Goal: Information Seeking & Learning: Learn about a topic

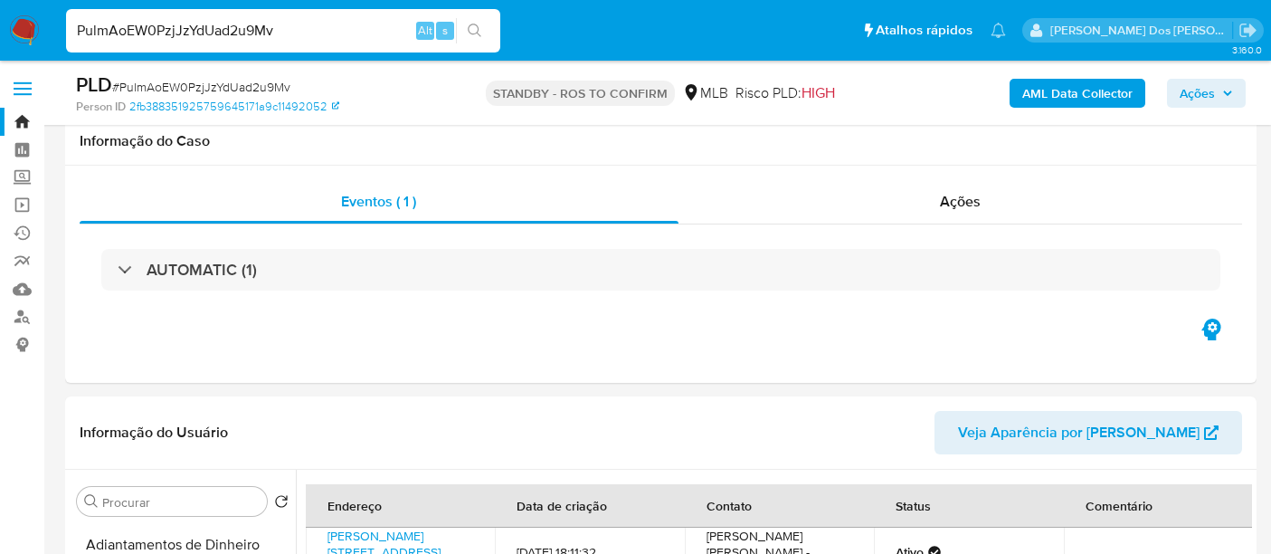
select select "10"
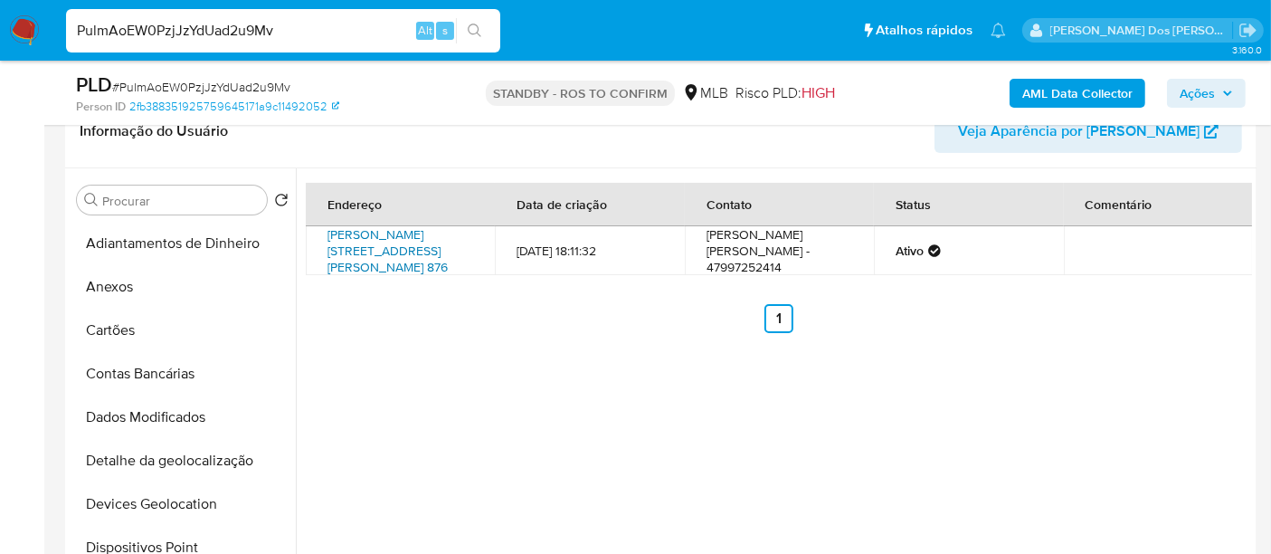
scroll to position [348, 0]
click at [255, 37] on input "PulmAoEW0PzjJzYdUad2u9Mv" at bounding box center [283, 31] width 434 height 24
paste input "4PMUNZaRAn91WRxpRQIJ29DO"
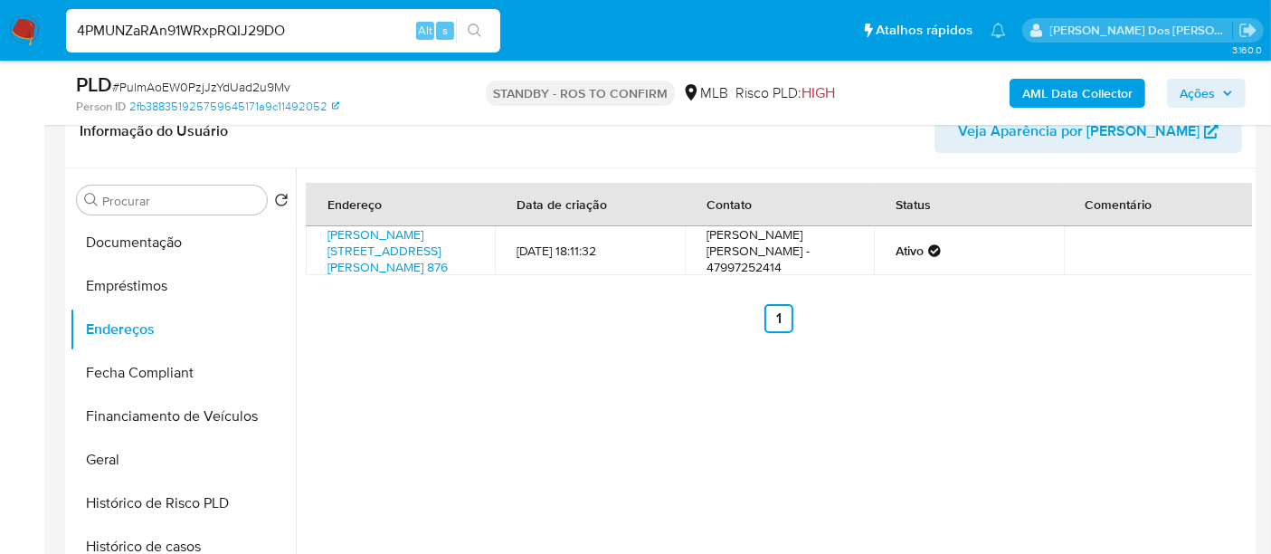
type input "4PMUNZaRAn91WRxpRQIJ29DO"
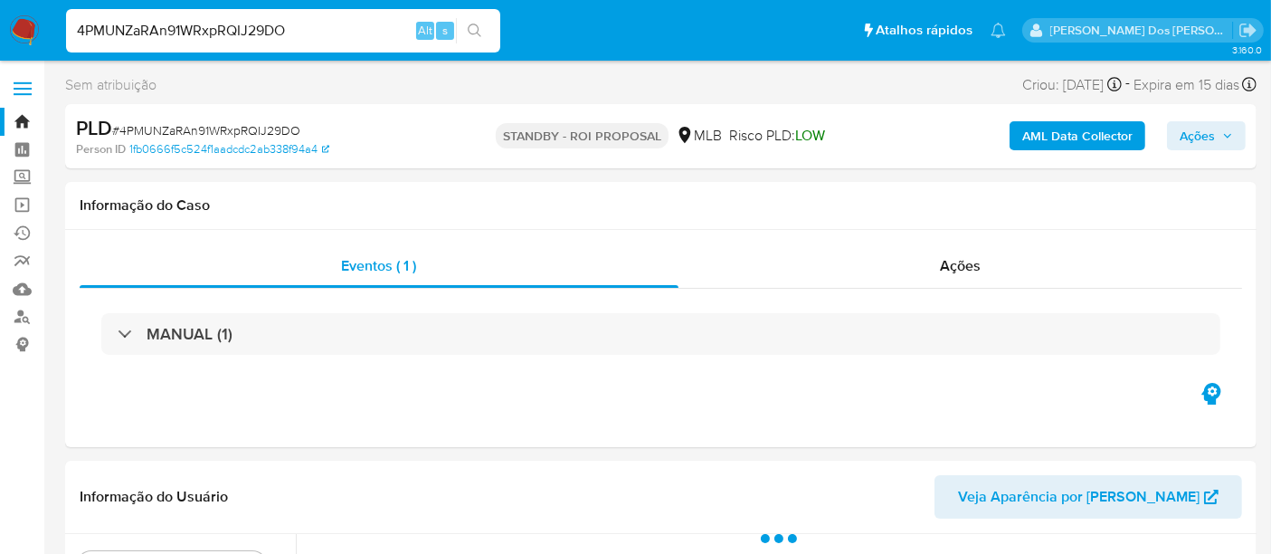
select select "10"
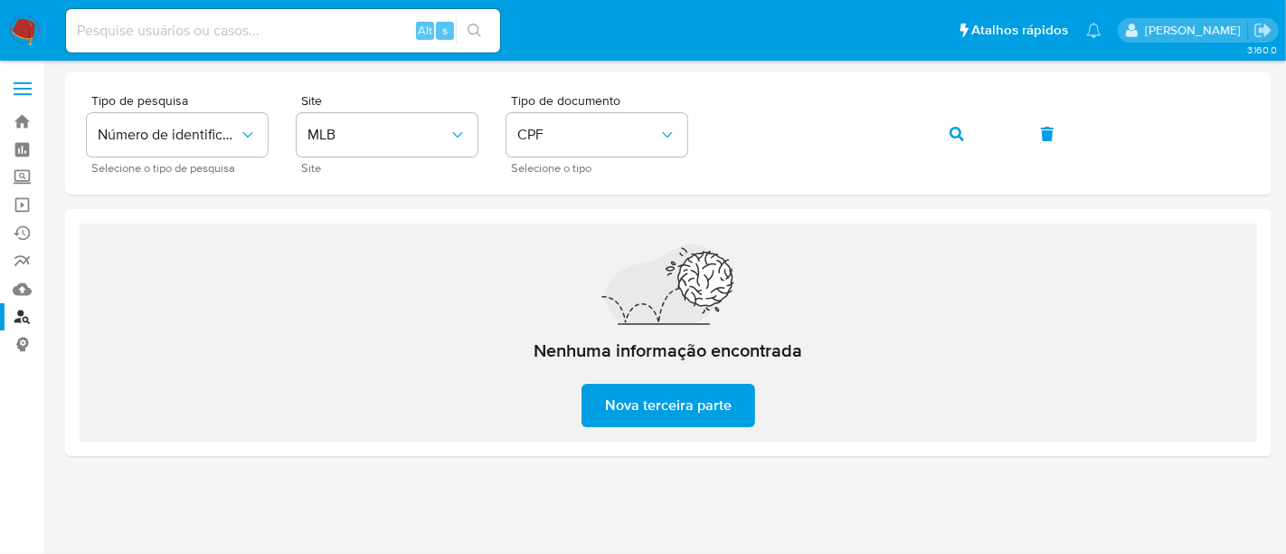
click at [240, 34] on input at bounding box center [283, 31] width 434 height 24
paste input "698582015"
type input "698582015"
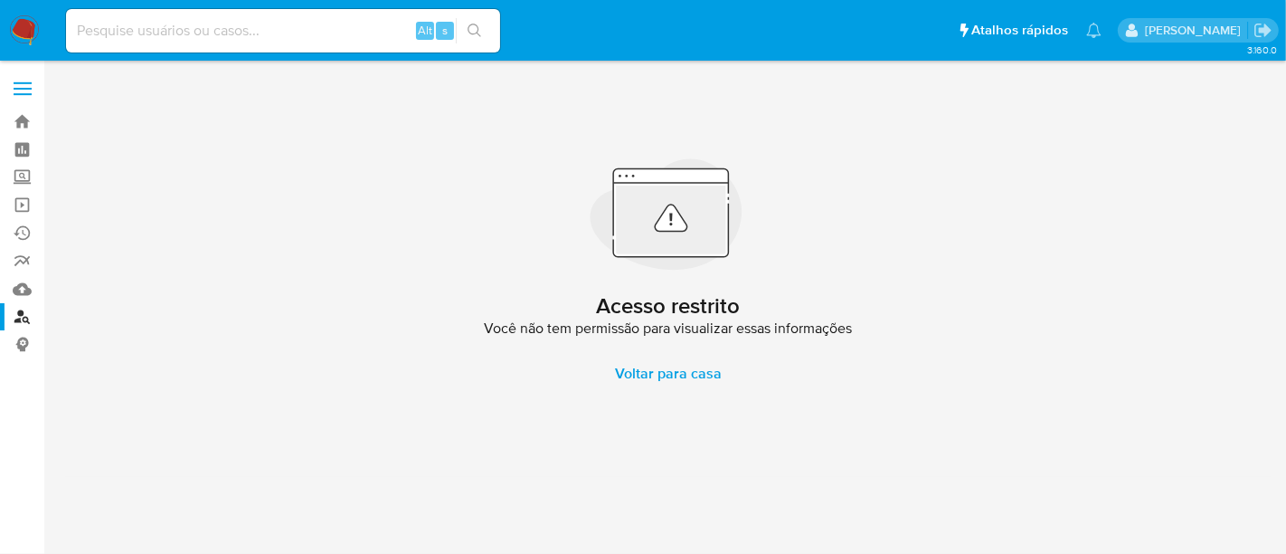
click at [245, 16] on div "Alt s" at bounding box center [283, 30] width 434 height 43
click at [244, 32] on input at bounding box center [283, 31] width 434 height 24
paste input "698582015"
click at [260, 39] on input "698582015" at bounding box center [283, 31] width 434 height 24
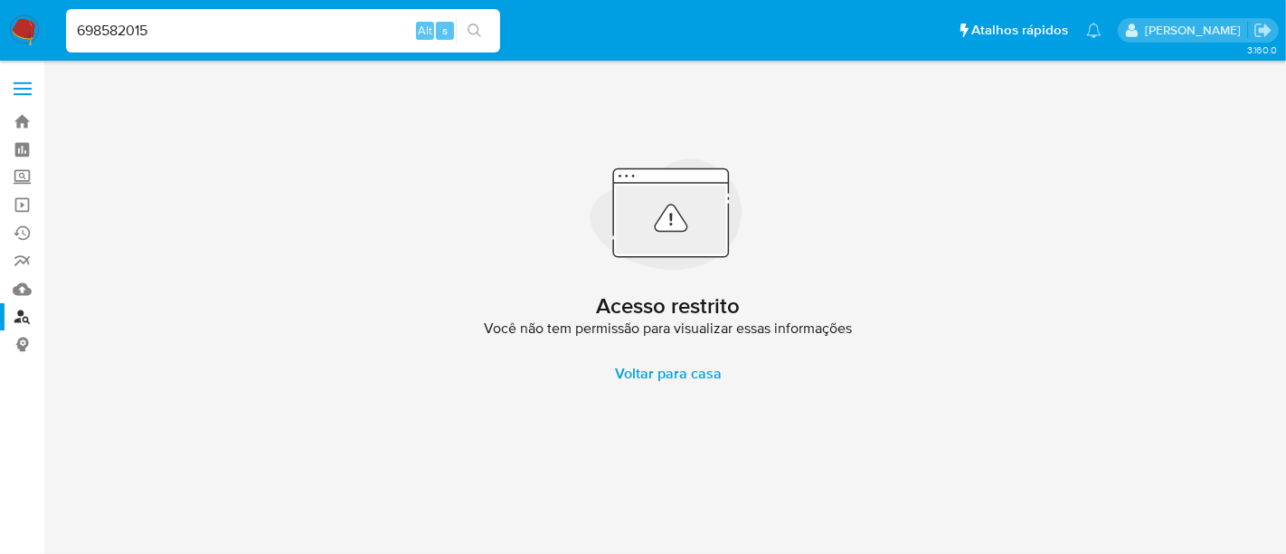
paste input "FjryxMe2Kk7K7UBoHh5K48iL"
type input "FjryxMe2Kk7K7UBoHh5K48iL"
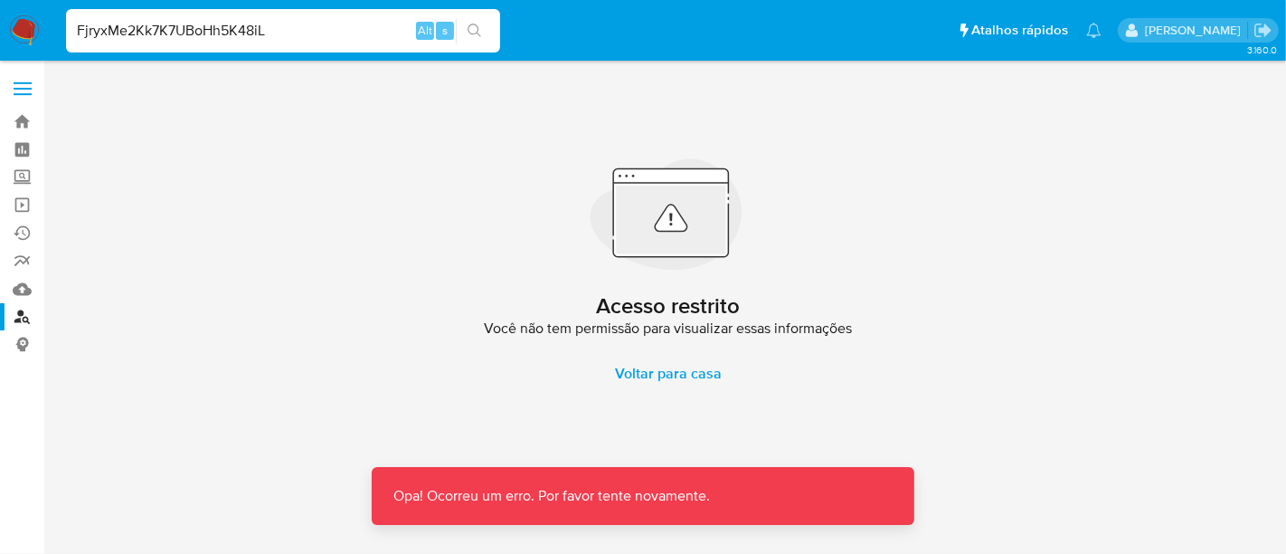
click at [302, 32] on input "FjryxMe2Kk7K7UBoHh5K48iL" at bounding box center [283, 31] width 434 height 24
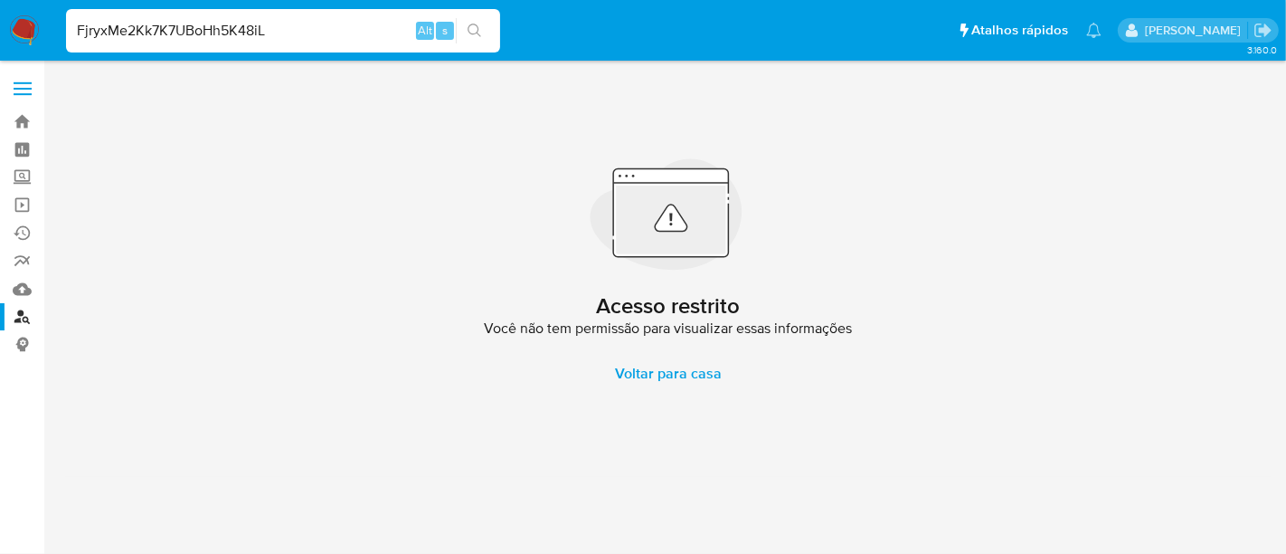
click at [295, 33] on input "FjryxMe2Kk7K7UBoHh5K48iL" at bounding box center [283, 31] width 434 height 24
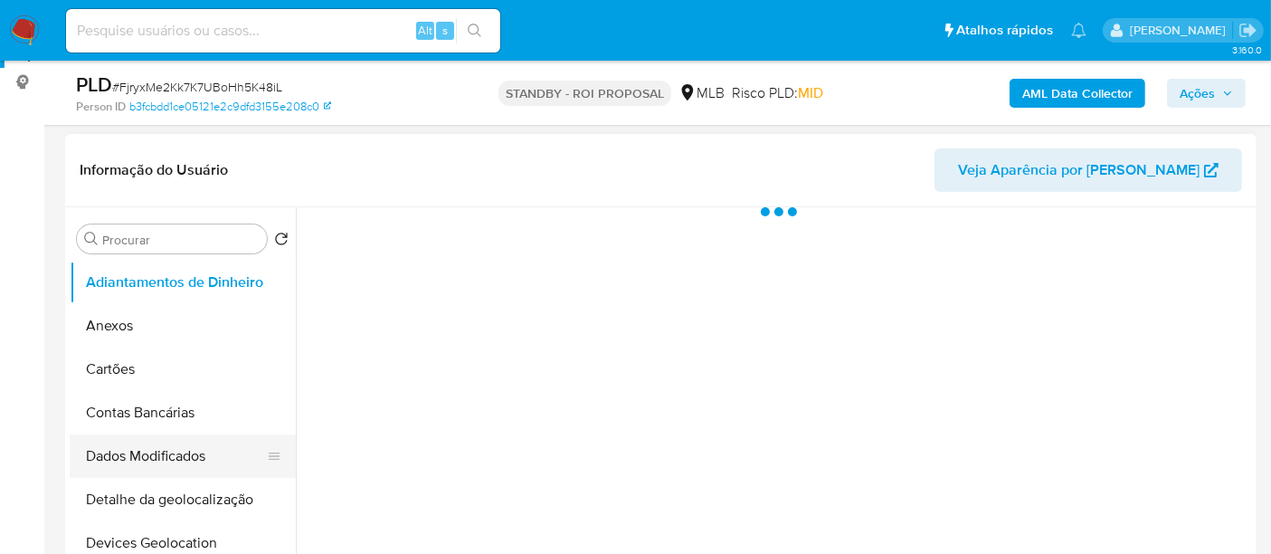
scroll to position [402, 0]
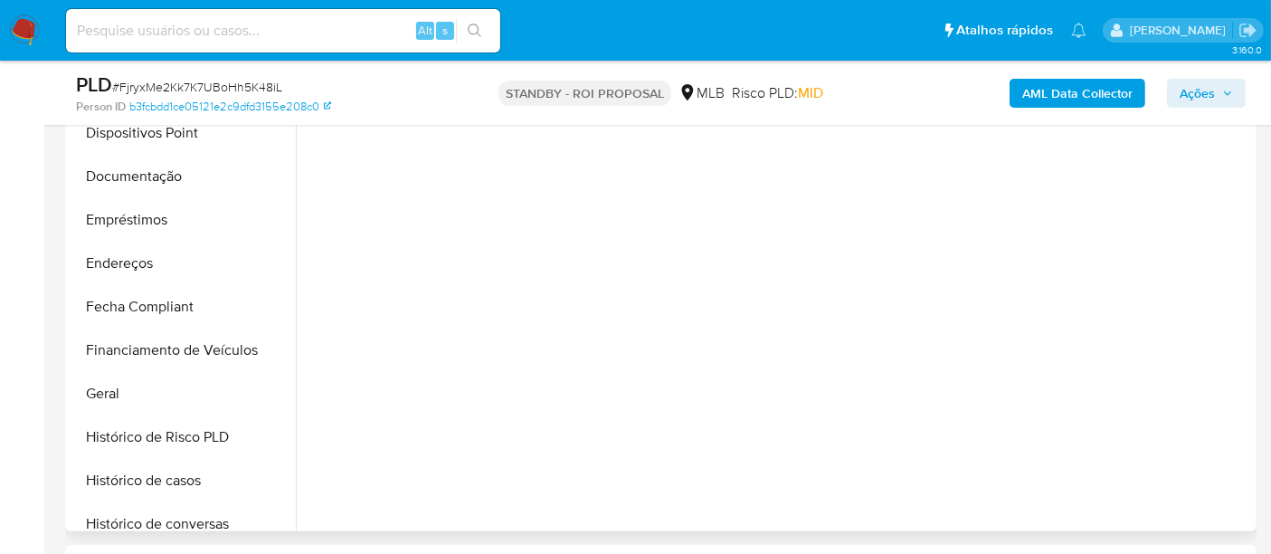
select select "10"
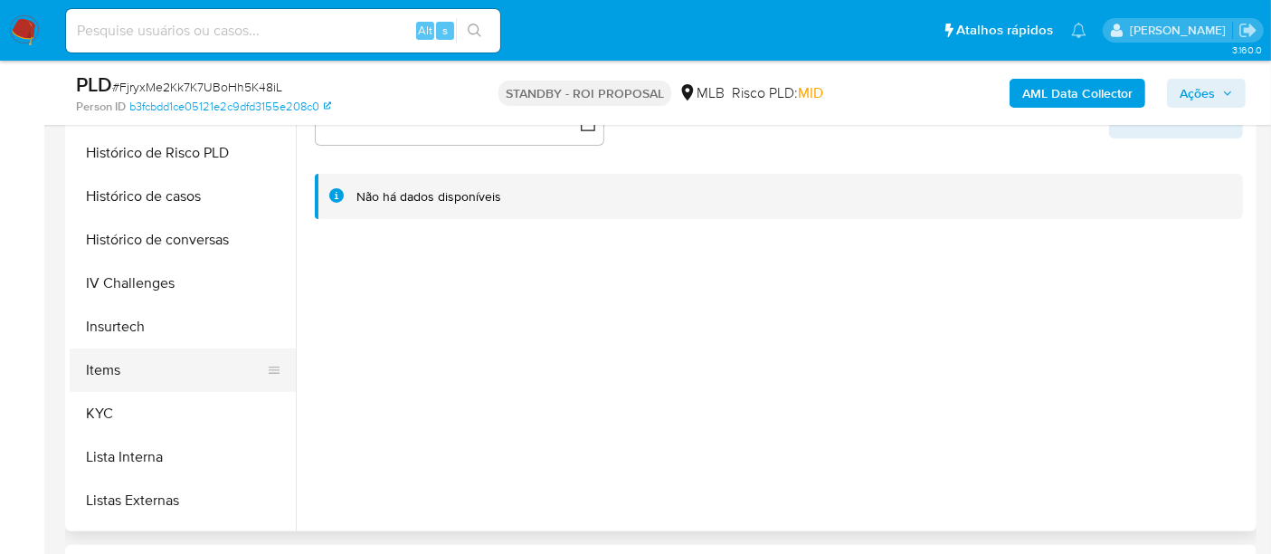
scroll to position [602, 0]
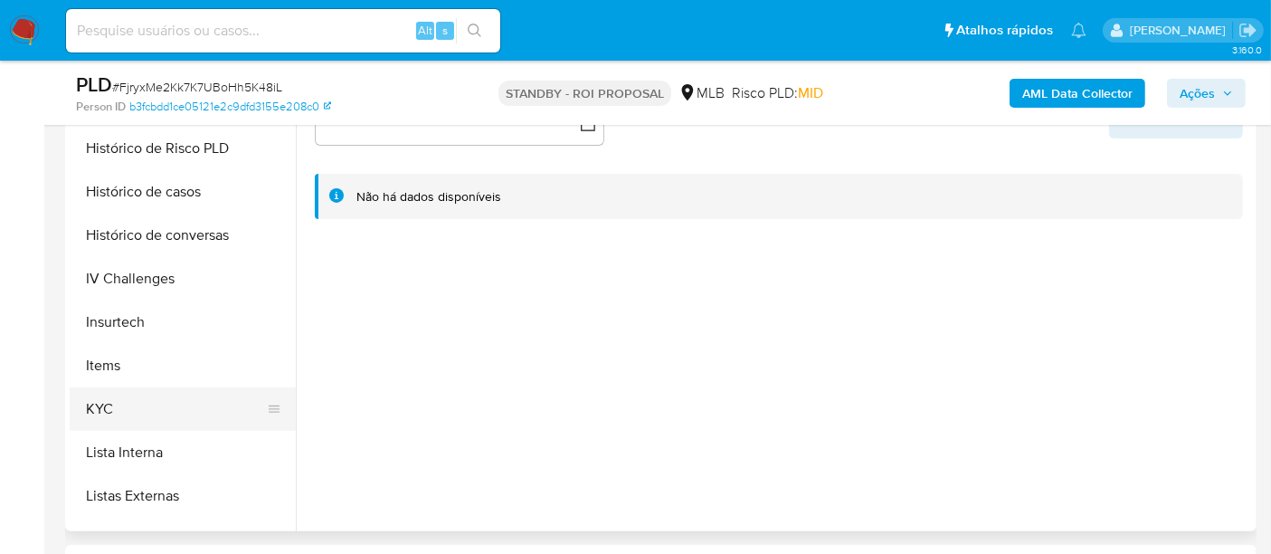
click at [106, 414] on button "KYC" at bounding box center [176, 408] width 212 height 43
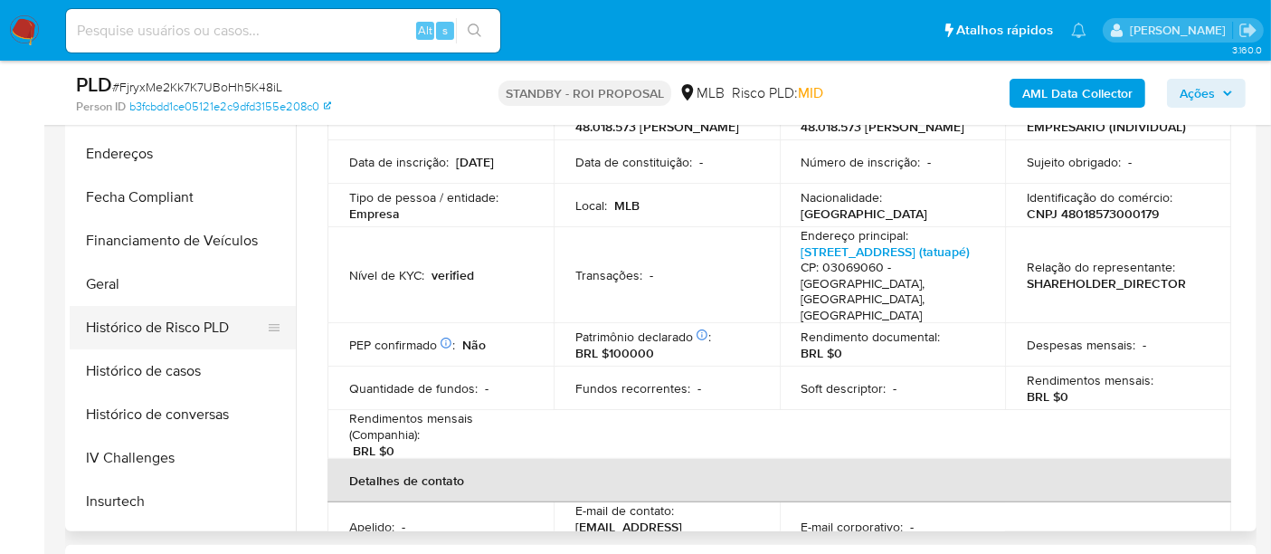
scroll to position [301, 0]
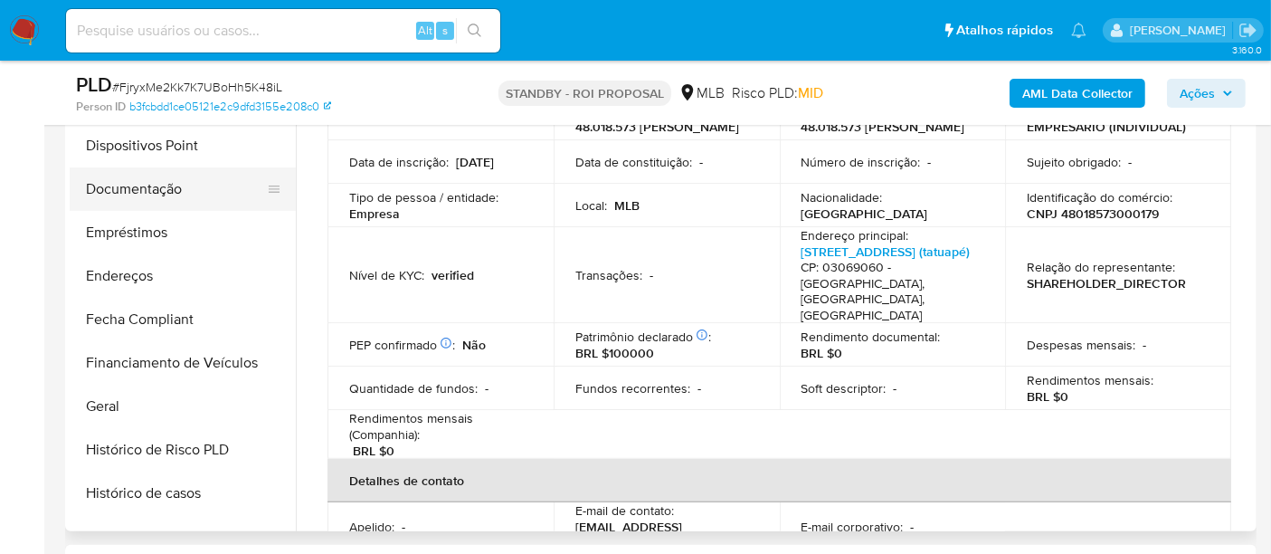
click at [152, 192] on button "Documentação" at bounding box center [176, 188] width 212 height 43
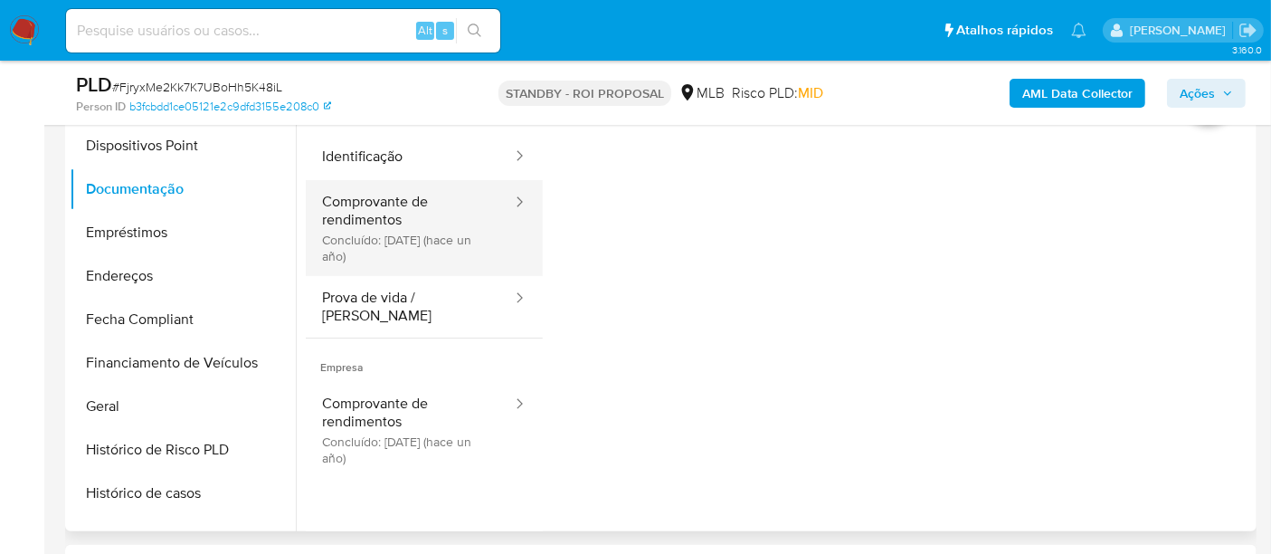
click at [389, 226] on button "Comprovante de rendimentos Concluído: 19/09/2024 (hace un año)" at bounding box center [410, 228] width 208 height 96
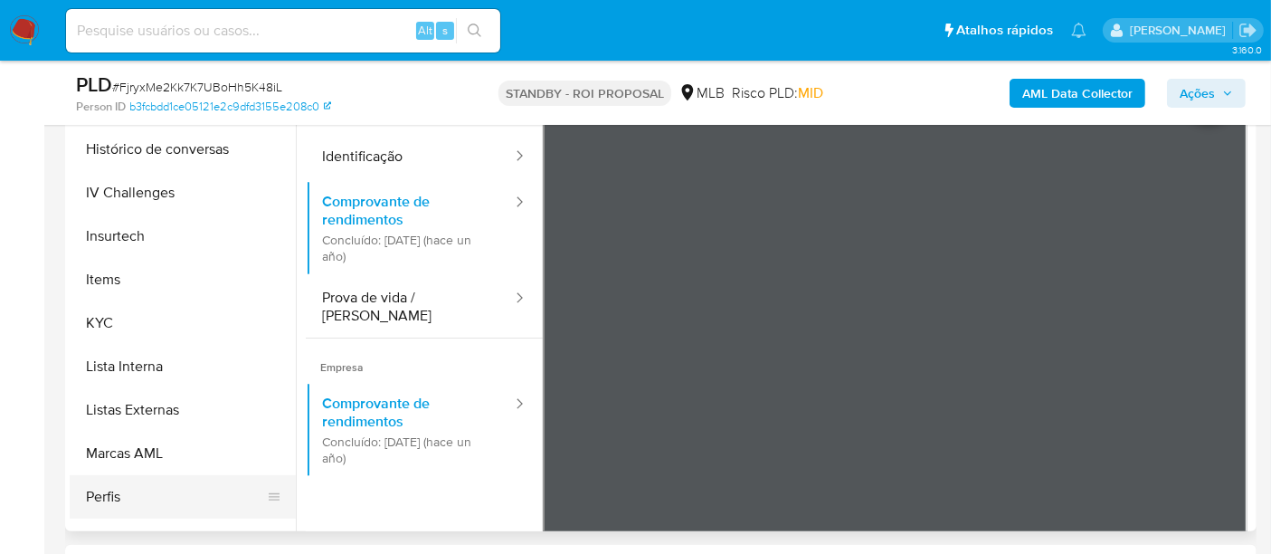
scroll to position [803, 0]
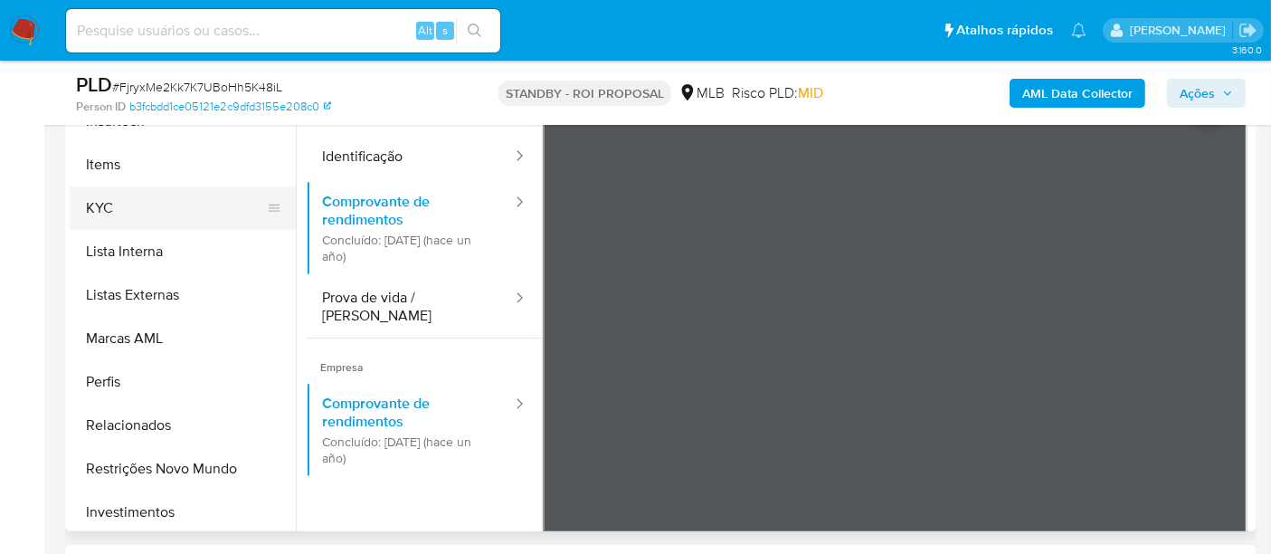
click at [98, 198] on button "KYC" at bounding box center [176, 207] width 212 height 43
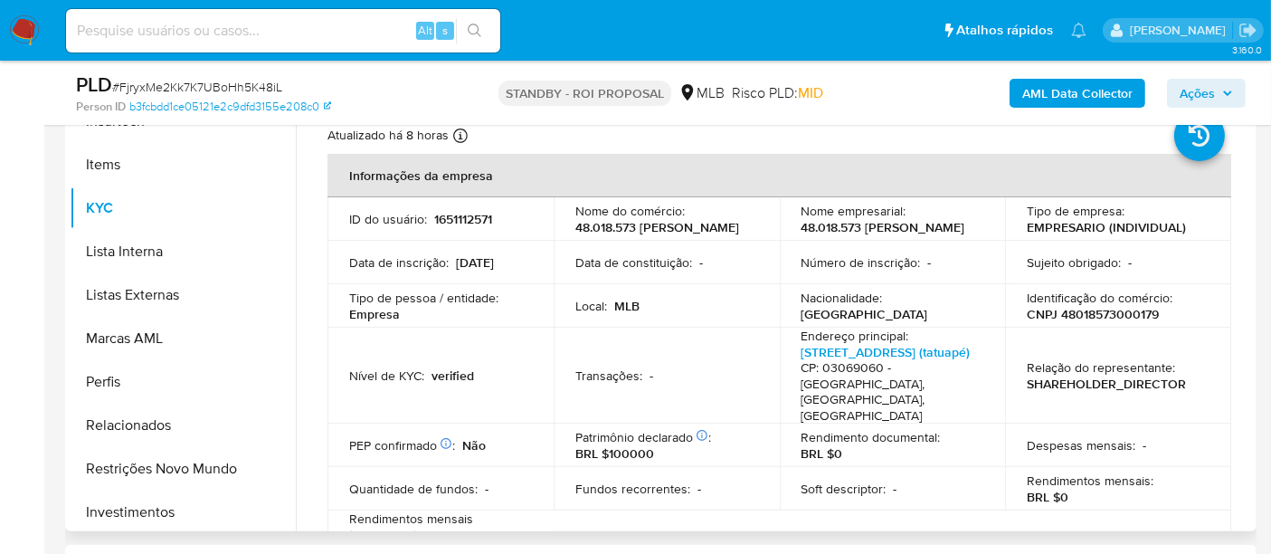
scroll to position [100, 0]
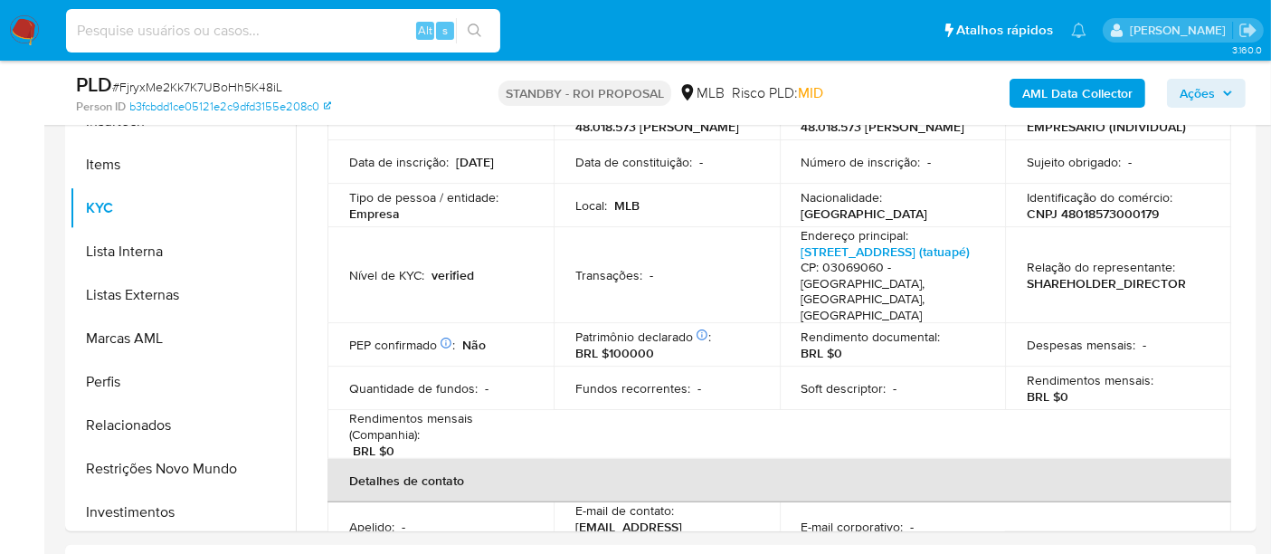
click at [259, 33] on input at bounding box center [283, 31] width 434 height 24
paste input "2168024446"
type input "2168024446"
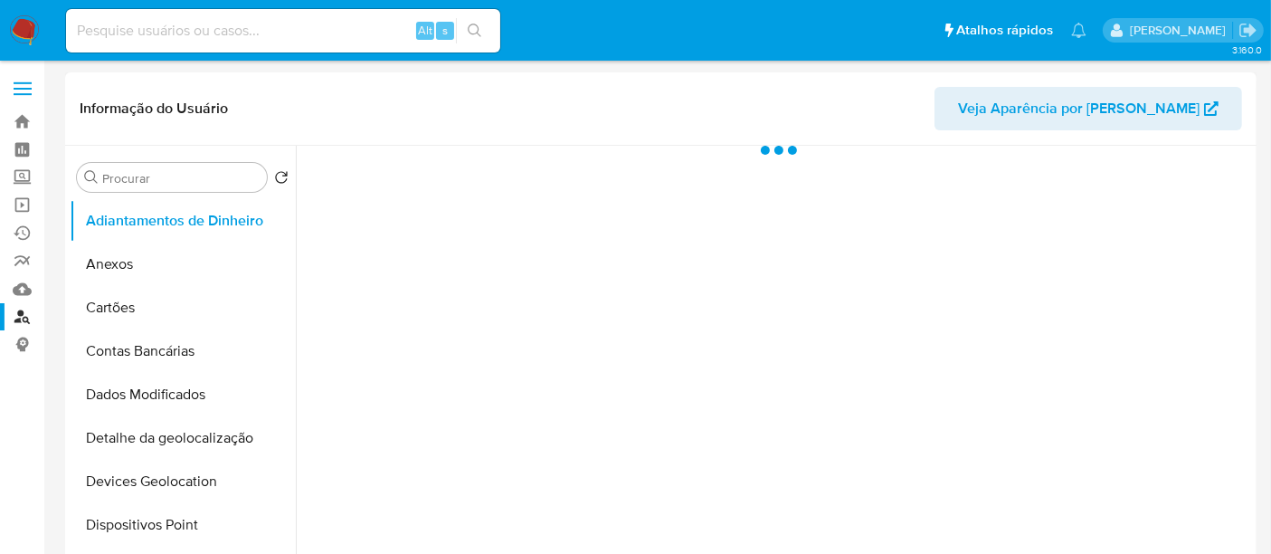
select select "10"
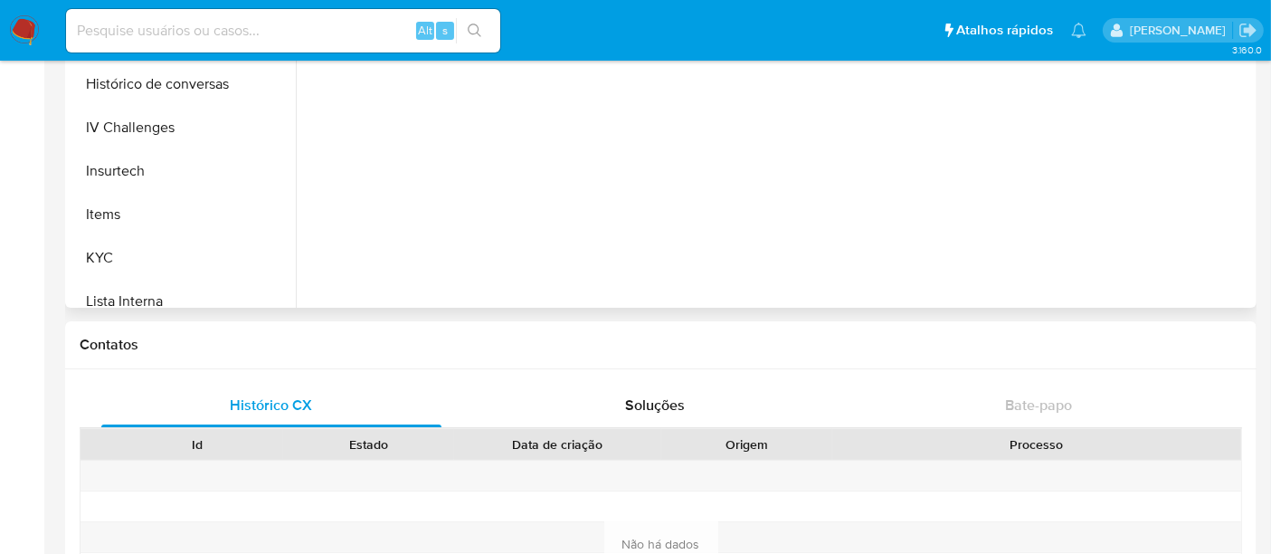
scroll to position [602, 0]
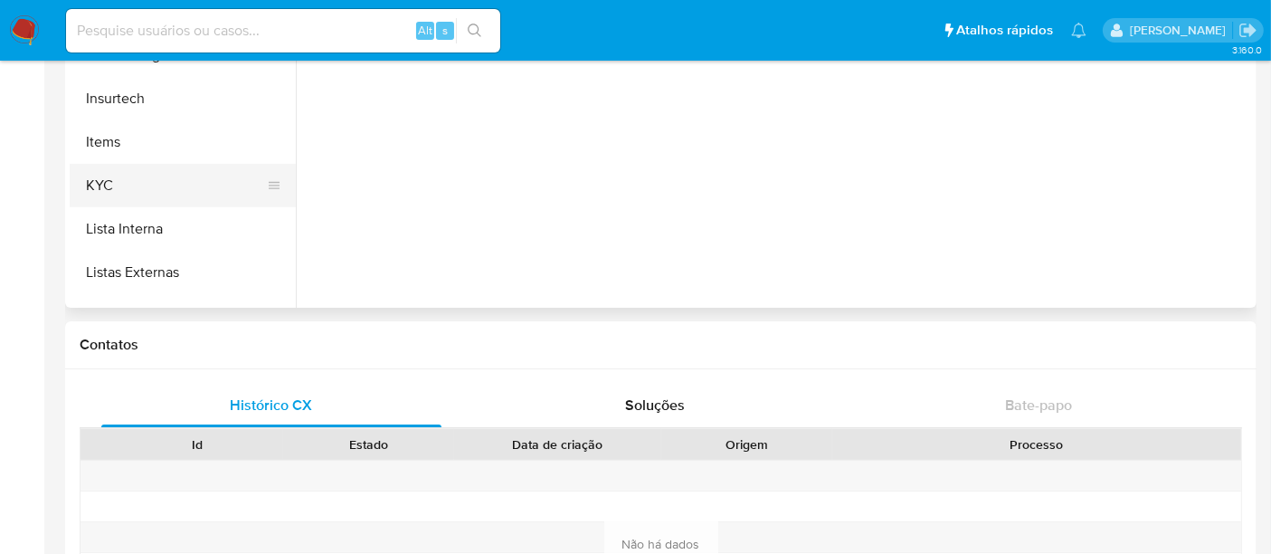
click at [97, 170] on button "KYC" at bounding box center [176, 185] width 212 height 43
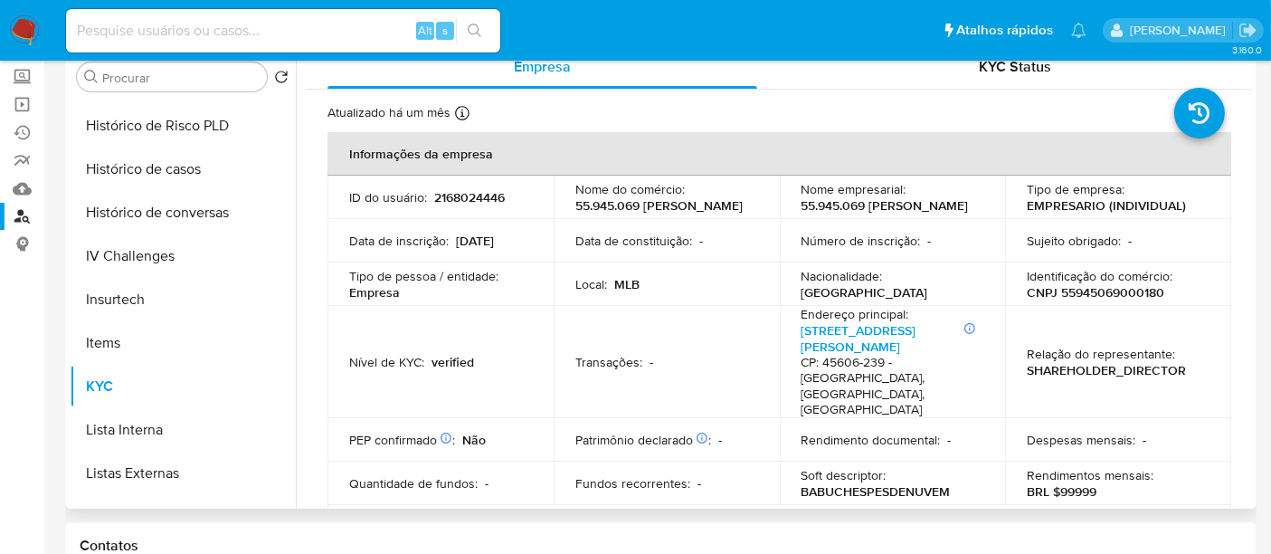
scroll to position [100, 0]
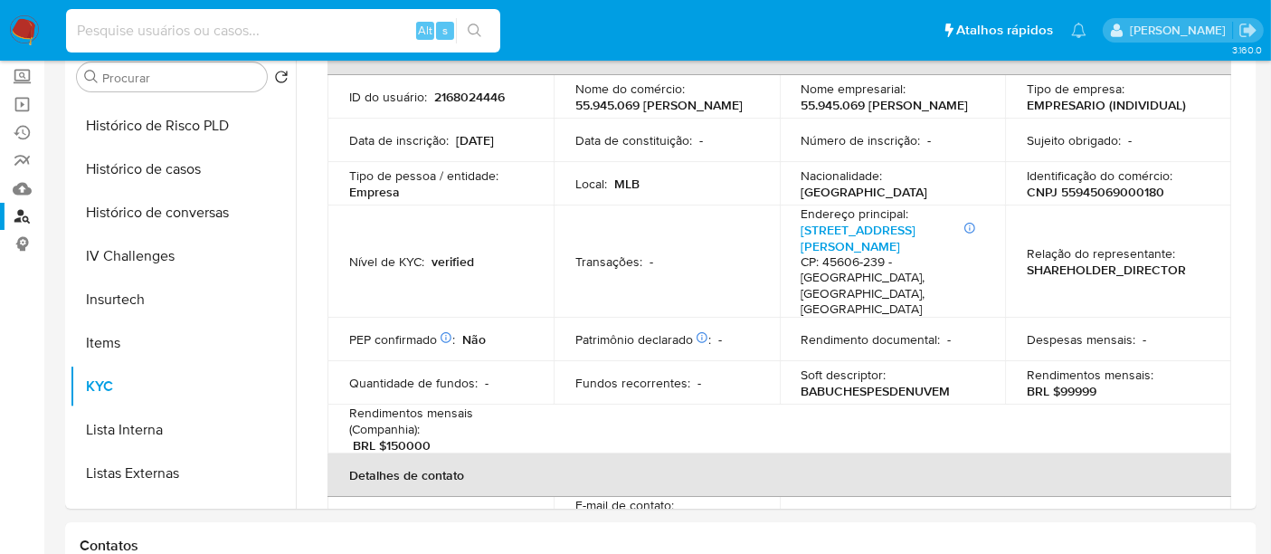
click at [236, 31] on input at bounding box center [283, 31] width 434 height 24
paste input "2065809147"
type input "2065809147"
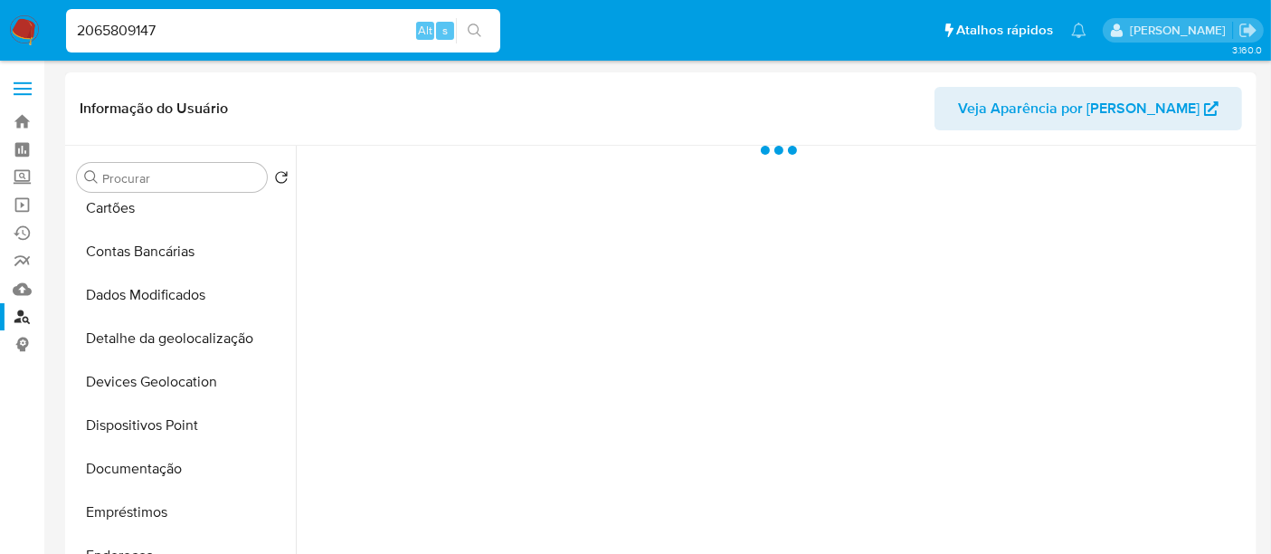
select select "10"
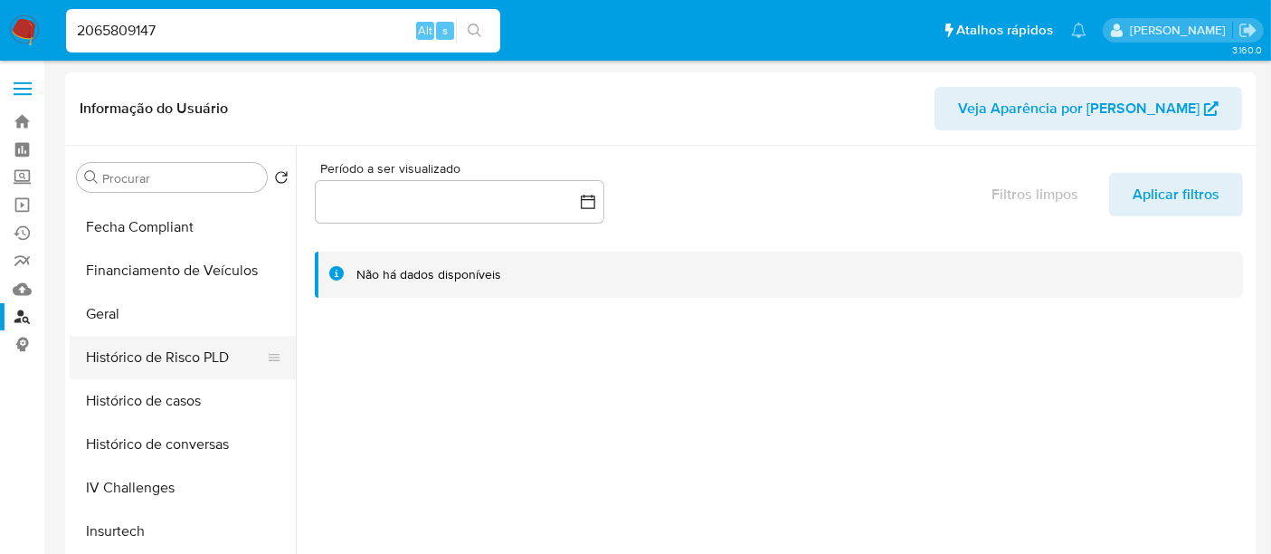
scroll to position [502, 0]
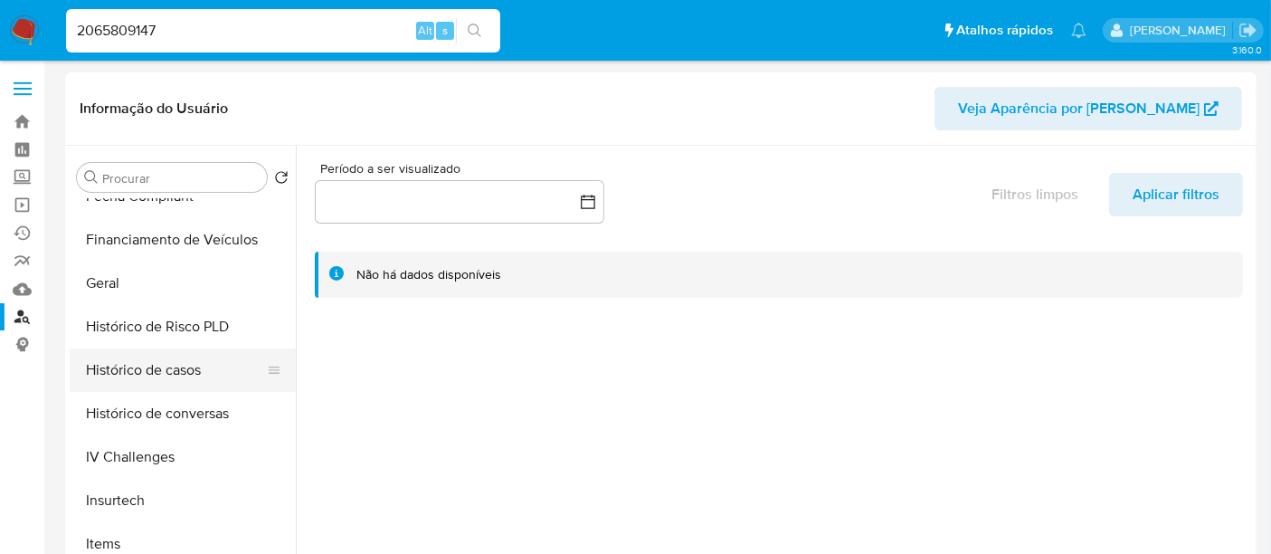
click at [166, 365] on button "Histórico de casos" at bounding box center [176, 369] width 212 height 43
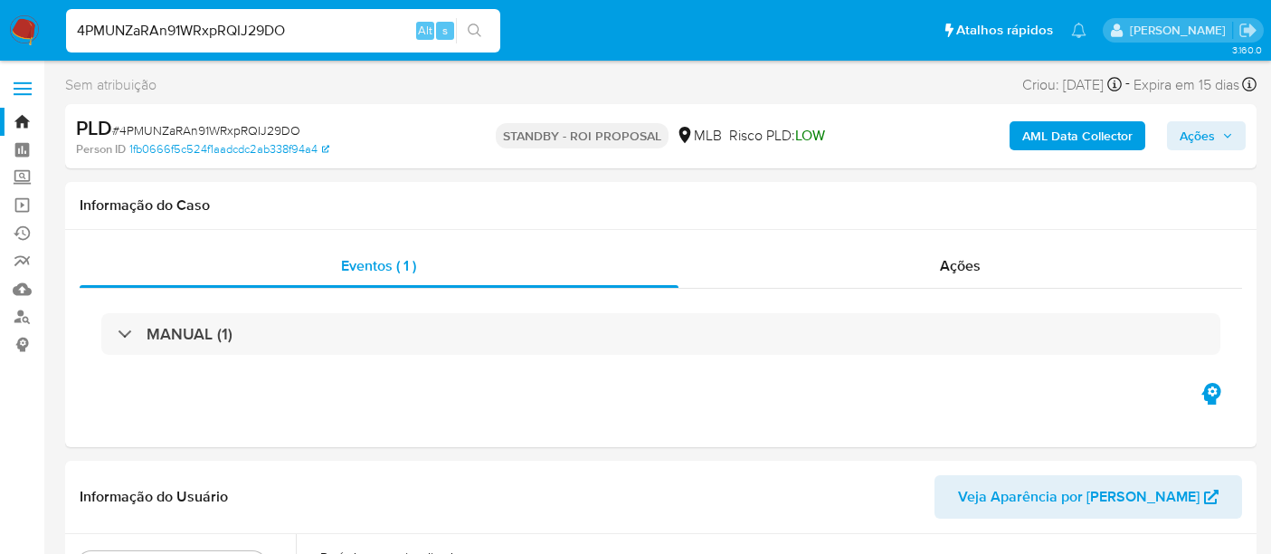
select select "10"
click at [199, 33] on input "4PMUNZaRAn91WRxpRQIJ29DO" at bounding box center [283, 31] width 434 height 24
type input "FjryxMe2Kk7K7UBoHh5K48iL"
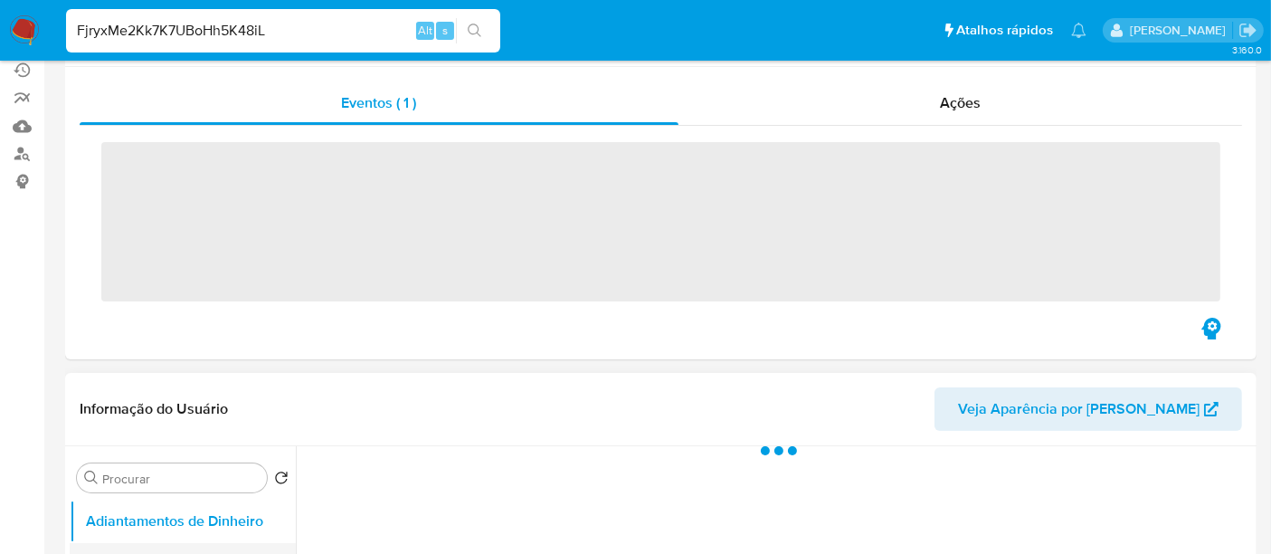
scroll to position [301, 0]
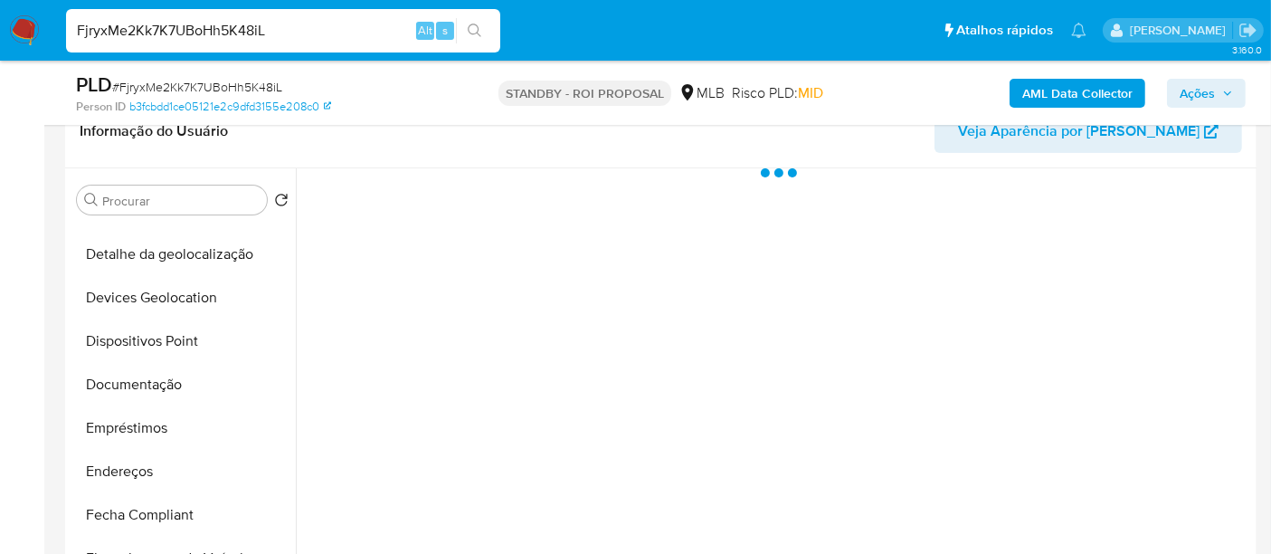
select select "10"
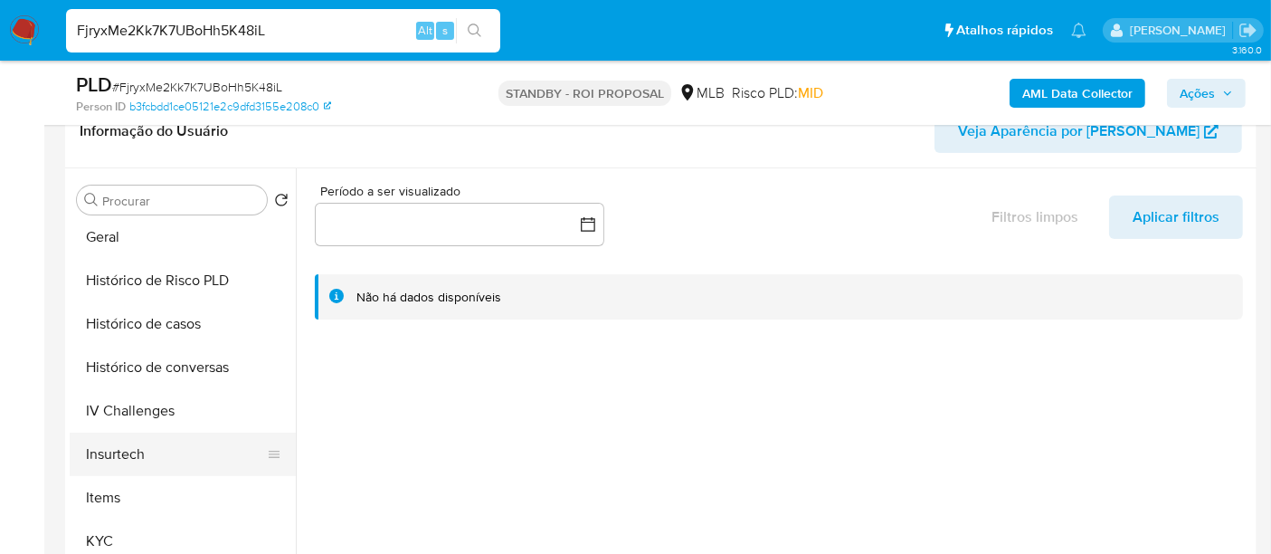
scroll to position [602, 0]
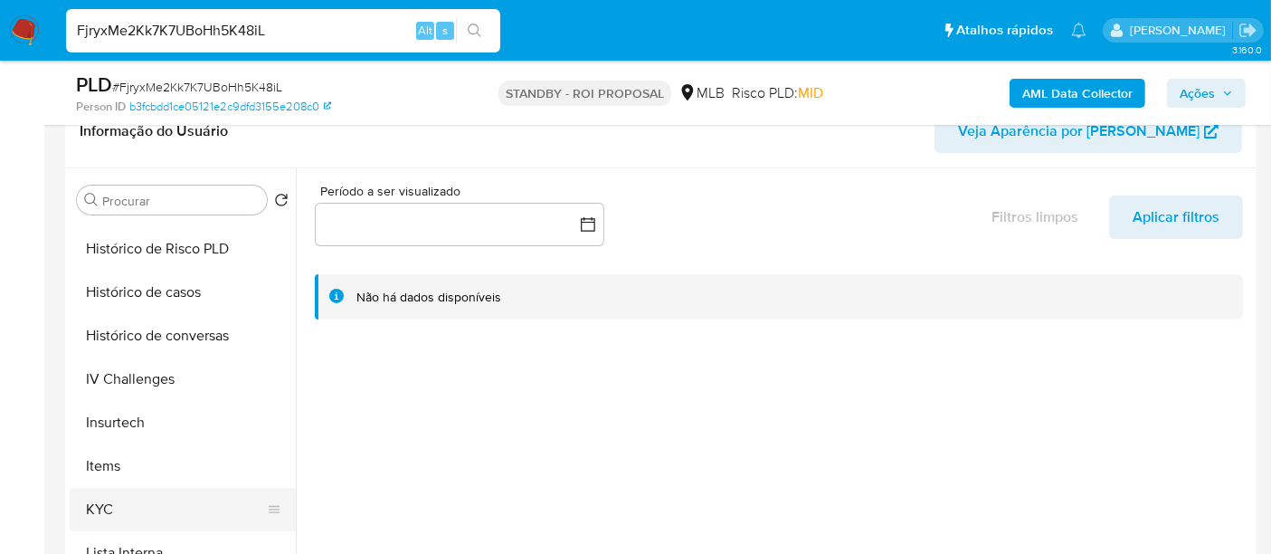
click at [109, 506] on button "KYC" at bounding box center [176, 509] width 212 height 43
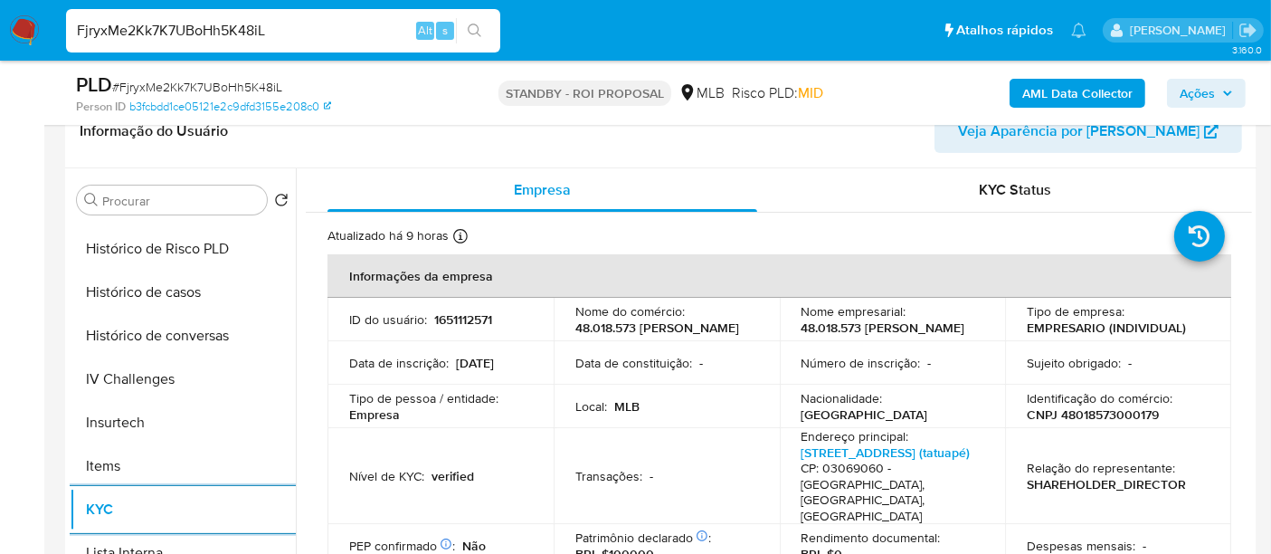
click at [293, 23] on input "FjryxMe2Kk7K7UBoHh5K48iL" at bounding box center [283, 31] width 434 height 24
paste input "4PMUNZaRAn91WRxpRQIJ29DO"
type input "4PMUNZaRAn91WRxpRQIJ29DO"
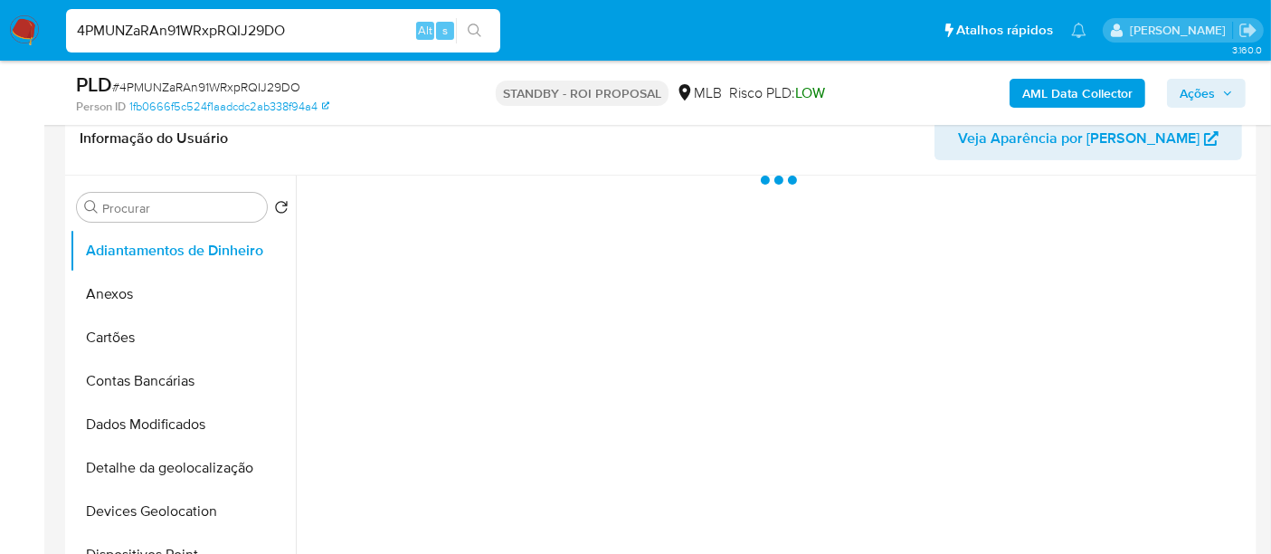
scroll to position [402, 0]
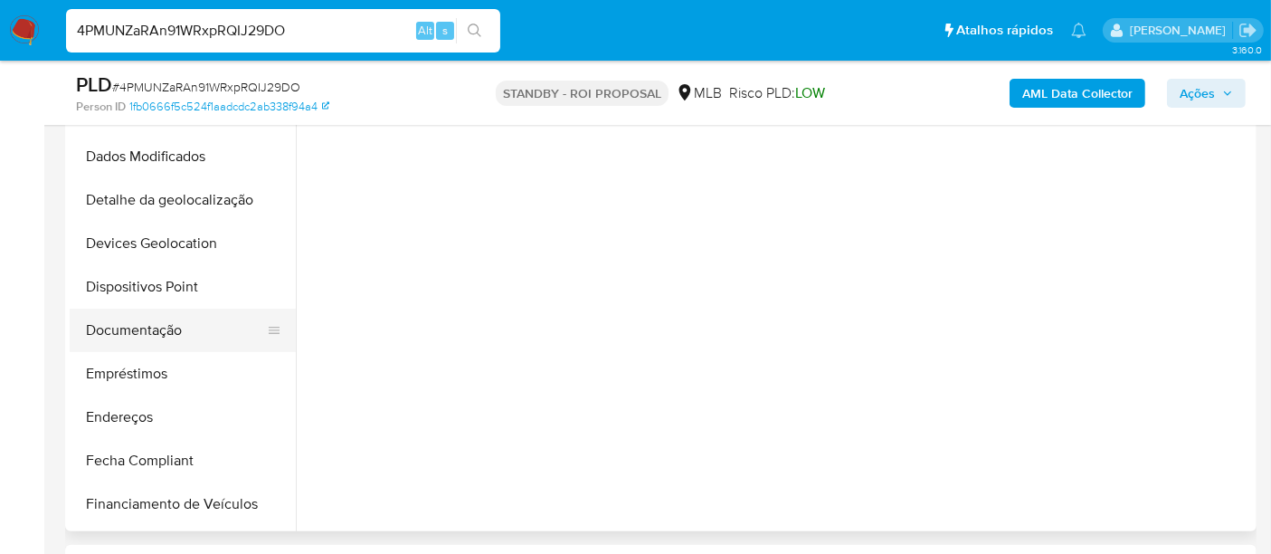
select select "10"
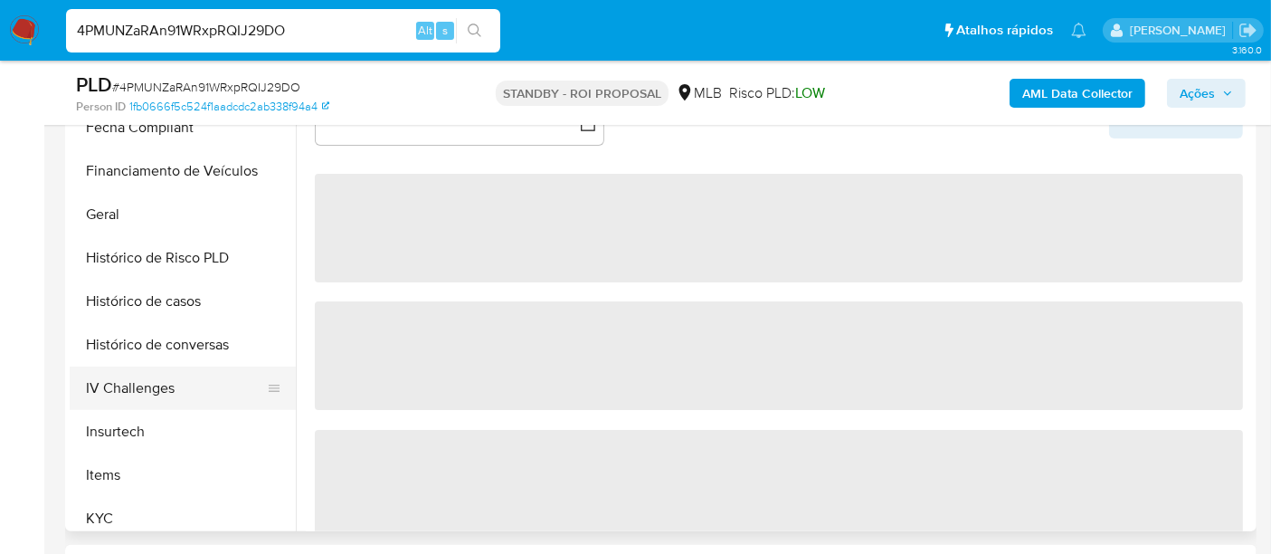
scroll to position [502, 0]
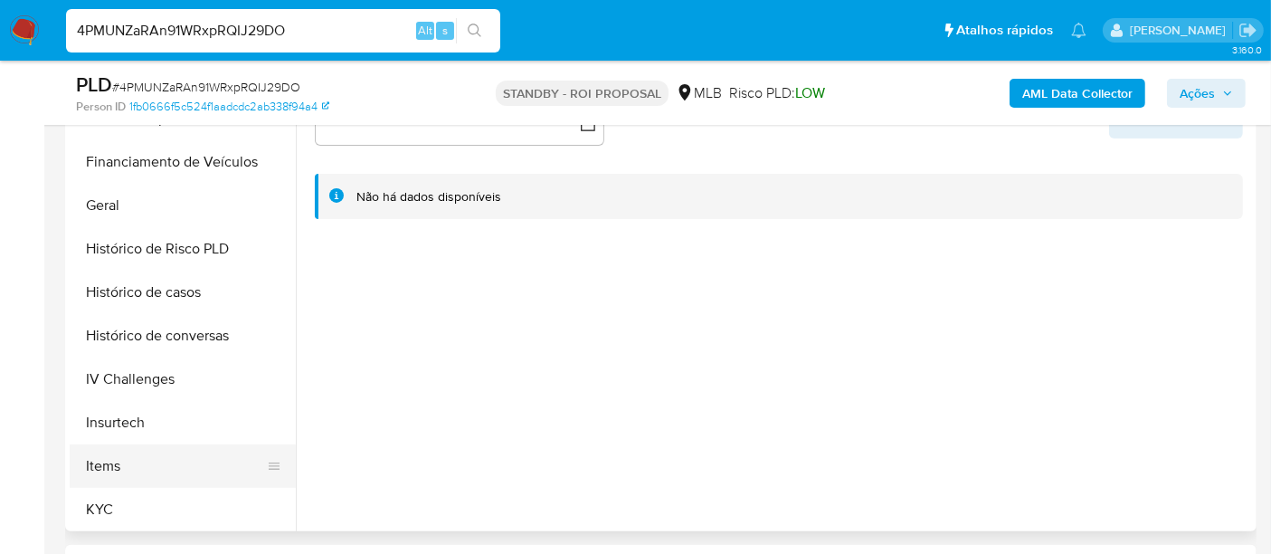
drag, startPoint x: 92, startPoint y: 497, endPoint x: 133, endPoint y: 463, distance: 52.7
click at [93, 497] on button "KYC" at bounding box center [183, 509] width 226 height 43
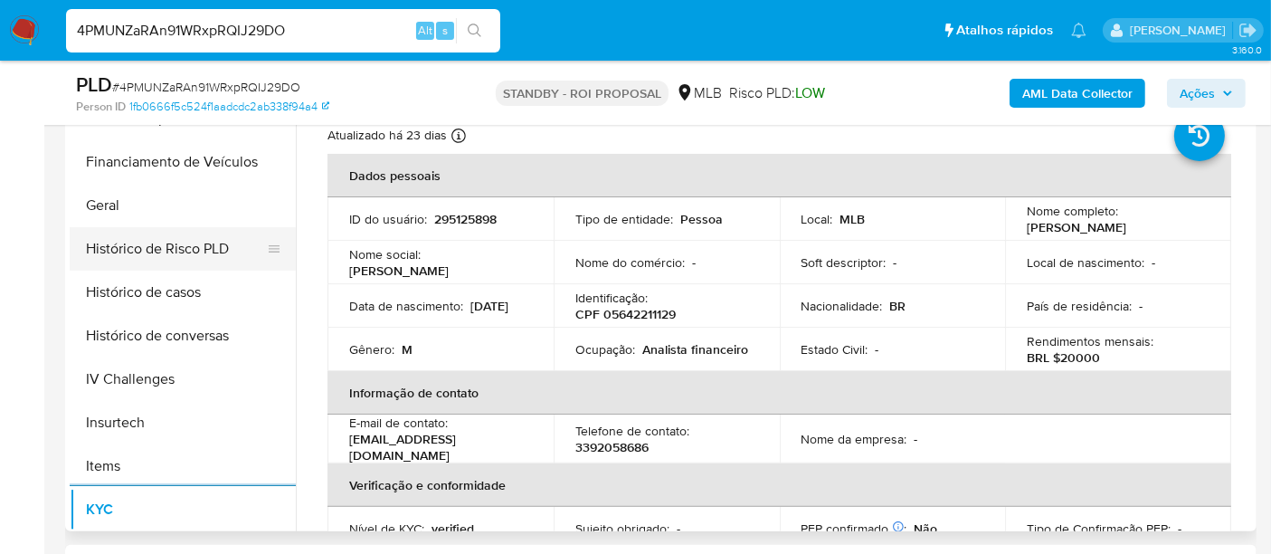
scroll to position [402, 0]
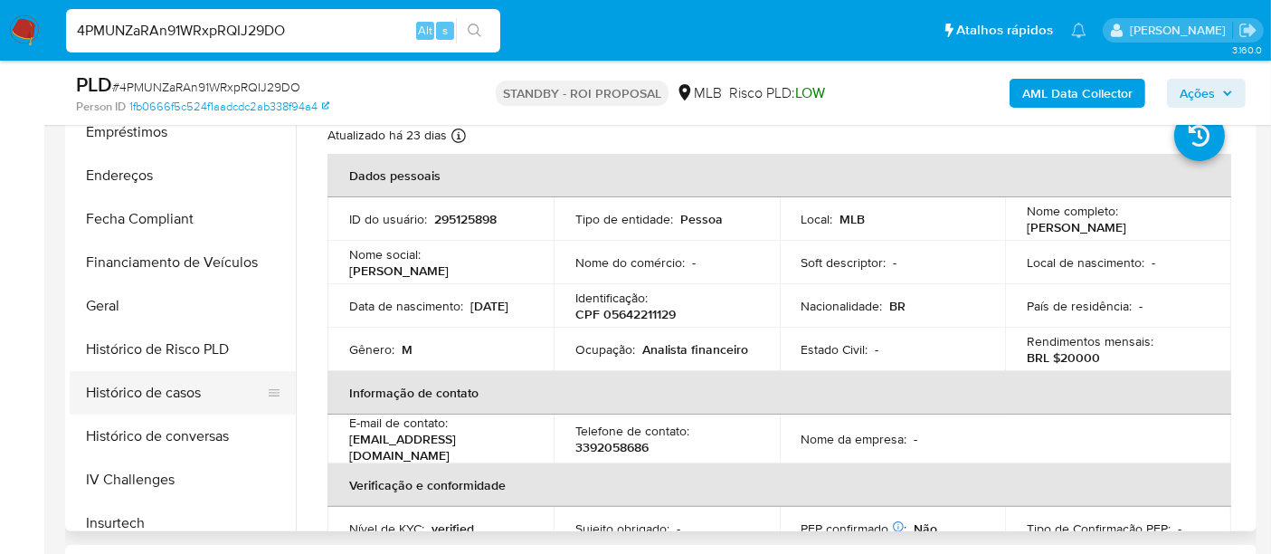
click at [150, 394] on button "Histórico de casos" at bounding box center [176, 392] width 212 height 43
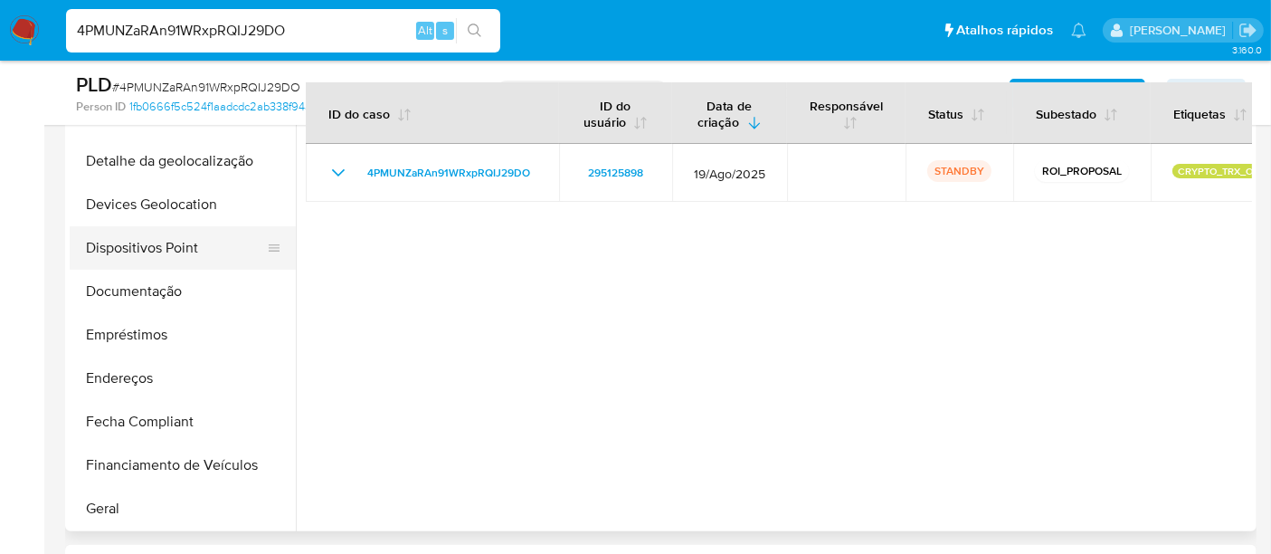
scroll to position [100, 0]
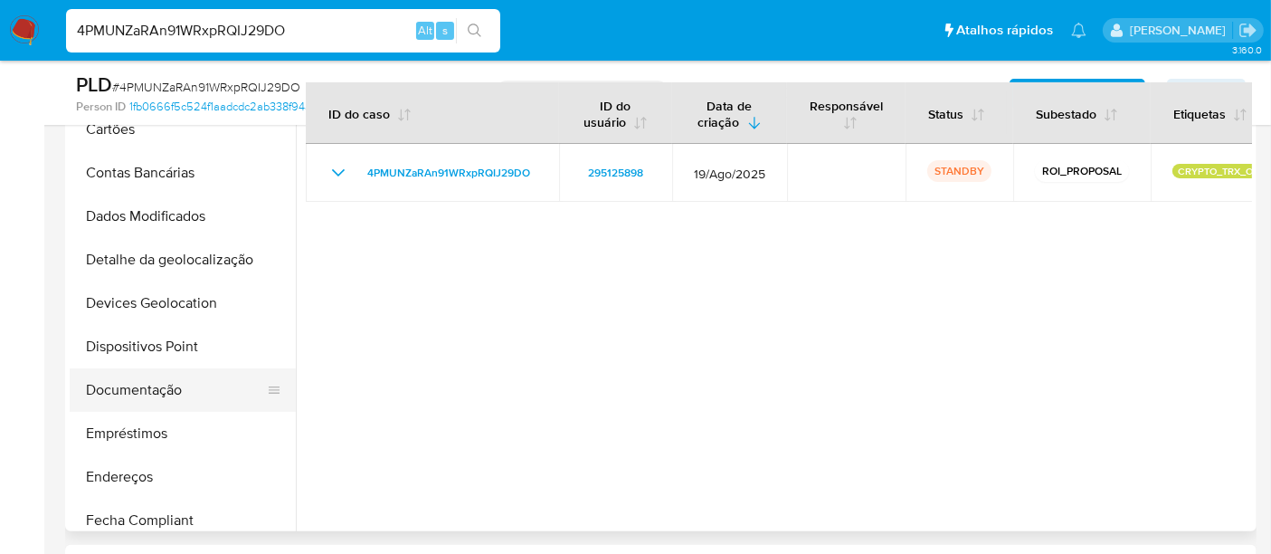
click at [147, 396] on button "Documentação" at bounding box center [176, 389] width 212 height 43
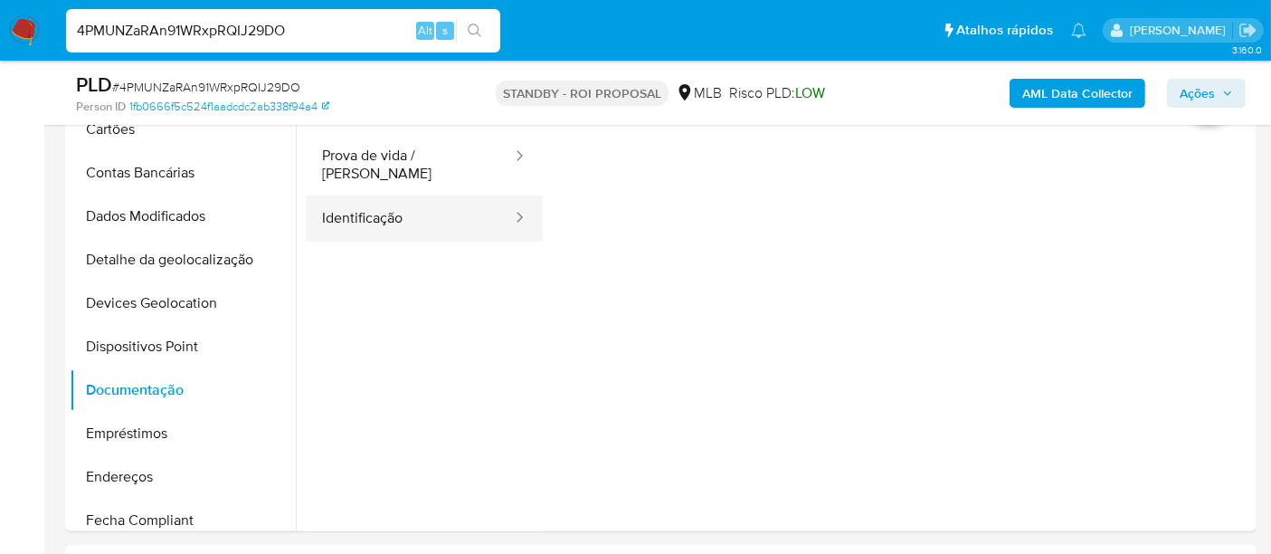
click at [386, 213] on button "Identificação" at bounding box center [410, 218] width 208 height 46
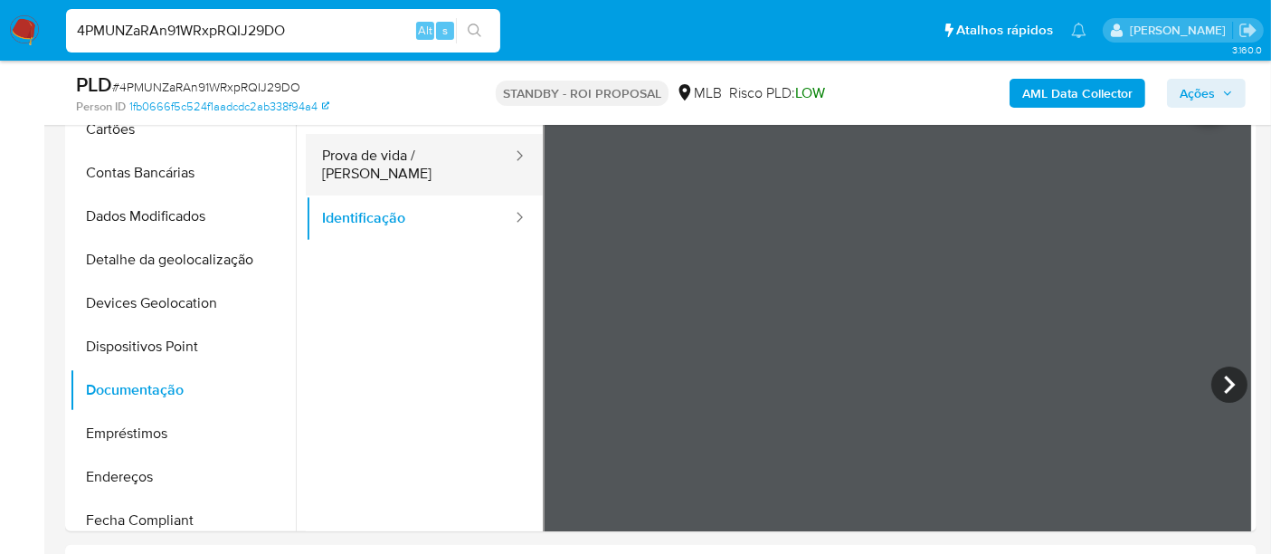
click at [405, 145] on button "Prova de vida / [PERSON_NAME]" at bounding box center [410, 165] width 208 height 62
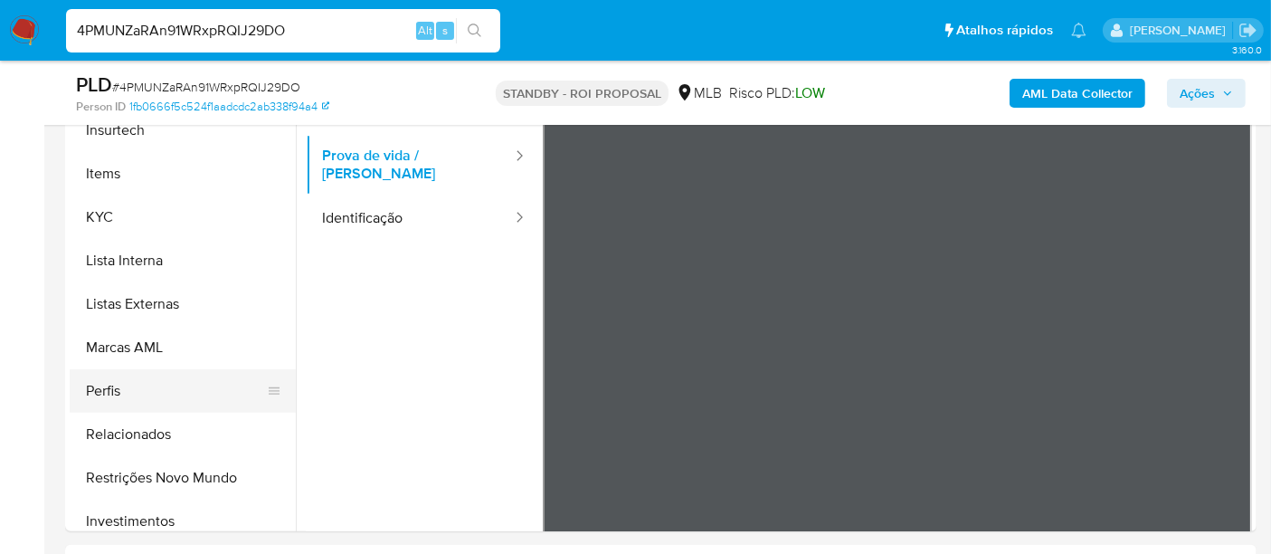
scroll to position [850, 0]
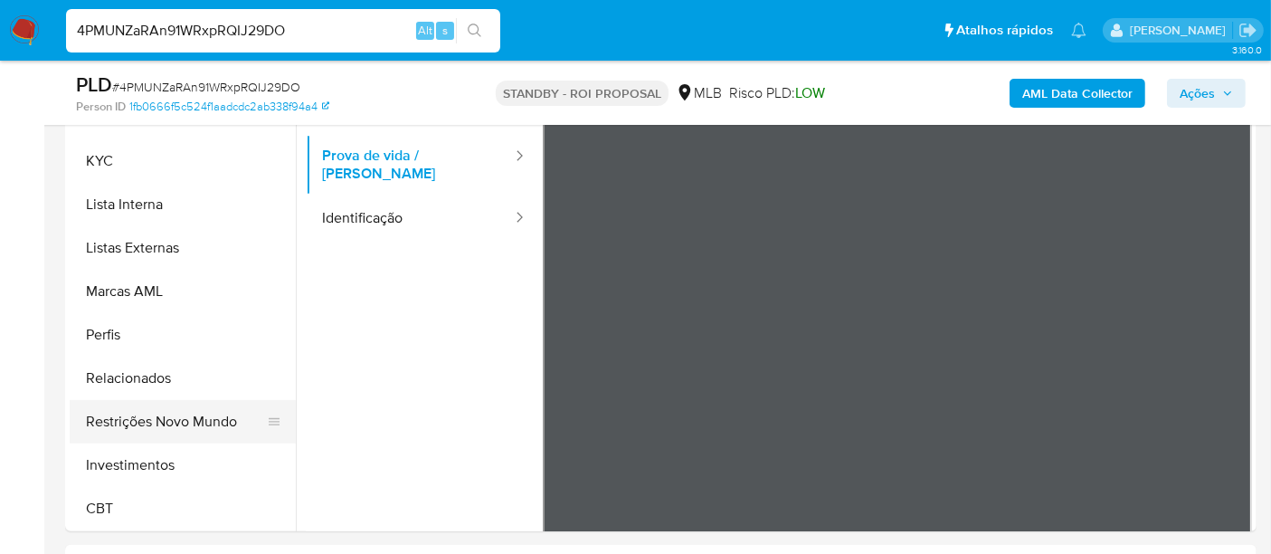
click at [185, 420] on button "Restrições Novo Mundo" at bounding box center [176, 421] width 212 height 43
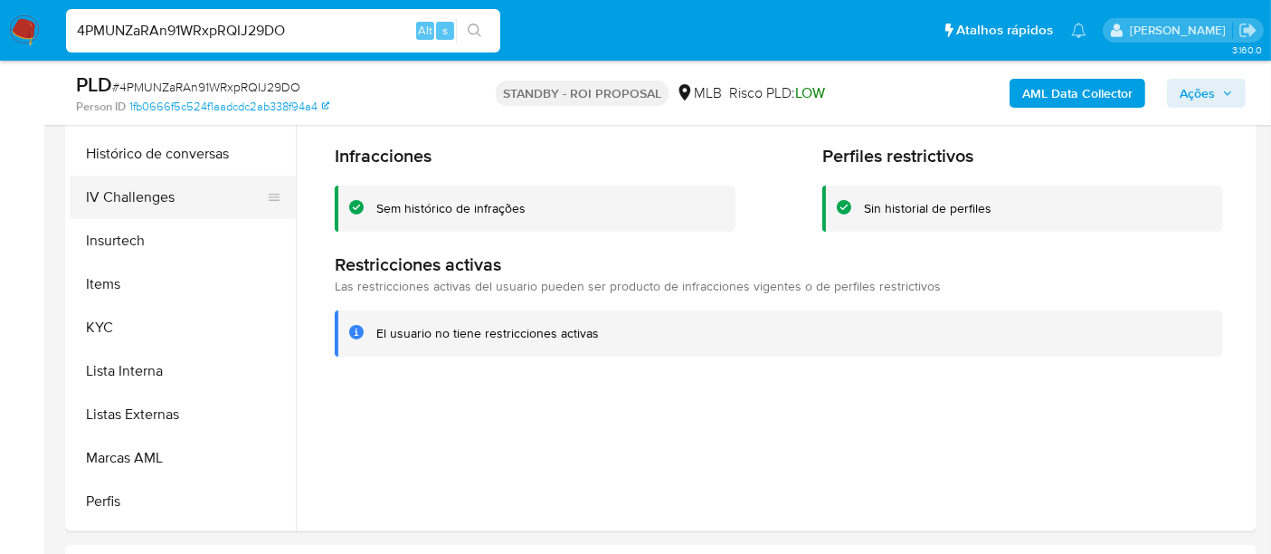
scroll to position [549, 0]
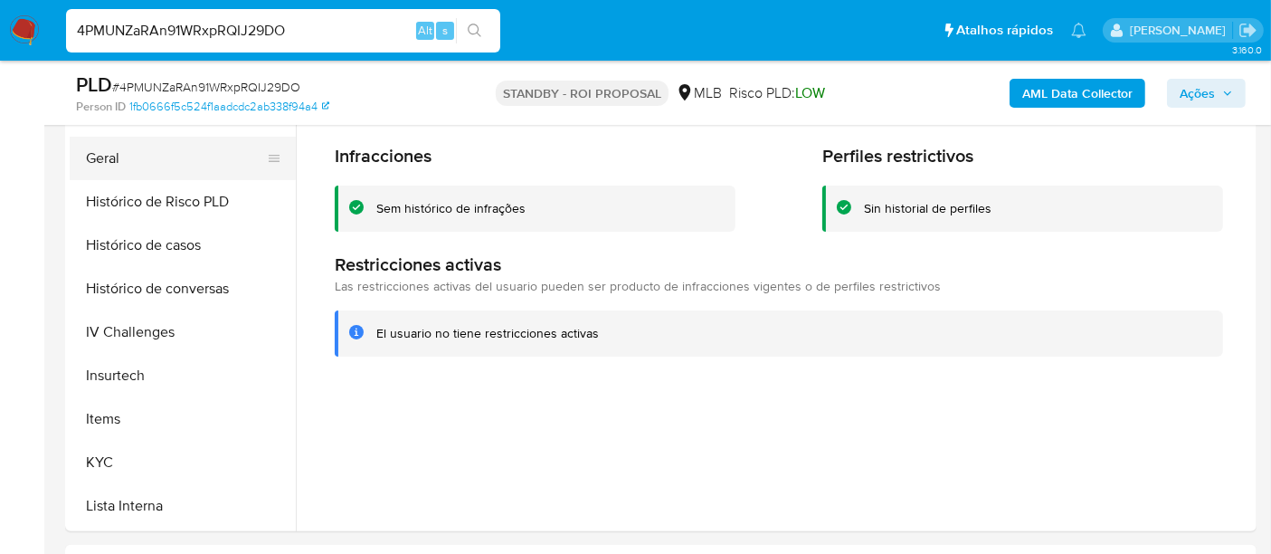
click at [103, 164] on button "Geral" at bounding box center [176, 158] width 212 height 43
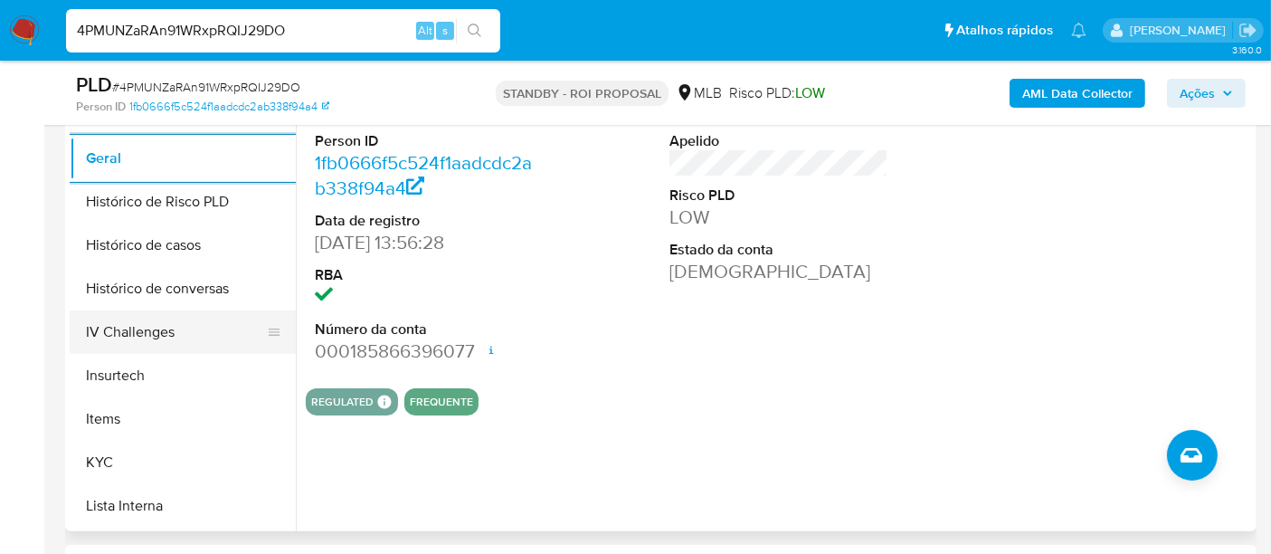
scroll to position [850, 0]
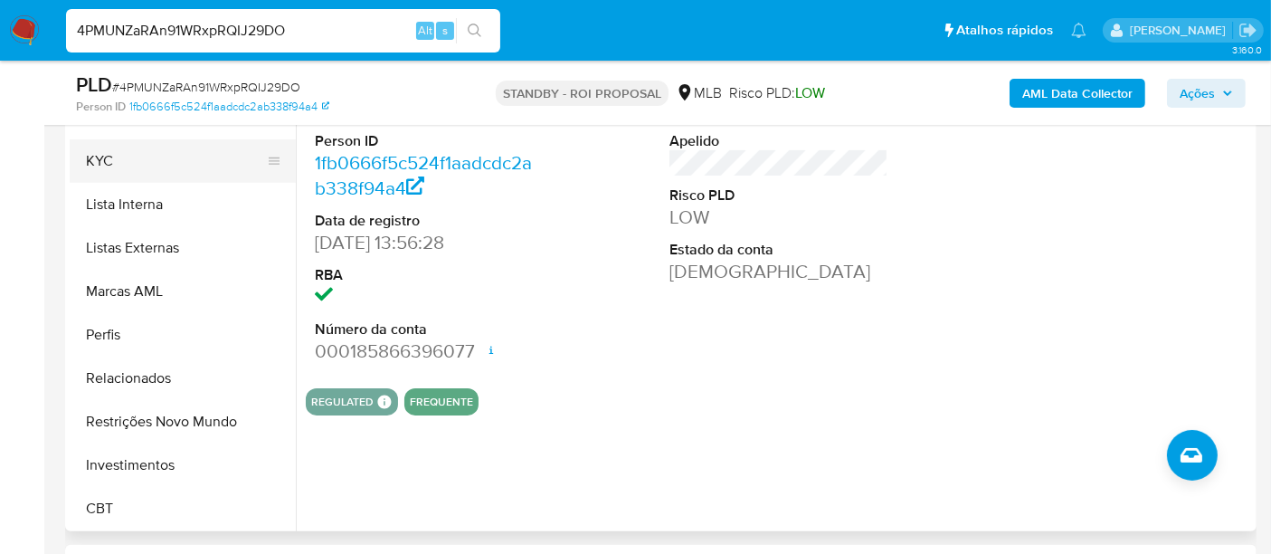
click at [95, 168] on button "KYC" at bounding box center [176, 160] width 212 height 43
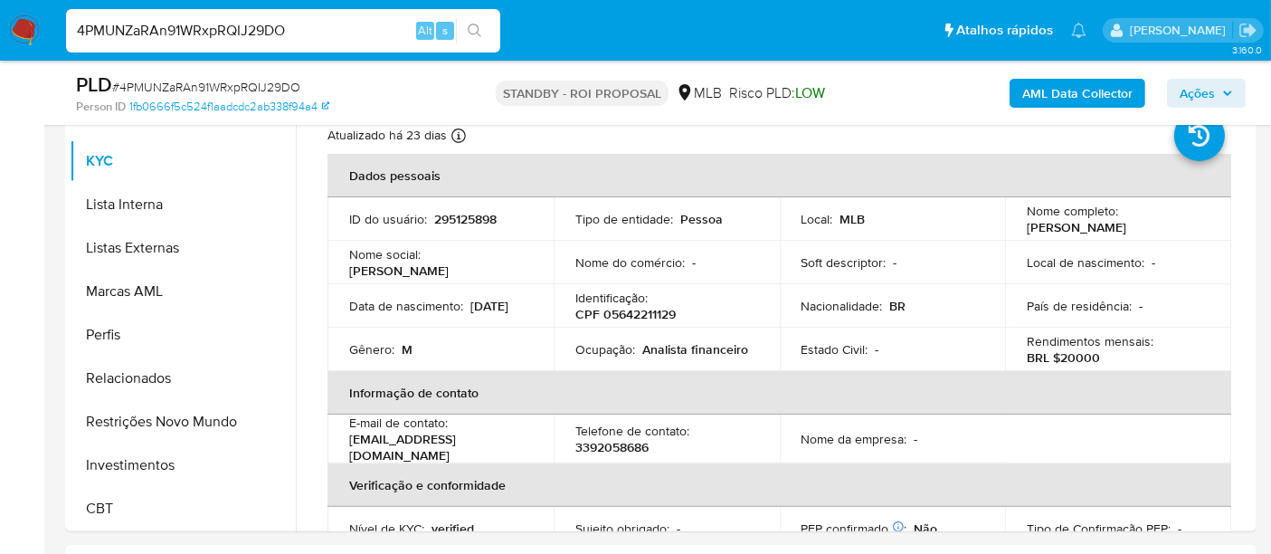
click at [317, 37] on input "4PMUNZaRAn91WRxpRQIJ29DO" at bounding box center [283, 31] width 434 height 24
paste input "XHoQ8NKcQOkr3ZC6o4goHjfl"
type input "XHoQ8NKcQOkr3ZC6o4goHjfl"
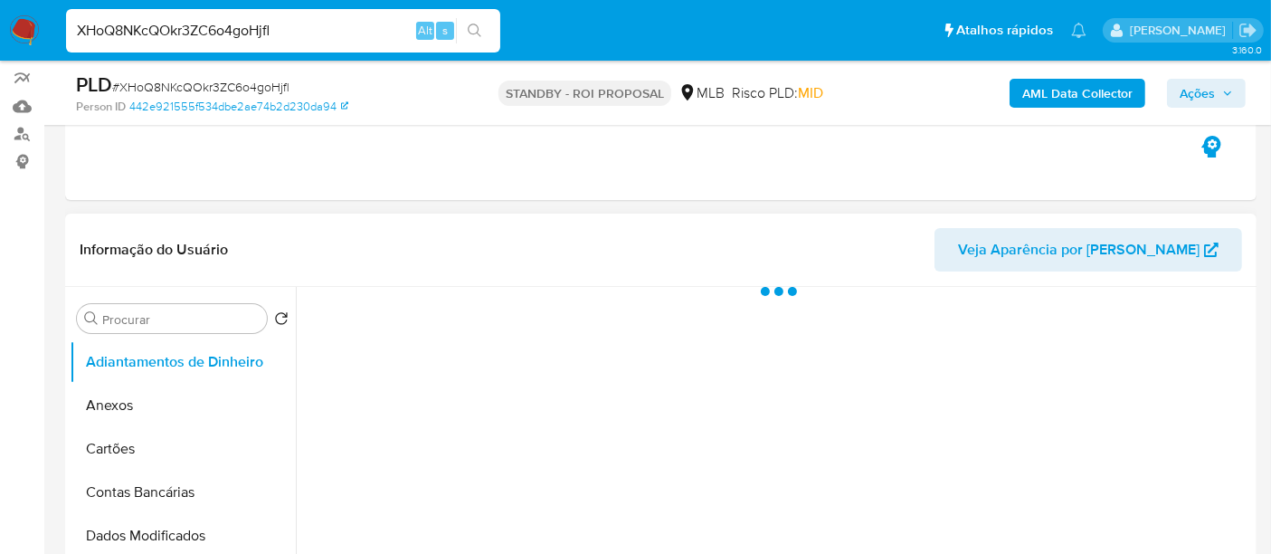
scroll to position [402, 0]
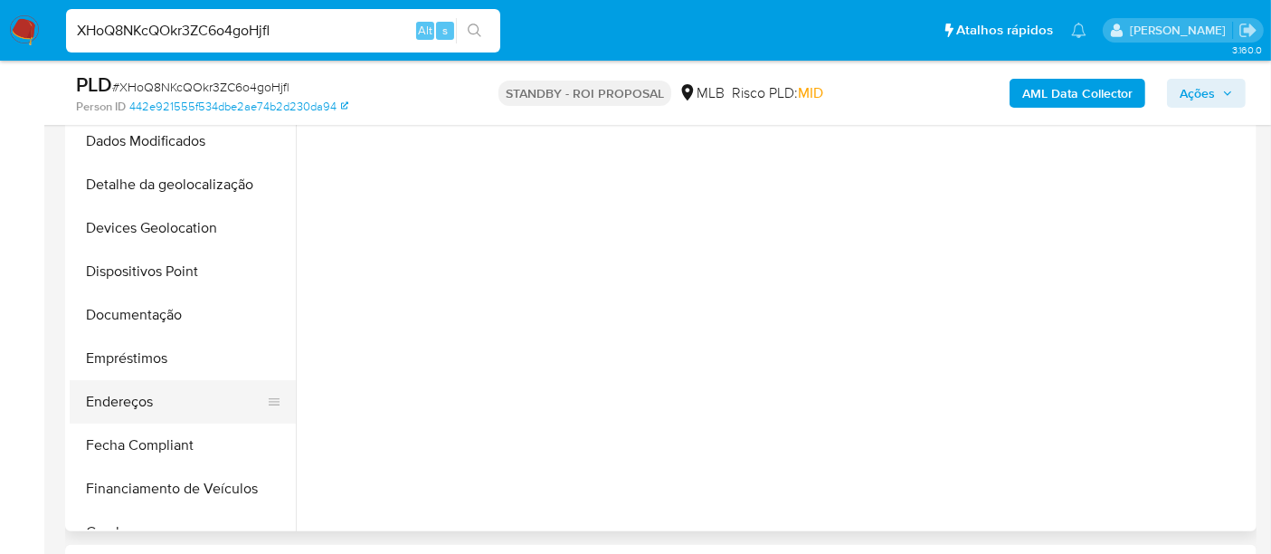
select select "10"
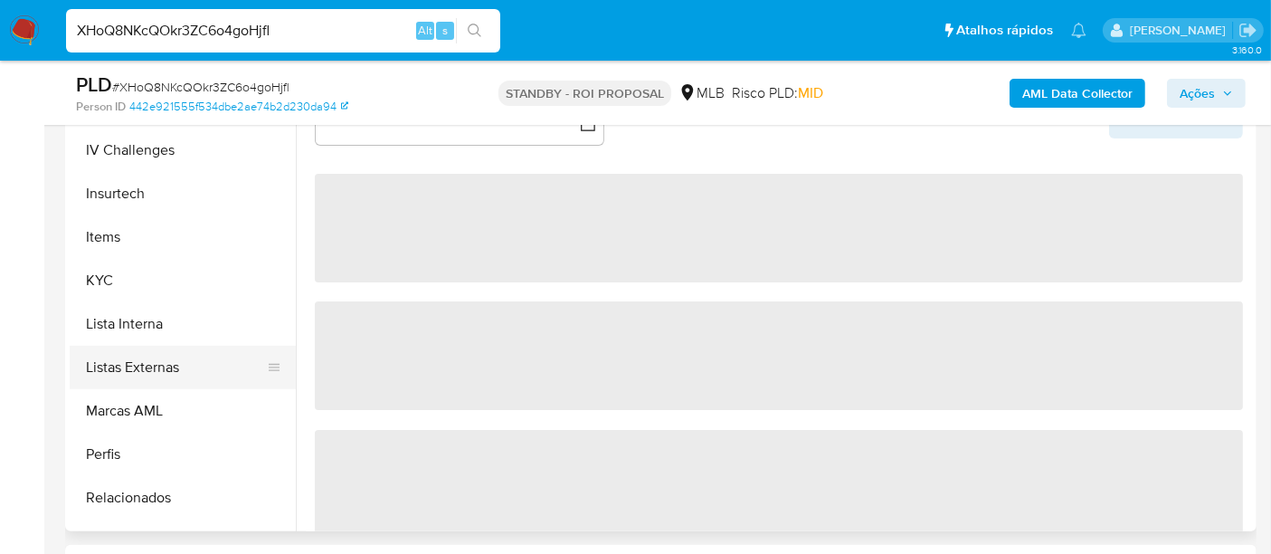
scroll to position [803, 0]
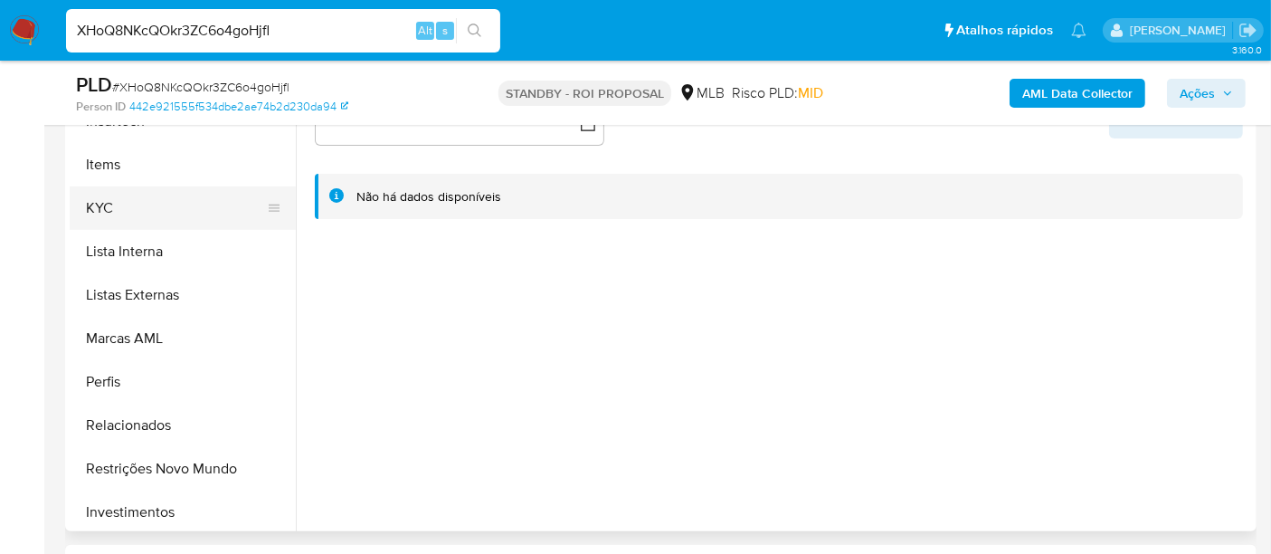
click at [98, 208] on button "KYC" at bounding box center [176, 207] width 212 height 43
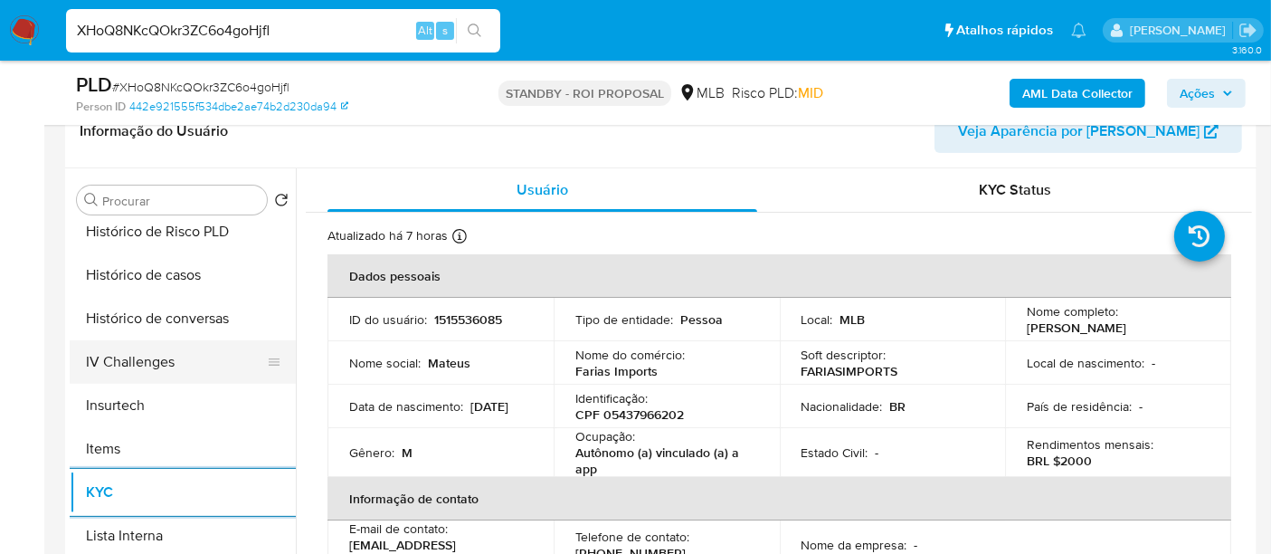
scroll to position [602, 0]
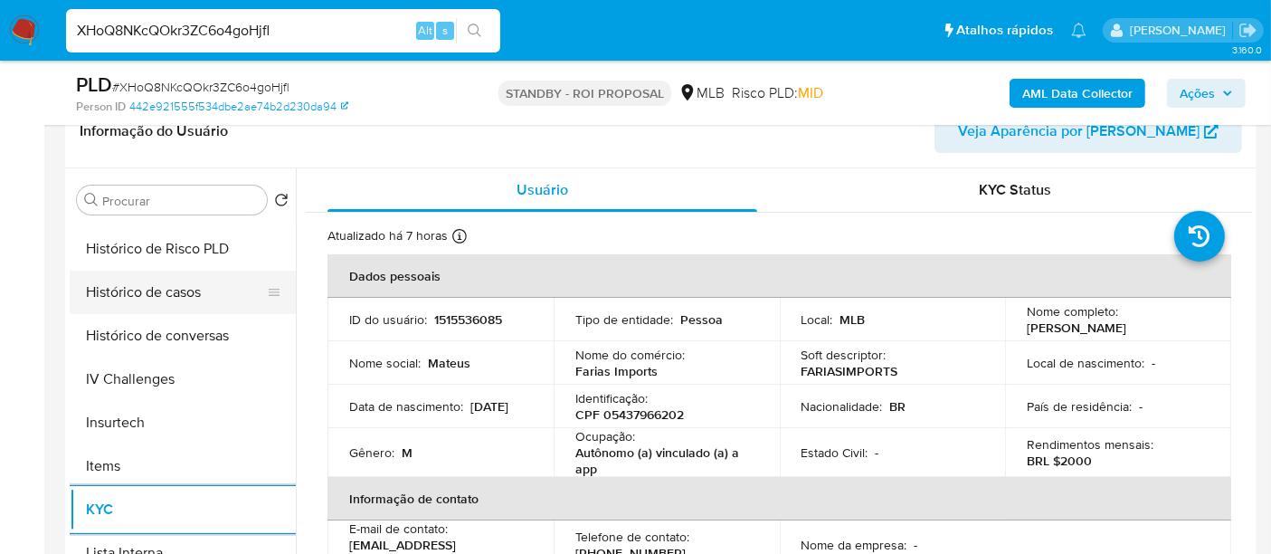
click at [175, 293] on button "Histórico de casos" at bounding box center [176, 291] width 212 height 43
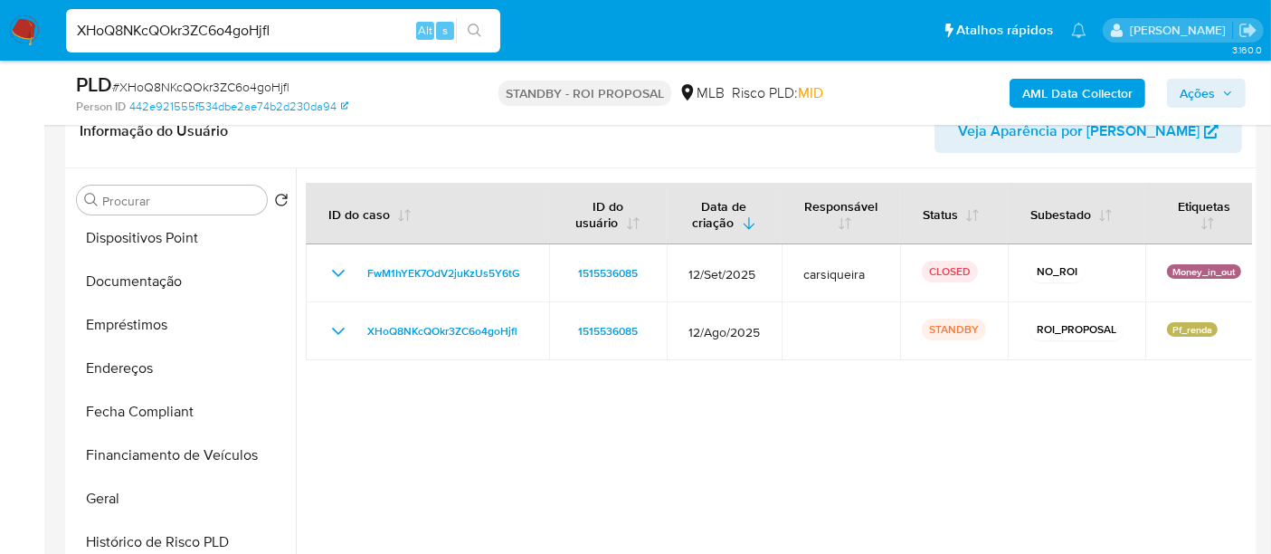
scroll to position [301, 0]
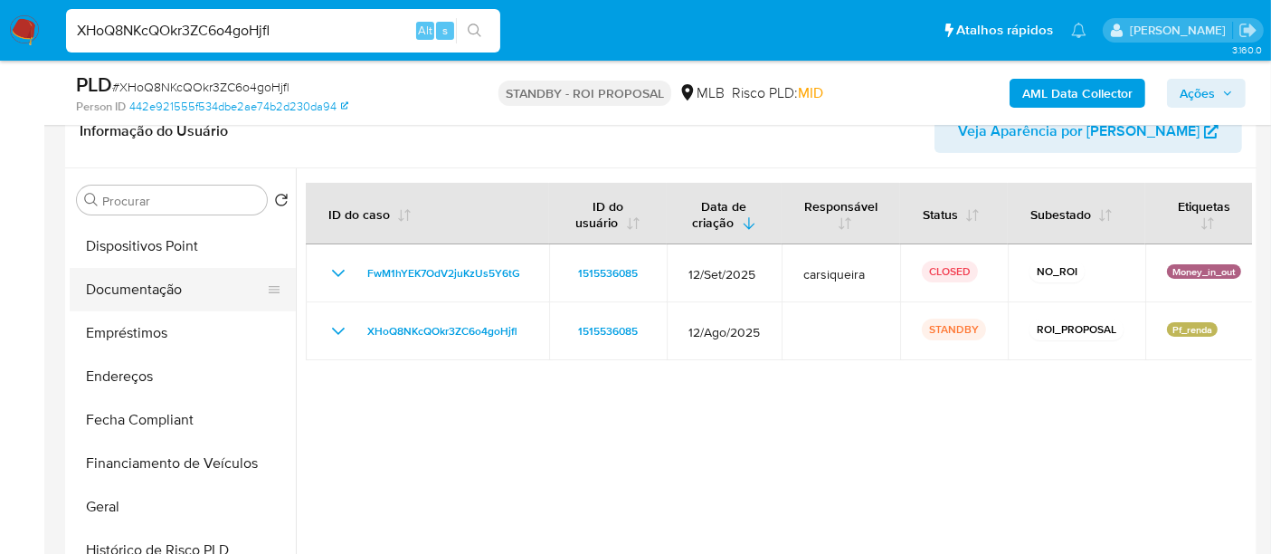
click at [157, 284] on button "Documentação" at bounding box center [176, 289] width 212 height 43
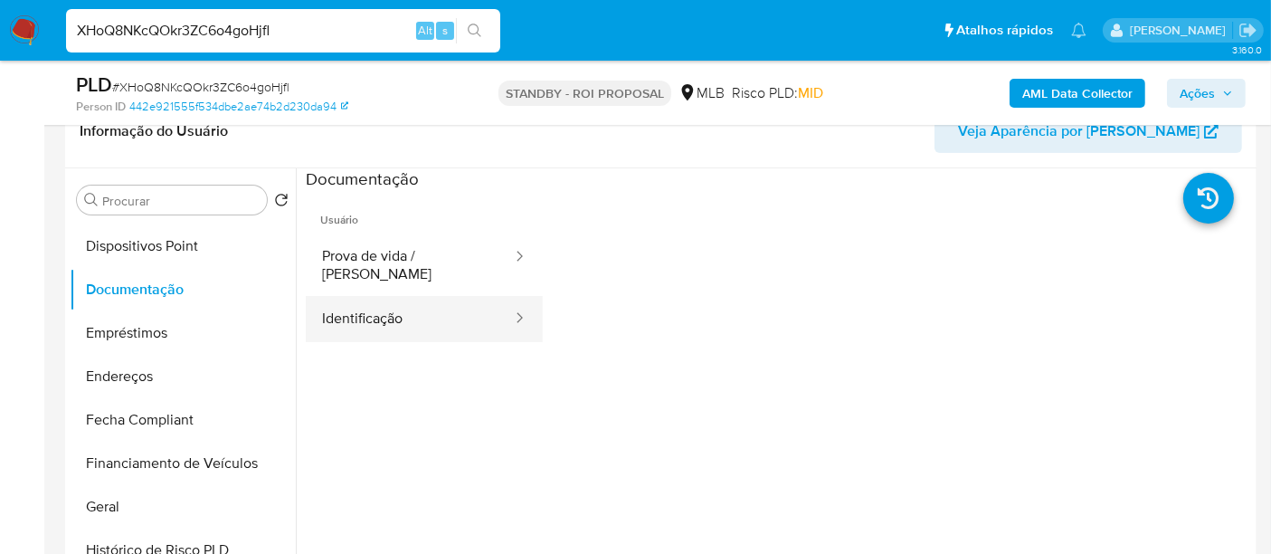
click at [346, 298] on button "Identificação" at bounding box center [410, 319] width 208 height 46
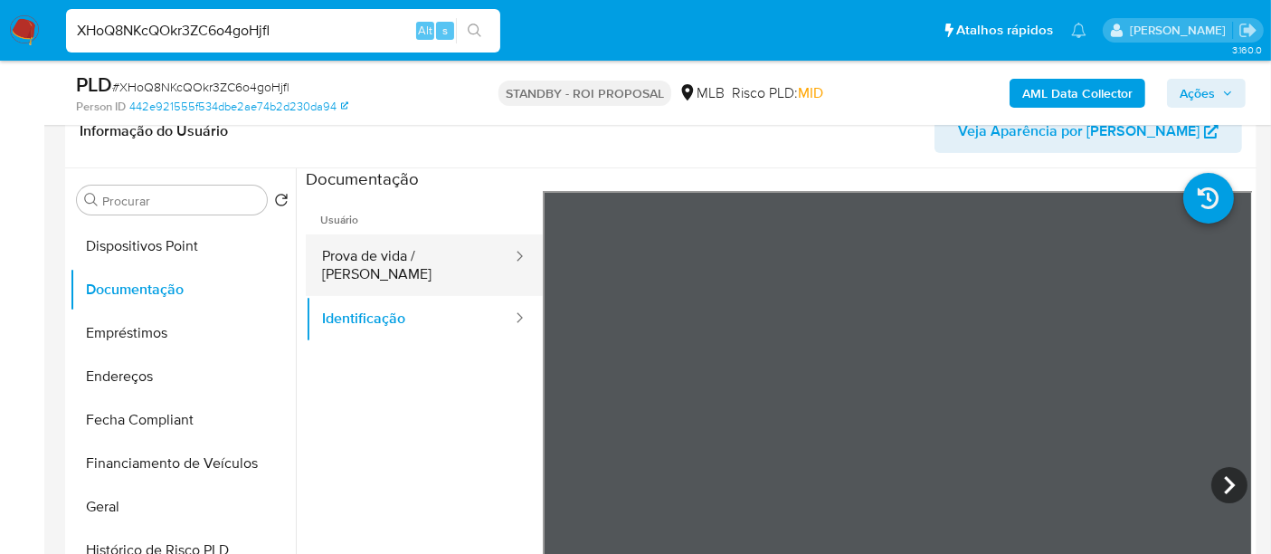
click at [378, 251] on button "Prova de vida / [PERSON_NAME]" at bounding box center [410, 265] width 208 height 62
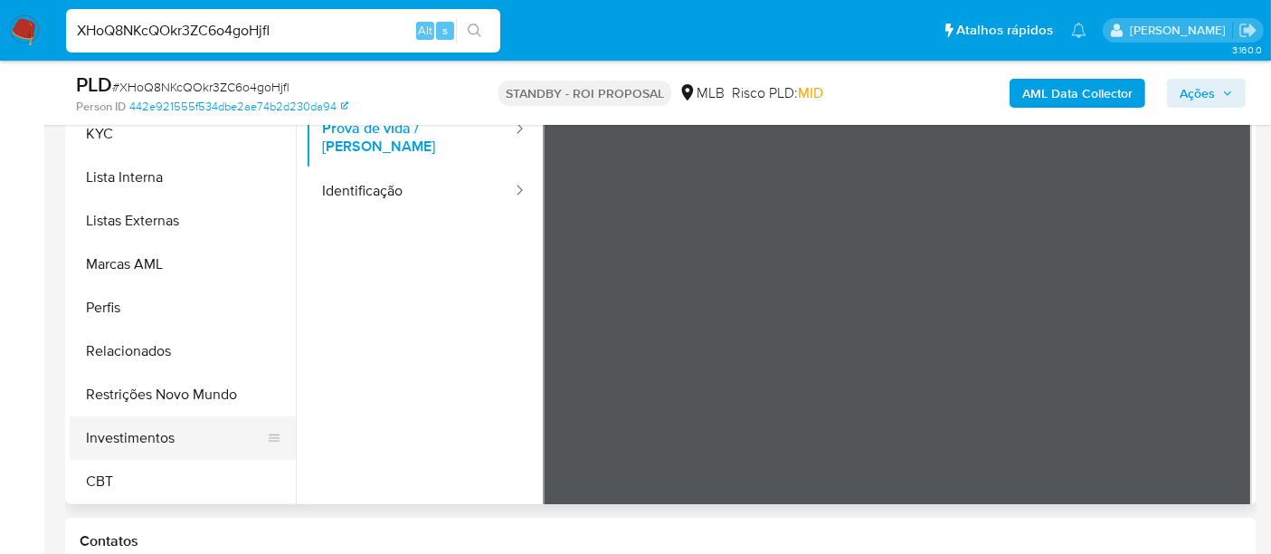
scroll to position [502, 0]
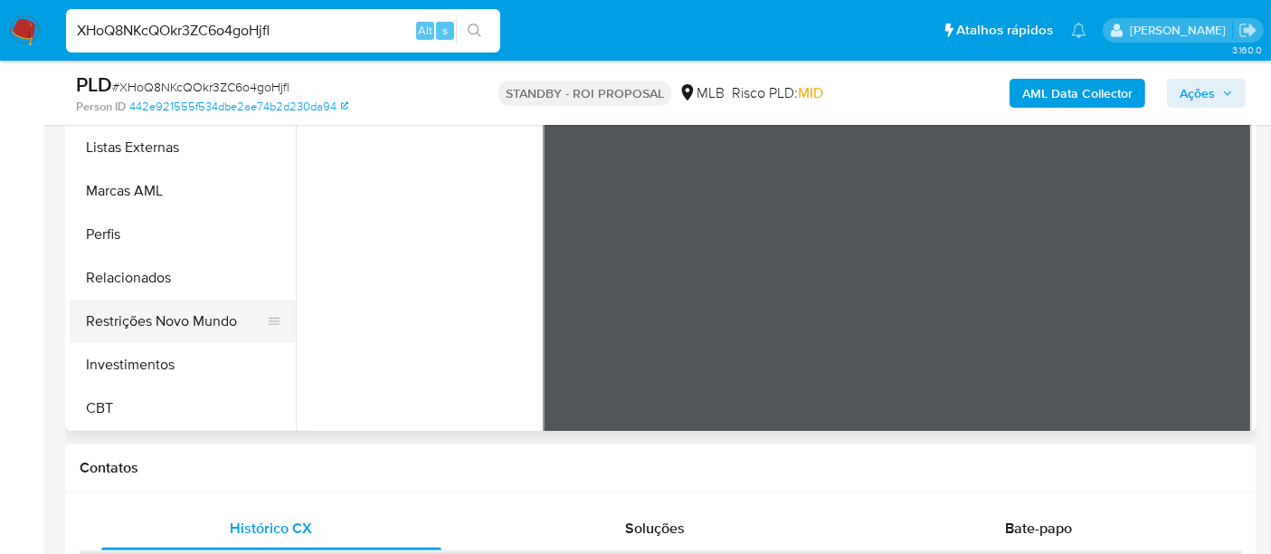
click at [175, 318] on button "Restrições Novo Mundo" at bounding box center [176, 320] width 212 height 43
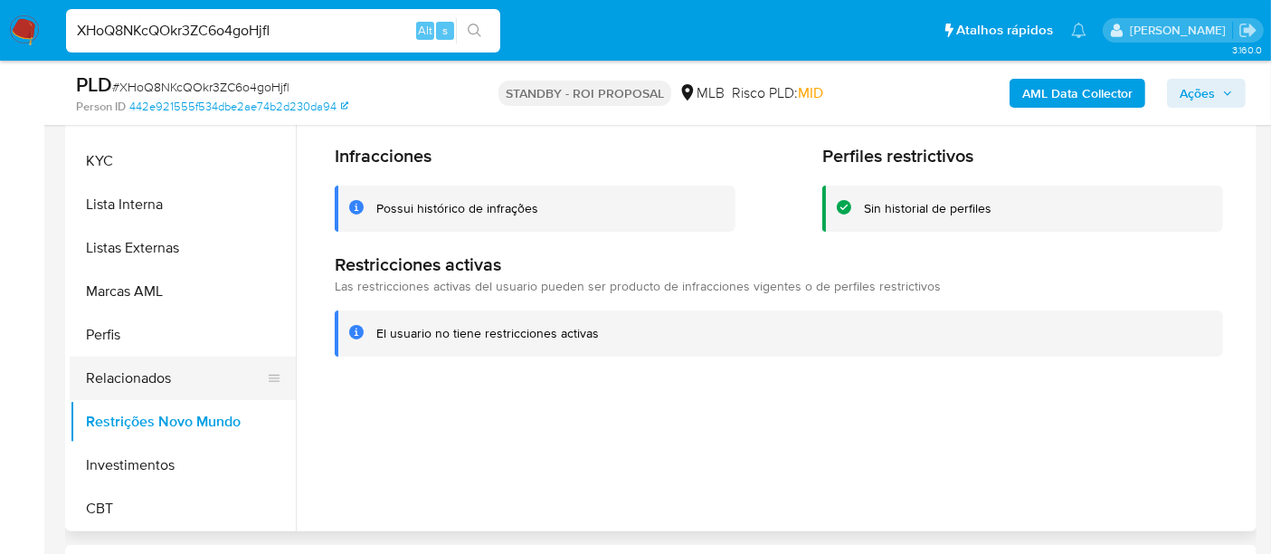
scroll to position [549, 0]
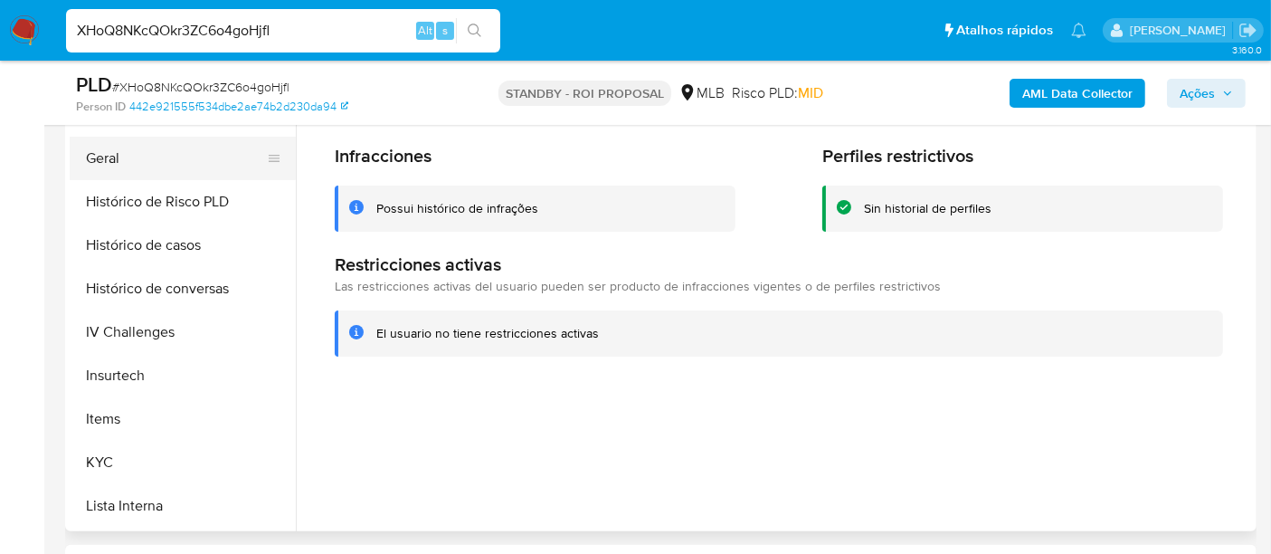
click at [97, 166] on button "Geral" at bounding box center [176, 158] width 212 height 43
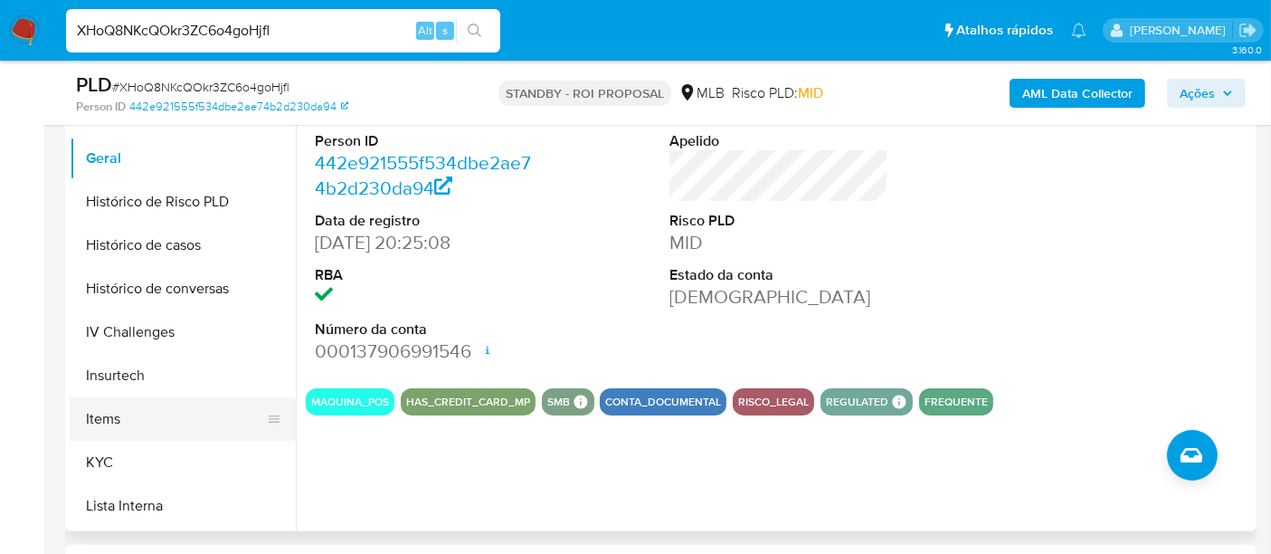
scroll to position [248, 0]
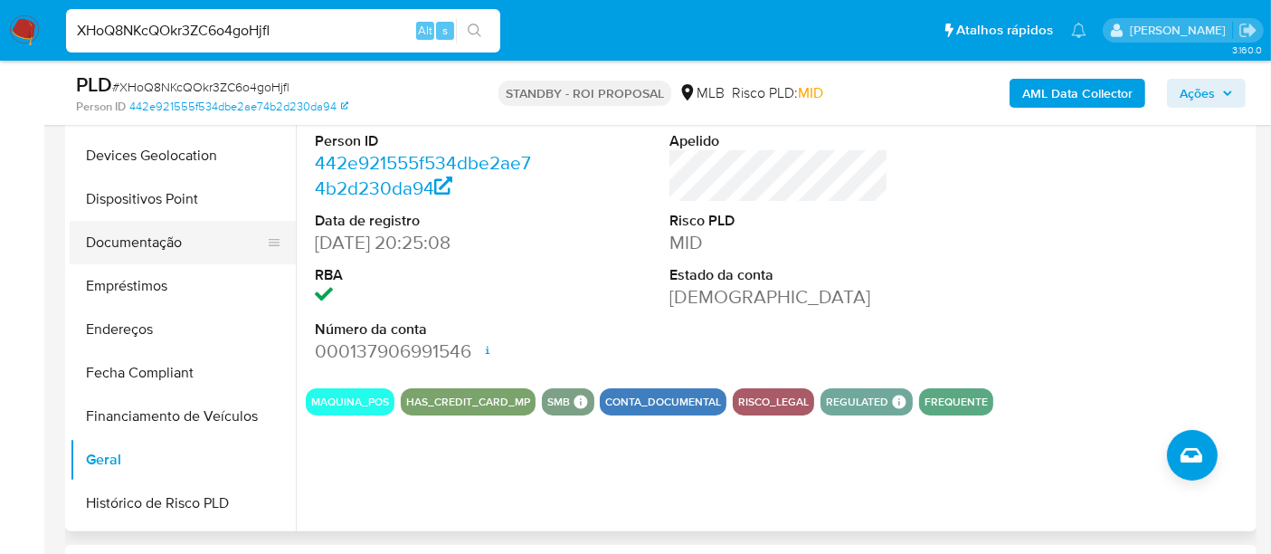
click at [133, 239] on button "Documentação" at bounding box center [176, 242] width 212 height 43
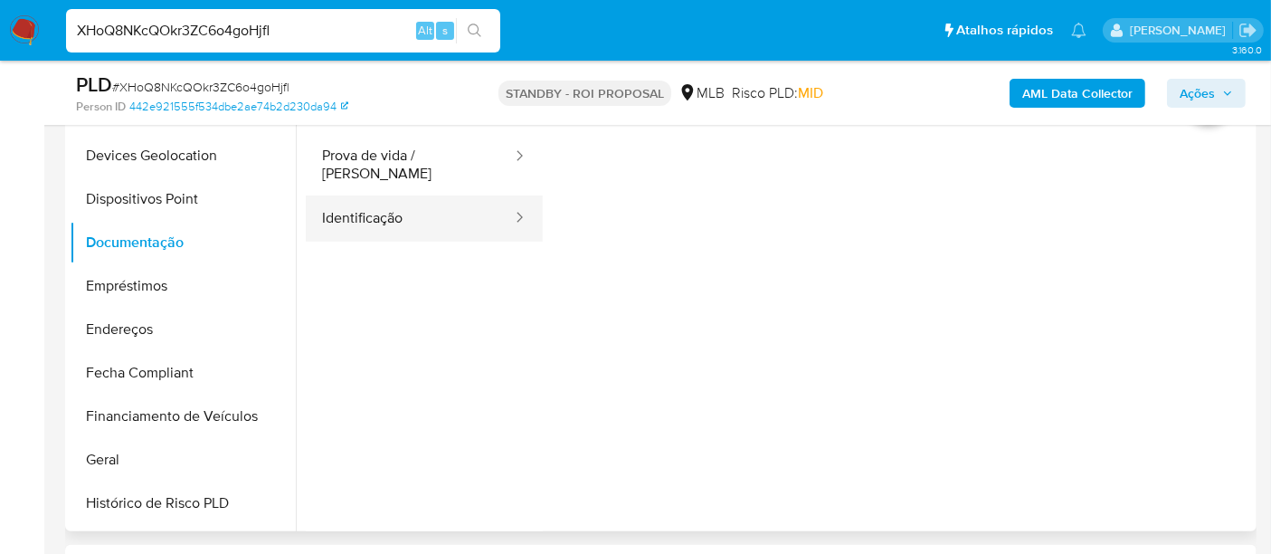
click at [349, 195] on button "Identificação" at bounding box center [410, 218] width 208 height 46
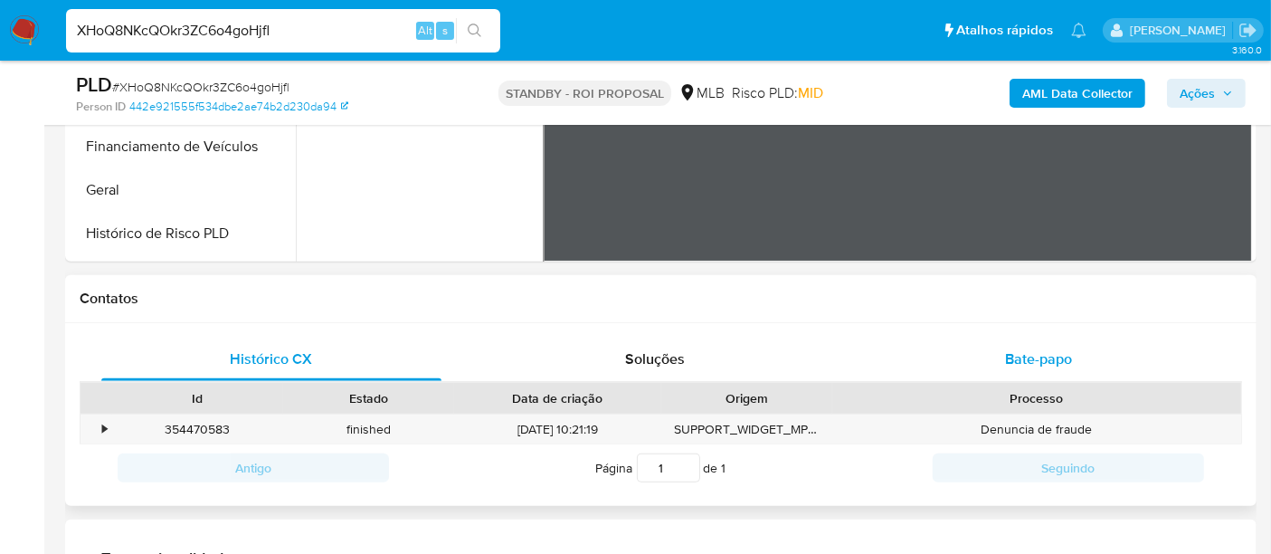
scroll to position [703, 0]
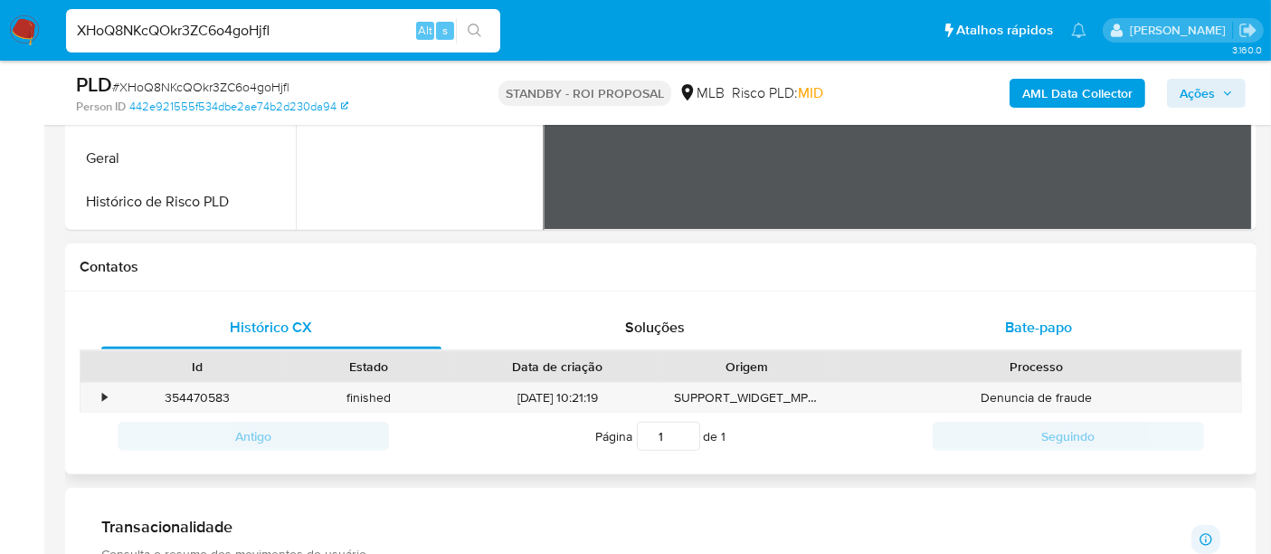
click at [1037, 331] on span "Bate-papo" at bounding box center [1038, 327] width 67 height 21
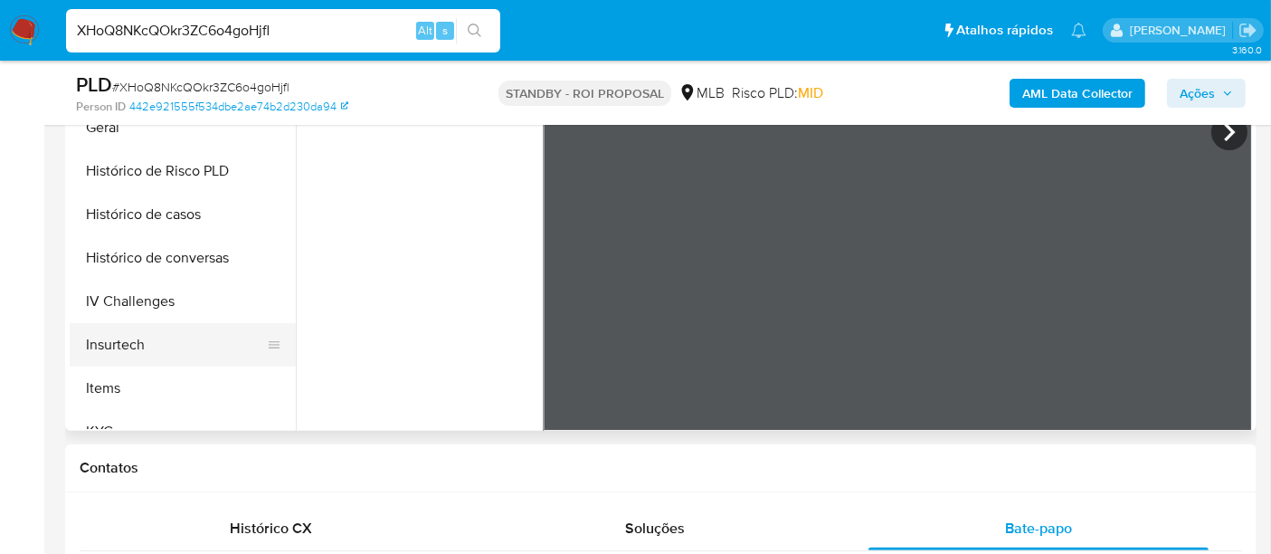
scroll to position [549, 0]
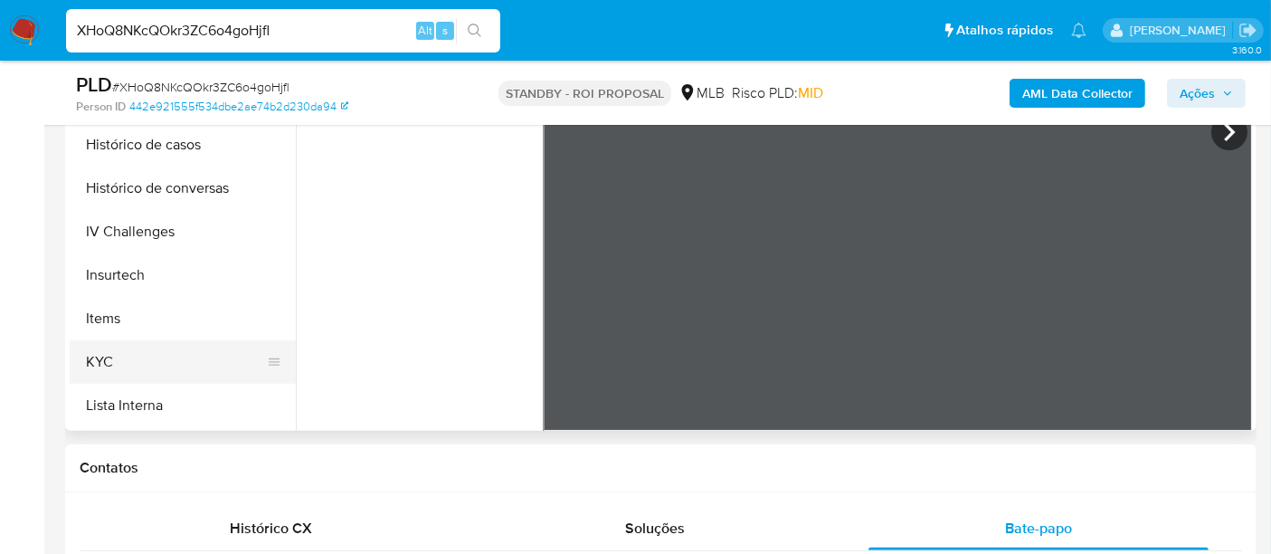
click at [106, 361] on button "KYC" at bounding box center [176, 361] width 212 height 43
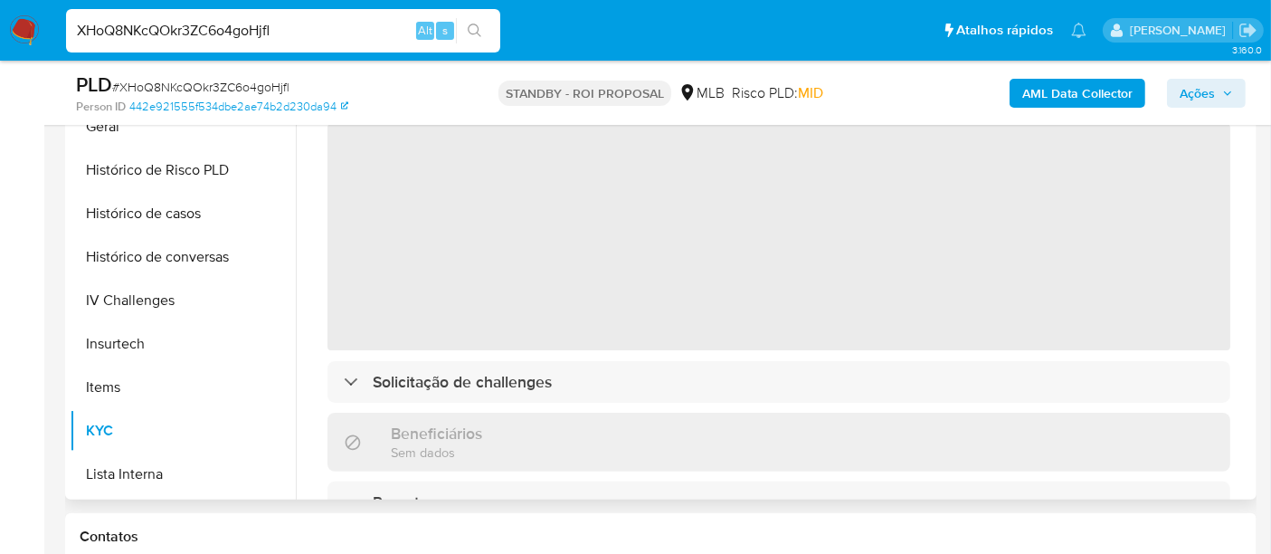
scroll to position [402, 0]
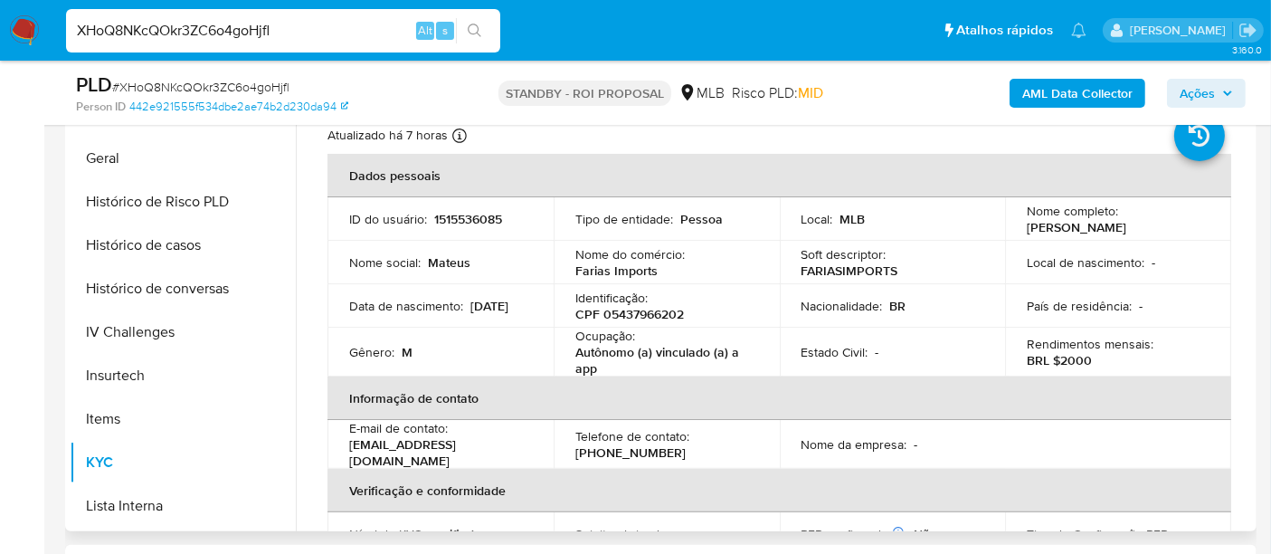
click at [610, 351] on p "Autônomo (a) vinculado (a) a app" at bounding box center [662, 360] width 175 height 33
copy p "Autônomo"
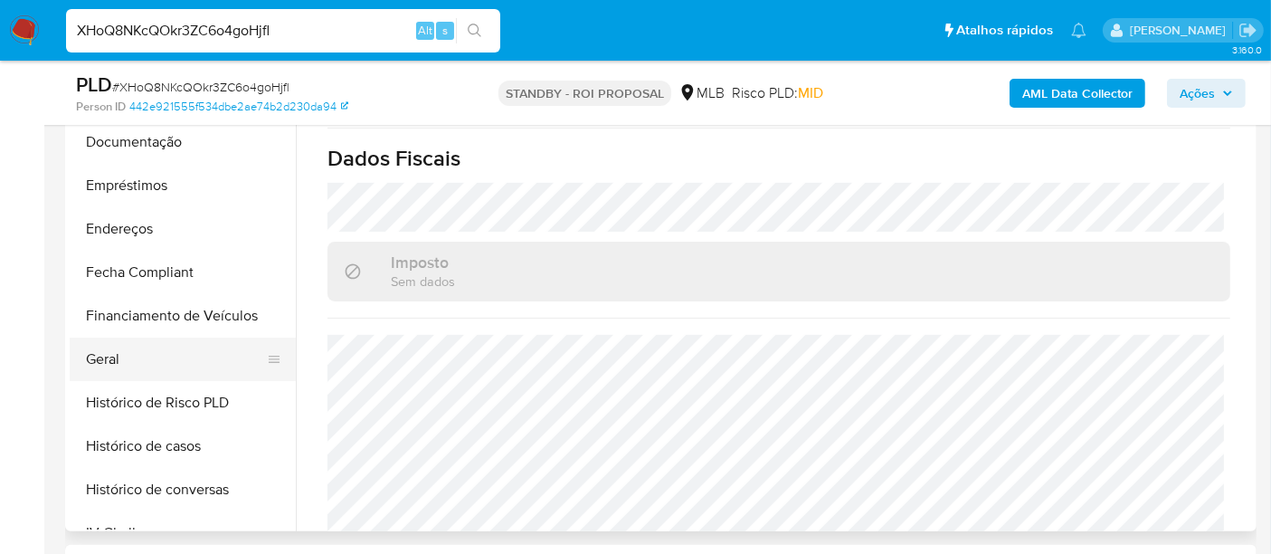
scroll to position [248, 0]
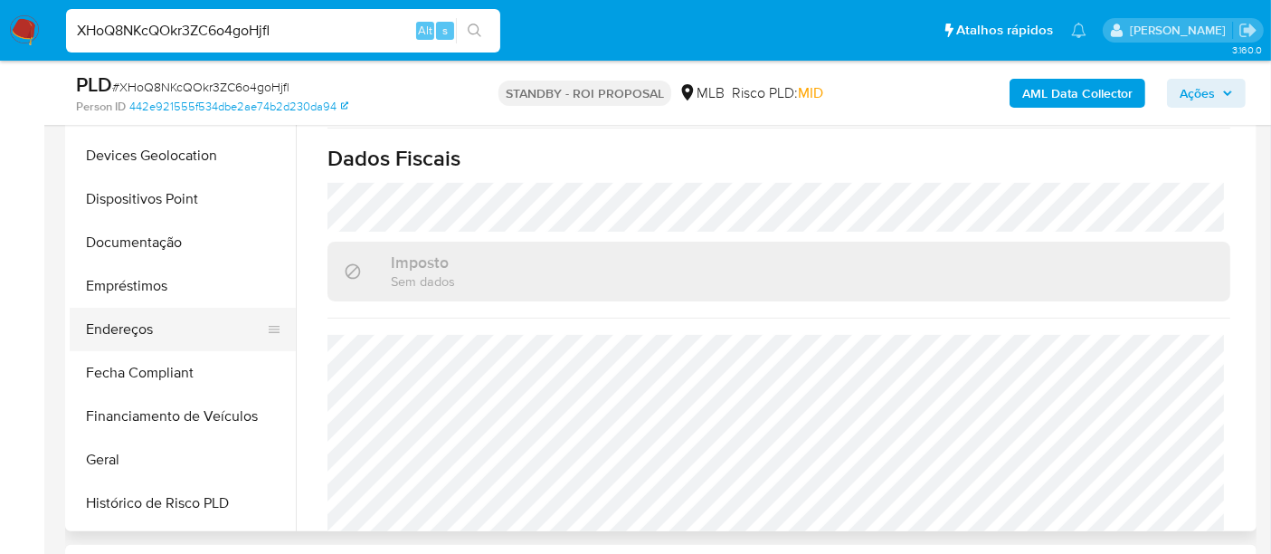
click at [146, 329] on button "Endereços" at bounding box center [176, 329] width 212 height 43
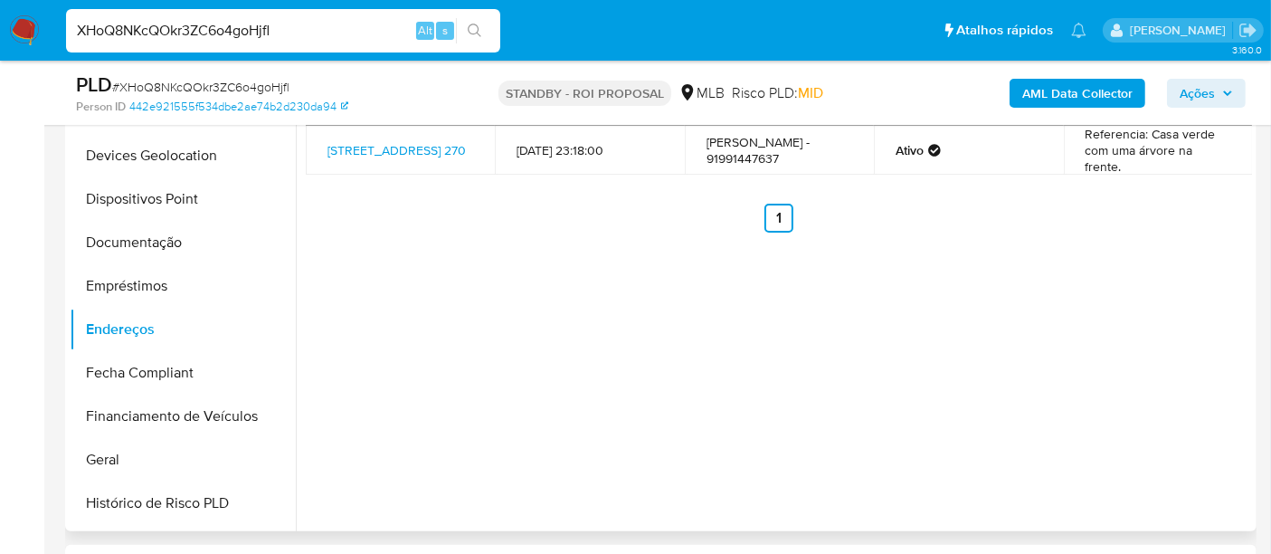
scroll to position [301, 0]
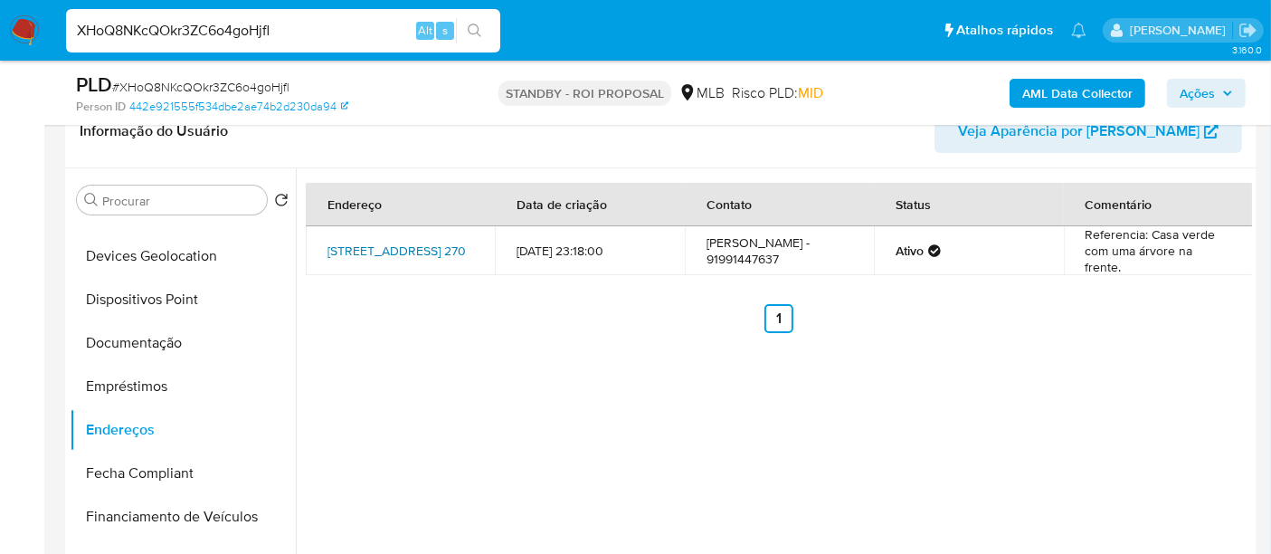
click at [393, 249] on link "Travessa N-5 270, Belém, Pará, 66813750, Brasil 270" at bounding box center [396, 250] width 138 height 18
click at [213, 38] on input "XHoQ8NKcQOkr3ZC6o4goHjfl" at bounding box center [283, 31] width 434 height 24
paste input "FjryxMe2Kk7K7UBoHh5K48iL"
type input "FjryxMe2Kk7K7UBoHh5K48iL"
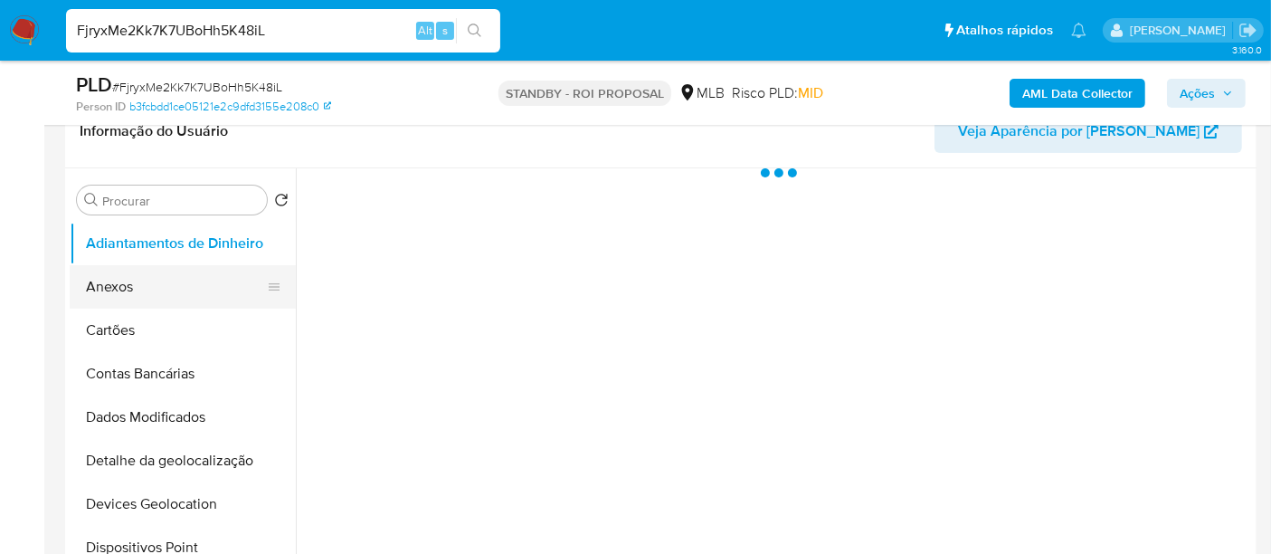
select select "10"
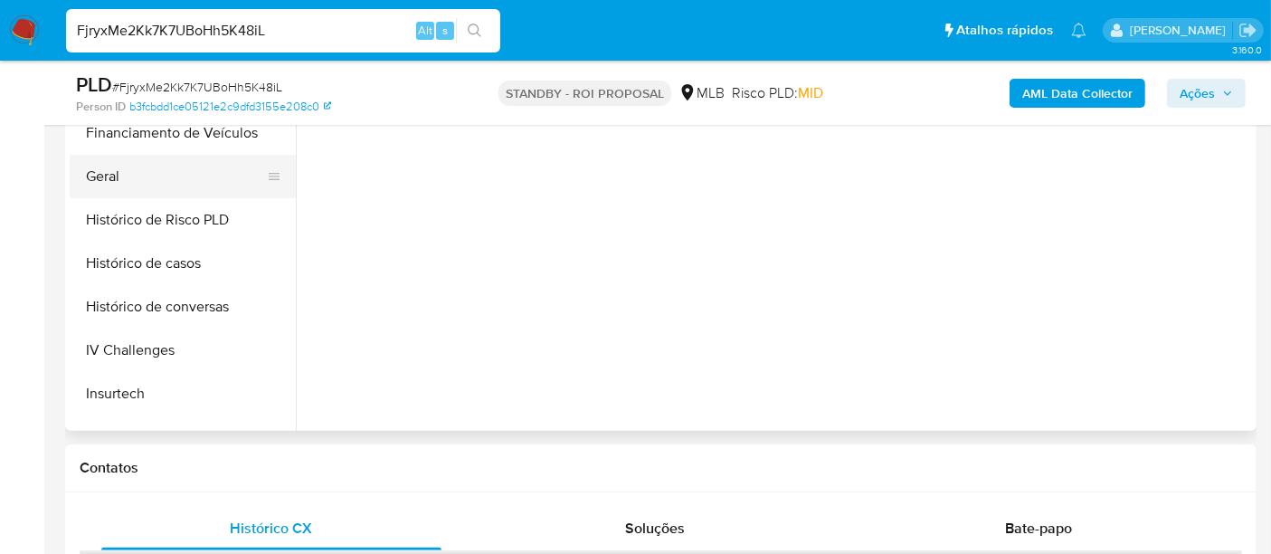
scroll to position [502, 0]
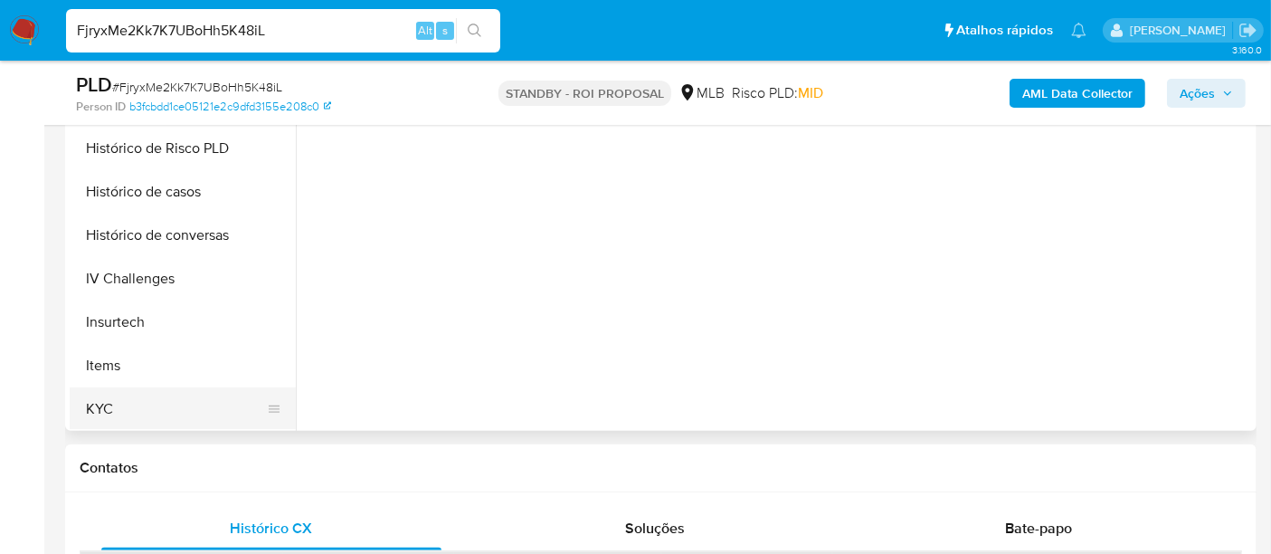
click at [100, 396] on button "KYC" at bounding box center [176, 408] width 212 height 43
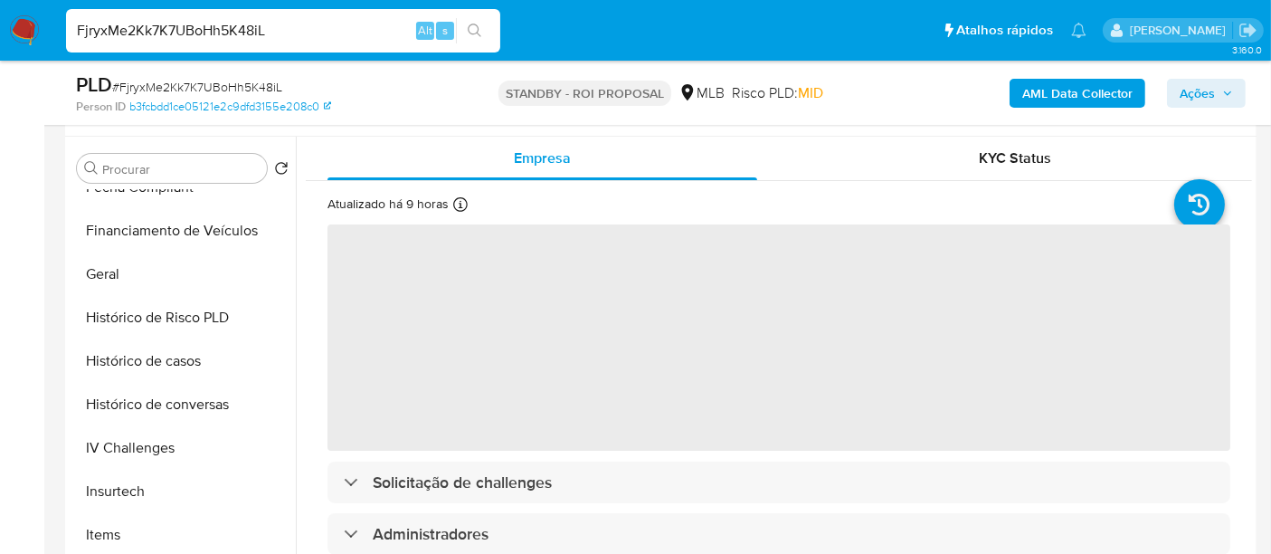
scroll to position [301, 0]
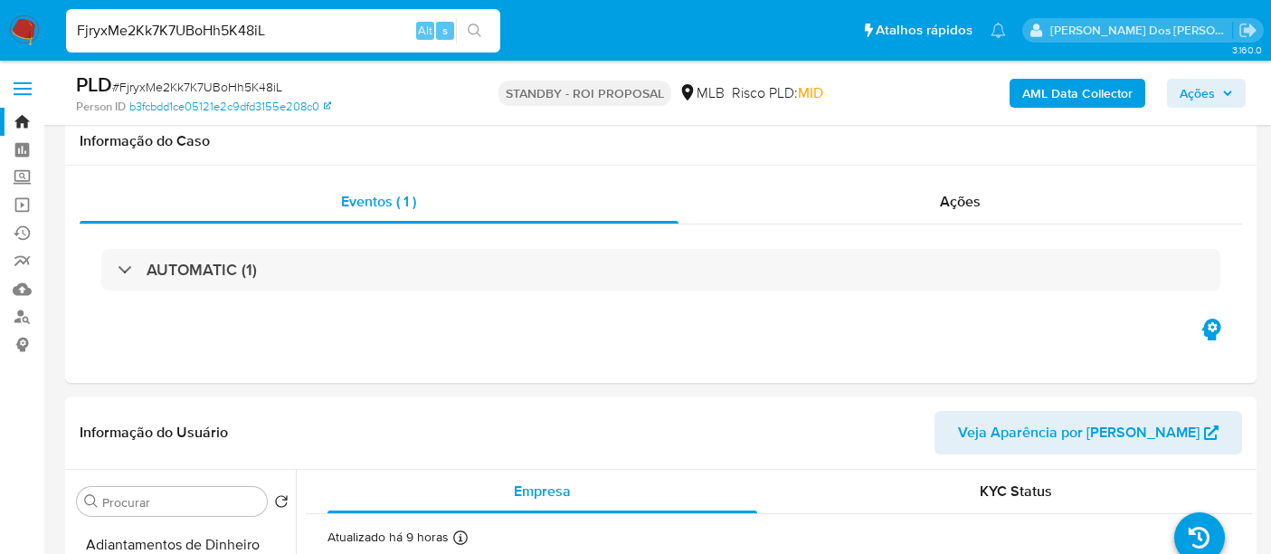
select select "10"
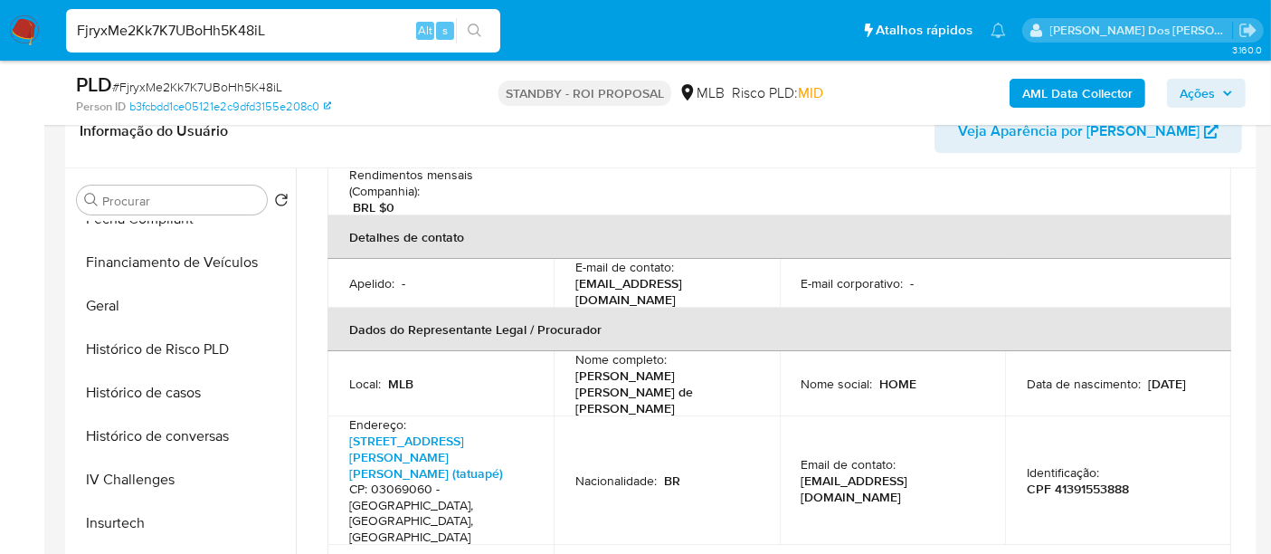
scroll to position [502, 0]
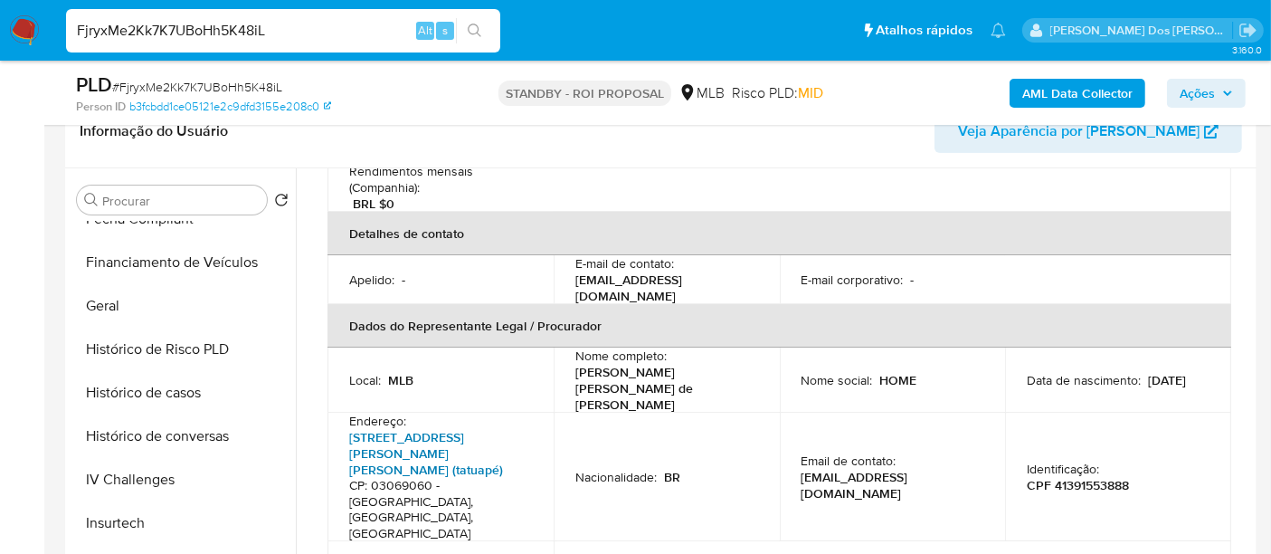
click at [399, 428] on link "[STREET_ADDRESS][PERSON_NAME][PERSON_NAME] (tatuapé)" at bounding box center [426, 453] width 154 height 51
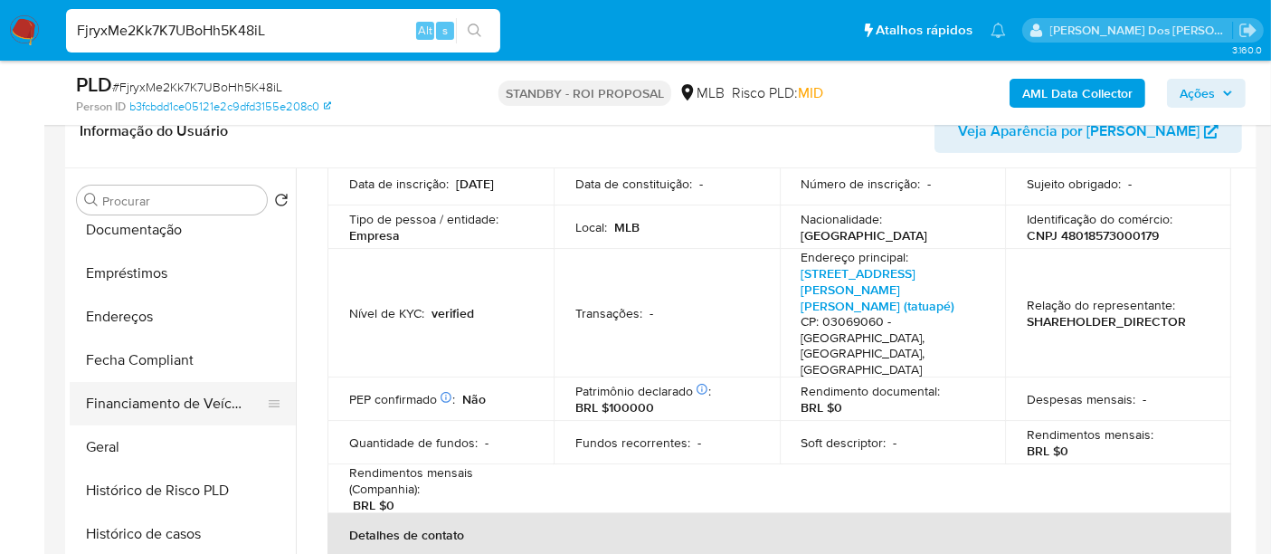
scroll to position [402, 0]
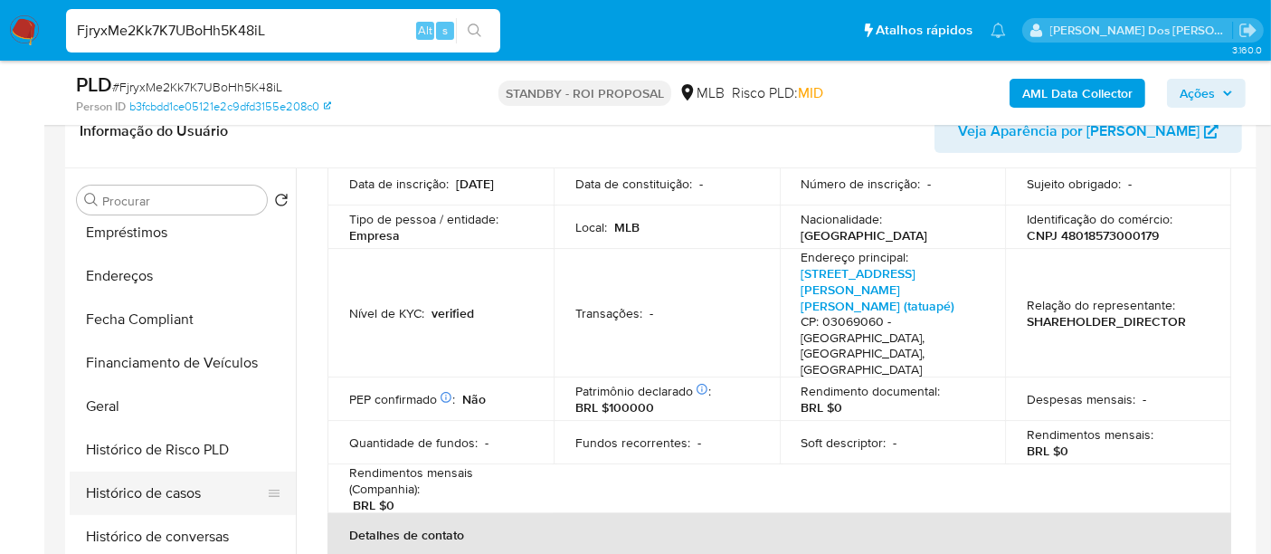
click at [163, 487] on button "Histórico de casos" at bounding box center [176, 492] width 212 height 43
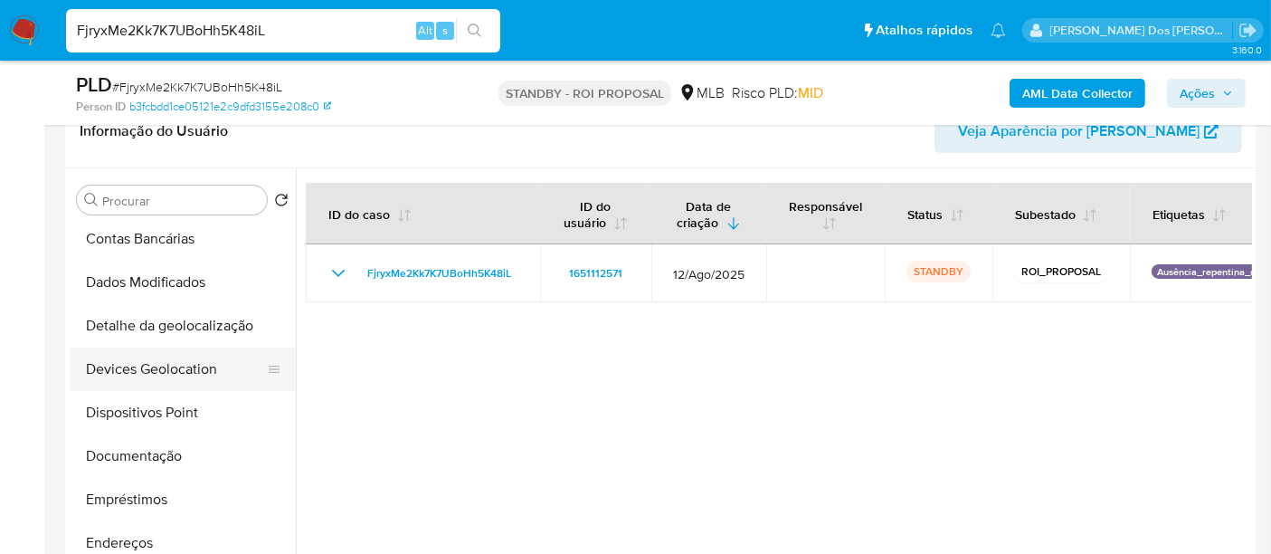
scroll to position [100, 0]
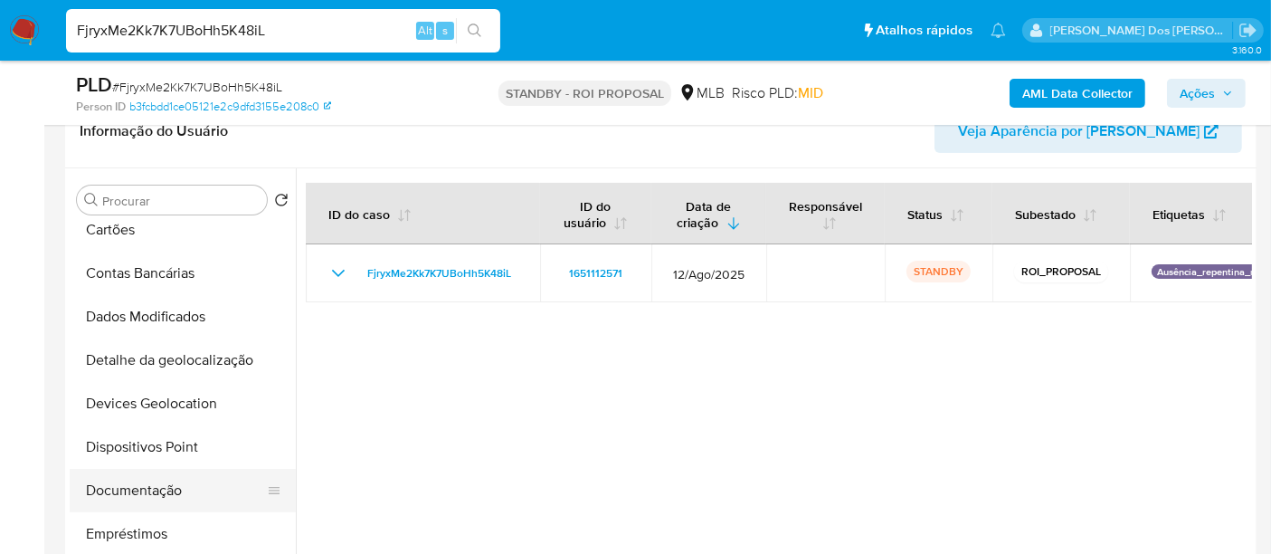
click at [138, 492] on button "Documentação" at bounding box center [176, 490] width 212 height 43
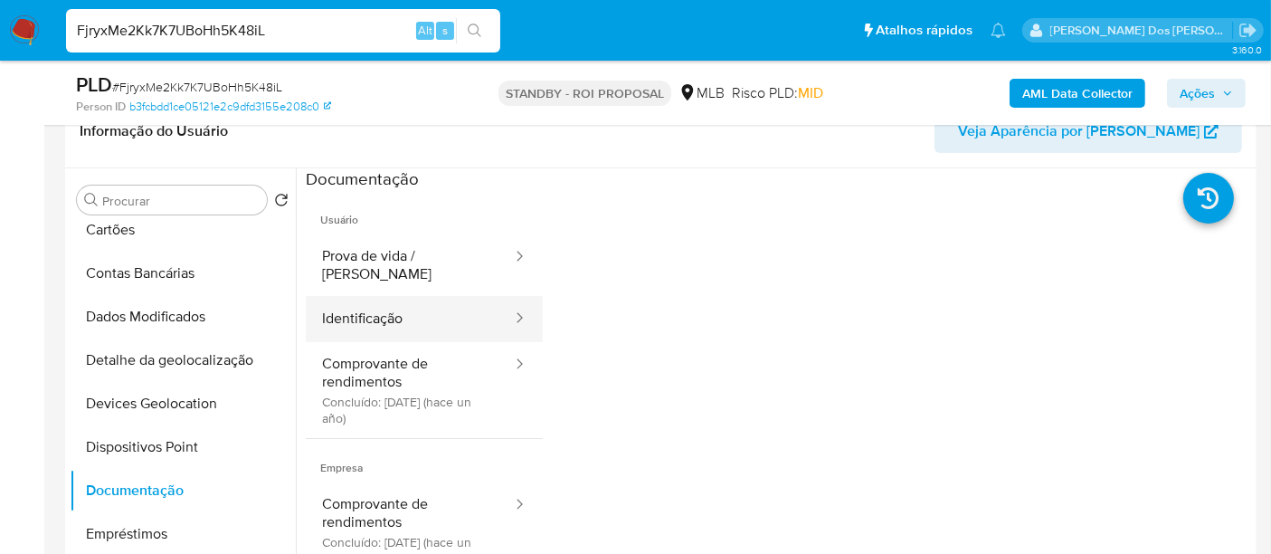
click at [377, 311] on button "Identificação" at bounding box center [410, 319] width 208 height 46
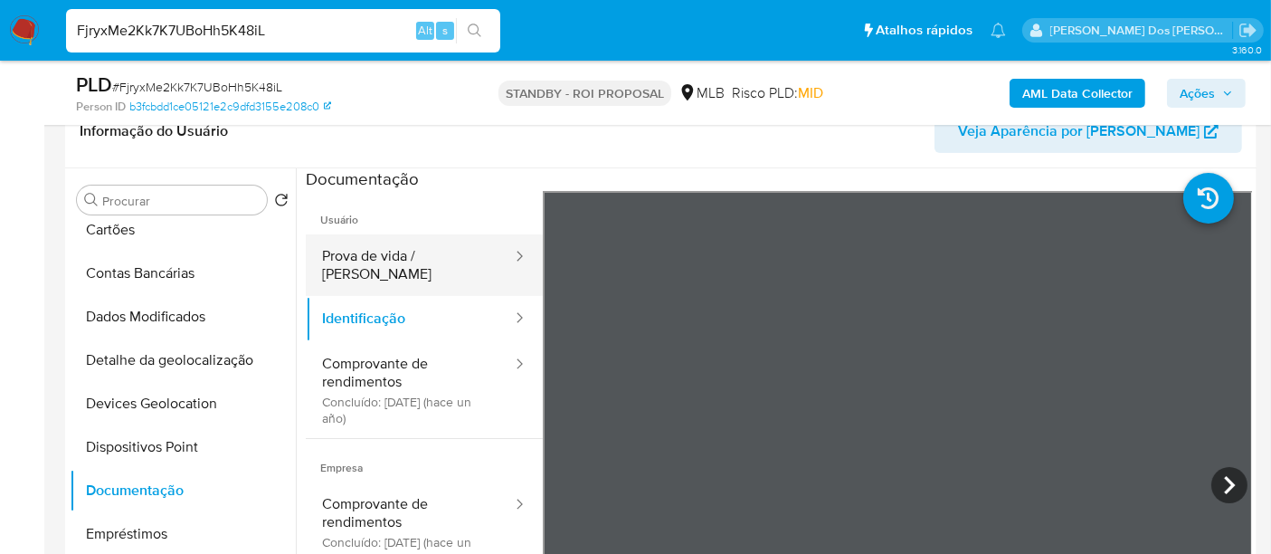
click at [410, 267] on button "Prova de vida / [PERSON_NAME]" at bounding box center [410, 265] width 208 height 62
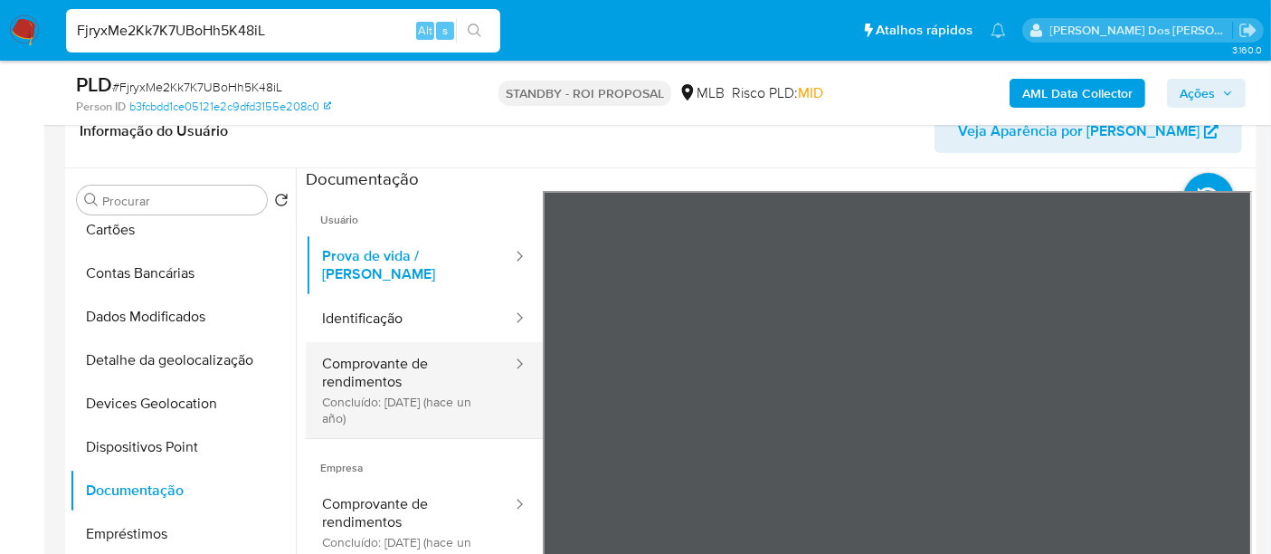
click at [383, 363] on button "Comprovante de rendimentos Concluído: [DATE] (hace un año)" at bounding box center [410, 390] width 208 height 96
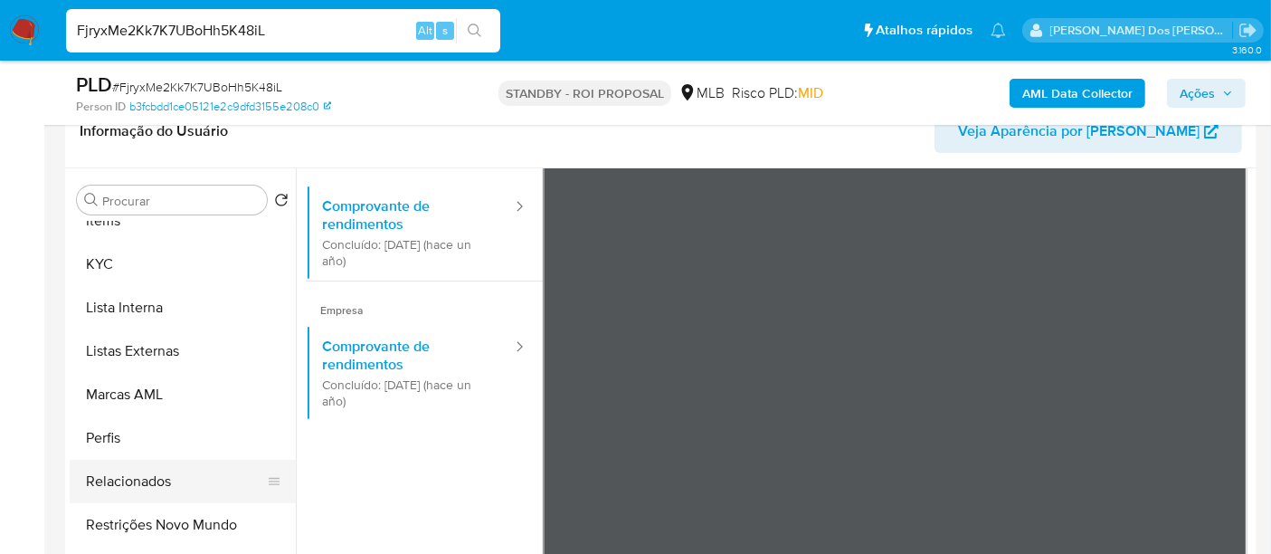
scroll to position [850, 0]
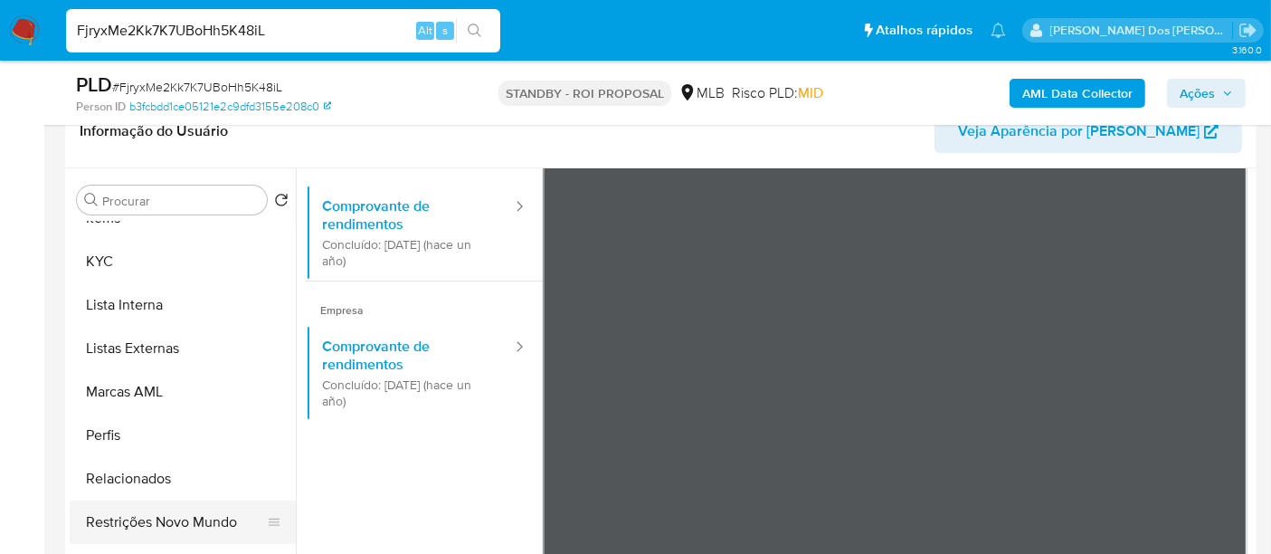
click at [202, 516] on button "Restrições Novo Mundo" at bounding box center [176, 521] width 212 height 43
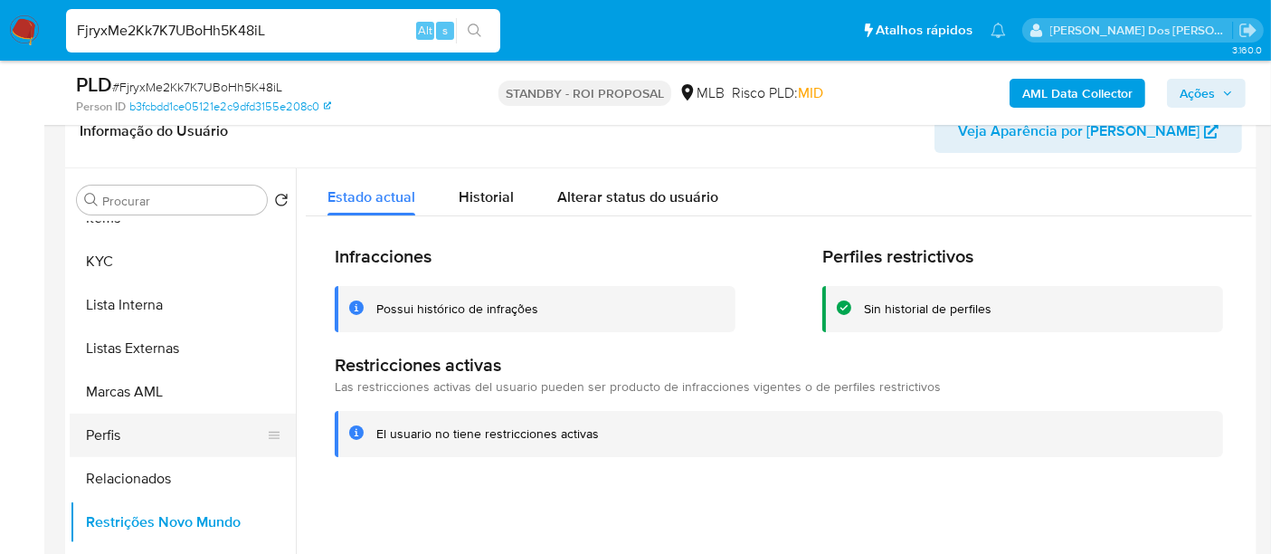
scroll to position [549, 0]
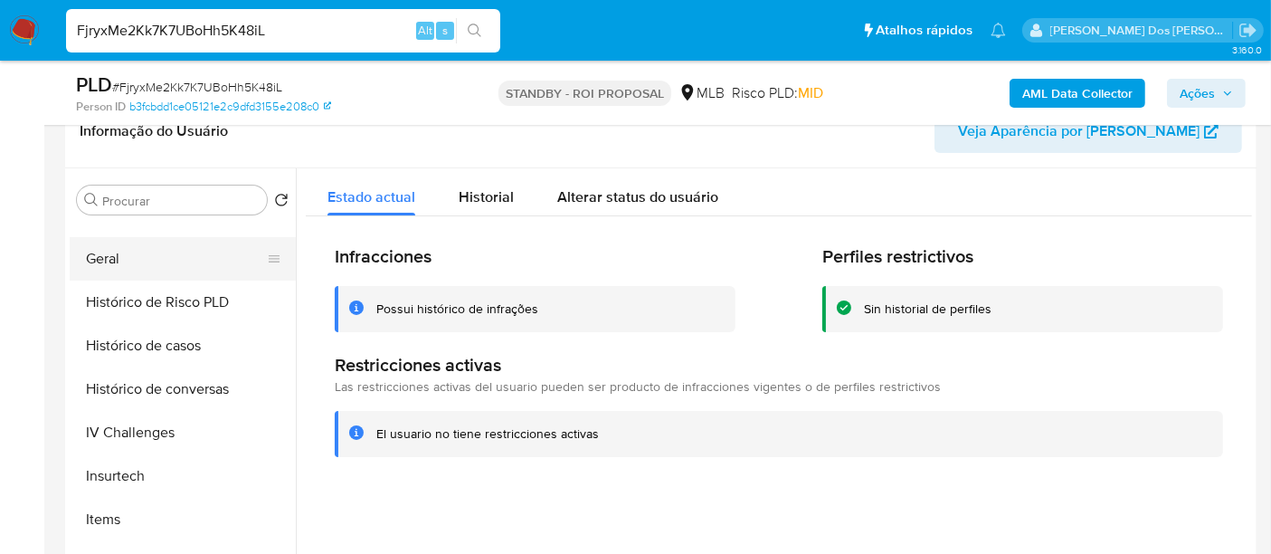
click at [99, 264] on button "Geral" at bounding box center [176, 258] width 212 height 43
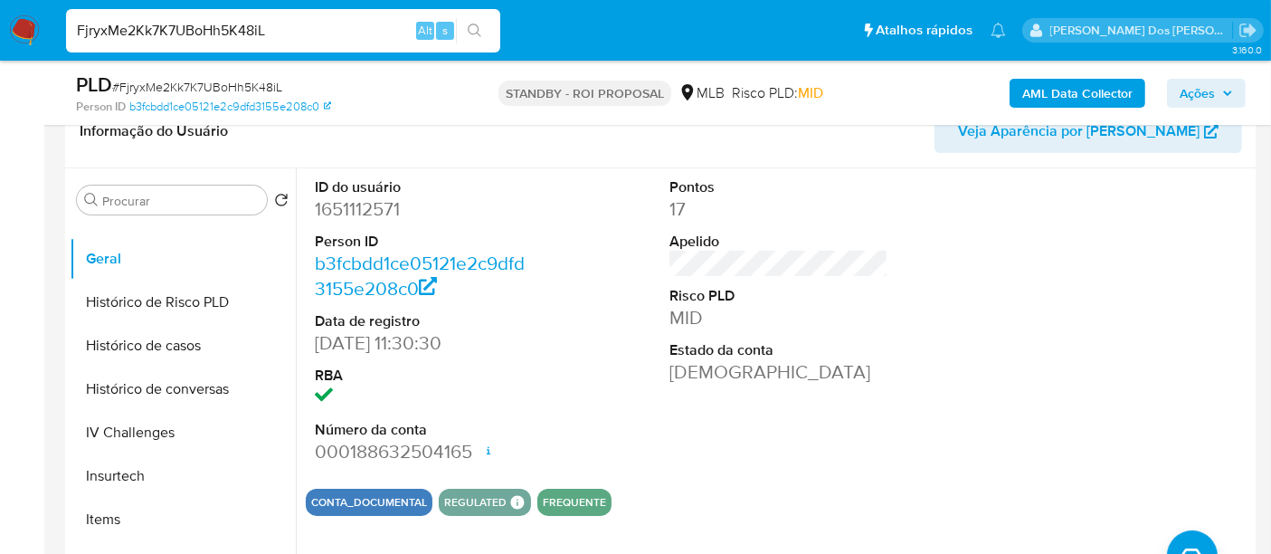
click at [291, 33] on input "FjryxMe2Kk7K7UBoHh5K48iL" at bounding box center [283, 31] width 434 height 24
click at [290, 33] on input "FjryxMe2Kk7K7UBoHh5K48iL" at bounding box center [283, 31] width 434 height 24
paste input "umHAFjEQK6y2gA1U34UixUHx"
type input "umHAFjEQK6y2gA1U34UixUHx"
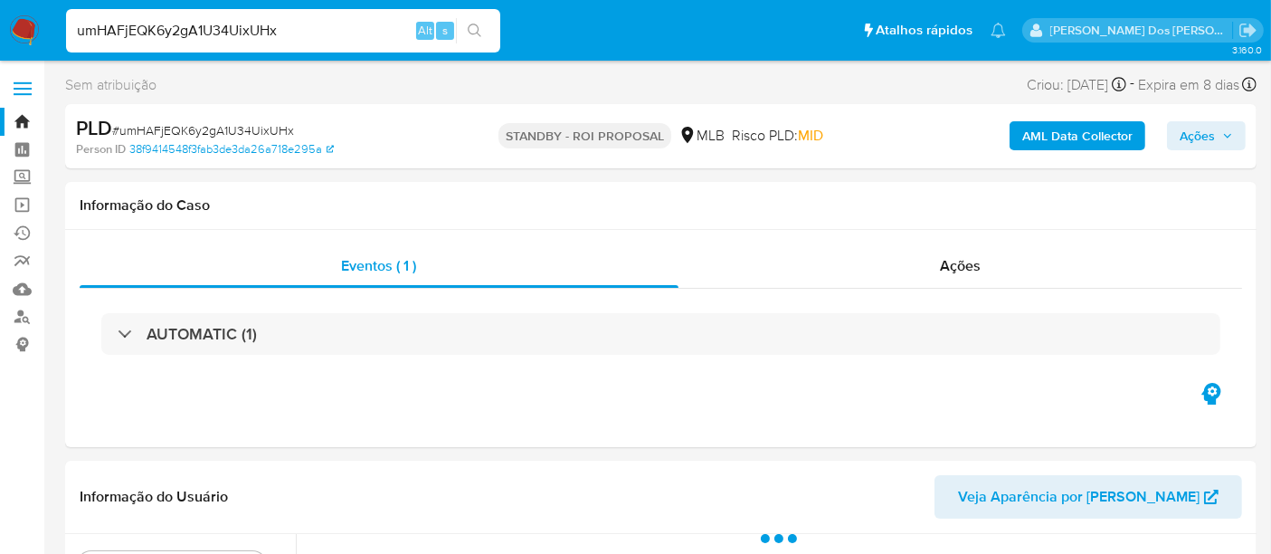
select select "10"
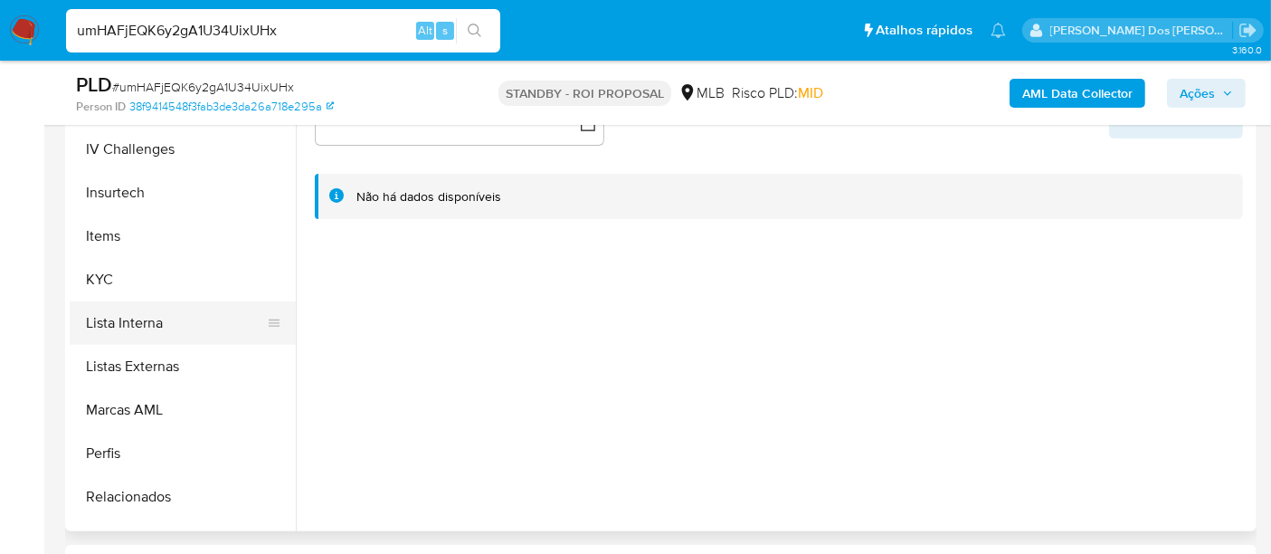
scroll to position [803, 0]
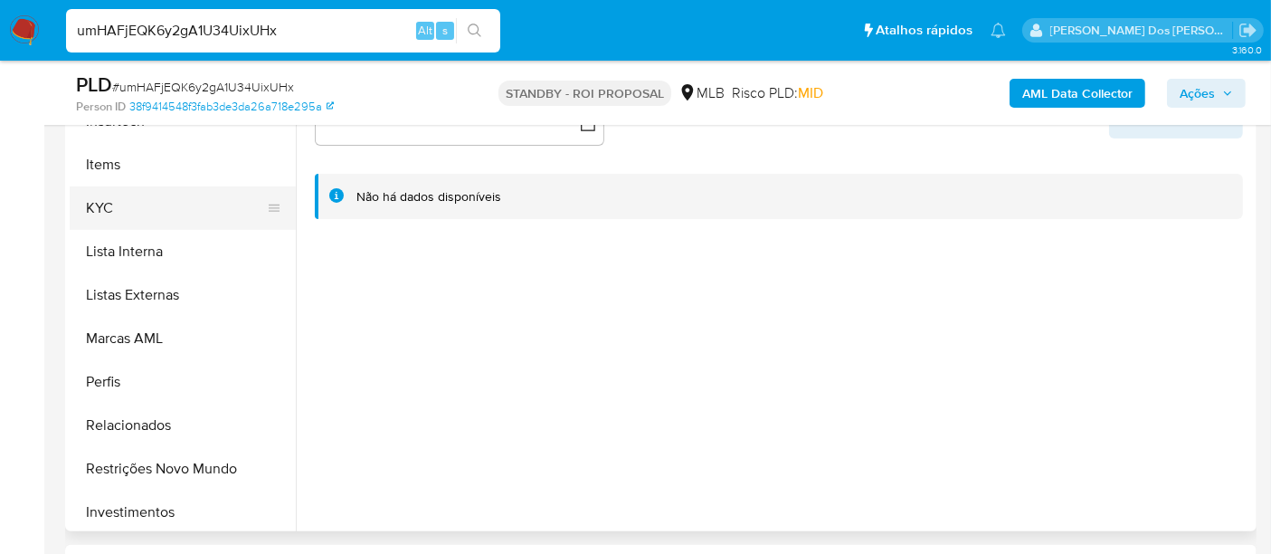
click at [108, 205] on button "KYC" at bounding box center [176, 207] width 212 height 43
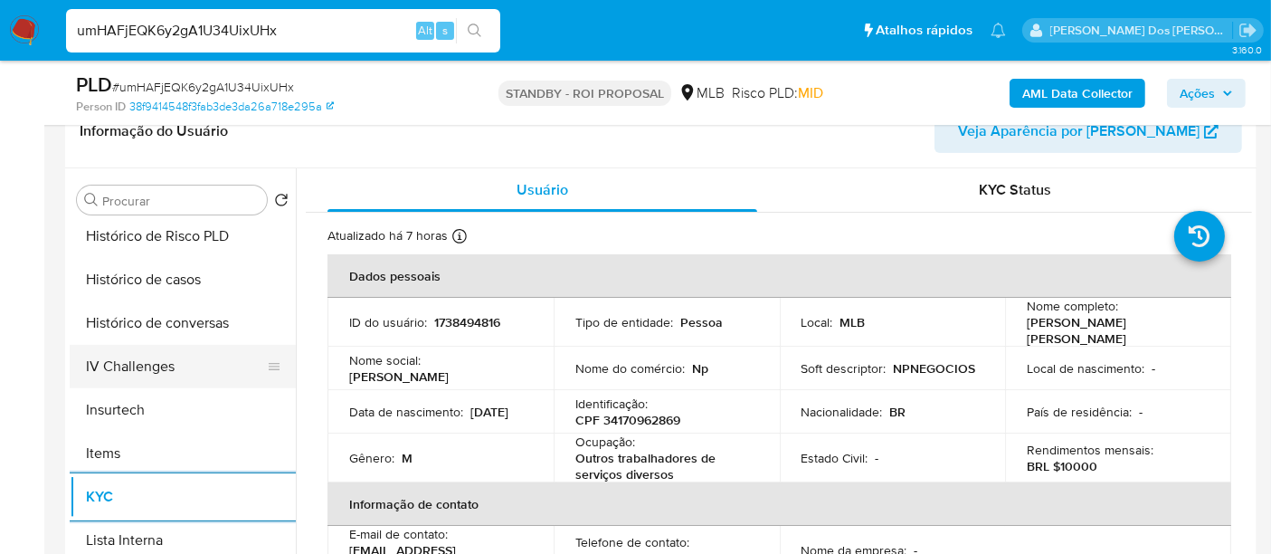
scroll to position [601, 0]
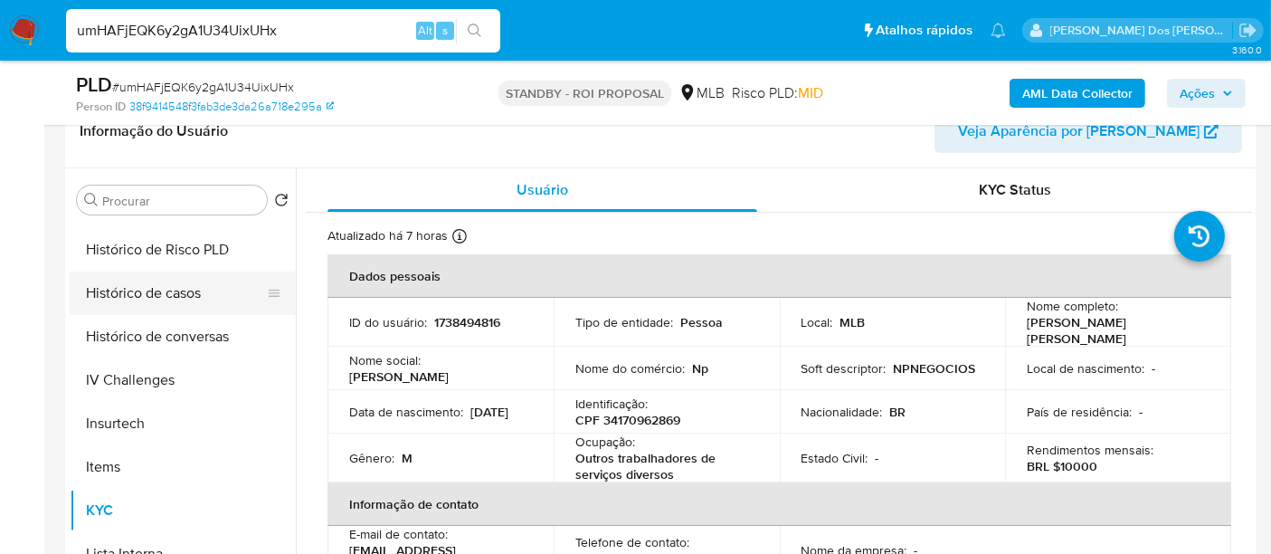
click at [170, 296] on button "Histórico de casos" at bounding box center [176, 292] width 212 height 43
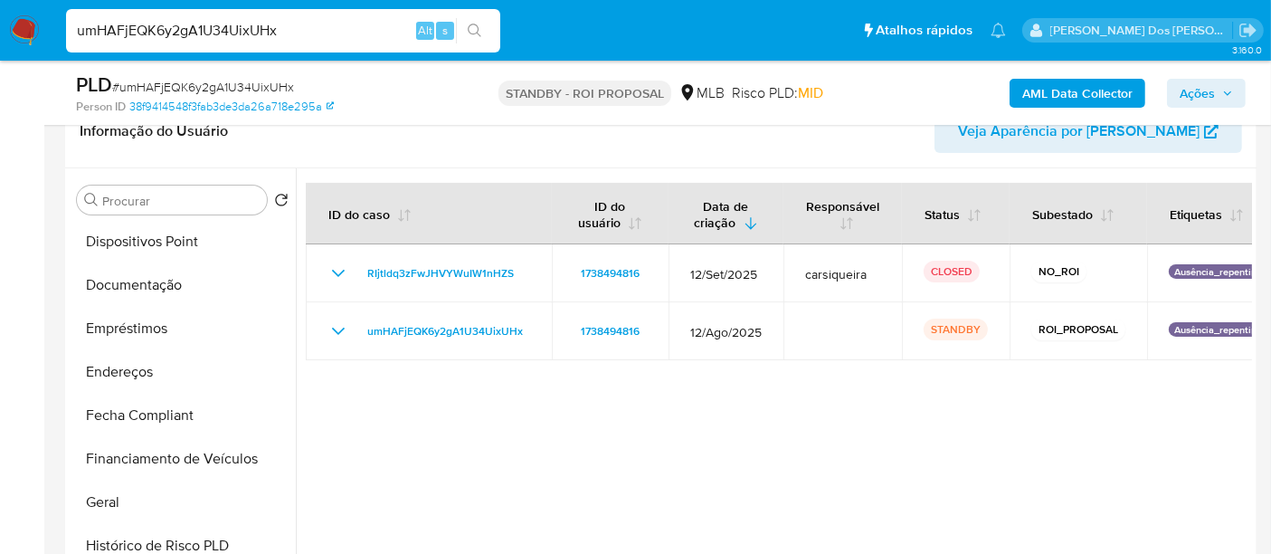
scroll to position [200, 0]
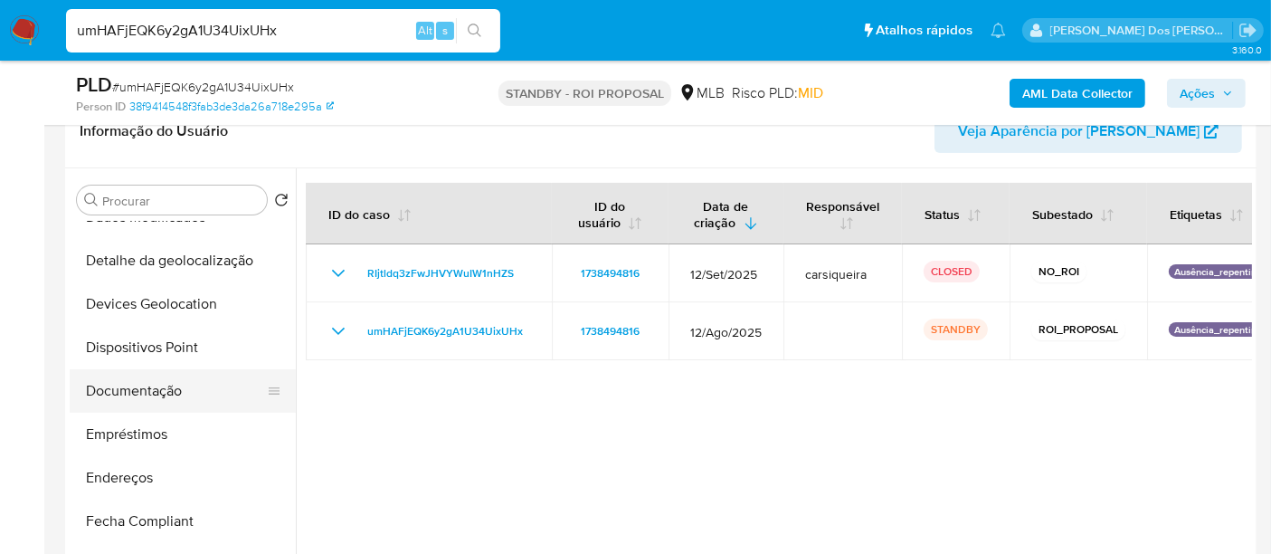
click at [154, 382] on button "Documentação" at bounding box center [176, 390] width 212 height 43
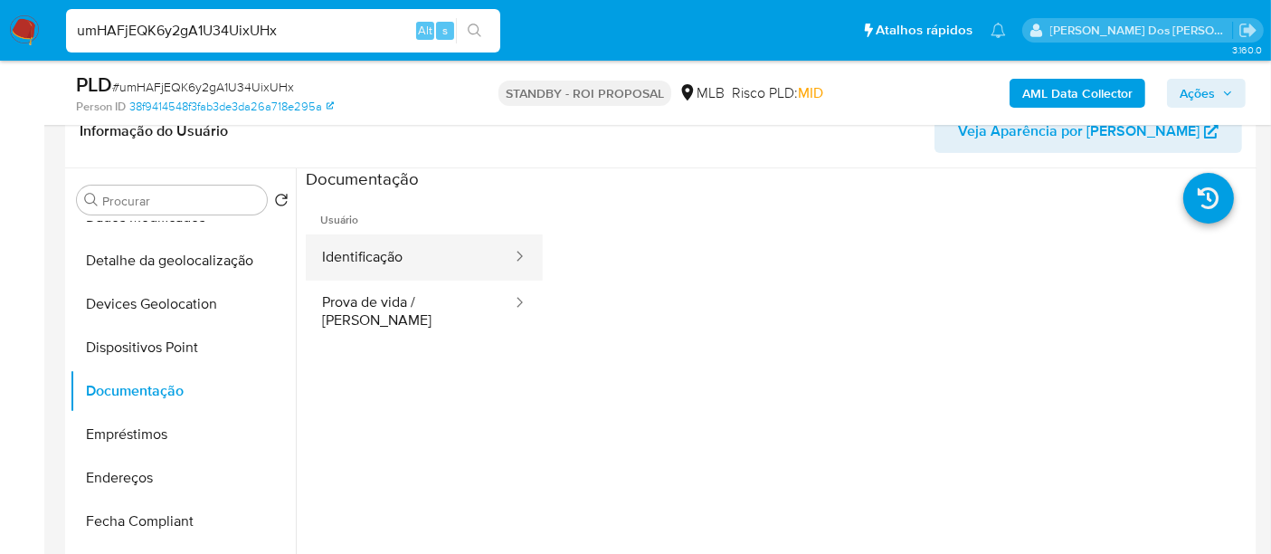
click at [376, 259] on button "Identificação" at bounding box center [410, 257] width 208 height 46
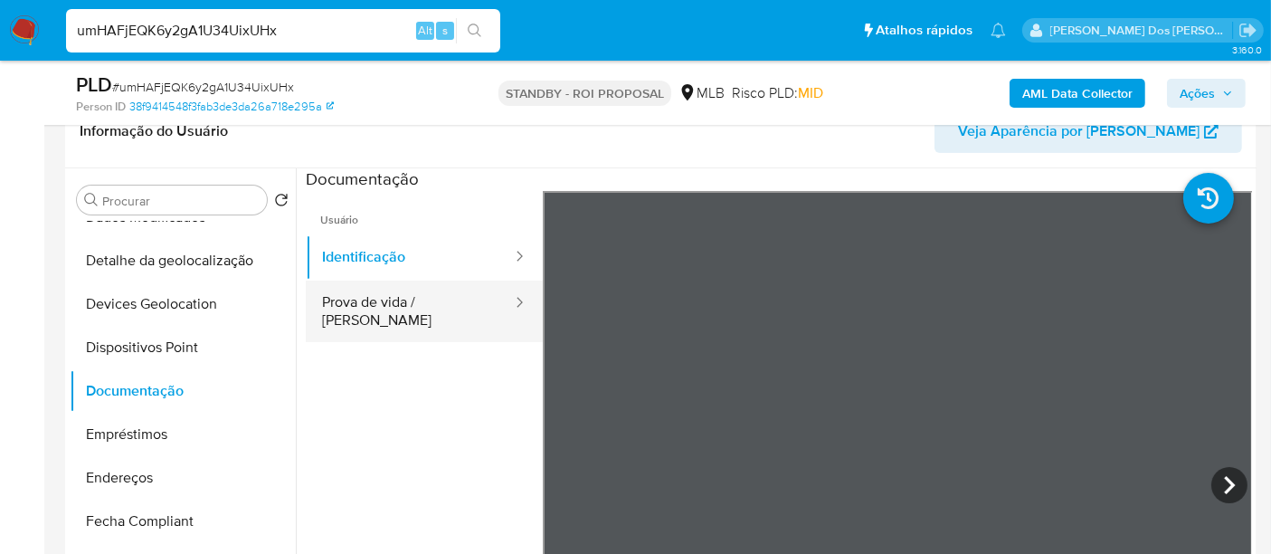
click at [441, 298] on button "Prova de vida / [PERSON_NAME]" at bounding box center [410, 311] width 208 height 62
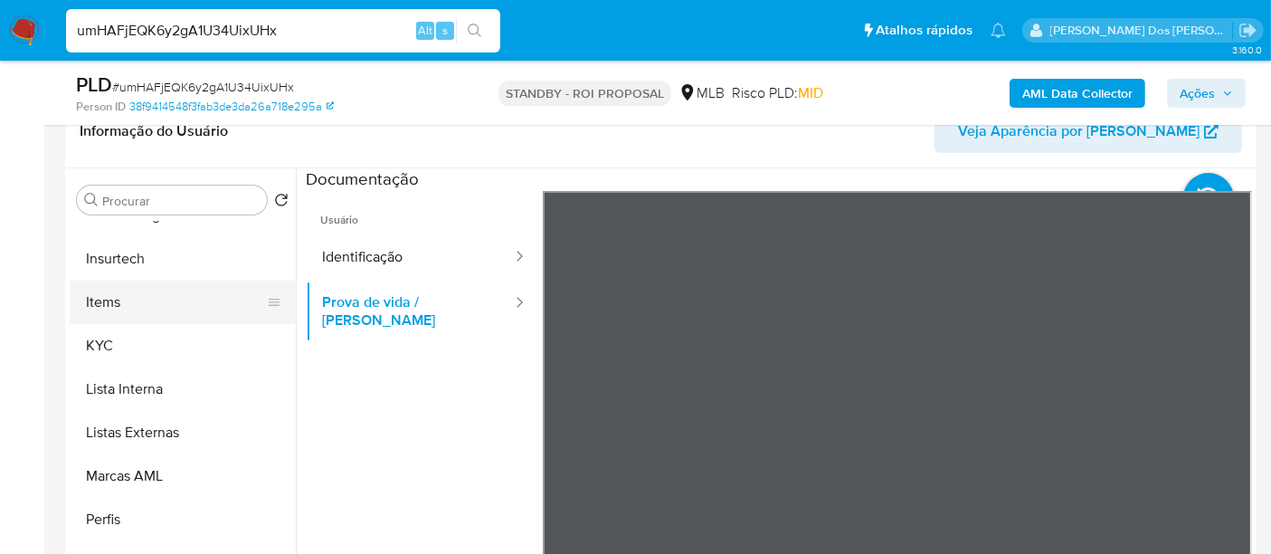
scroll to position [850, 0]
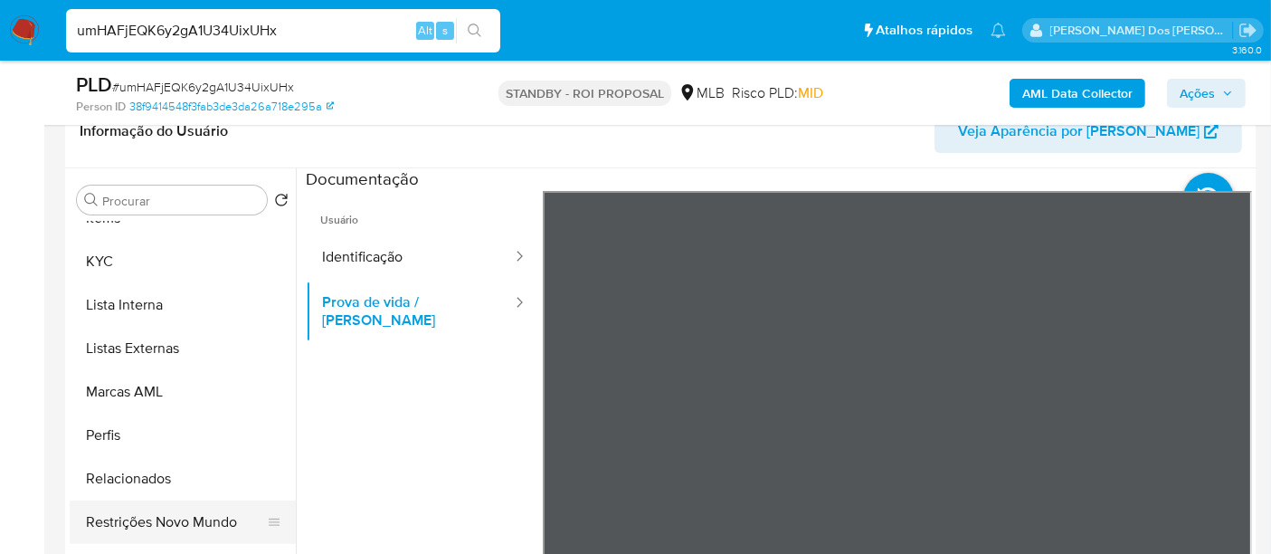
click at [188, 516] on button "Restrições Novo Mundo" at bounding box center [176, 521] width 212 height 43
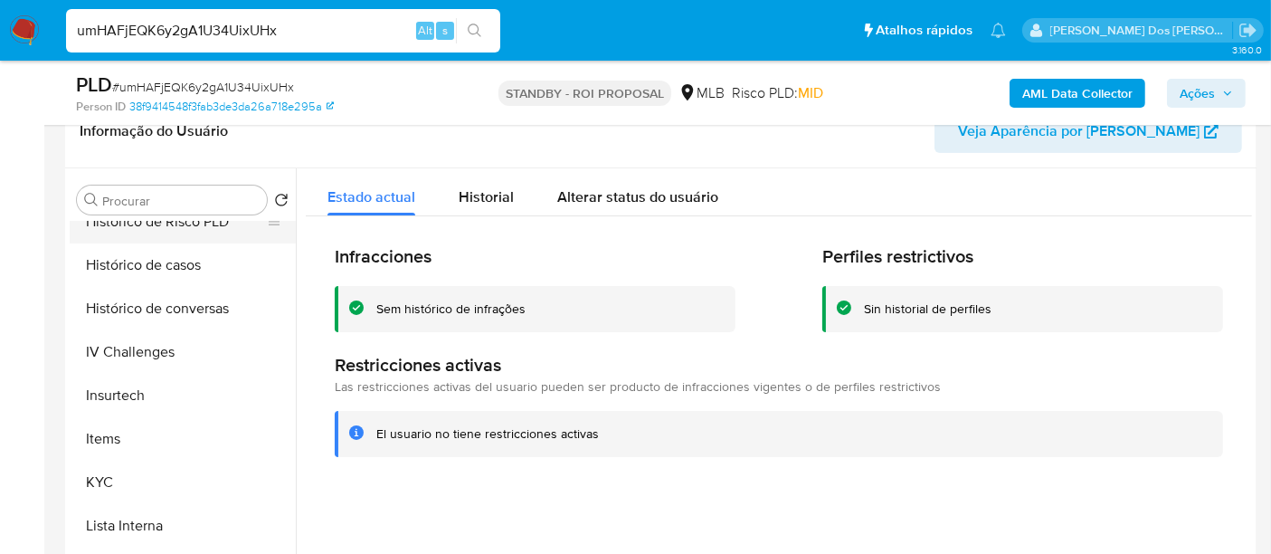
scroll to position [449, 0]
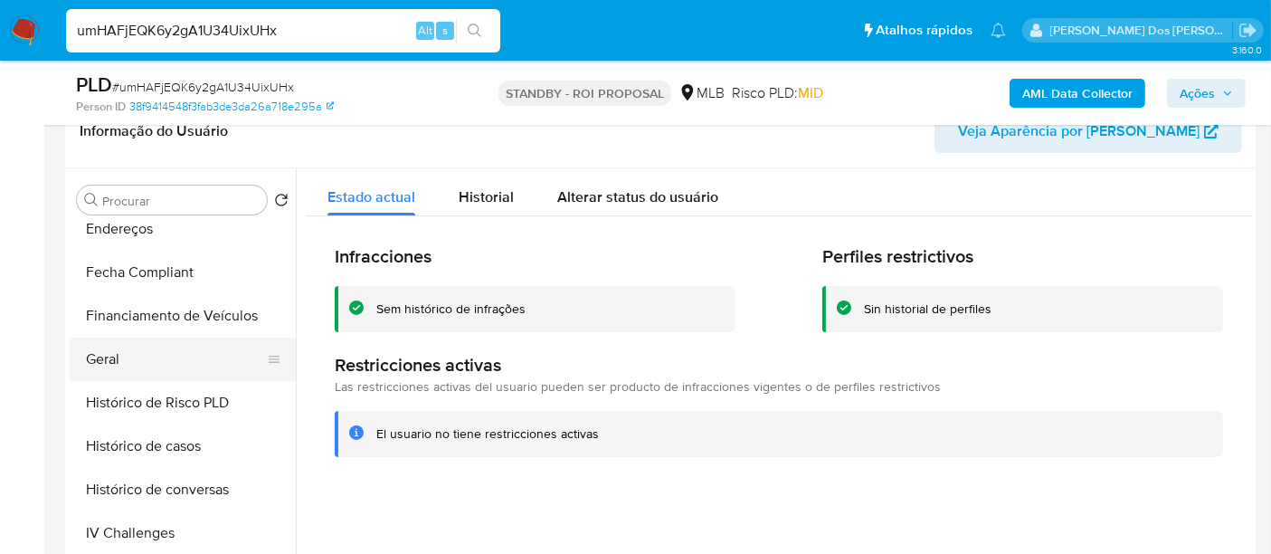
drag, startPoint x: 111, startPoint y: 356, endPoint x: 139, endPoint y: 360, distance: 28.3
click at [110, 357] on button "Geral" at bounding box center [176, 358] width 212 height 43
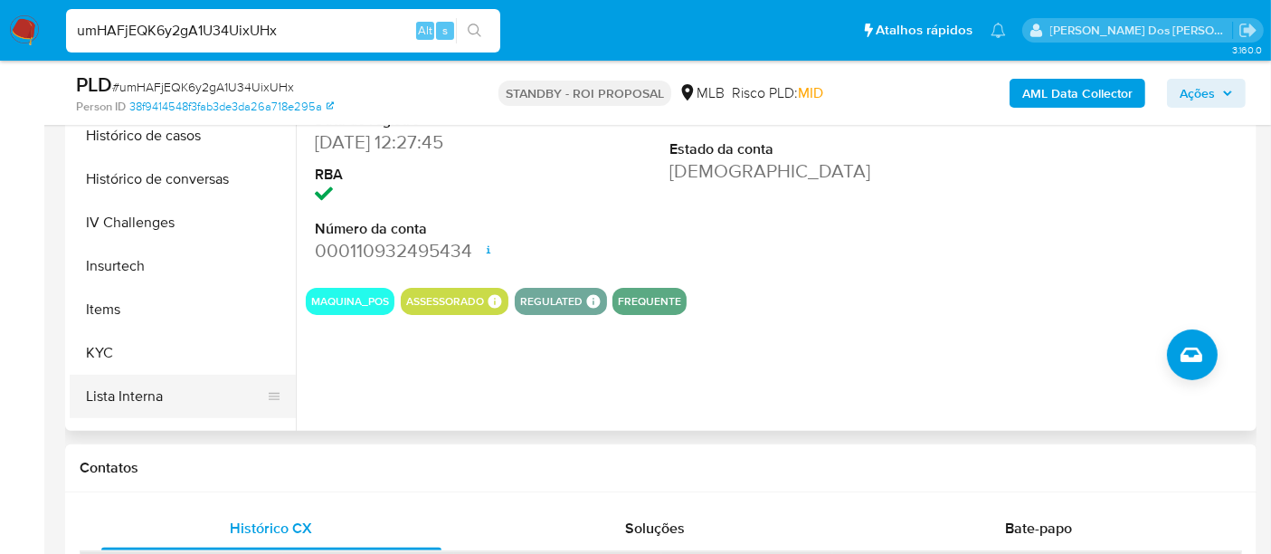
scroll to position [649, 0]
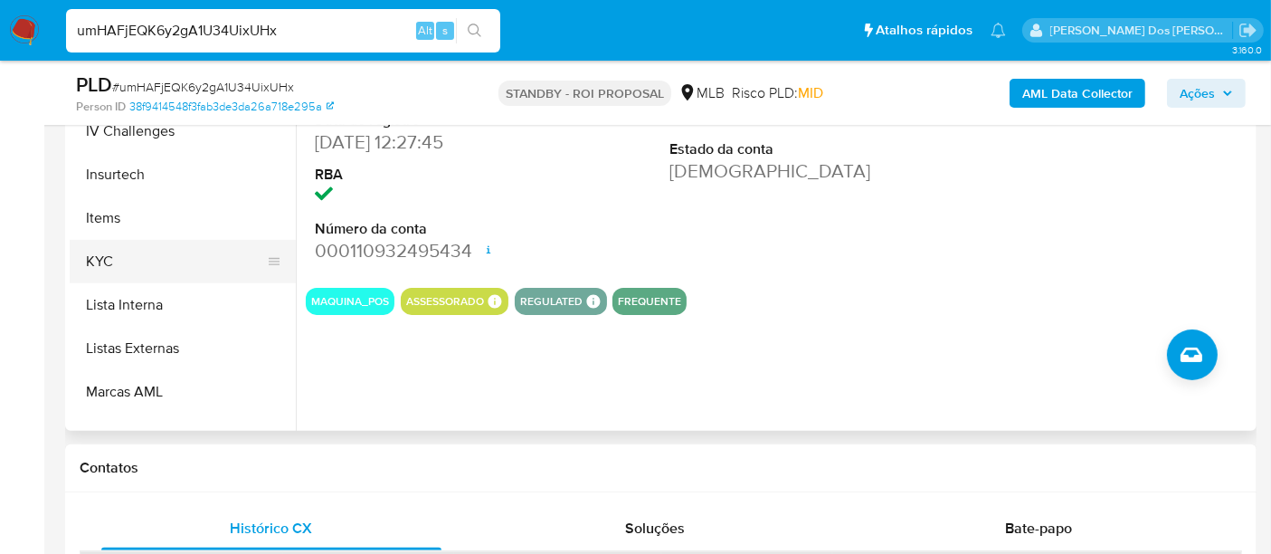
click at [102, 264] on button "KYC" at bounding box center [176, 261] width 212 height 43
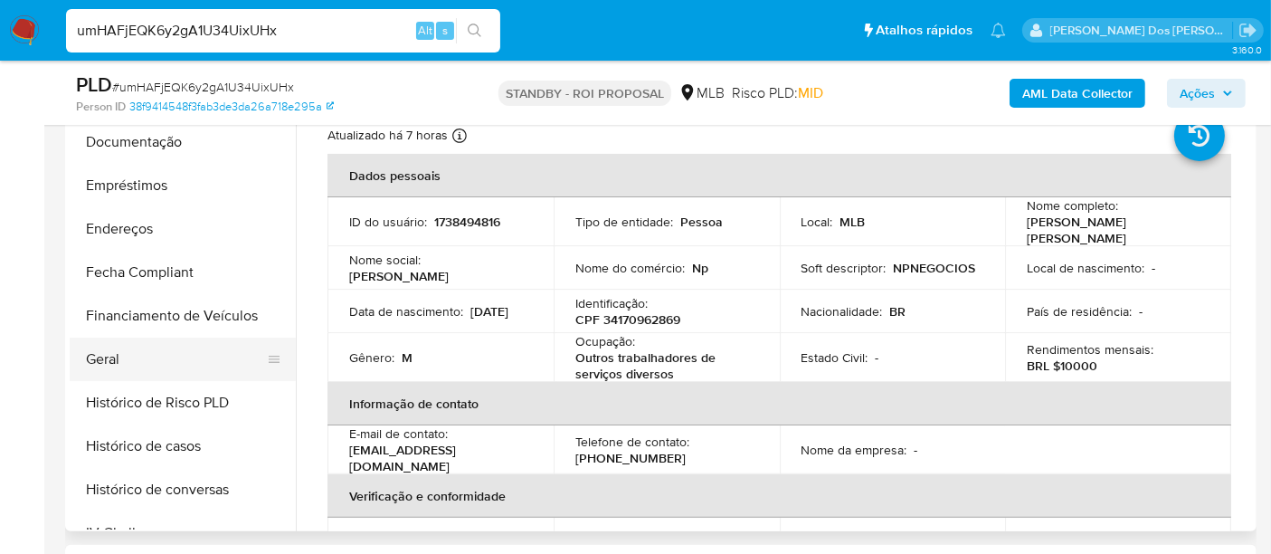
scroll to position [248, 0]
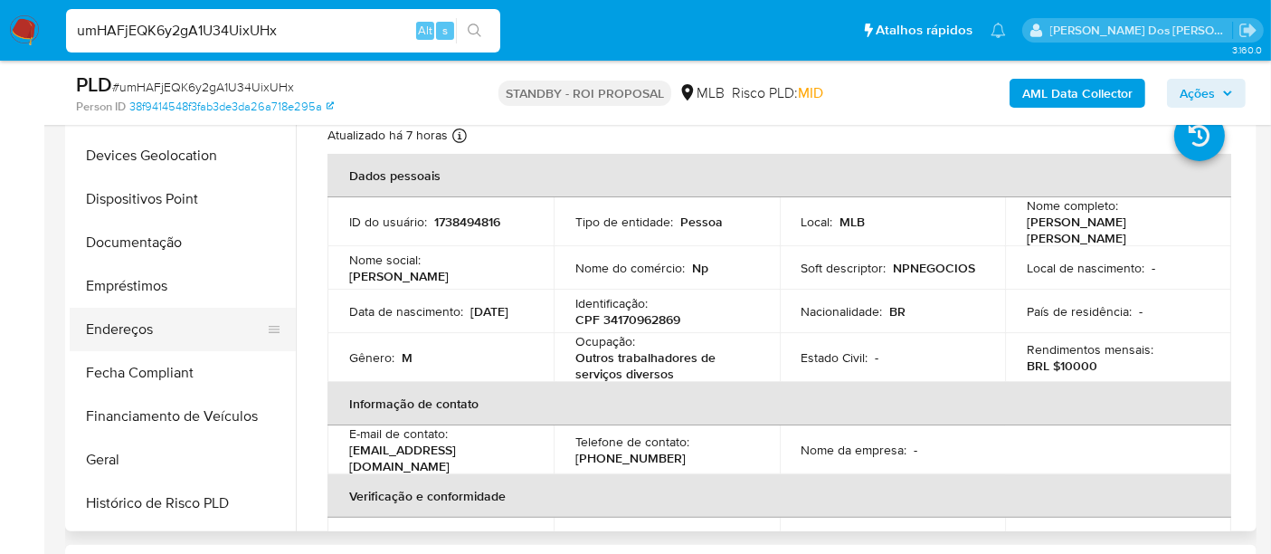
click at [140, 329] on button "Endereços" at bounding box center [176, 329] width 212 height 43
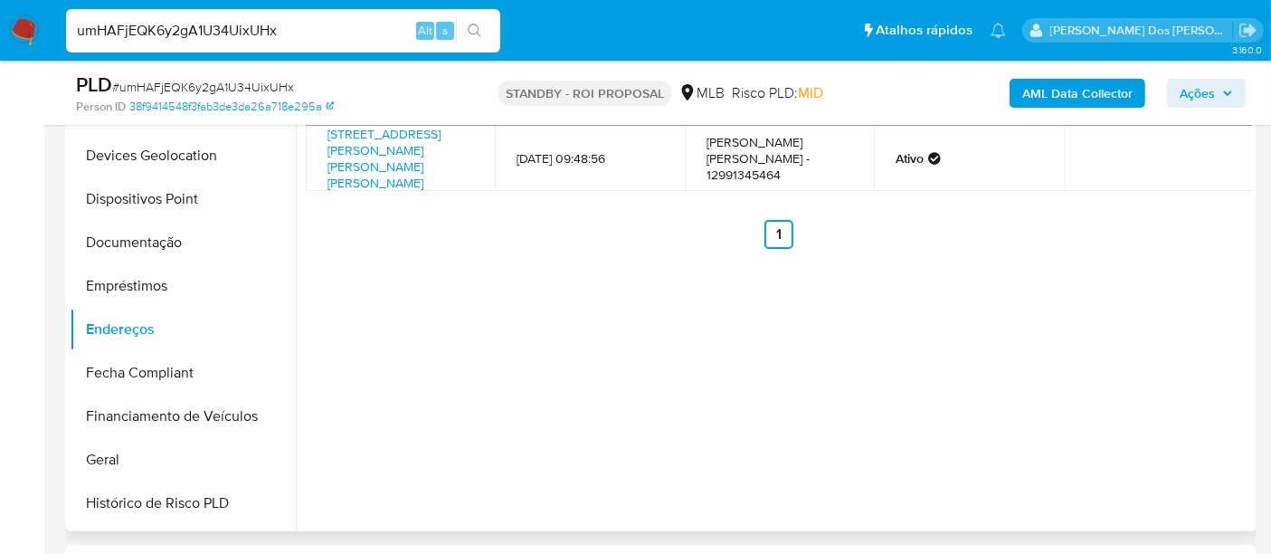
scroll to position [301, 0]
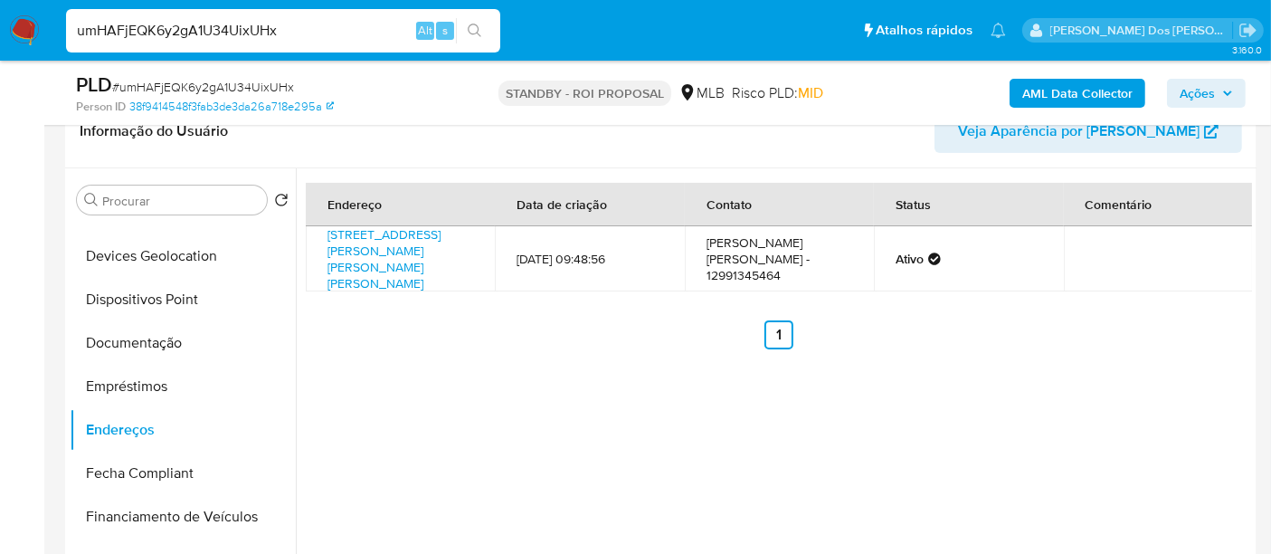
click at [185, 34] on input "umHAFjEQK6y2gA1U34UixUHx" at bounding box center [283, 31] width 434 height 24
paste input "hPyGlWf7K6I4znogMra9dYK3"
type input "hPyGlWf7K6I4znogMra9dYK3"
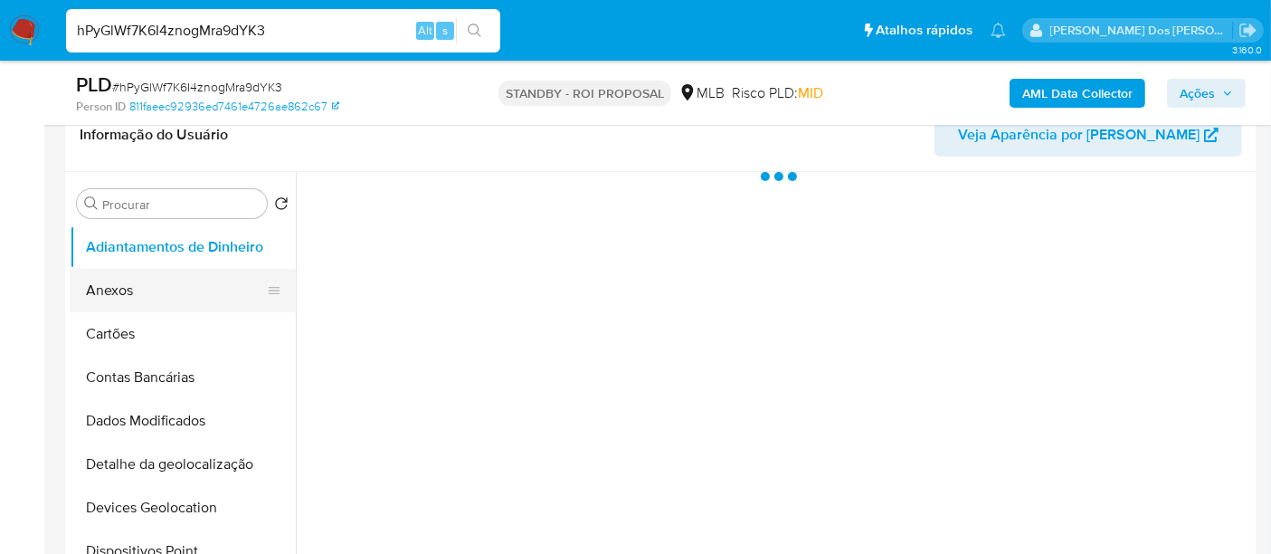
scroll to position [301, 0]
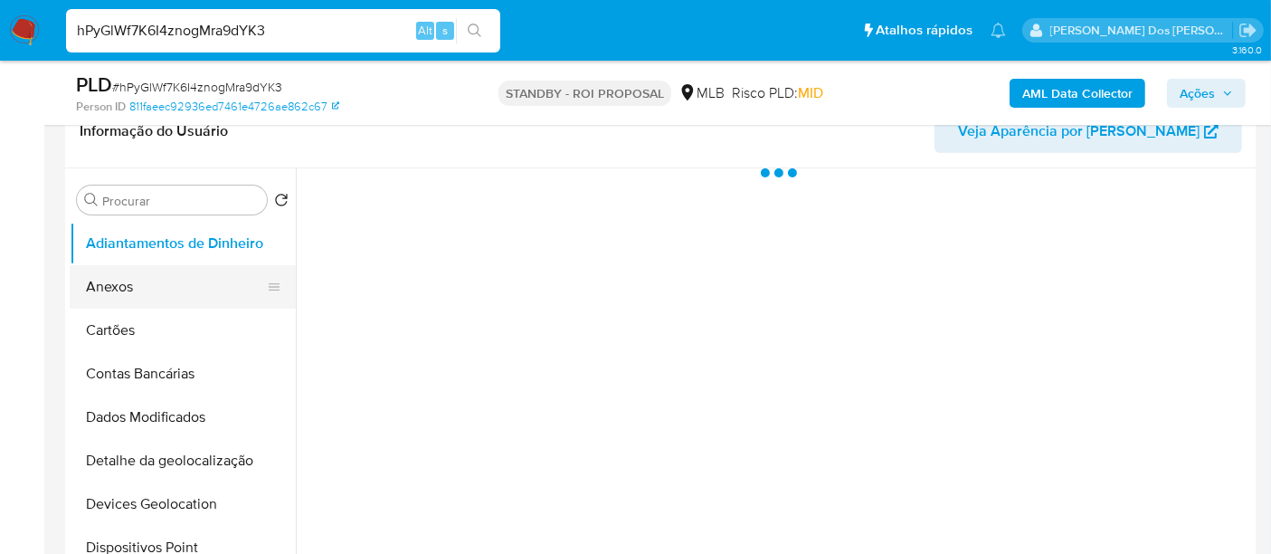
select select "10"
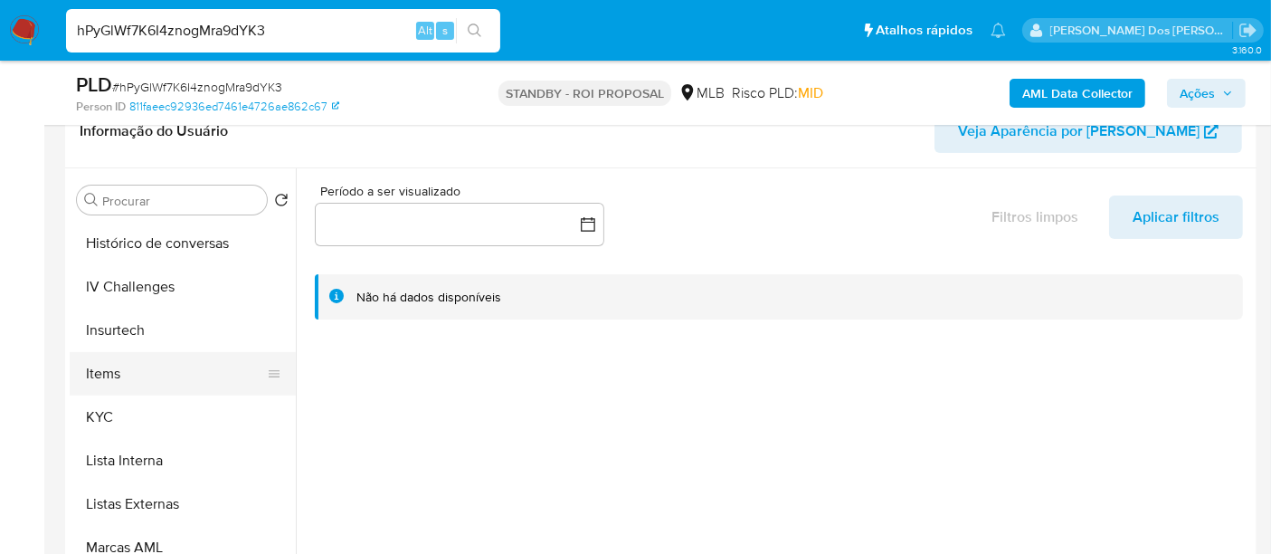
scroll to position [703, 0]
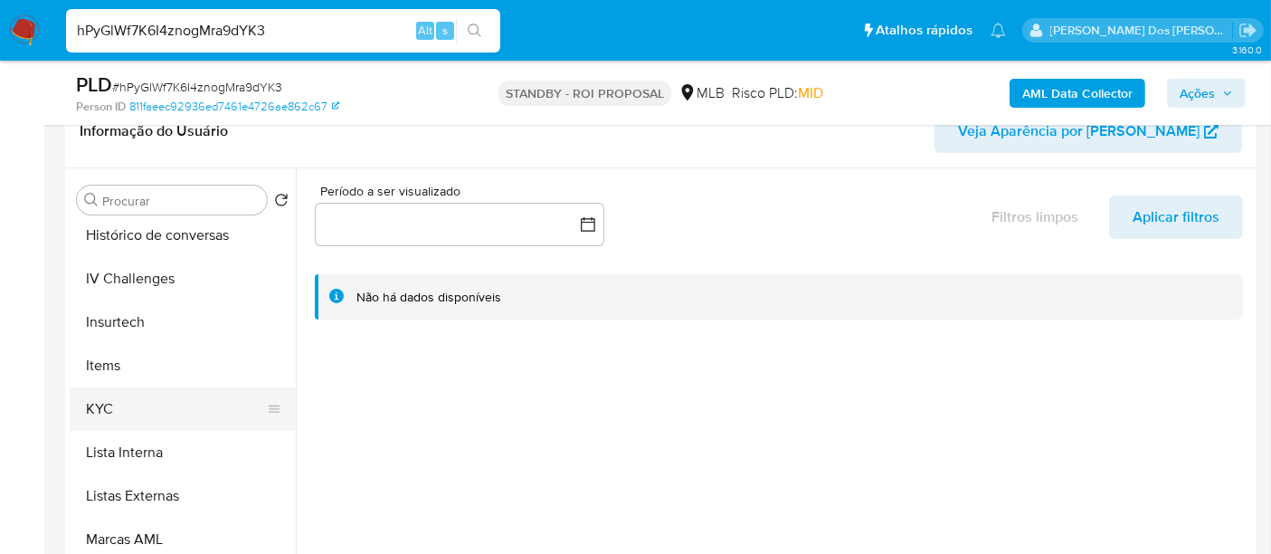
drag, startPoint x: 109, startPoint y: 404, endPoint x: 125, endPoint y: 393, distance: 19.6
click at [109, 404] on button "KYC" at bounding box center [176, 408] width 212 height 43
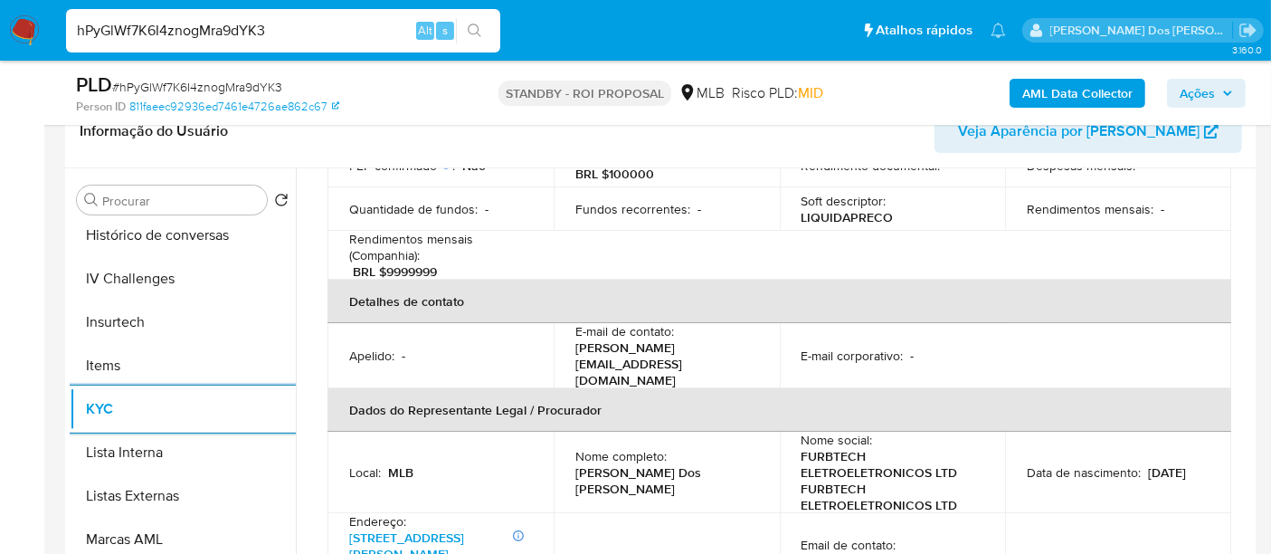
scroll to position [502, 0]
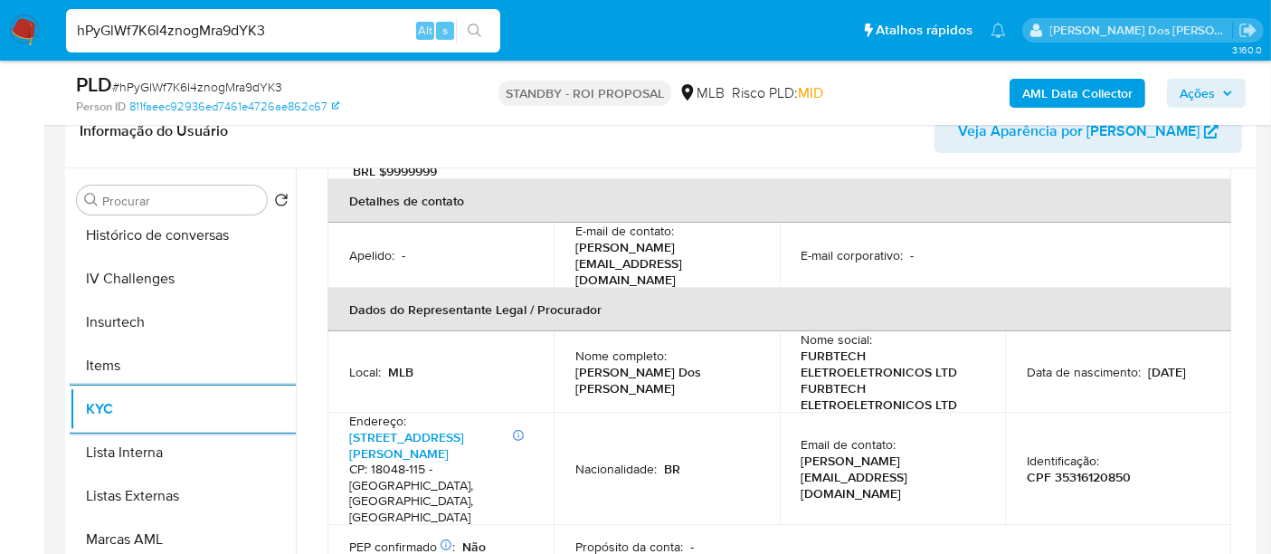
click at [406, 429] on p "Informações Adicionais: Apto 103, Bloco A Rua Antonio Perez Hernandez 855, Parq…" at bounding box center [436, 477] width 175 height 96
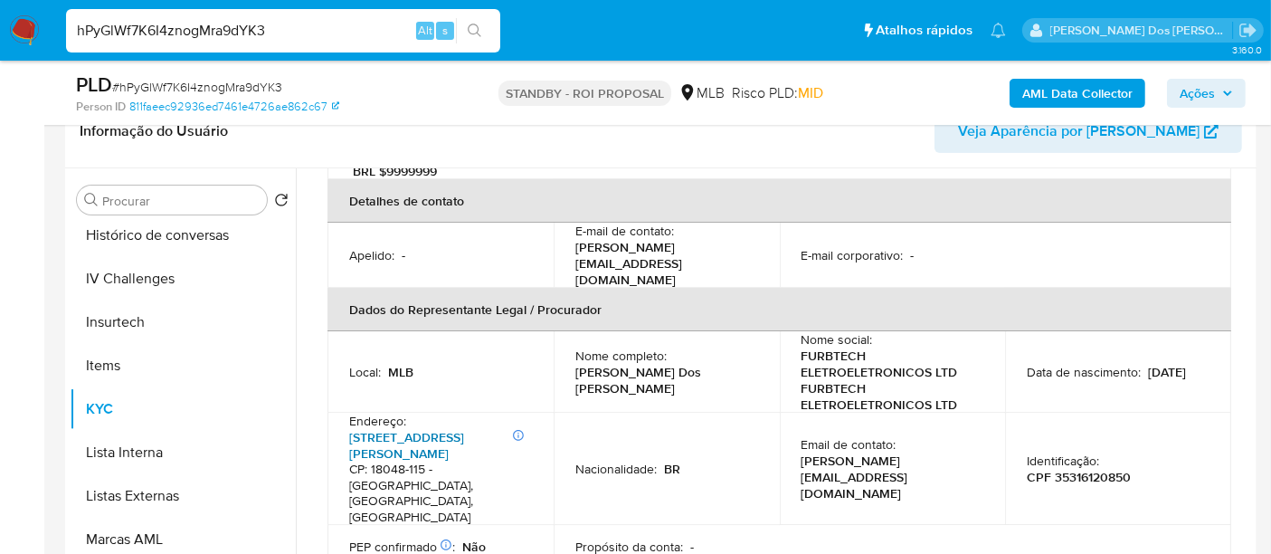
click at [381, 428] on link "Rua Antonio Perez Hernandez 855, Parque Campolim" at bounding box center [406, 445] width 115 height 34
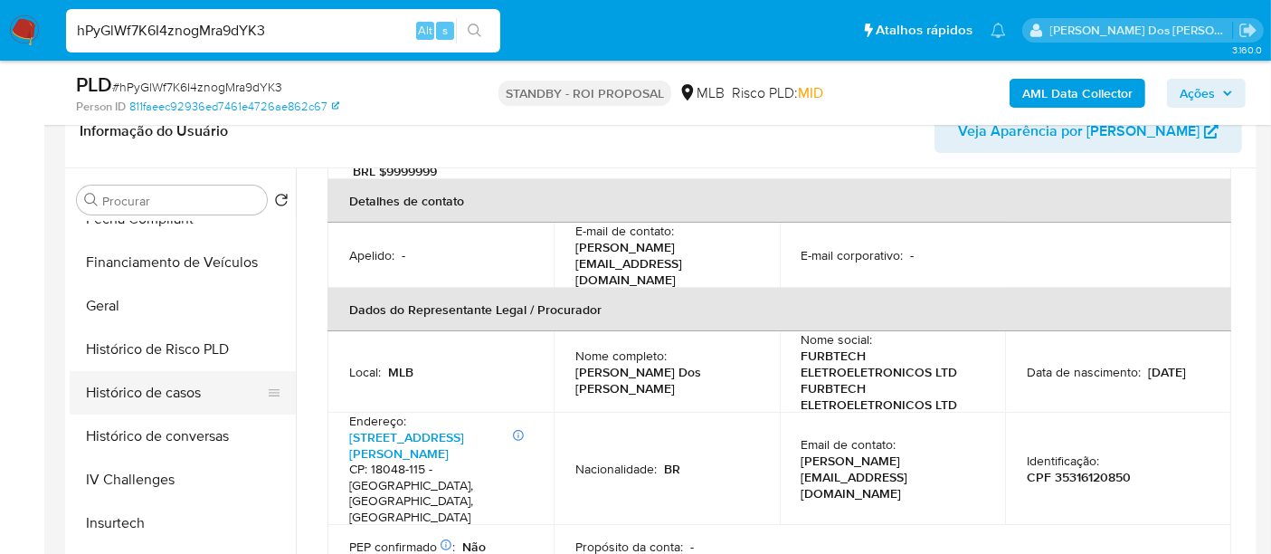
click at [194, 393] on button "Histórico de casos" at bounding box center [176, 392] width 212 height 43
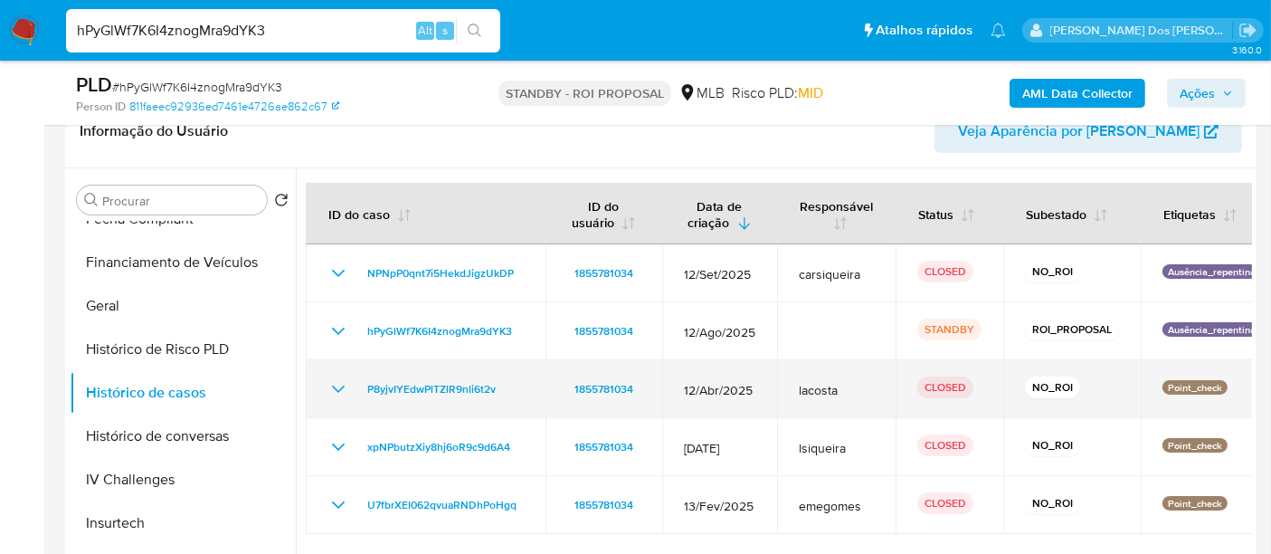
scroll to position [402, 0]
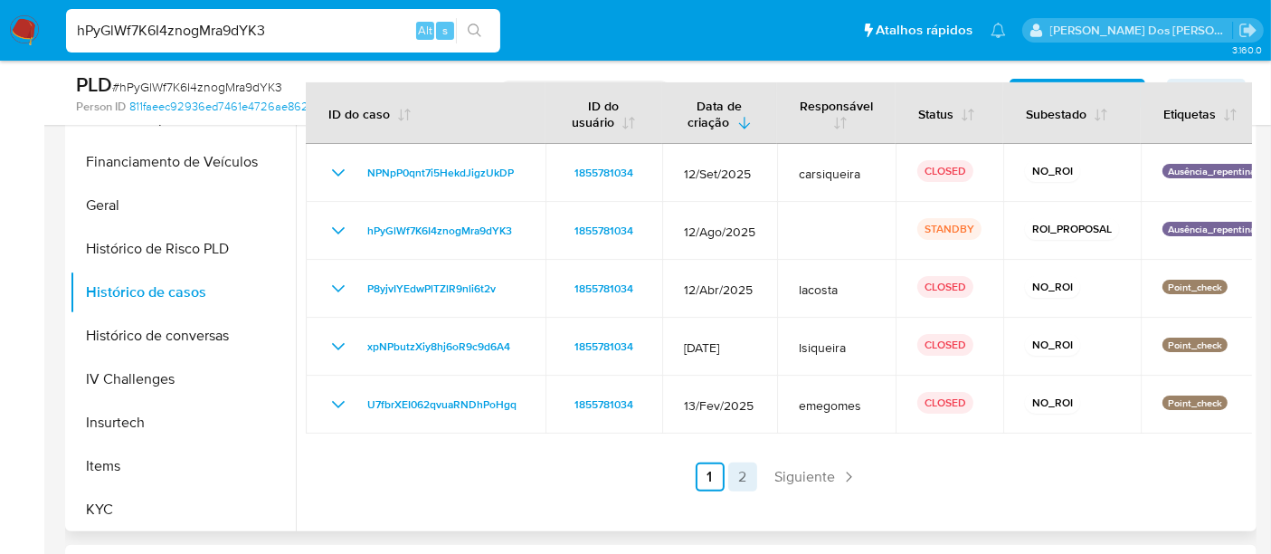
click at [731, 471] on link "2" at bounding box center [742, 476] width 29 height 29
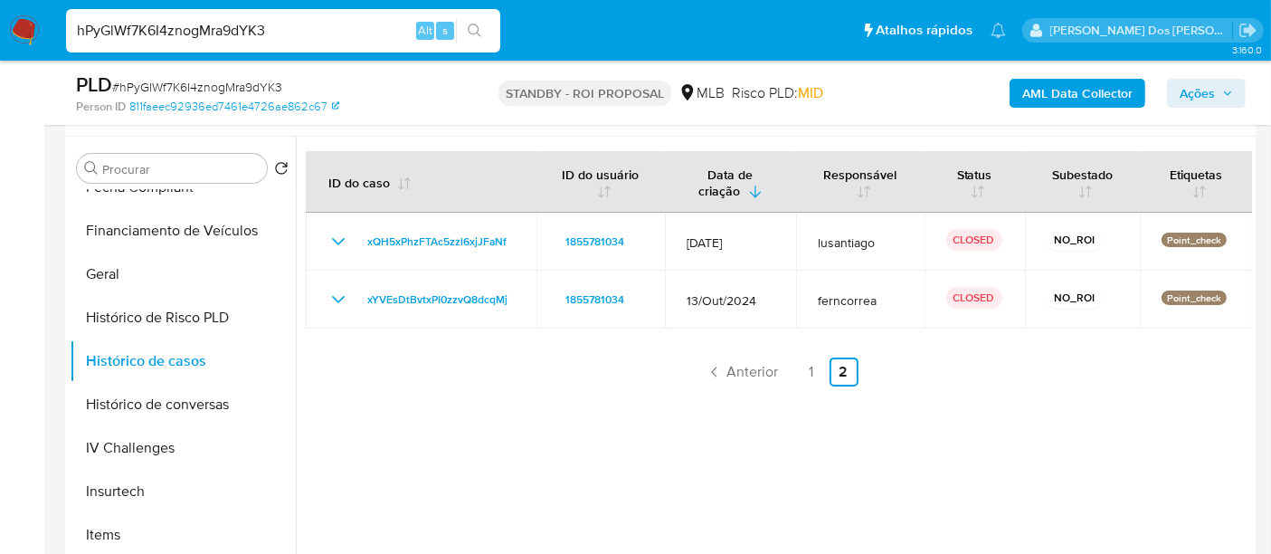
scroll to position [301, 0]
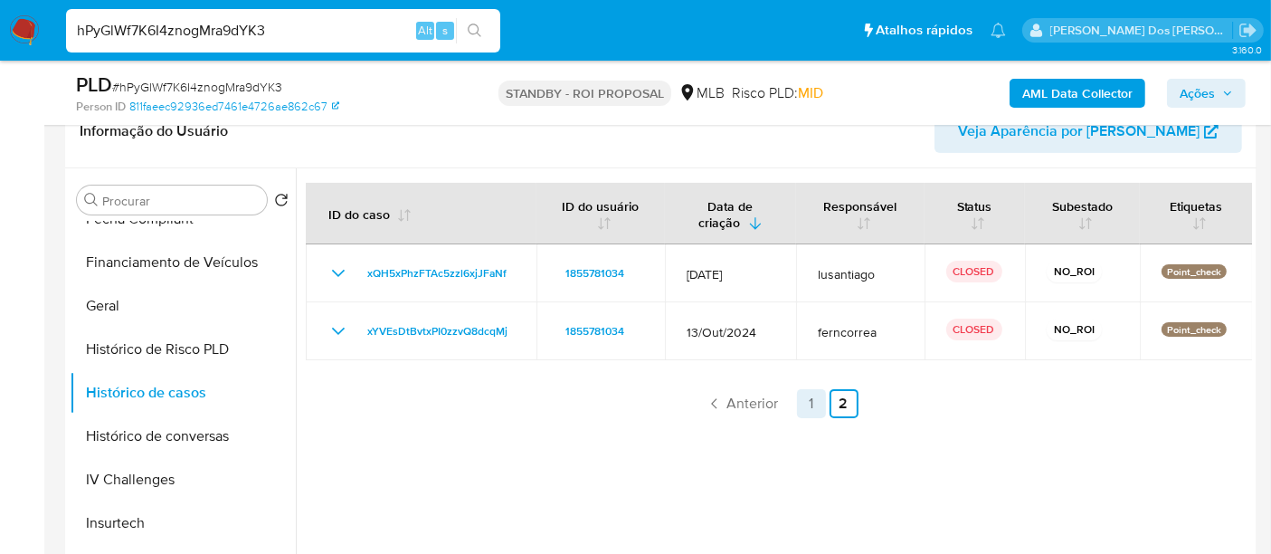
click at [803, 402] on link "1" at bounding box center [811, 403] width 29 height 29
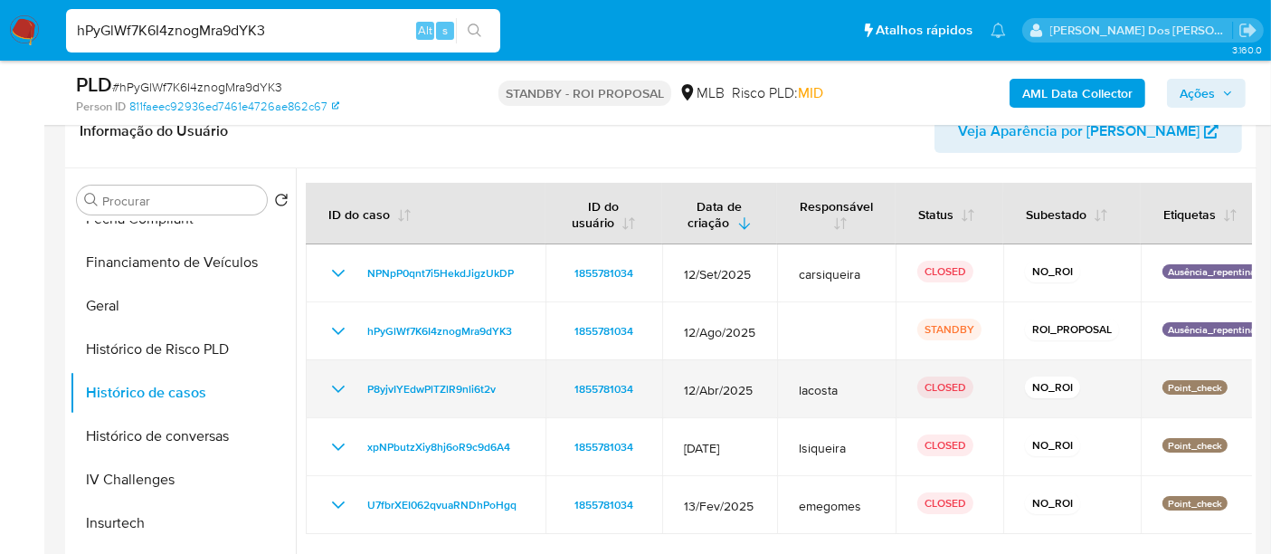
click at [343, 382] on icon "Mostrar/Ocultar" at bounding box center [338, 389] width 22 height 22
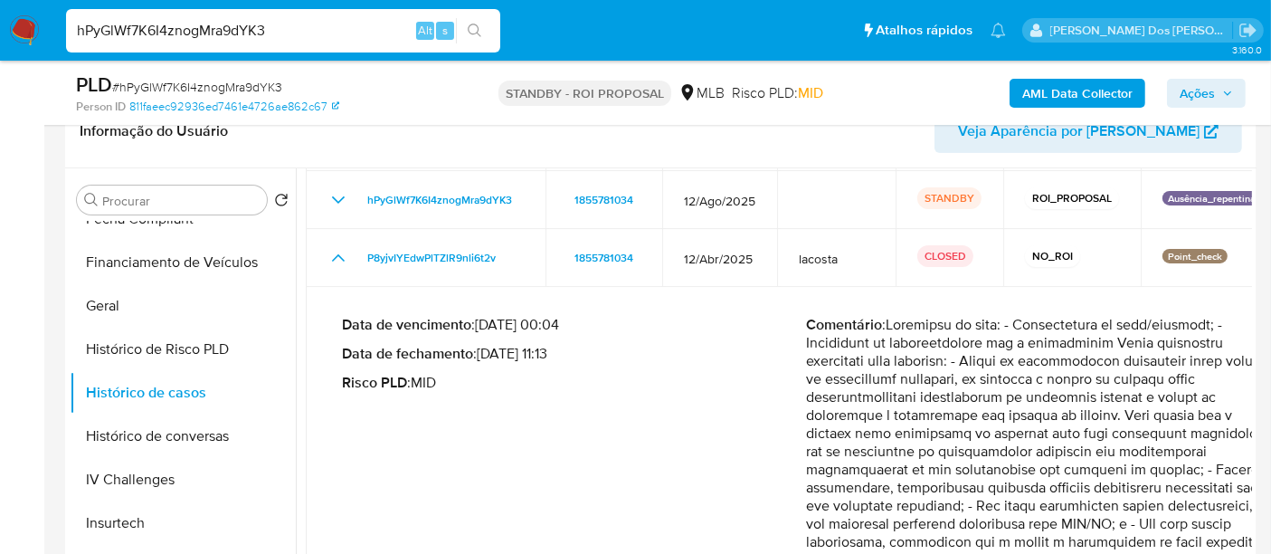
scroll to position [100, 0]
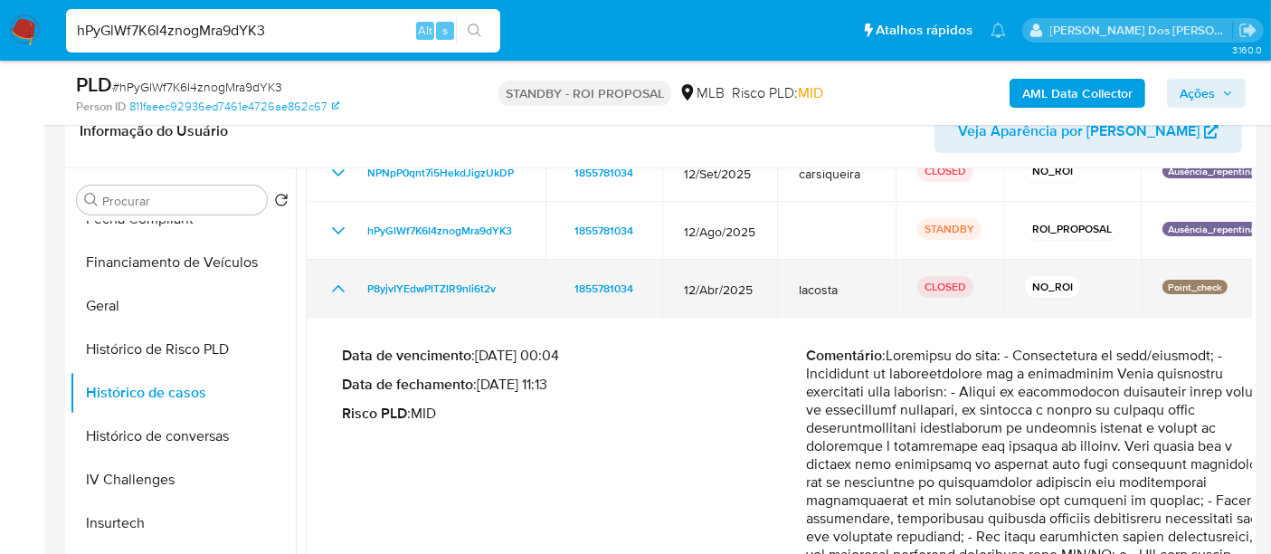
click at [336, 289] on icon "Mostrar/Ocultar" at bounding box center [338, 289] width 22 height 22
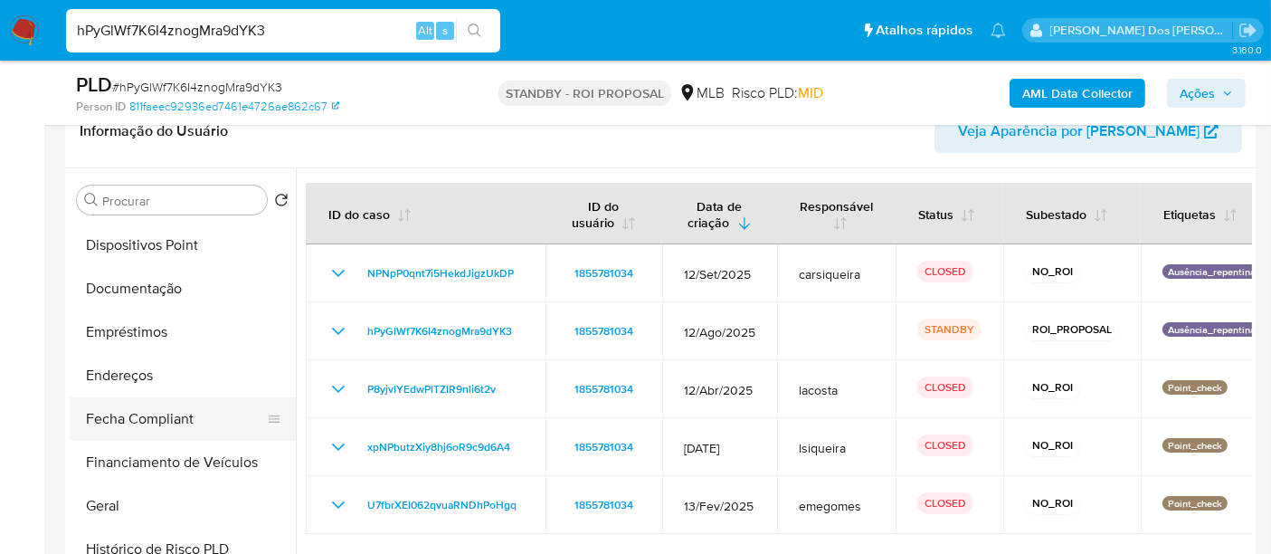
scroll to position [301, 0]
click at [161, 295] on button "Documentação" at bounding box center [176, 289] width 212 height 43
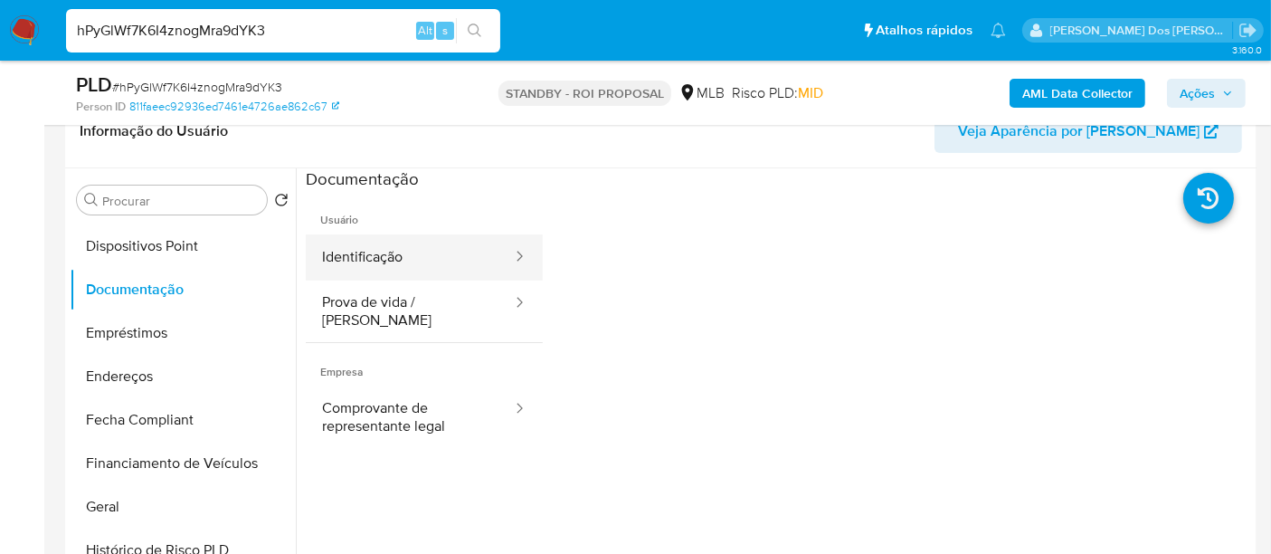
click at [393, 267] on button "Identificação" at bounding box center [410, 257] width 208 height 46
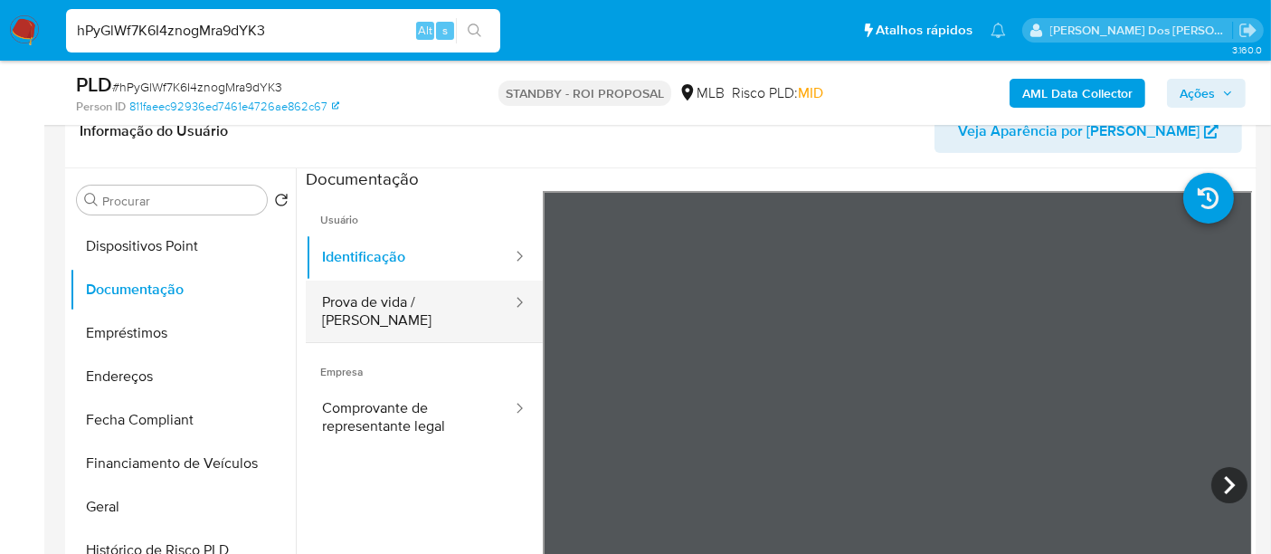
click at [459, 300] on button "Prova de vida / [PERSON_NAME]" at bounding box center [410, 311] width 208 height 62
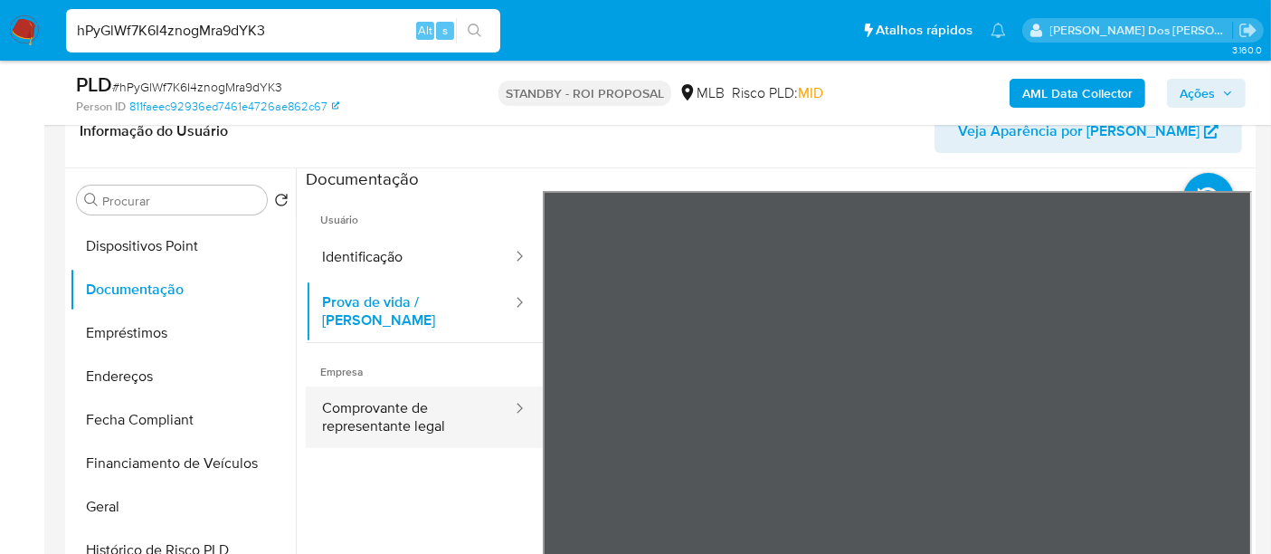
click at [368, 400] on button "Comprovante de representante legal" at bounding box center [410, 417] width 208 height 62
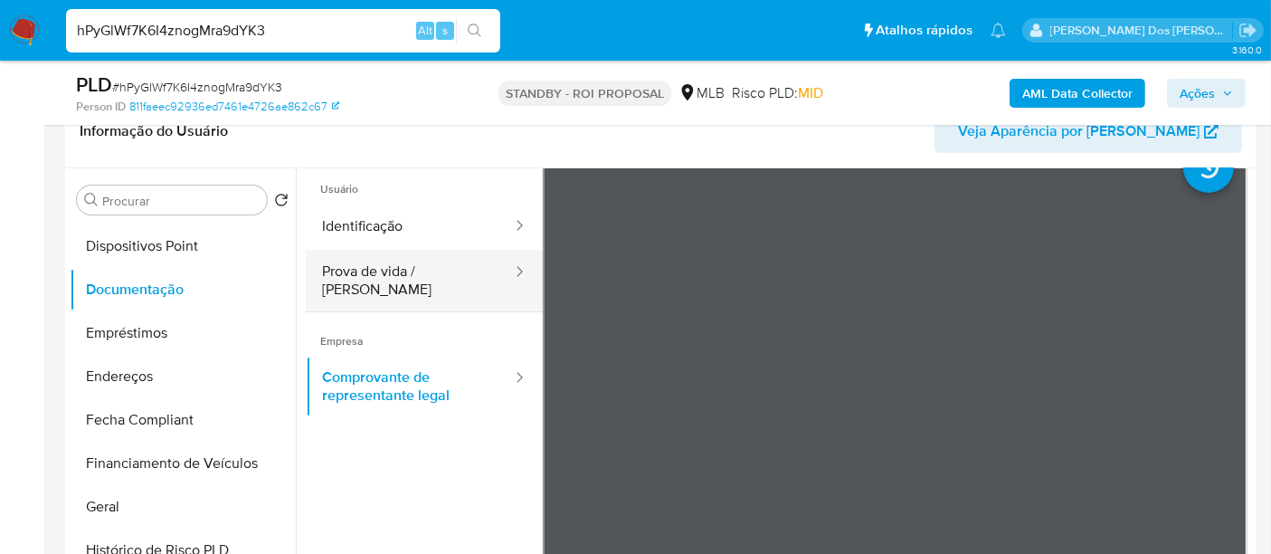
scroll to position [0, 0]
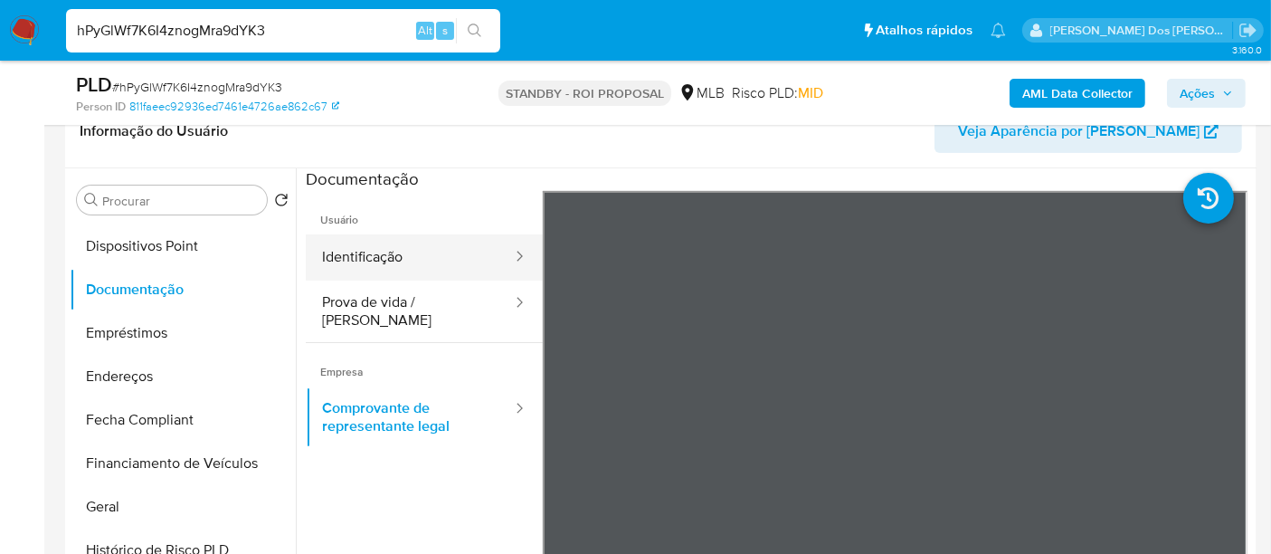
click at [408, 263] on button "Identificação" at bounding box center [410, 257] width 208 height 46
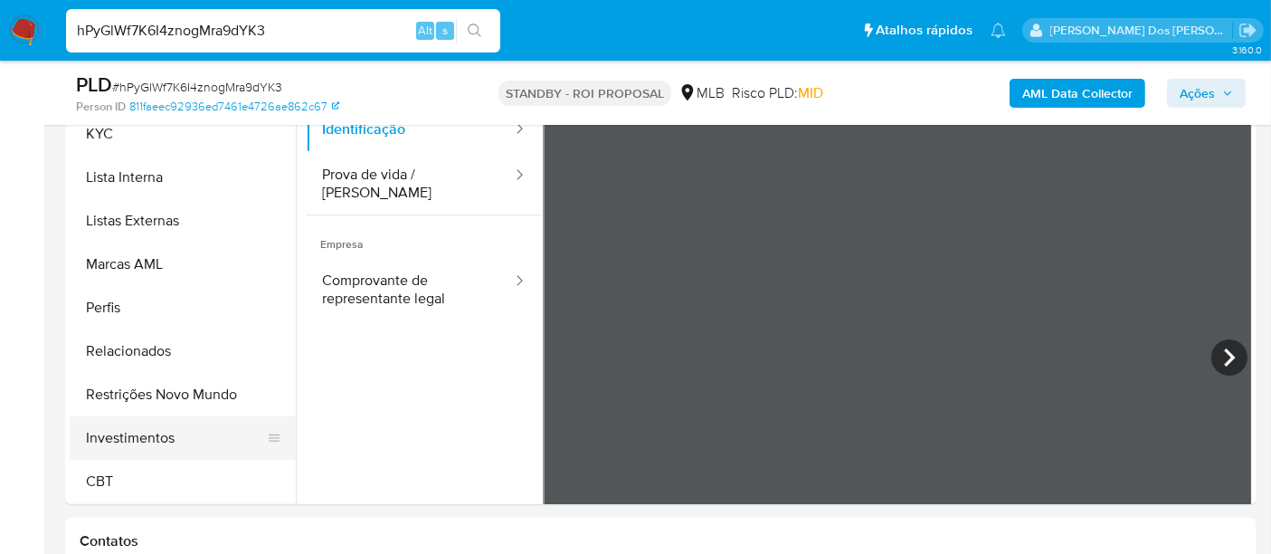
scroll to position [502, 0]
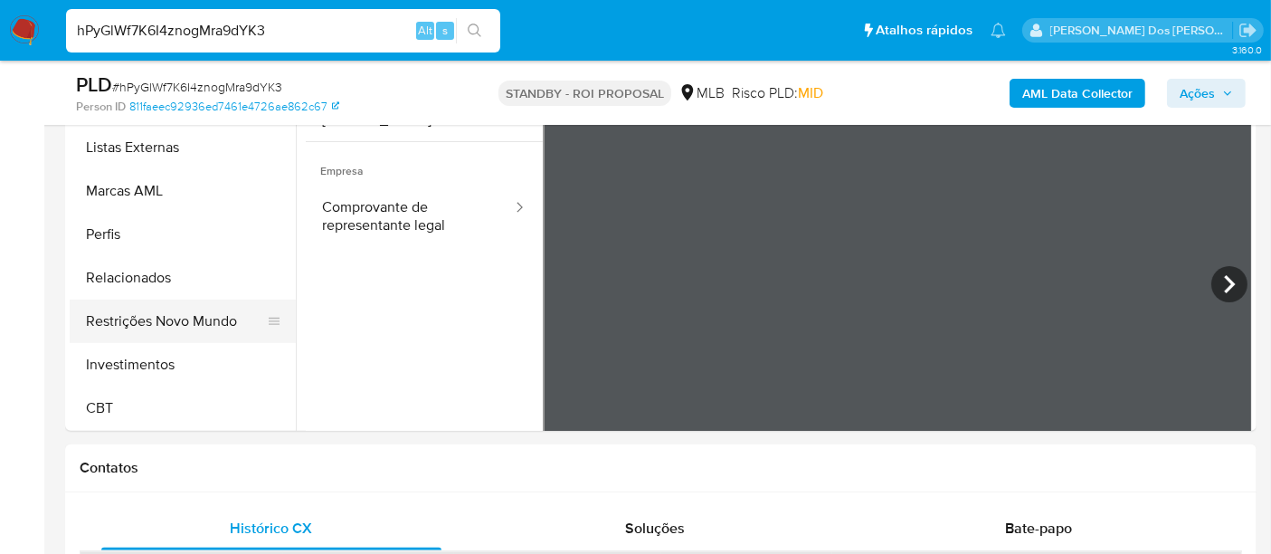
click at [172, 318] on button "Restrições Novo Mundo" at bounding box center [176, 320] width 212 height 43
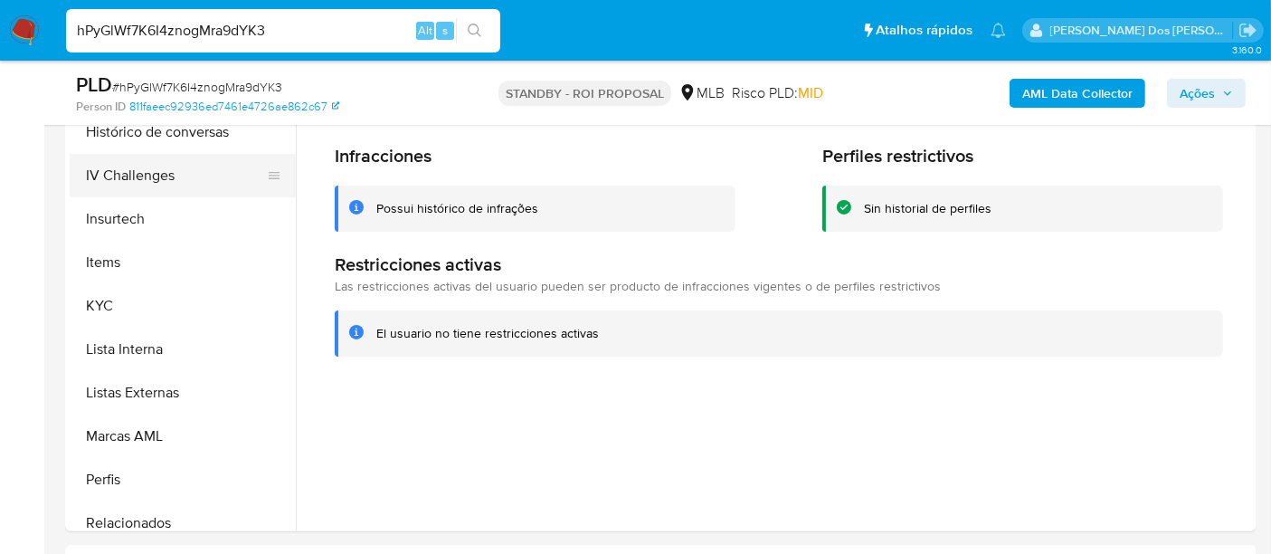
scroll to position [549, 0]
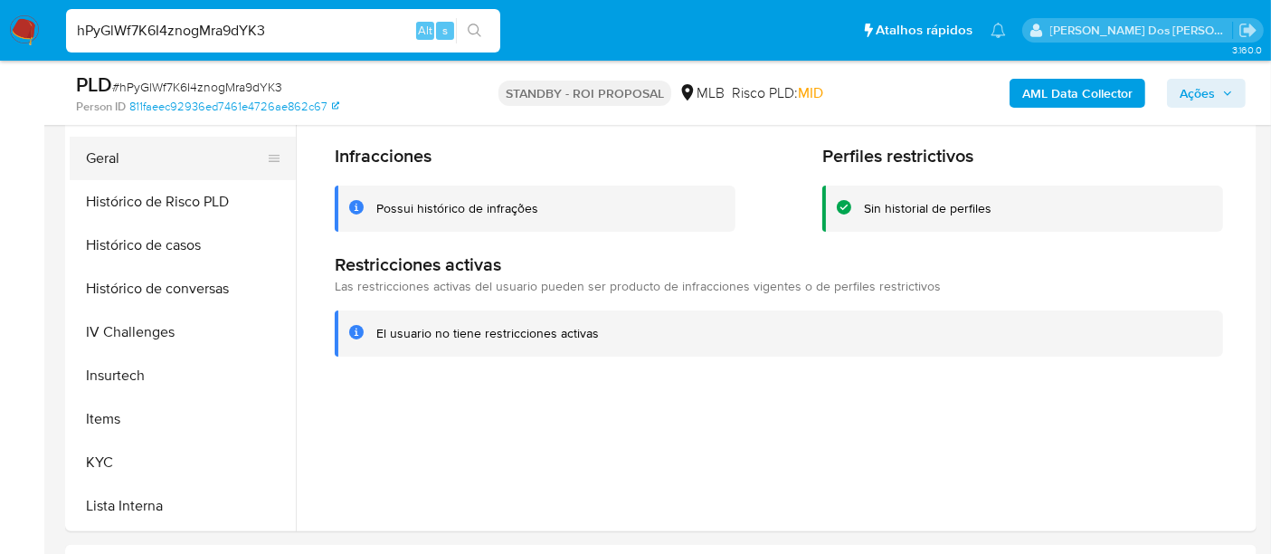
click at [100, 166] on button "Geral" at bounding box center [176, 158] width 212 height 43
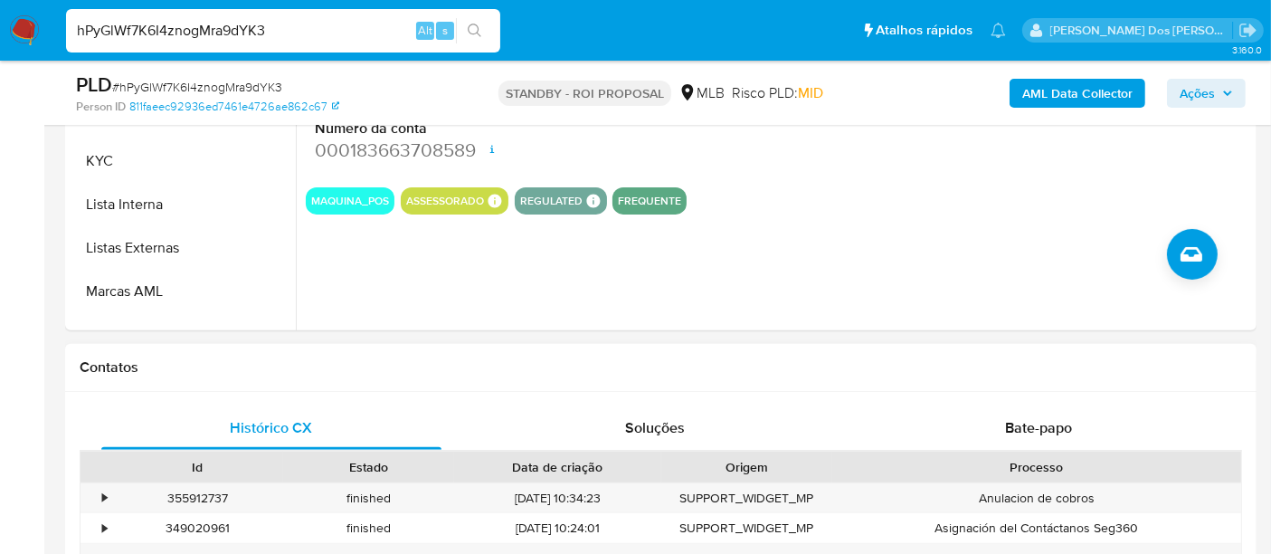
scroll to position [402, 0]
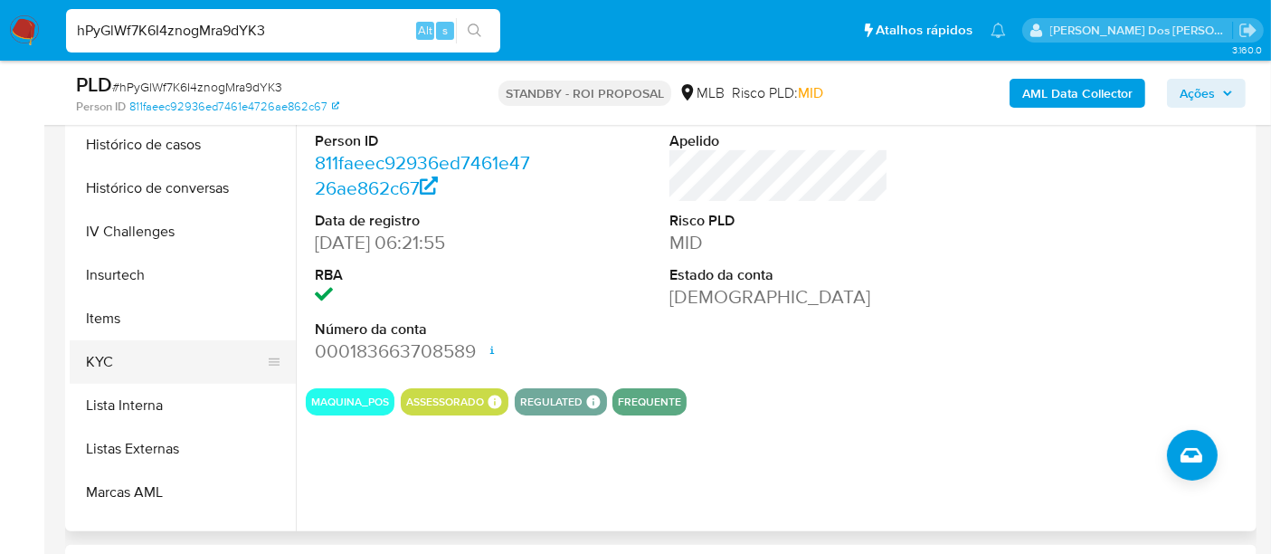
drag, startPoint x: 103, startPoint y: 368, endPoint x: 183, endPoint y: 368, distance: 79.6
click at [102, 368] on button "KYC" at bounding box center [176, 361] width 212 height 43
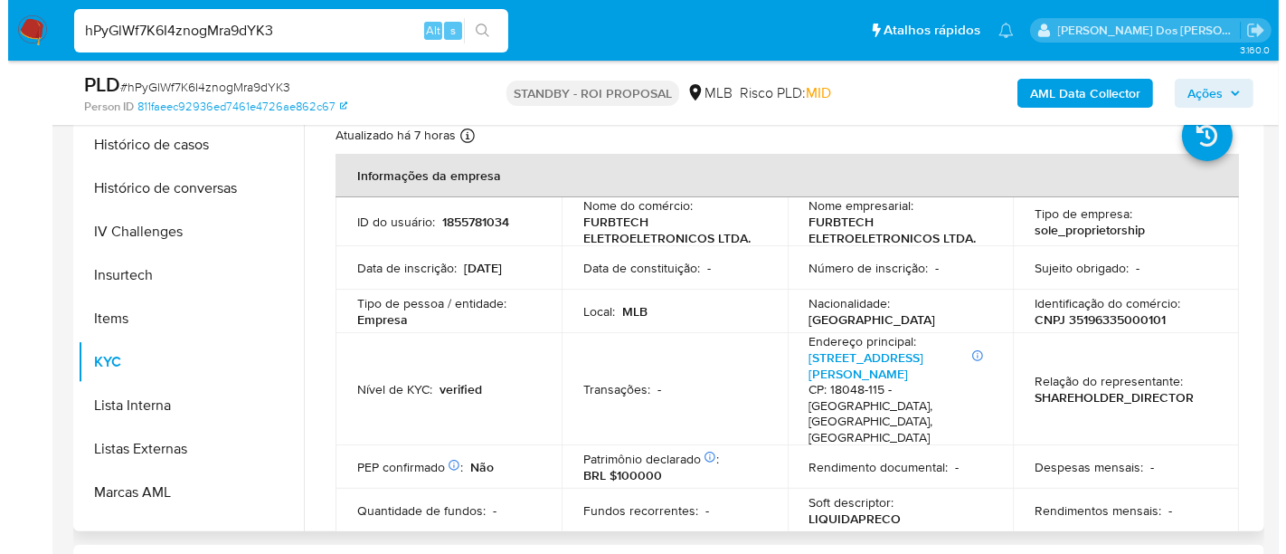
scroll to position [301, 0]
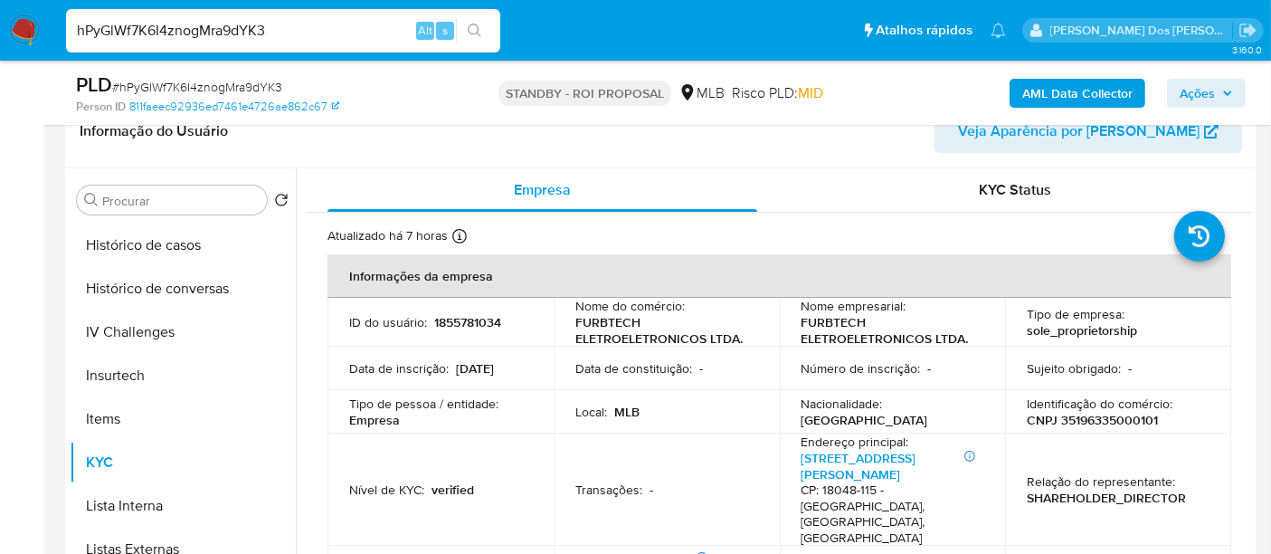
click at [1062, 93] on b "AML Data Collector" at bounding box center [1077, 93] width 110 height 29
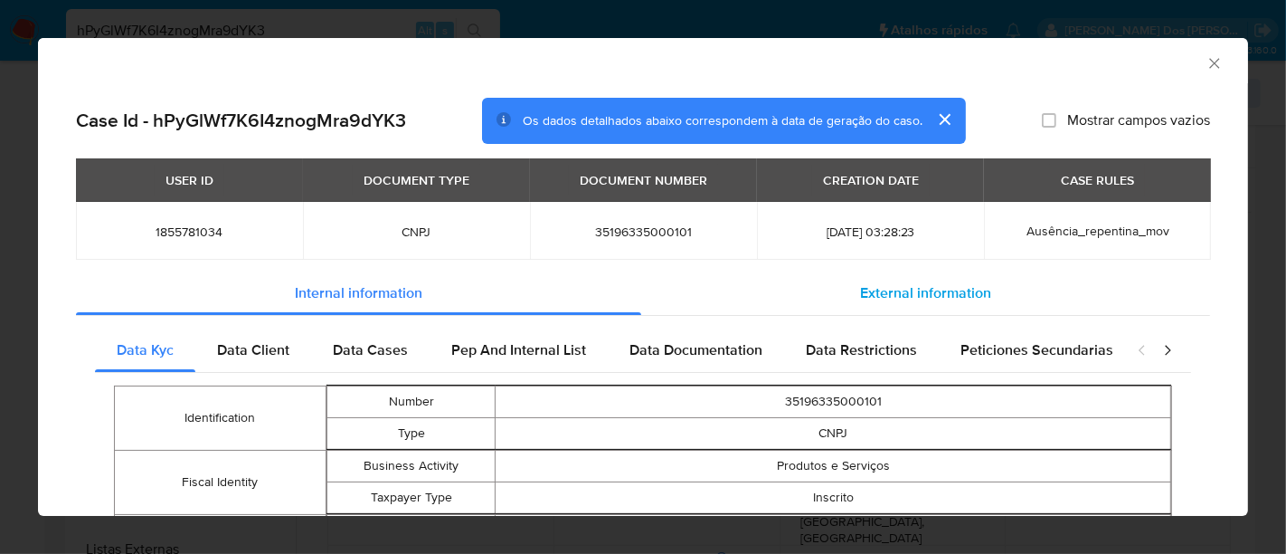
click at [906, 283] on span "External information" at bounding box center [925, 292] width 131 height 21
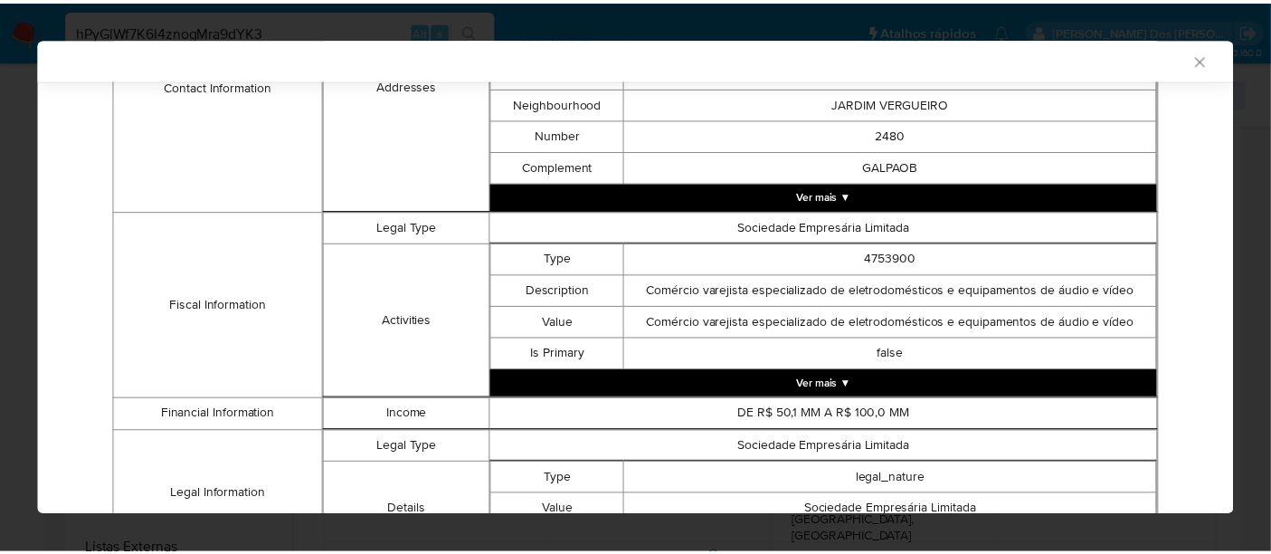
scroll to position [618, 0]
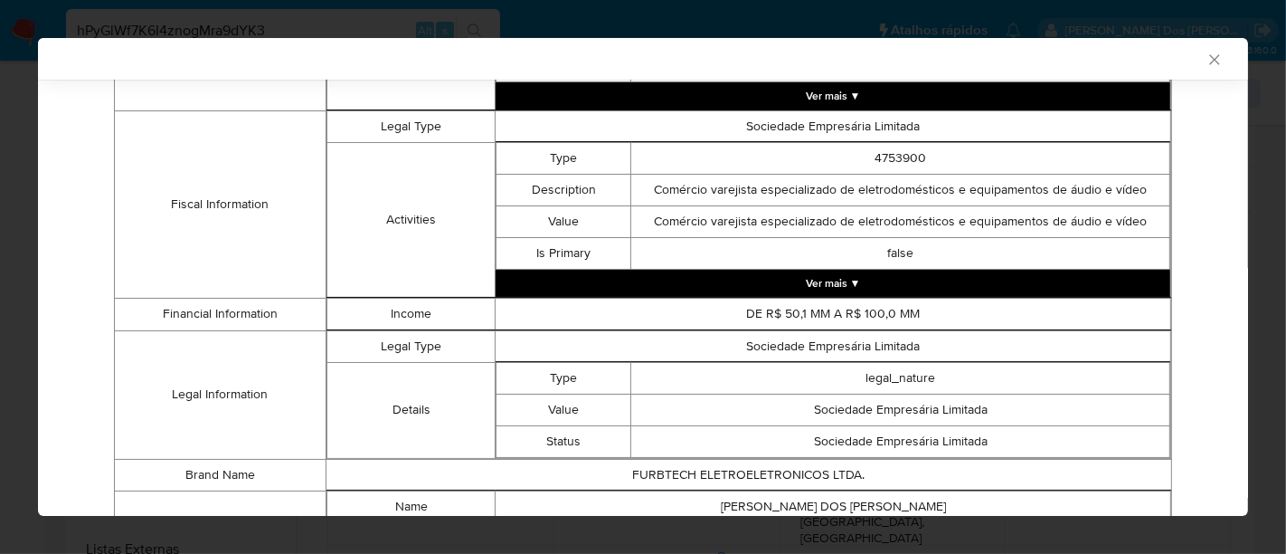
click at [1209, 61] on icon "Fechar a janela" at bounding box center [1214, 59] width 10 height 10
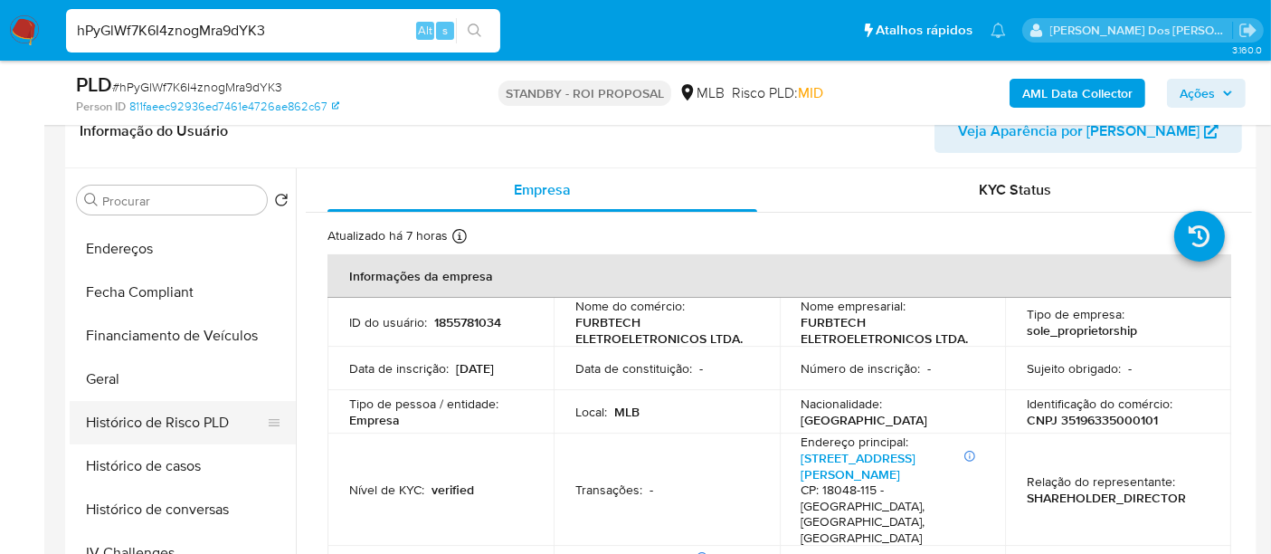
scroll to position [502, 0]
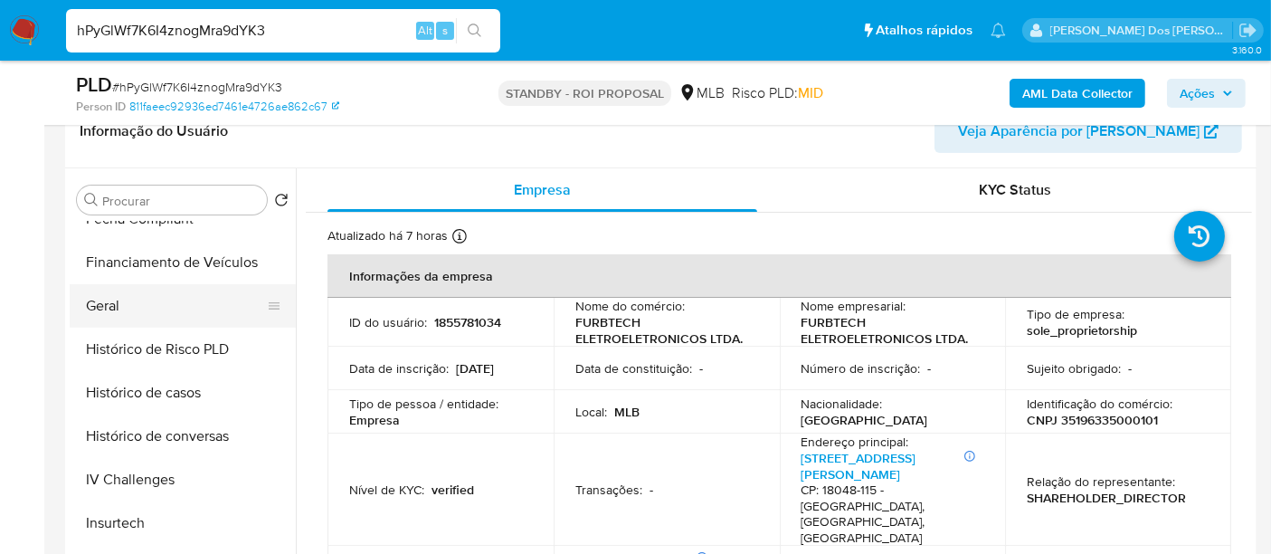
click at [108, 306] on button "Geral" at bounding box center [176, 305] width 212 height 43
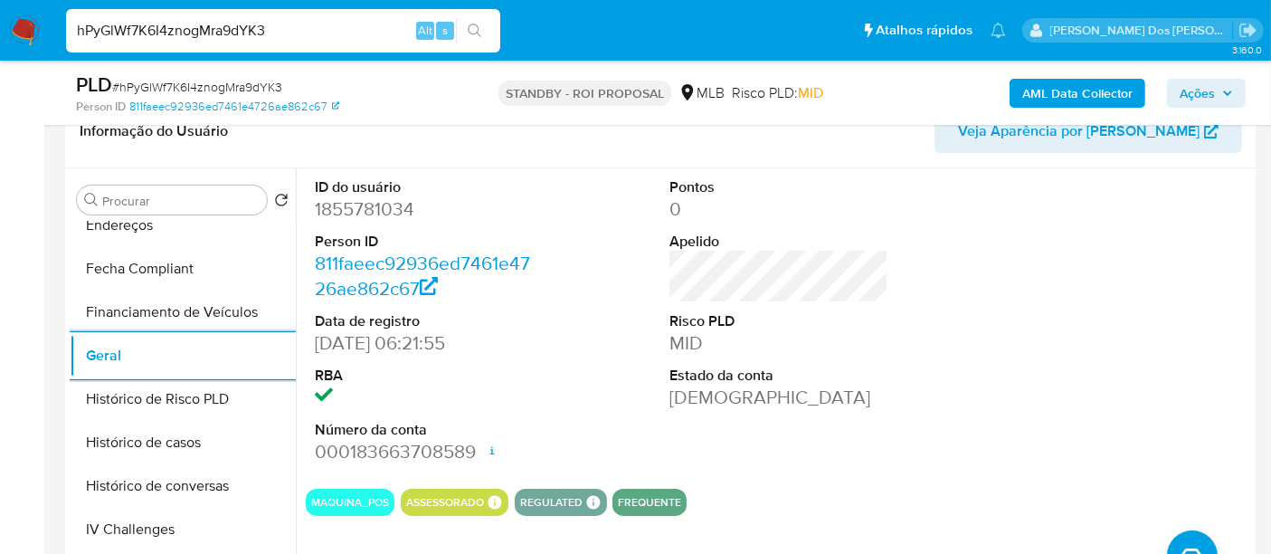
scroll to position [402, 0]
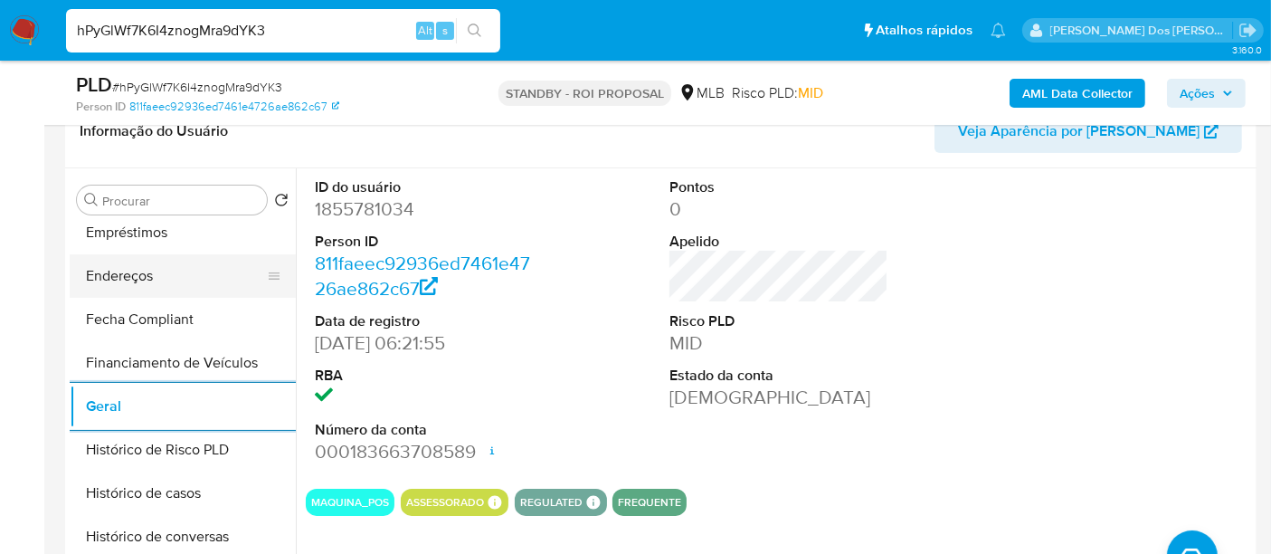
click at [131, 284] on button "Endereços" at bounding box center [176, 275] width 212 height 43
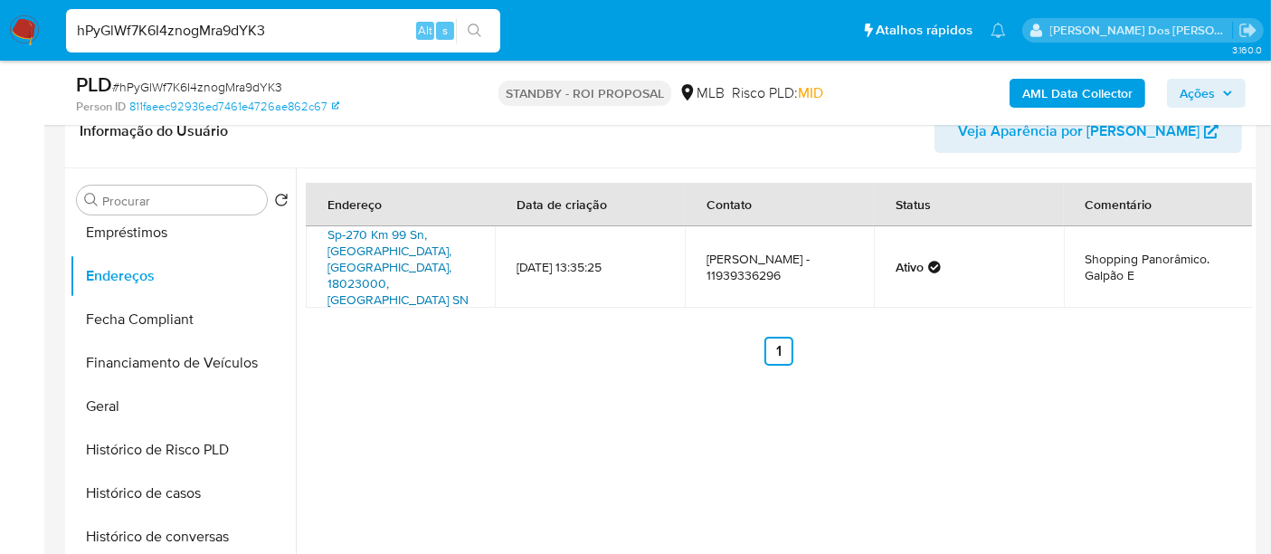
click at [366, 254] on link "Sp-270 Km 99 Sn, Sorocaba, São Paulo, 18023000, Brasil SN" at bounding box center [397, 266] width 141 height 83
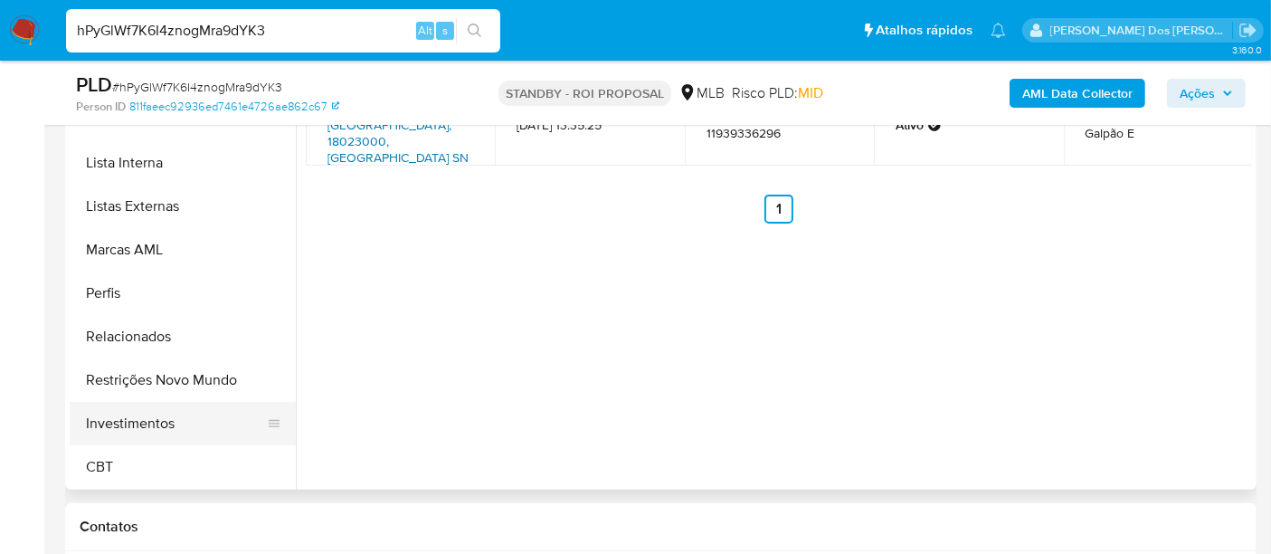
scroll to position [502, 0]
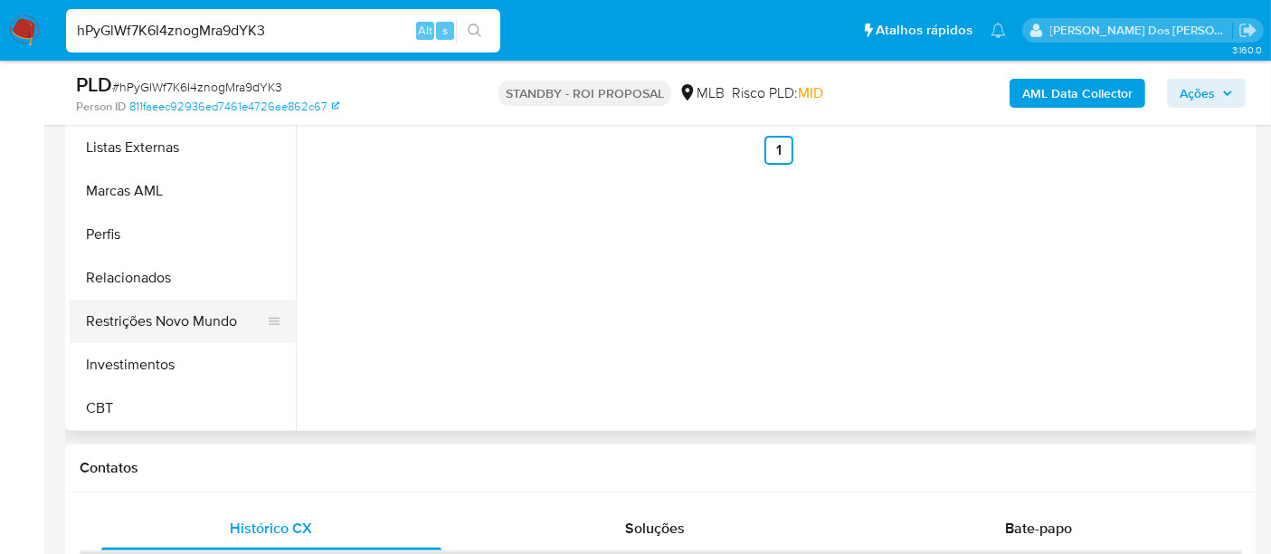
click at [188, 315] on button "Restrições Novo Mundo" at bounding box center [176, 320] width 212 height 43
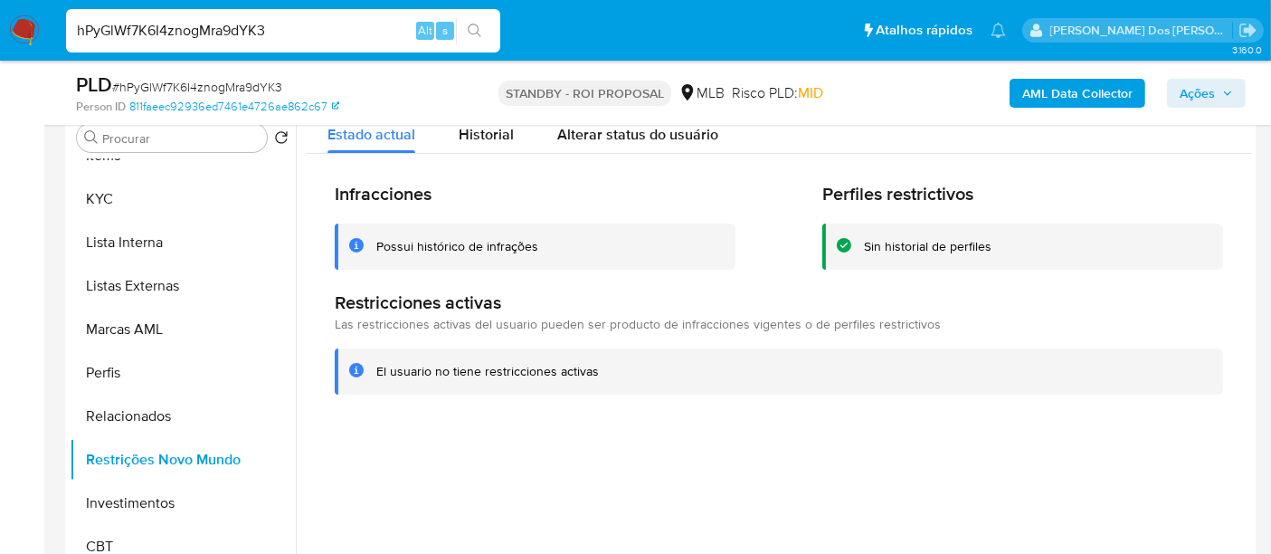
scroll to position [301, 0]
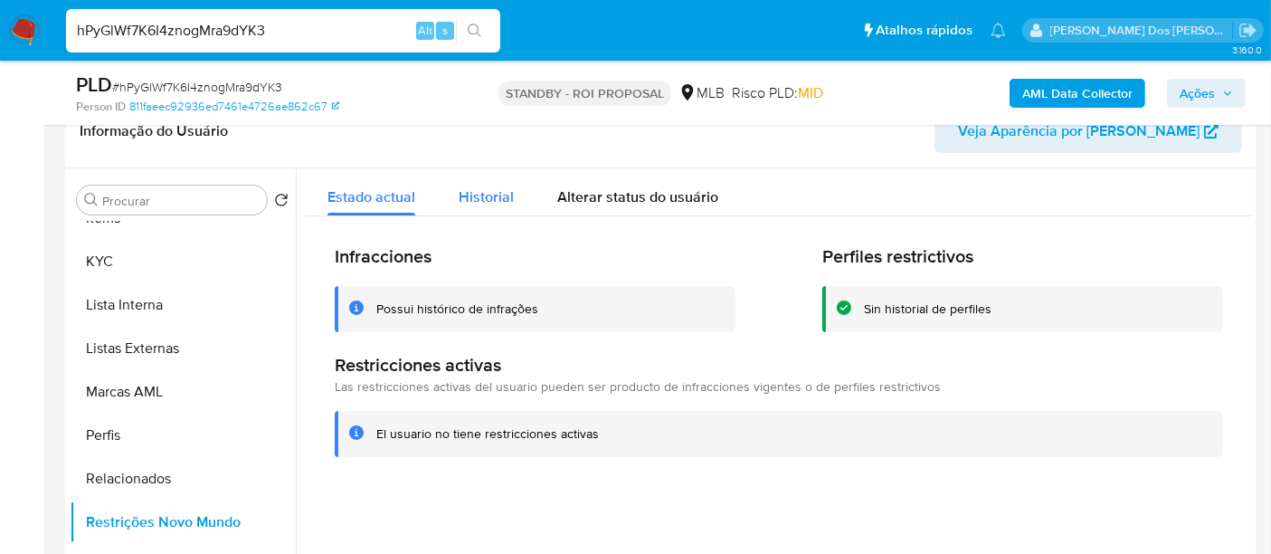
click at [478, 199] on span "Historial" at bounding box center [486, 196] width 55 height 21
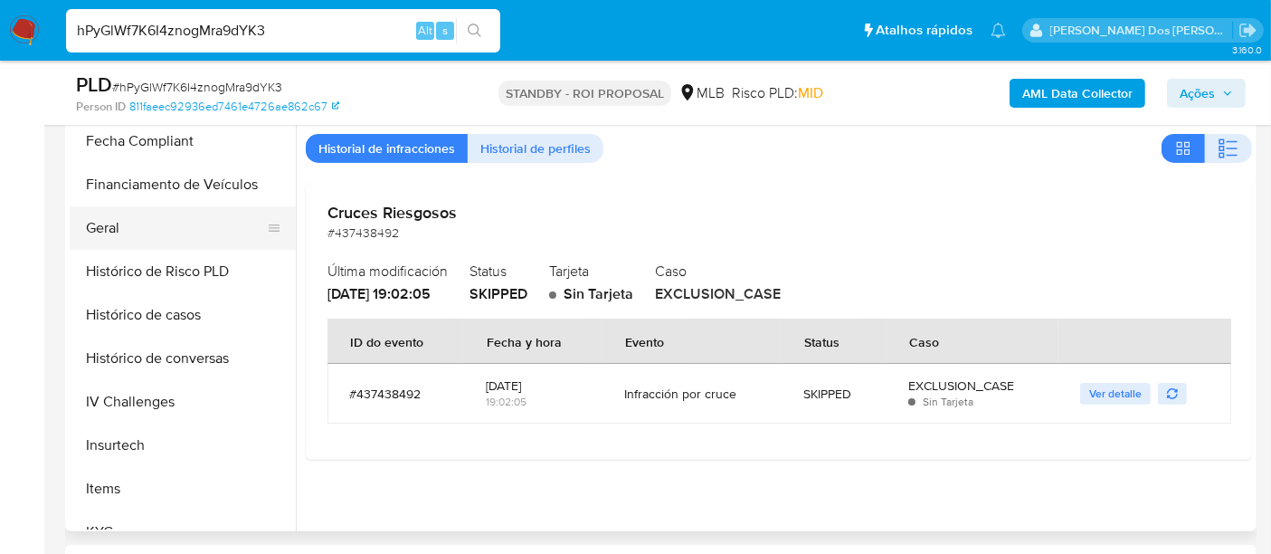
scroll to position [449, 0]
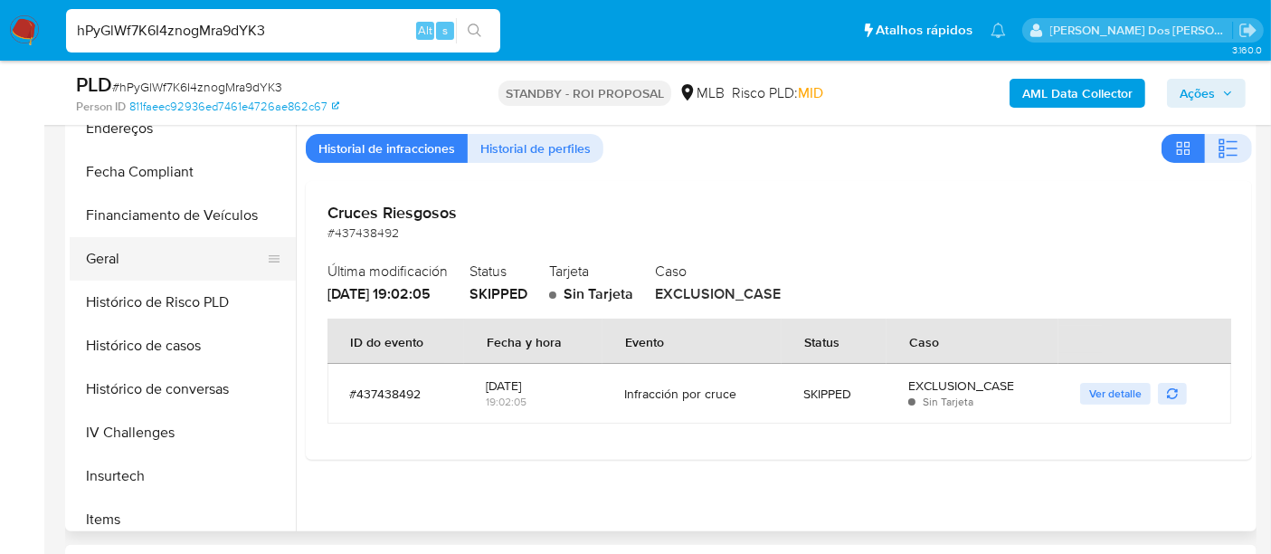
click at [106, 264] on button "Geral" at bounding box center [176, 258] width 212 height 43
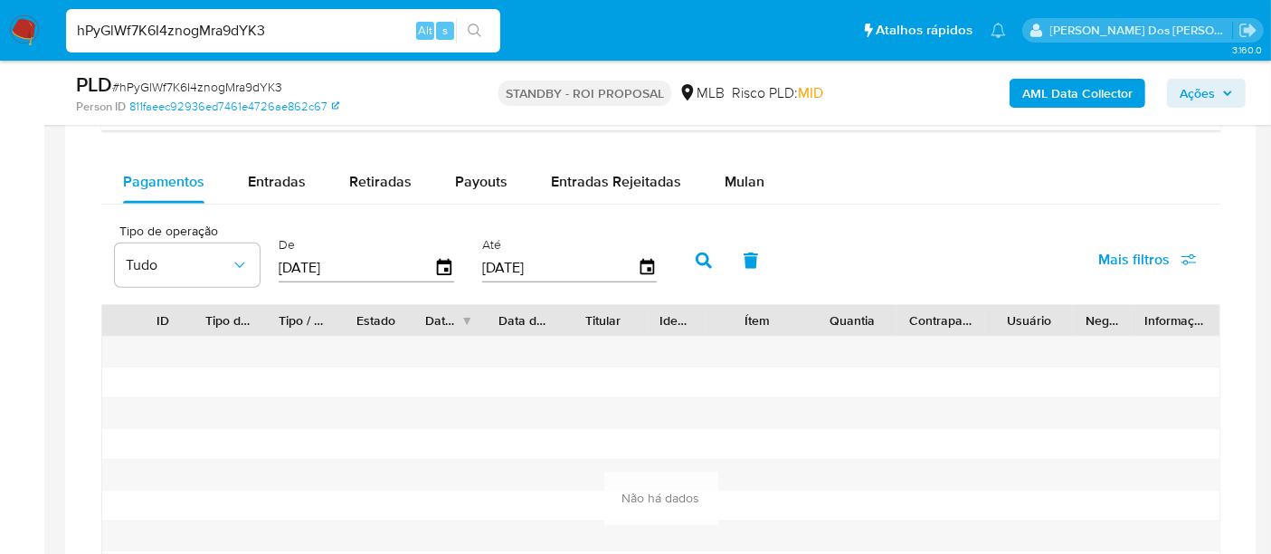
scroll to position [1406, 0]
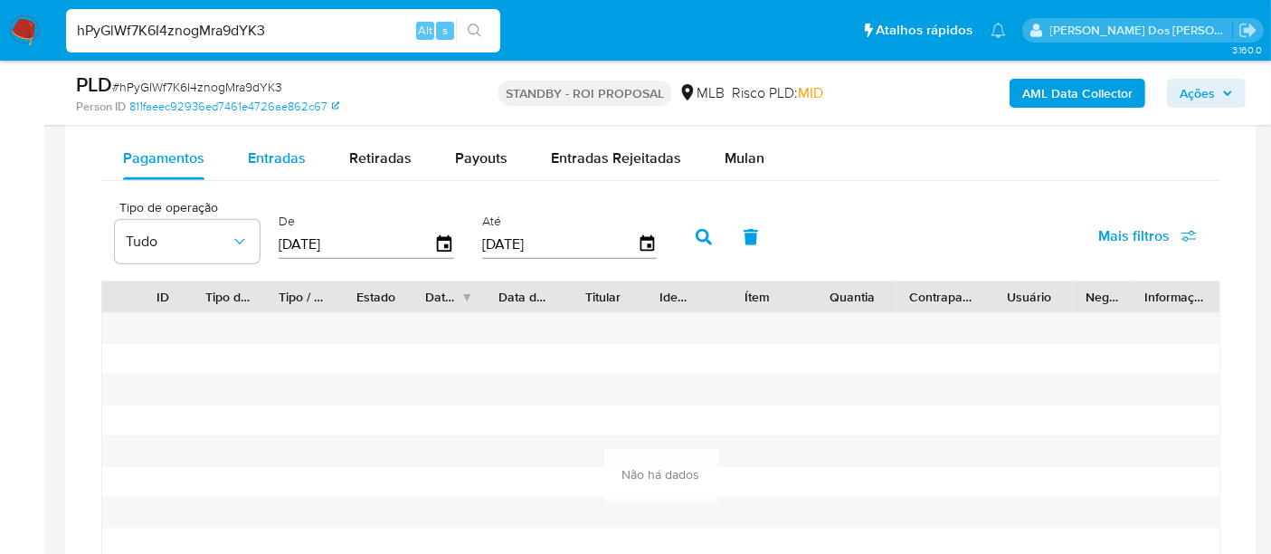
click at [276, 153] on span "Entradas" at bounding box center [277, 157] width 58 height 21
select select "10"
click at [434, 241] on icon "button" at bounding box center [445, 245] width 32 height 32
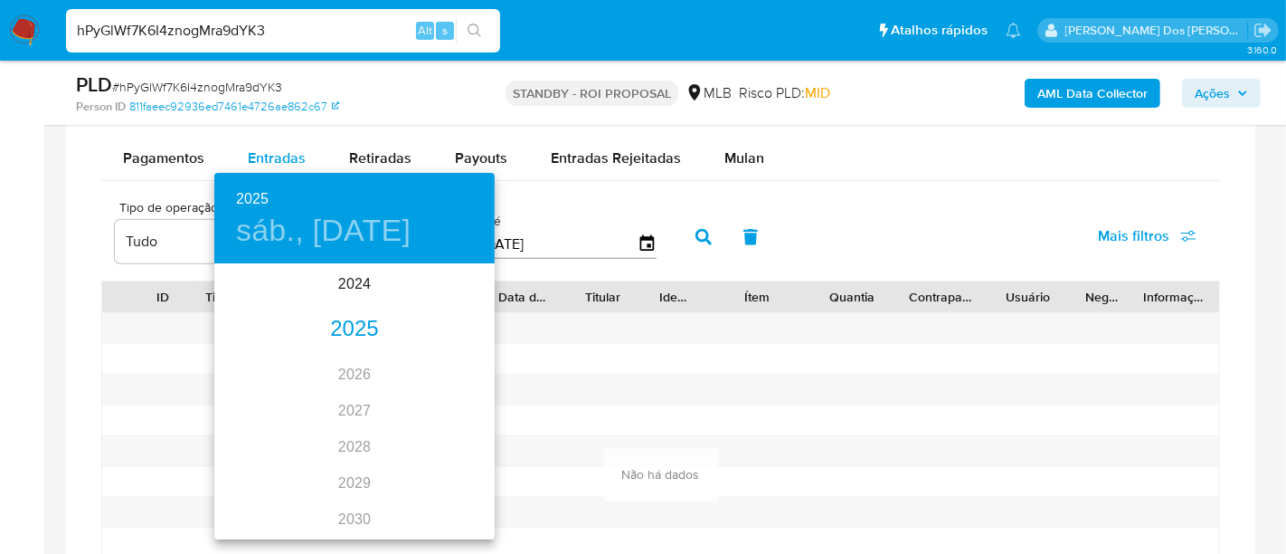
click at [347, 319] on div "2025" at bounding box center [354, 329] width 280 height 36
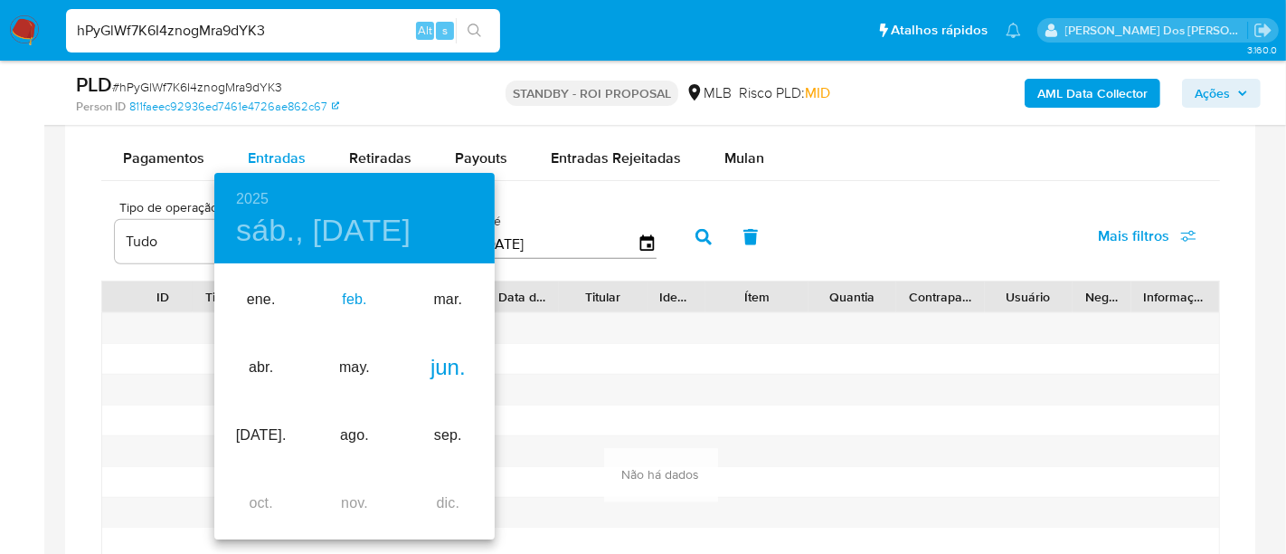
click at [348, 296] on div "feb." at bounding box center [354, 300] width 93 height 68
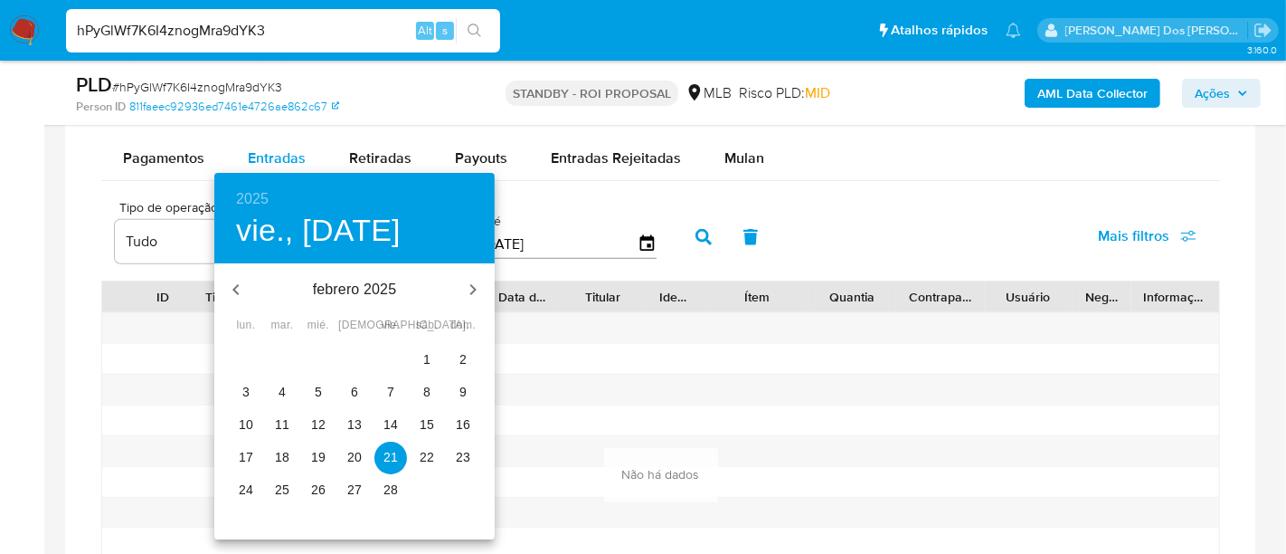
click at [426, 353] on p "1" at bounding box center [426, 359] width 7 height 18
type input "01/02/2025"
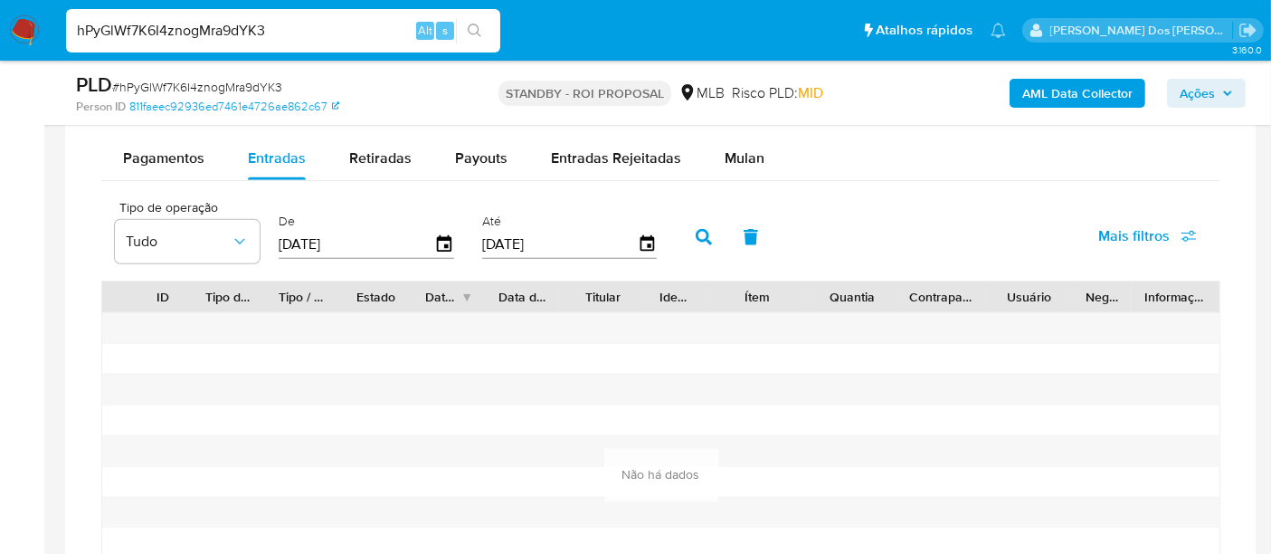
click at [1097, 237] on button "Mais filtros" at bounding box center [1148, 235] width 146 height 43
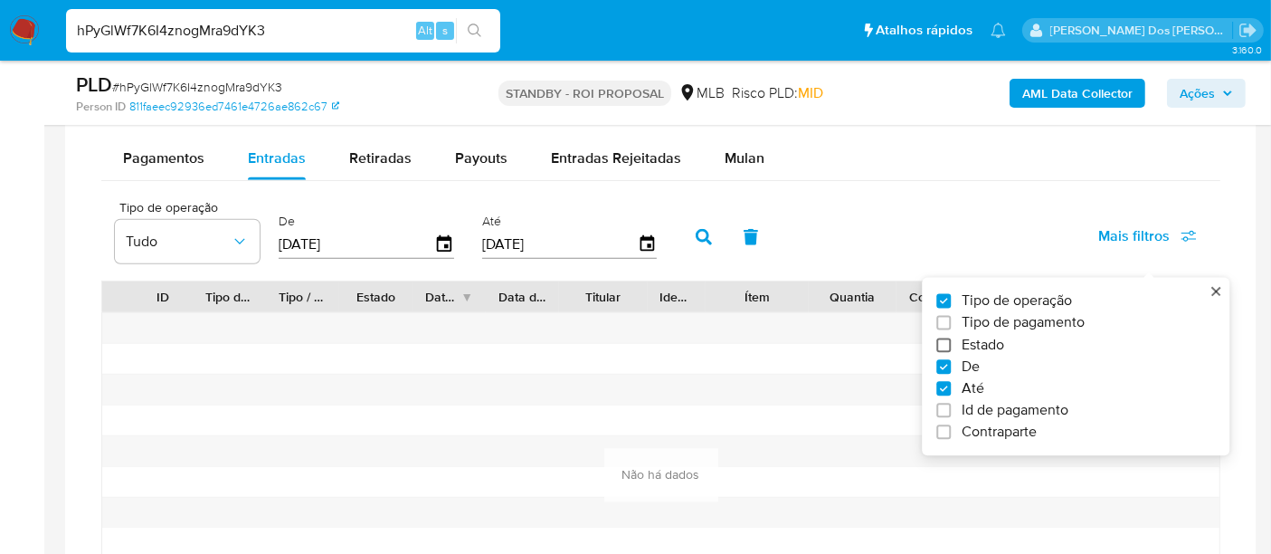
click at [950, 339] on input "Estado" at bounding box center [943, 344] width 14 height 14
checkbox input "true"
type input "01/02/2025"
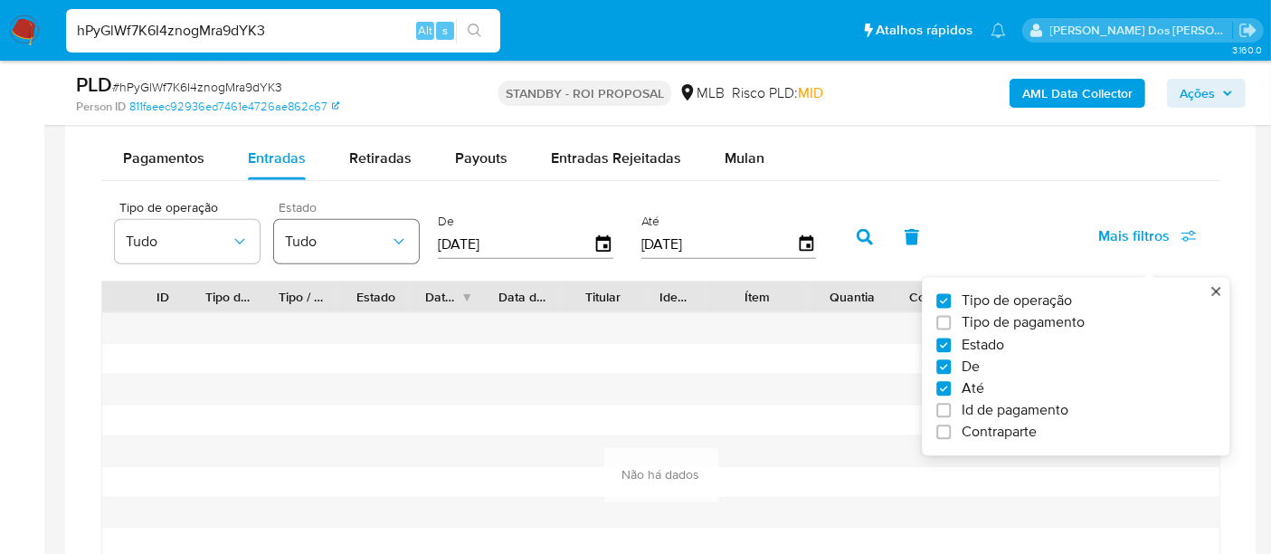
click at [343, 232] on span "Tudo" at bounding box center [337, 241] width 105 height 18
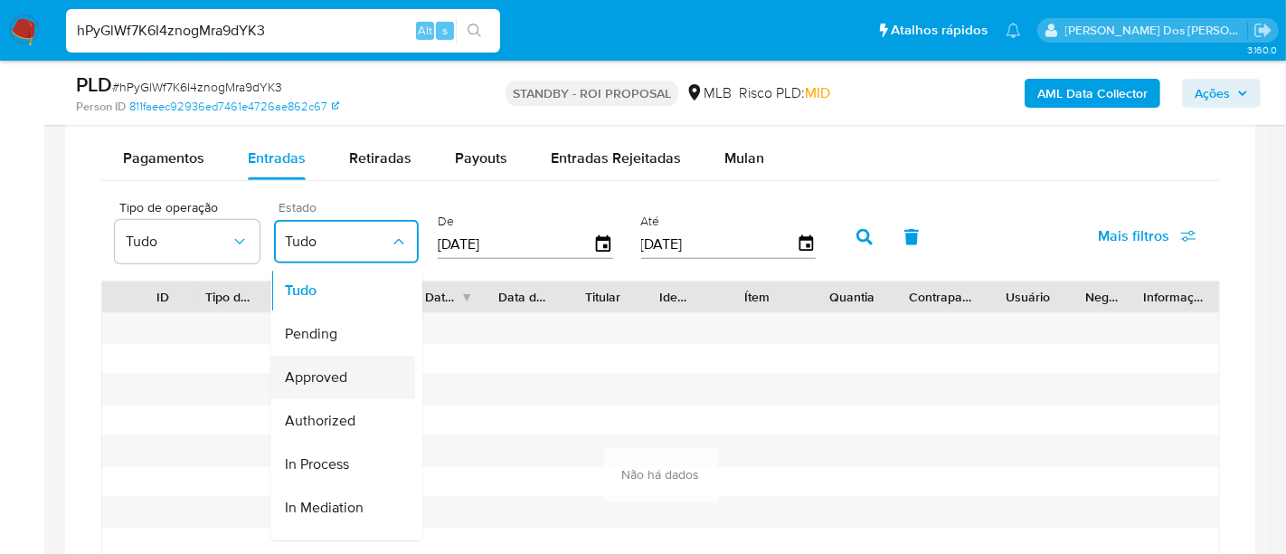
click at [331, 368] on span "Approved" at bounding box center [316, 377] width 62 height 18
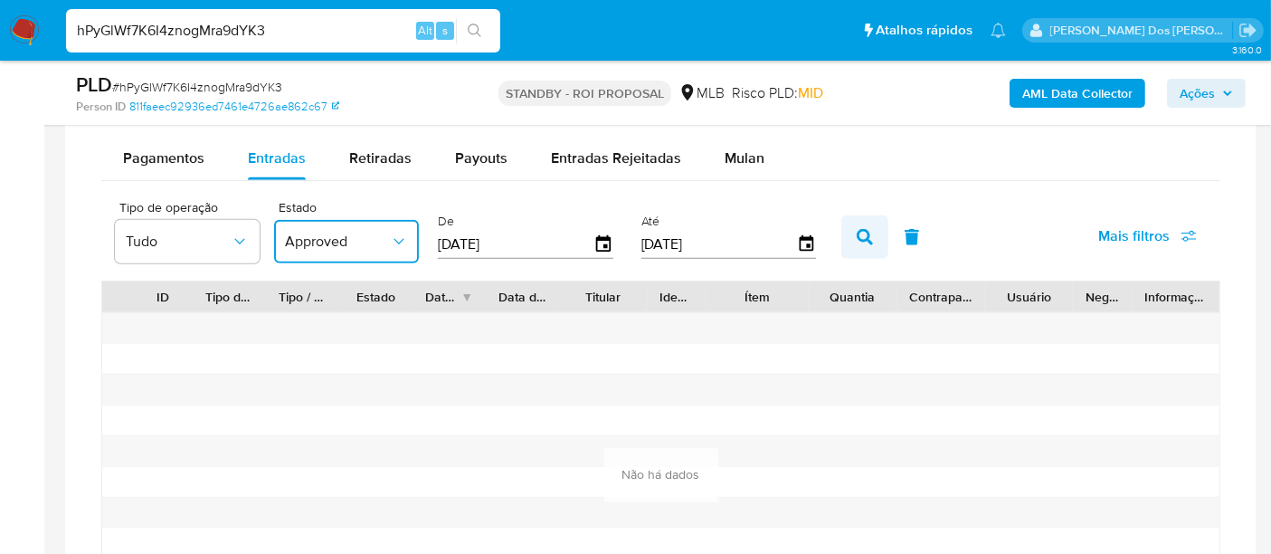
click at [857, 241] on button "button" at bounding box center [864, 236] width 47 height 43
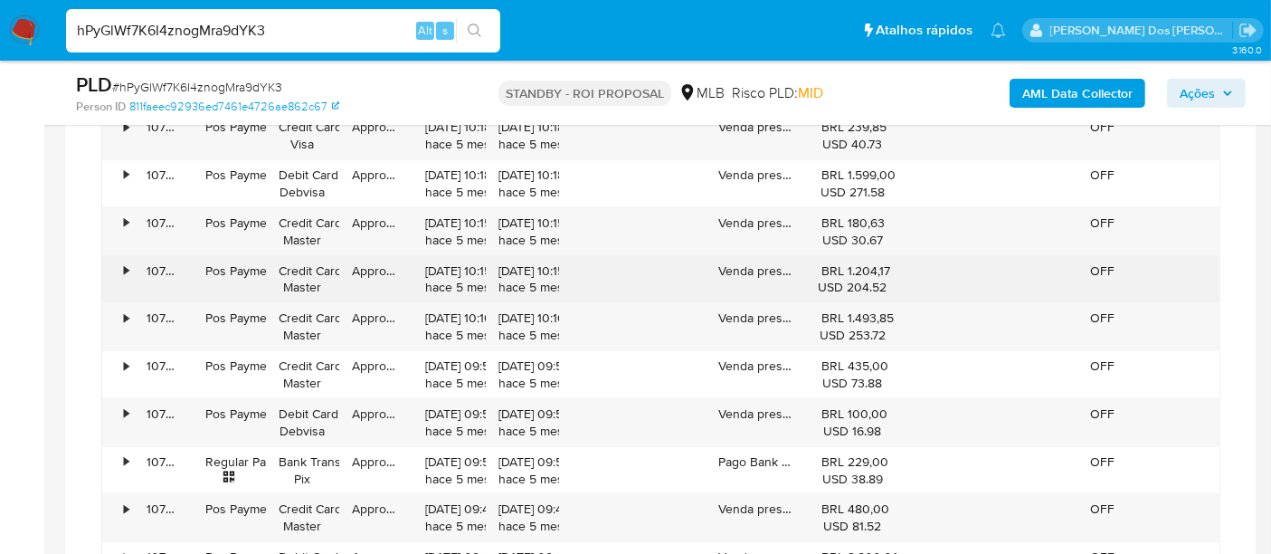
scroll to position [1507, 0]
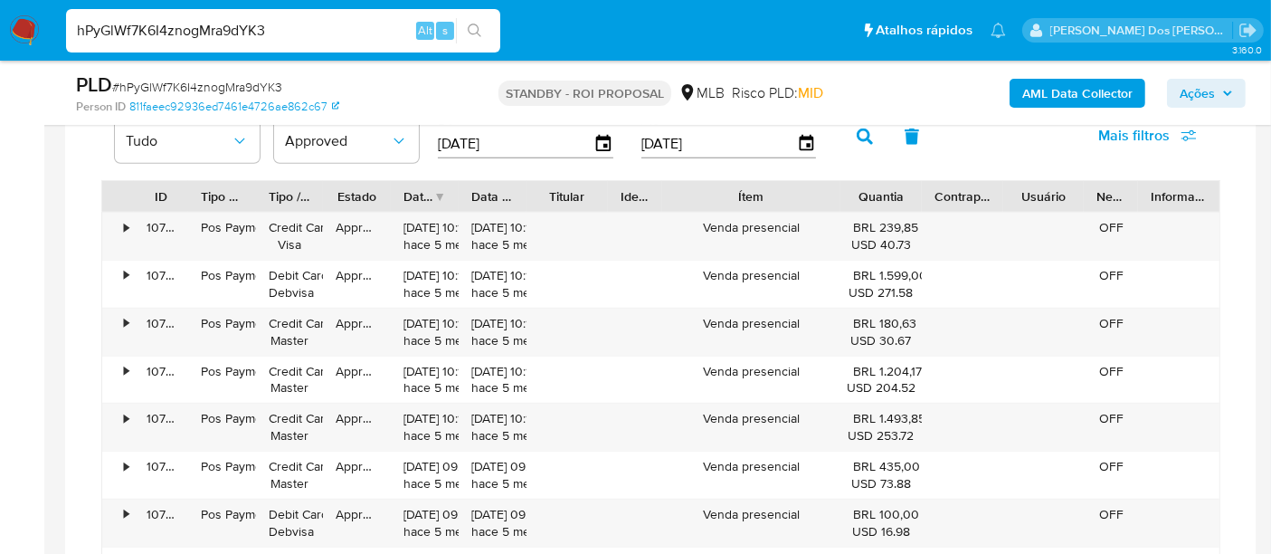
drag, startPoint x: 823, startPoint y: 195, endPoint x: 893, endPoint y: 197, distance: 69.7
click at [893, 197] on div "ID Tipo de operação Tipo / Método Estado Data de criação Data de aprovação Titu…" at bounding box center [660, 196] width 1117 height 31
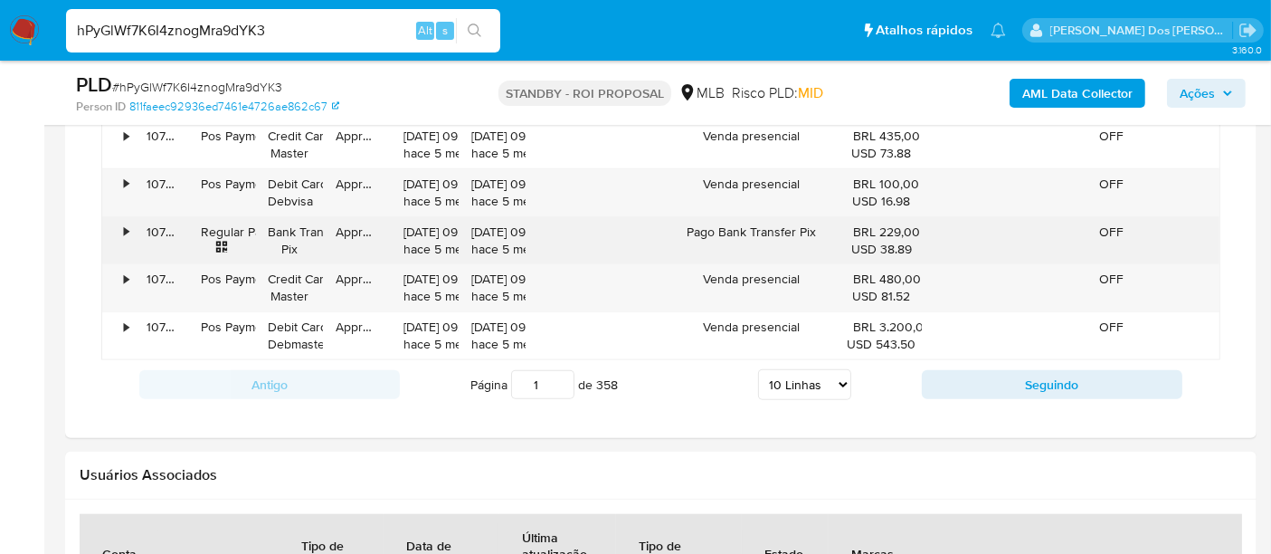
scroll to position [1909, 0]
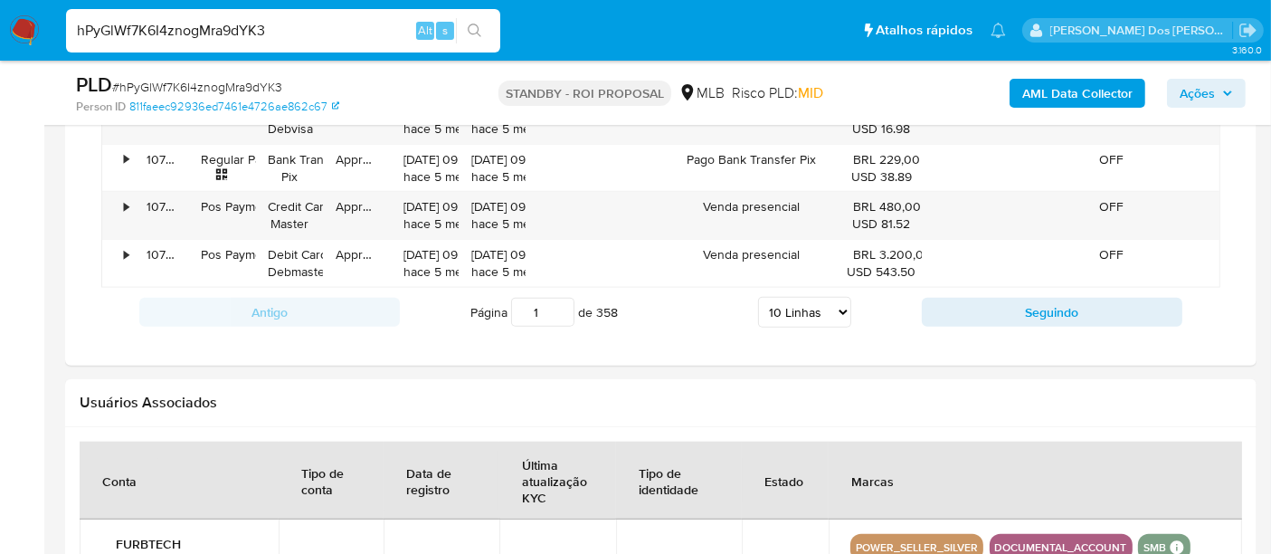
click at [828, 306] on select "5 Linhas 10 Linhas 20 Linhas 25 Linhas 50 Linhas 100 Linhas" at bounding box center [804, 312] width 93 height 31
select select "100"
click at [759, 297] on select "5 Linhas 10 Linhas 20 Linhas 25 Linhas 50 Linhas 100 Linhas" at bounding box center [804, 312] width 93 height 31
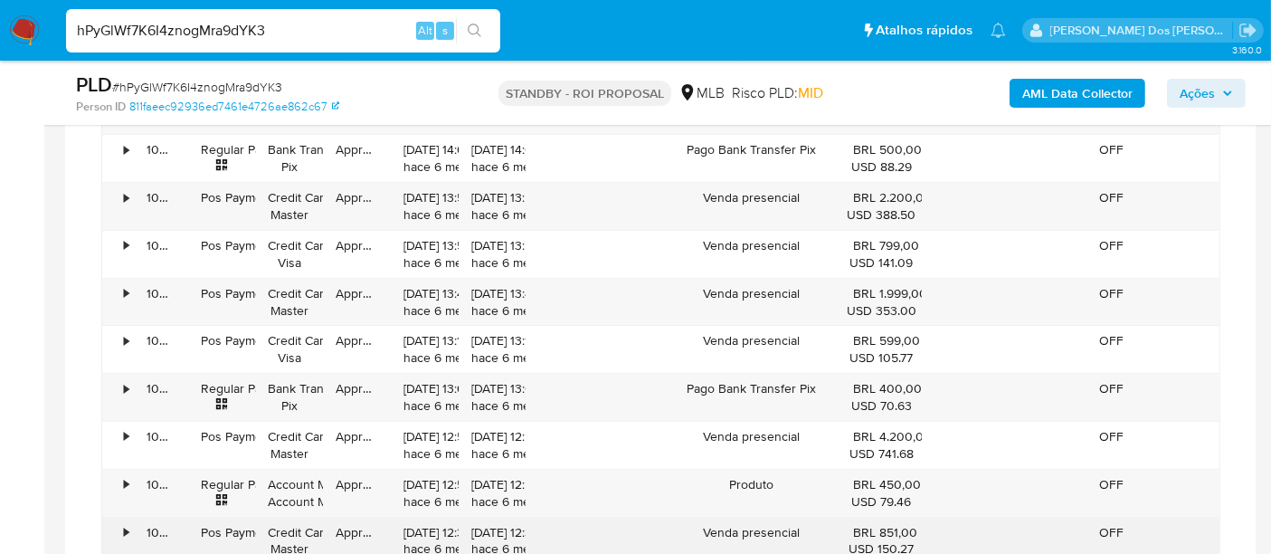
scroll to position [6230, 0]
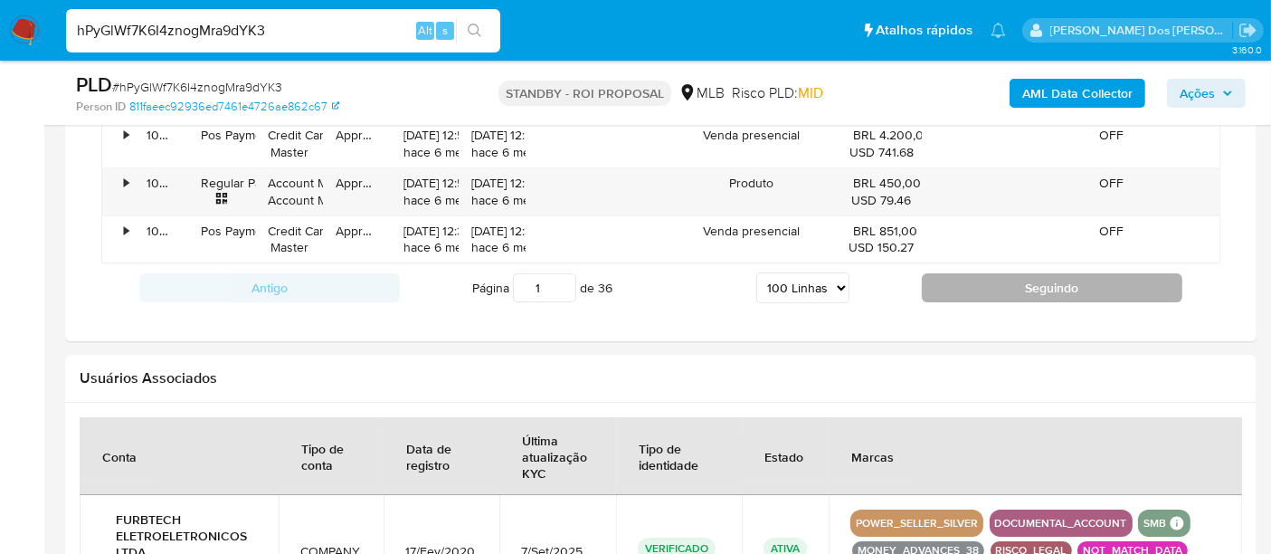
click at [947, 273] on button "Seguindo" at bounding box center [1052, 287] width 260 height 29
type input "2"
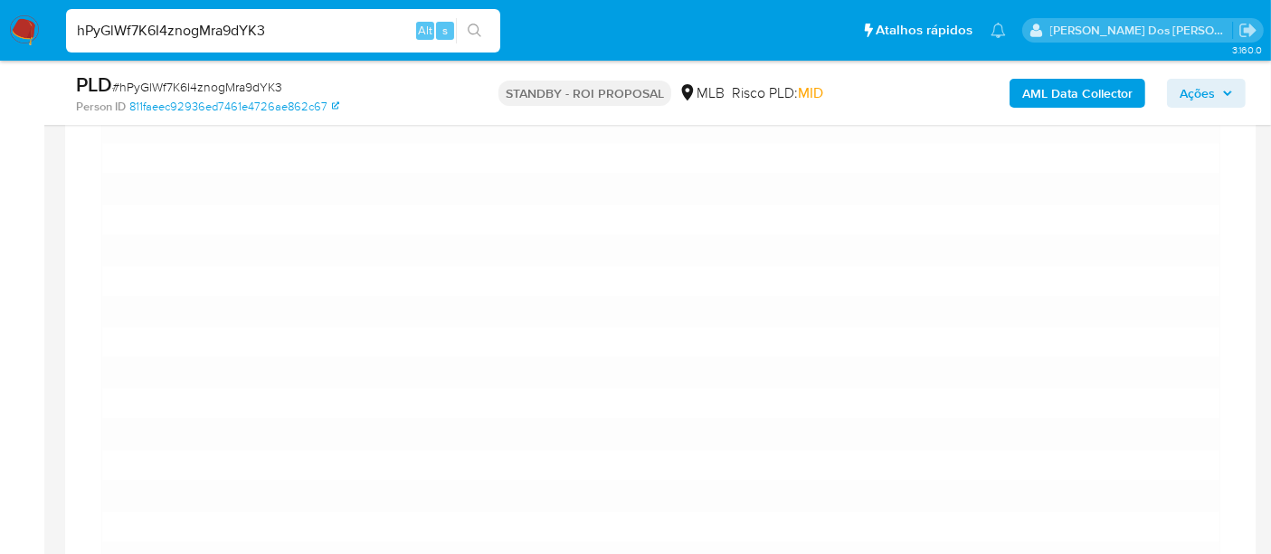
scroll to position [3935, 0]
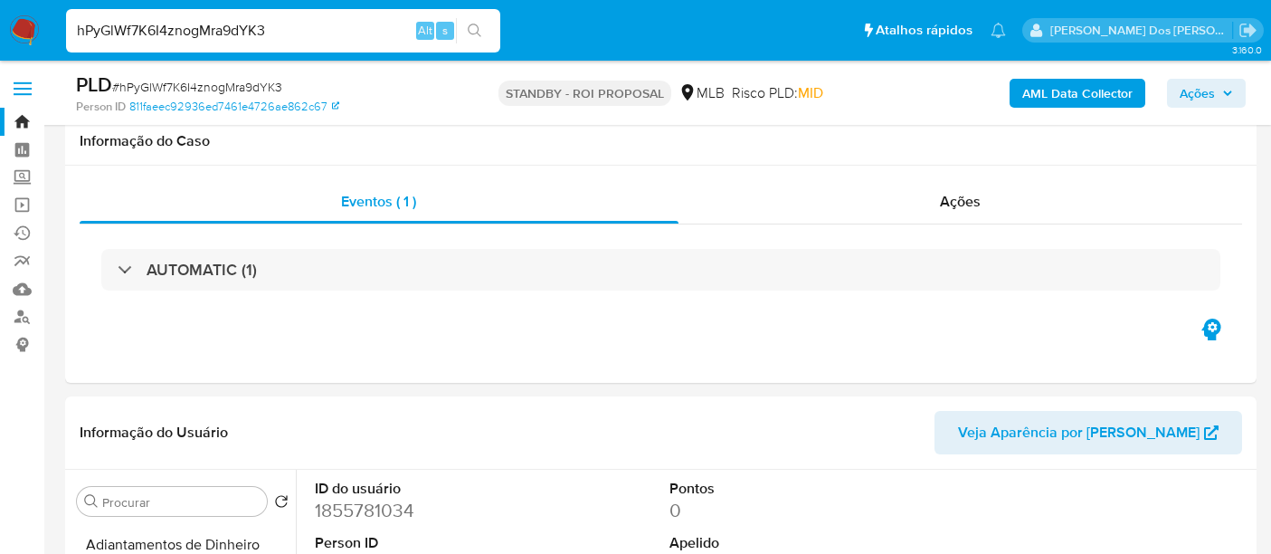
select select "100"
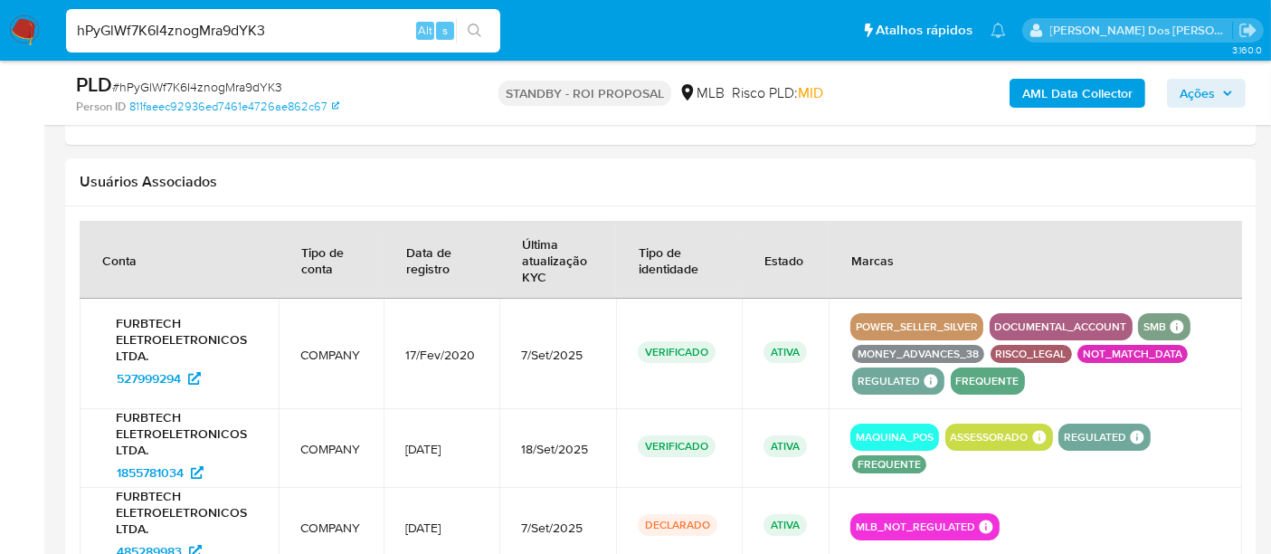
scroll to position [6548, 0]
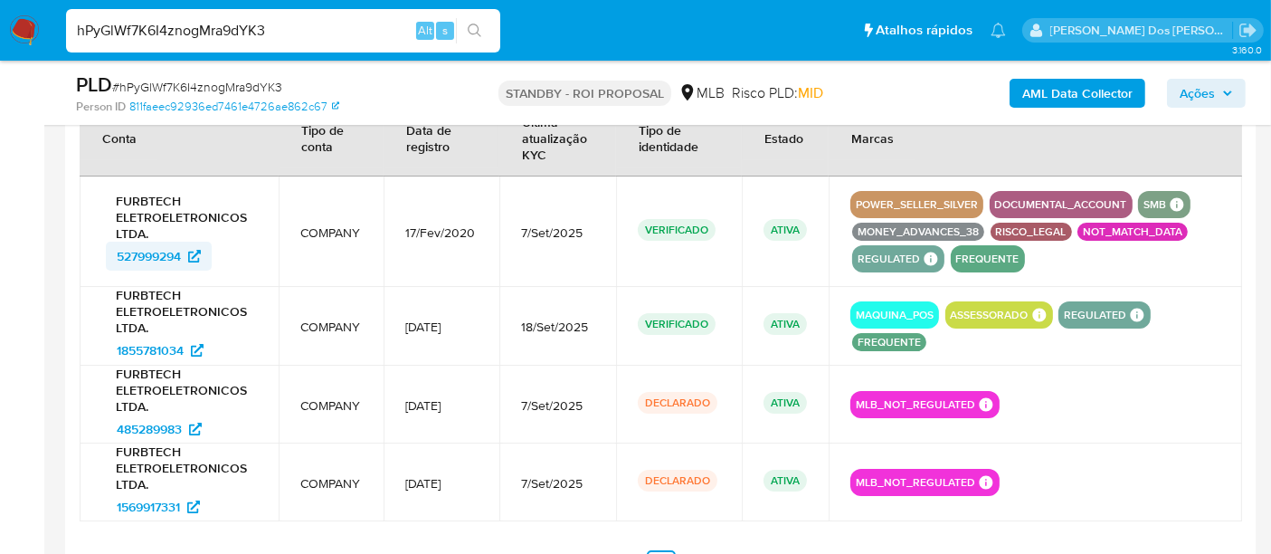
click at [139, 241] on span "527999294" at bounding box center [149, 255] width 64 height 29
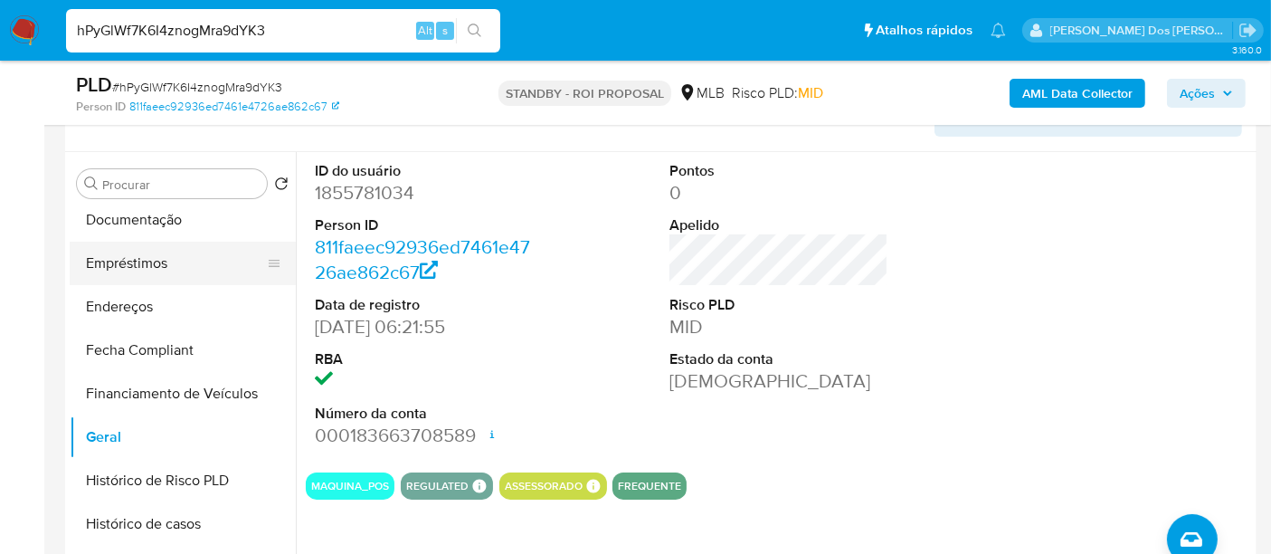
scroll to position [248, 0]
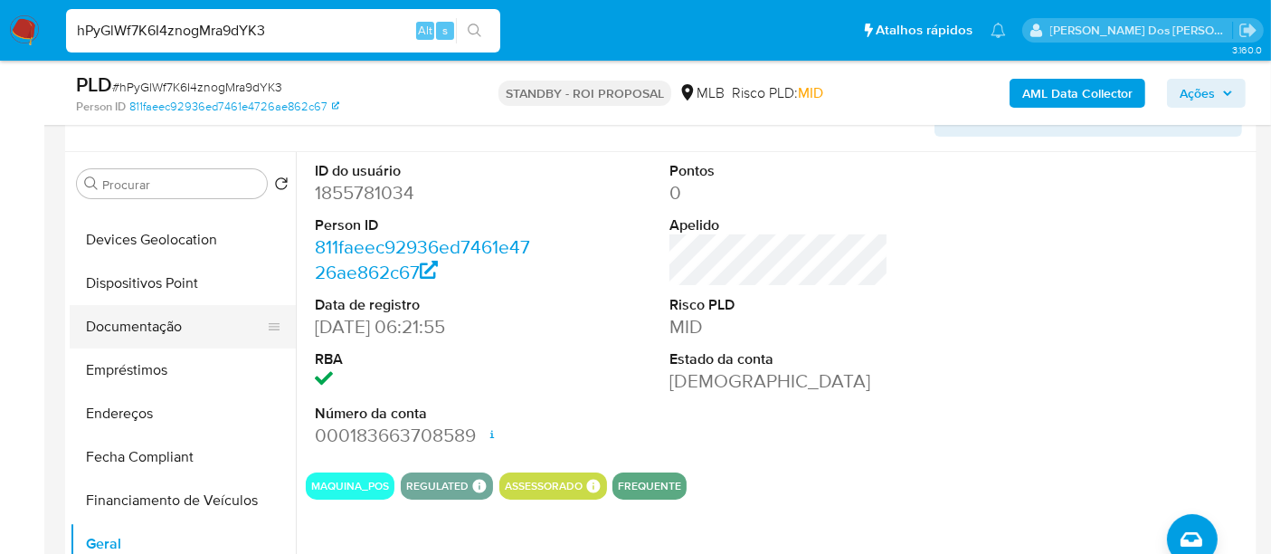
click at [160, 331] on button "Documentação" at bounding box center [176, 326] width 212 height 43
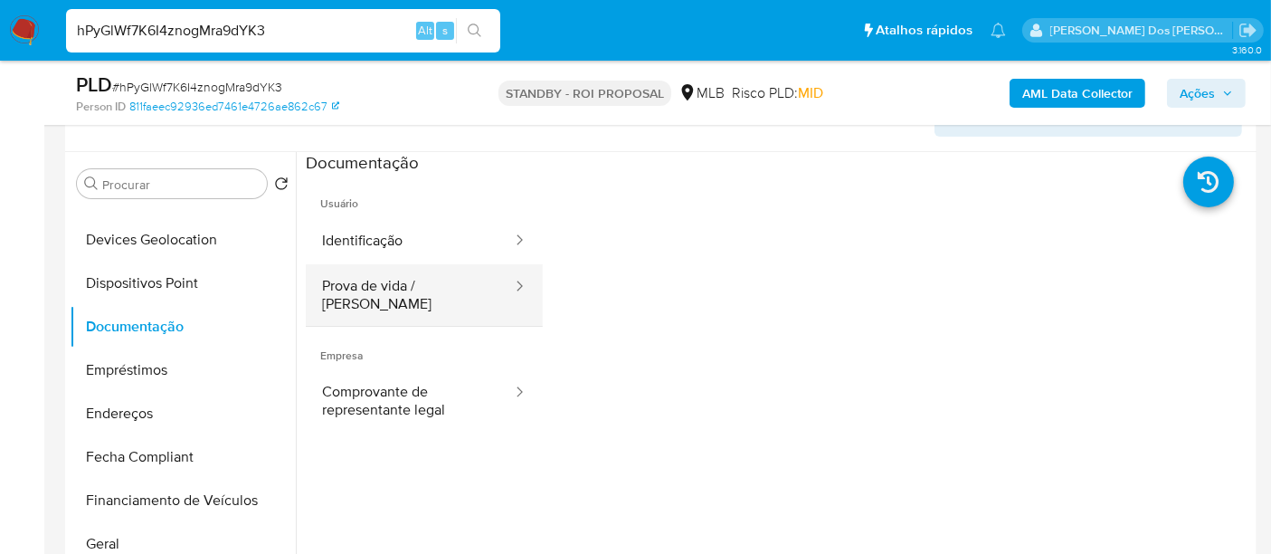
click at [355, 264] on button "Prova de vida / [PERSON_NAME]" at bounding box center [410, 295] width 208 height 62
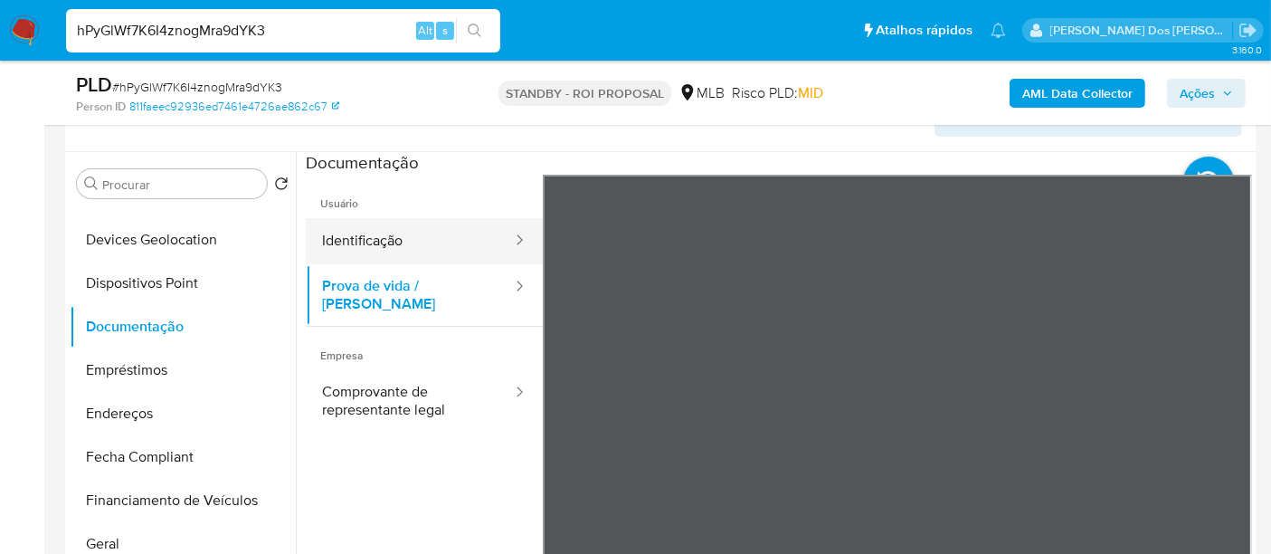
click at [355, 249] on button "Identificação" at bounding box center [410, 241] width 208 height 46
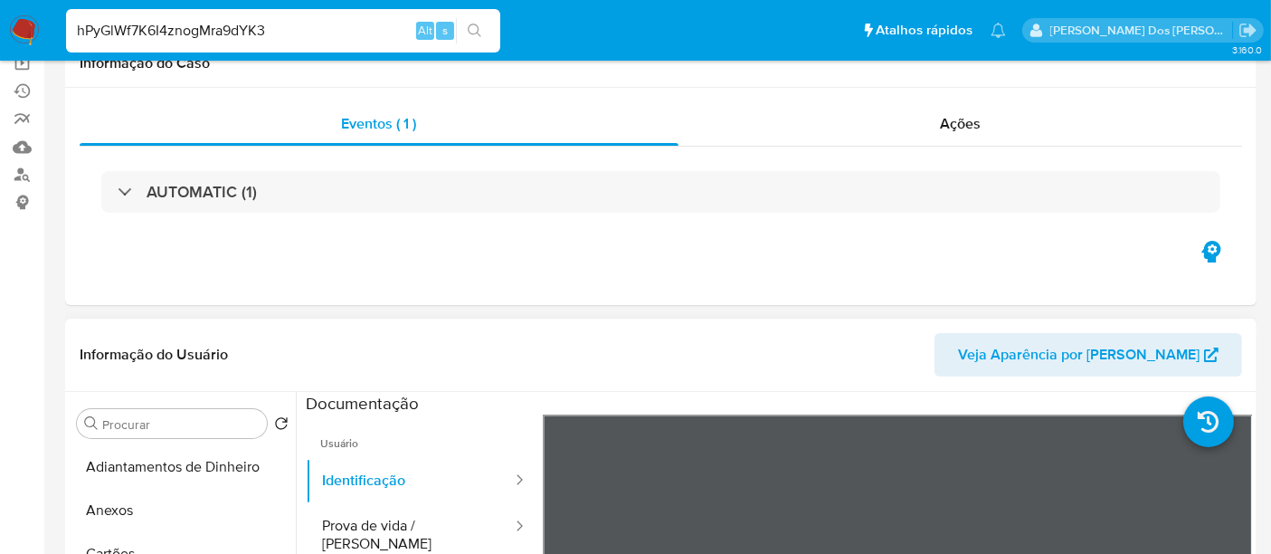
scroll to position [16, 0]
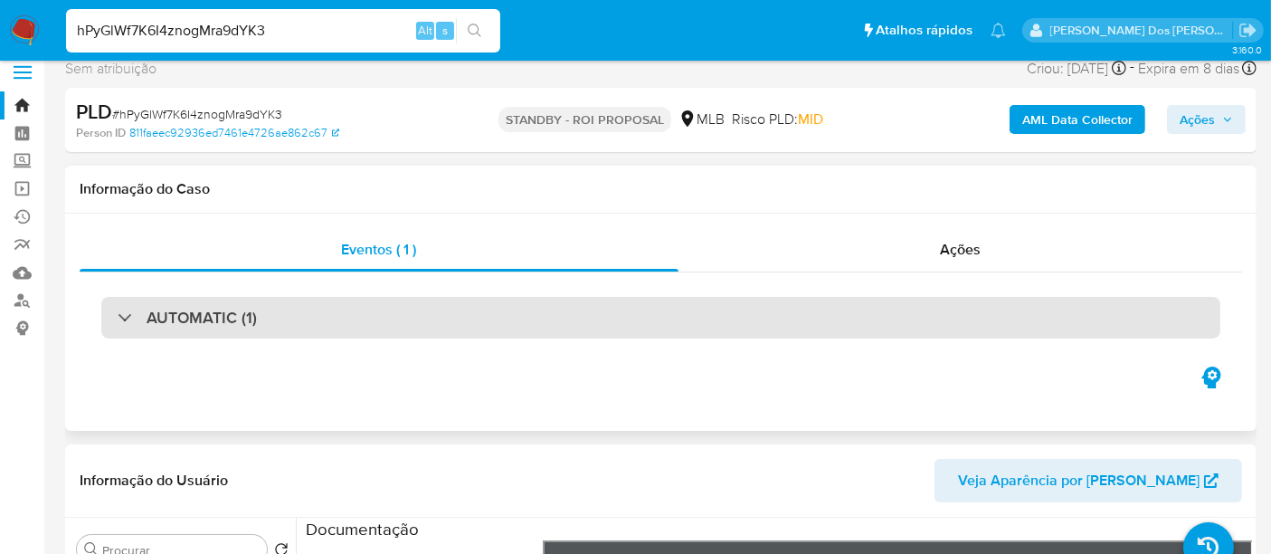
click at [416, 309] on div "AUTOMATIC (1)" at bounding box center [660, 318] width 1119 height 42
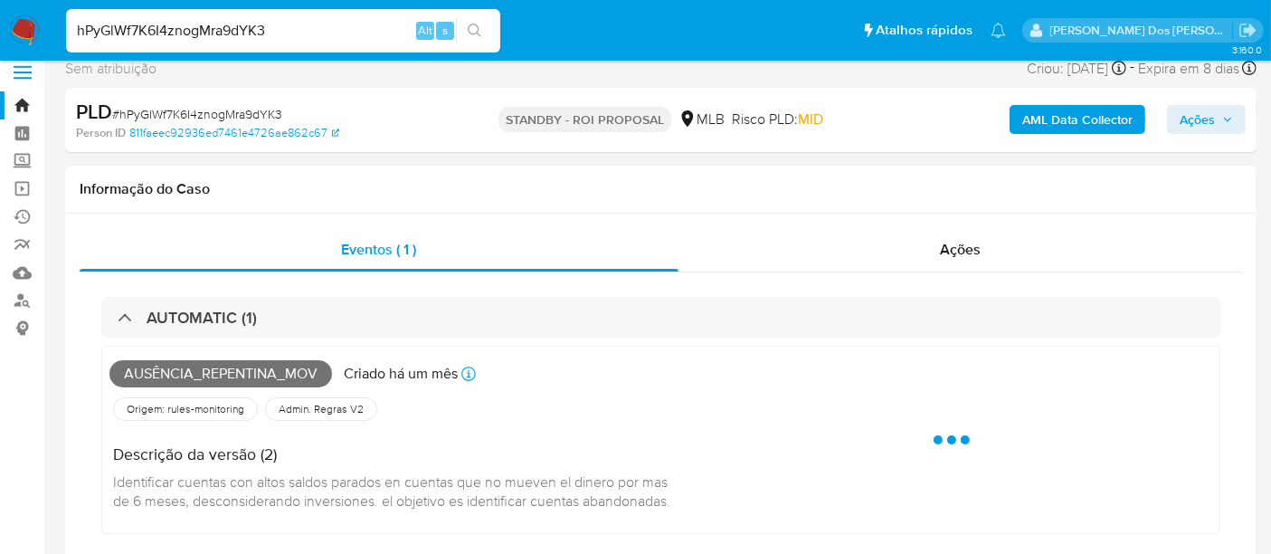
click at [260, 376] on span "Ausência_repentina_mov" at bounding box center [220, 373] width 223 height 27
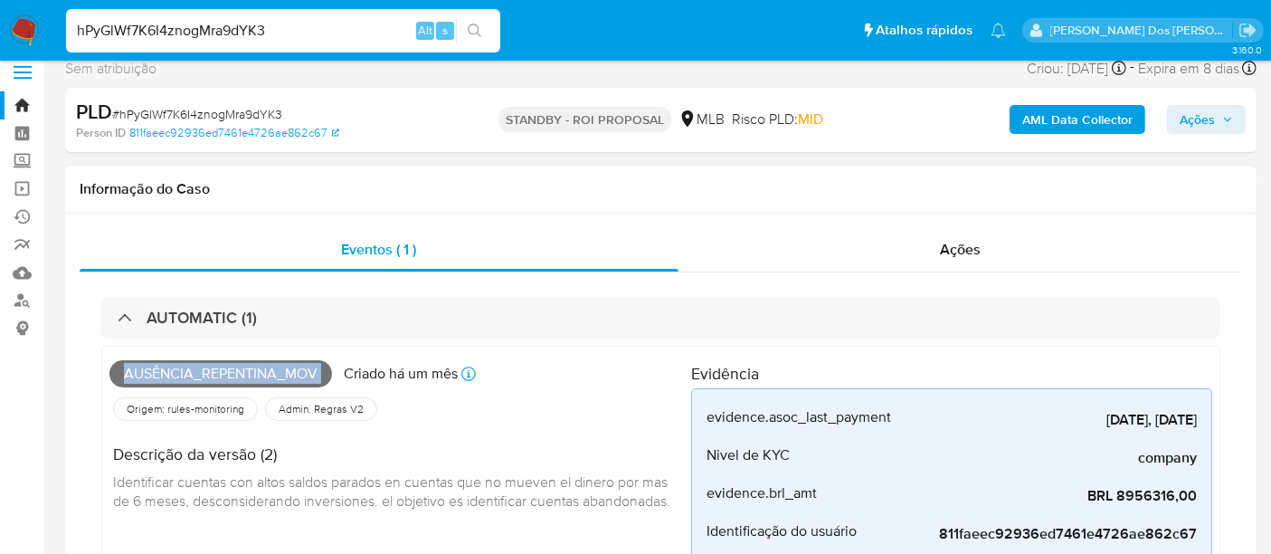
copy span "Ausência_repentina_mov"
click at [267, 32] on input "hPyGlWf7K6I4znogMra9dYK3" at bounding box center [283, 31] width 434 height 24
paste input "SoFHvXHA8wX04al9DKyKEaZg"
type input "SoFHvXHA8wX04al9DKyKEaZg"
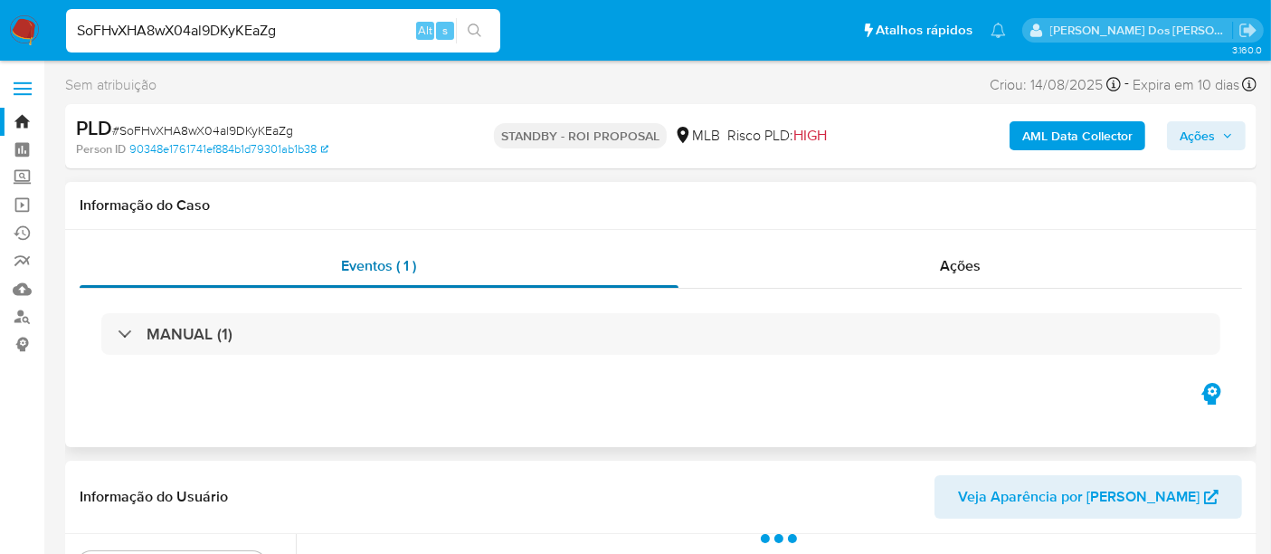
select select "10"
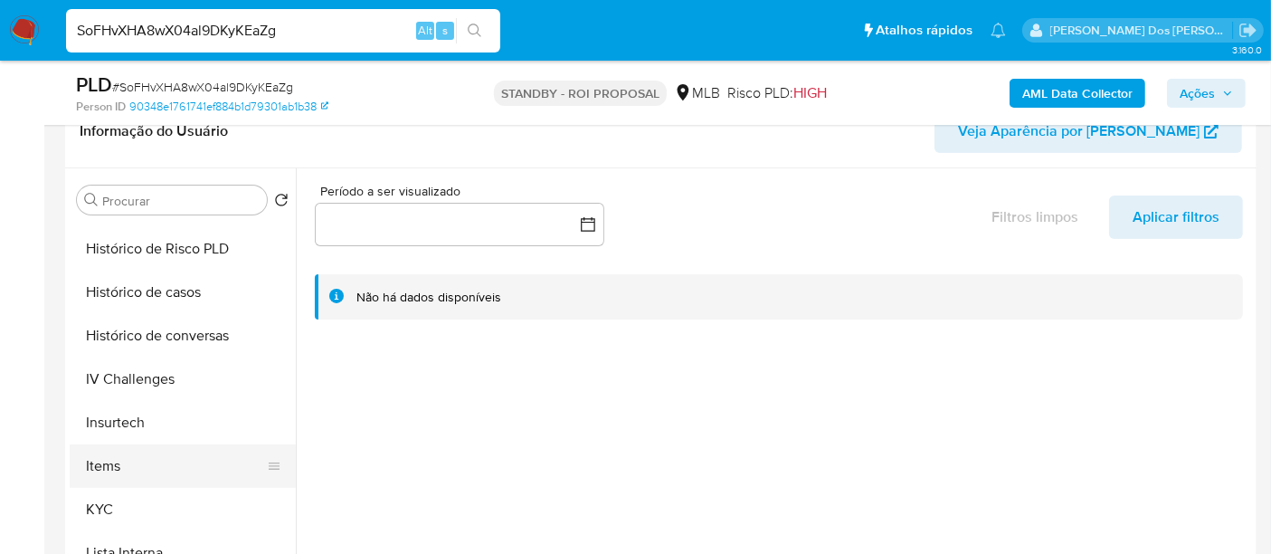
scroll to position [703, 0]
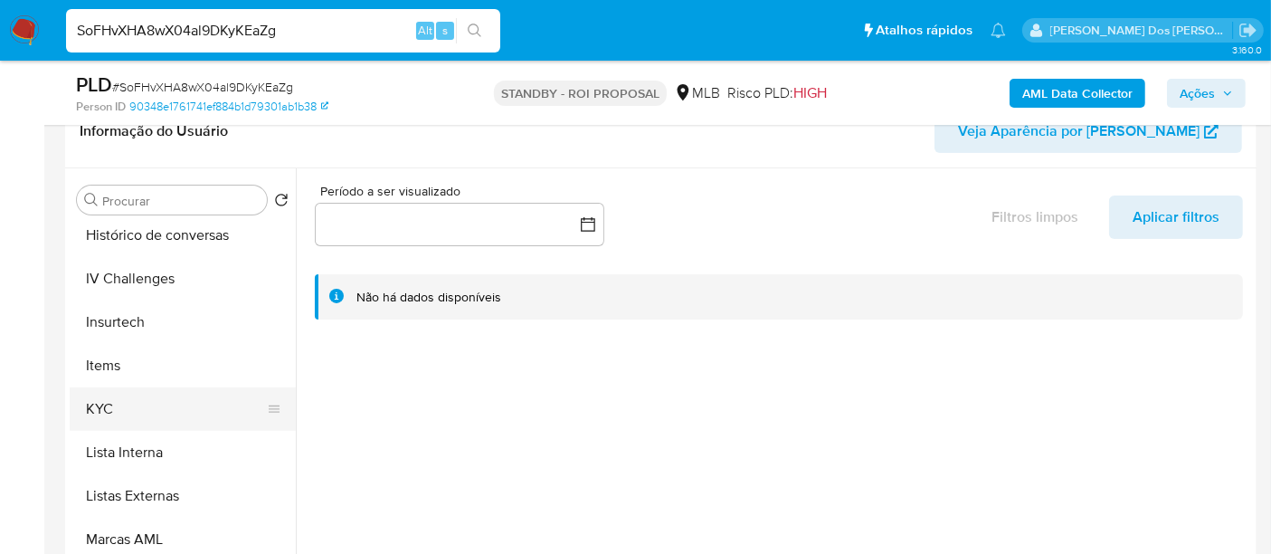
click at [106, 409] on button "KYC" at bounding box center [176, 408] width 212 height 43
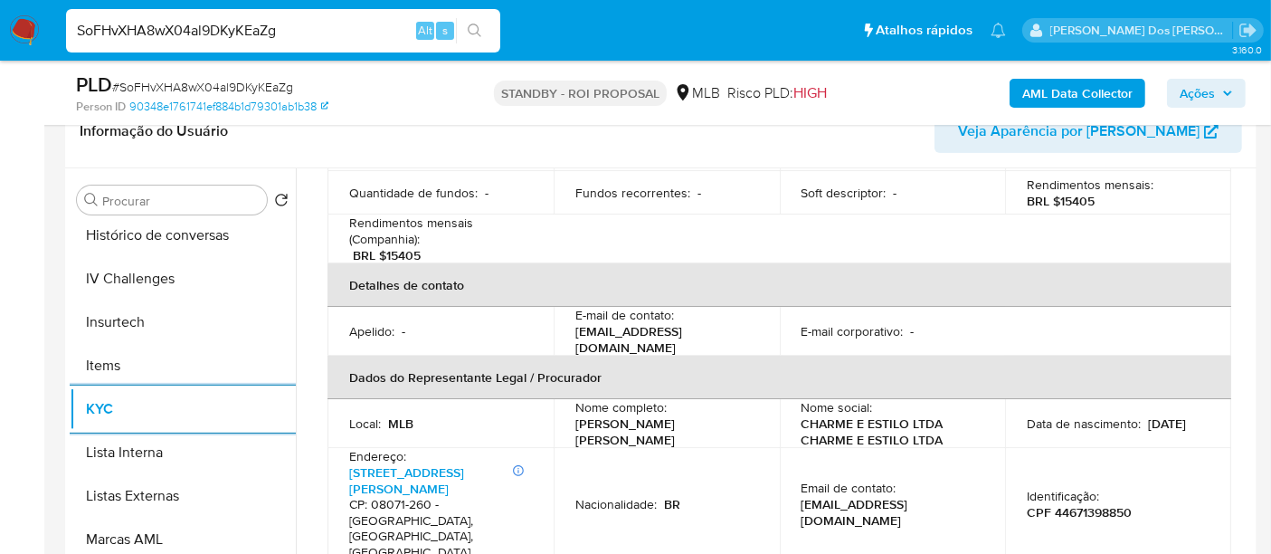
scroll to position [502, 0]
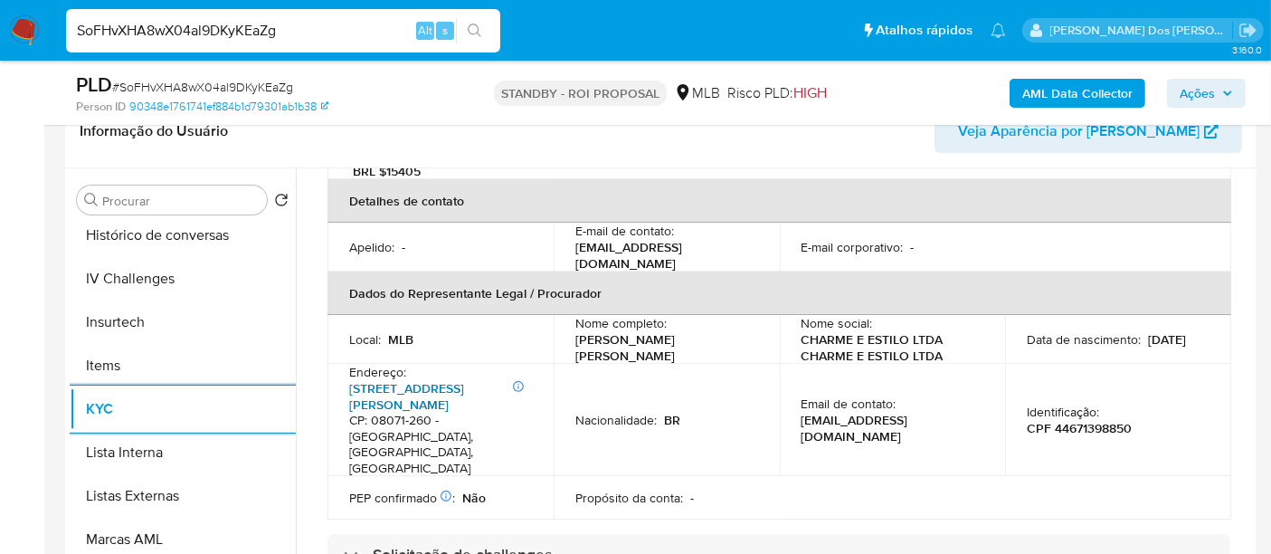
click at [431, 379] on link "Rua Manuel Da Paixão 175, Jardim Nair" at bounding box center [406, 396] width 115 height 34
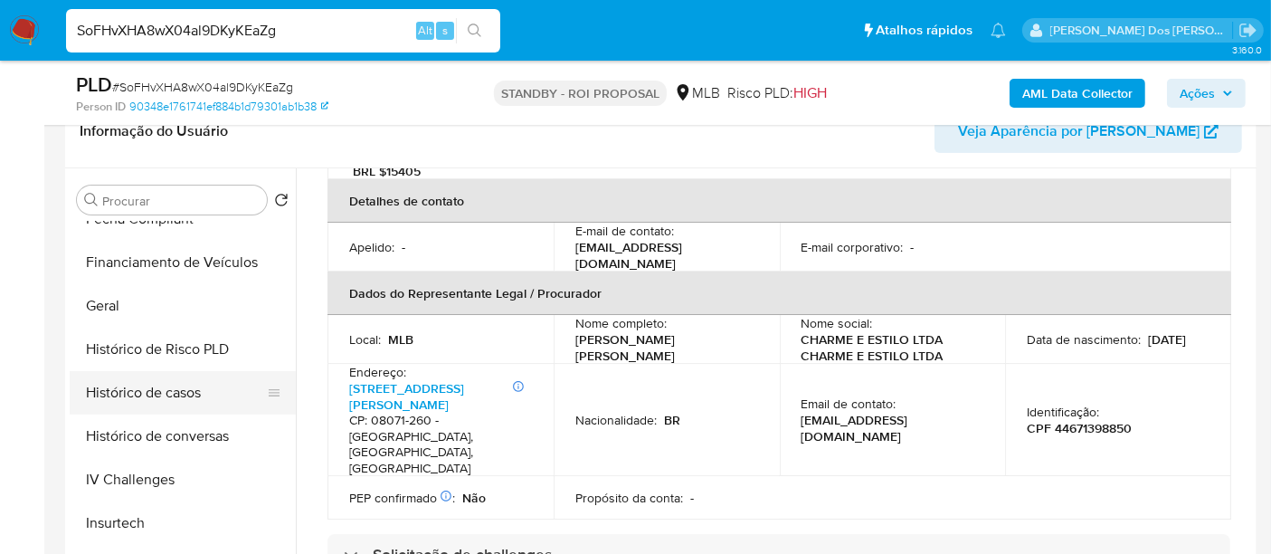
drag, startPoint x: 185, startPoint y: 386, endPoint x: 246, endPoint y: 378, distance: 61.1
click at [185, 386] on button "Histórico de casos" at bounding box center [176, 392] width 212 height 43
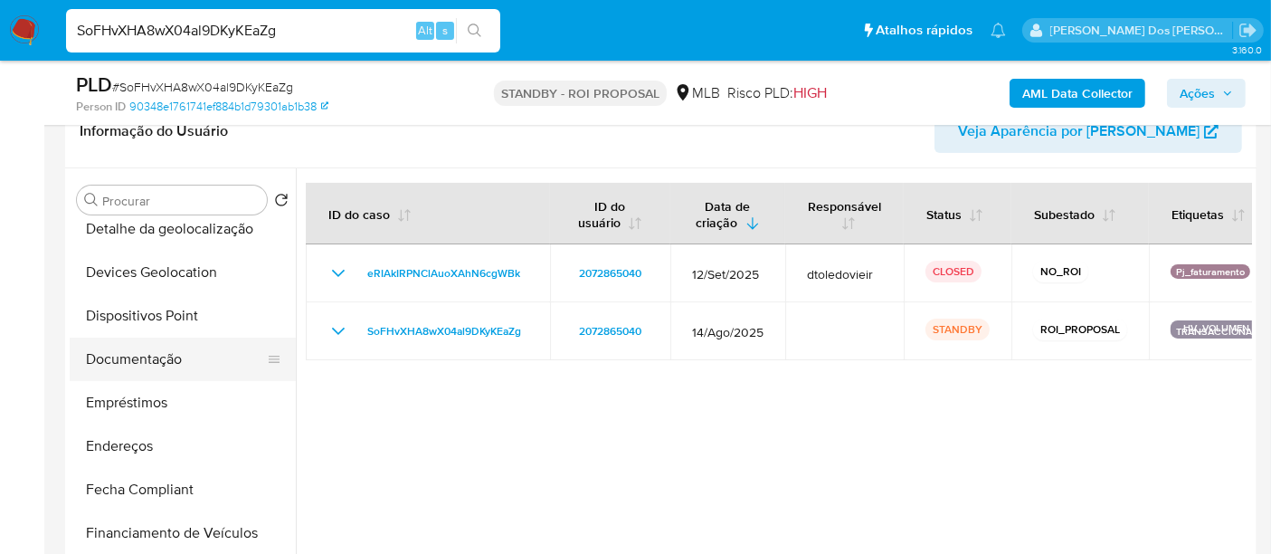
scroll to position [201, 0]
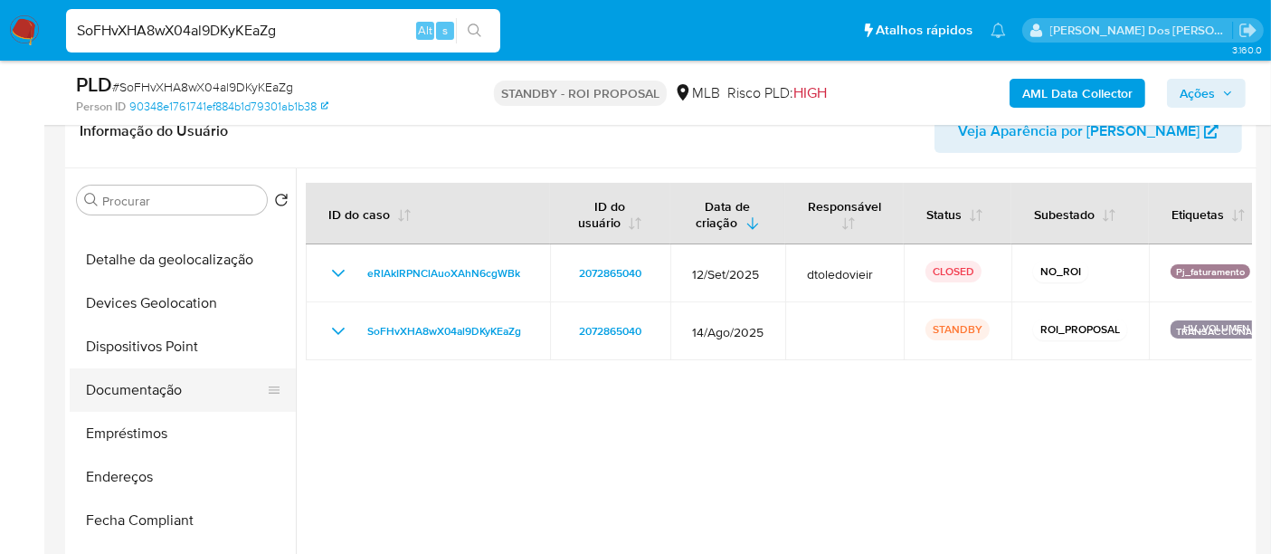
click at [142, 385] on button "Documentação" at bounding box center [176, 389] width 212 height 43
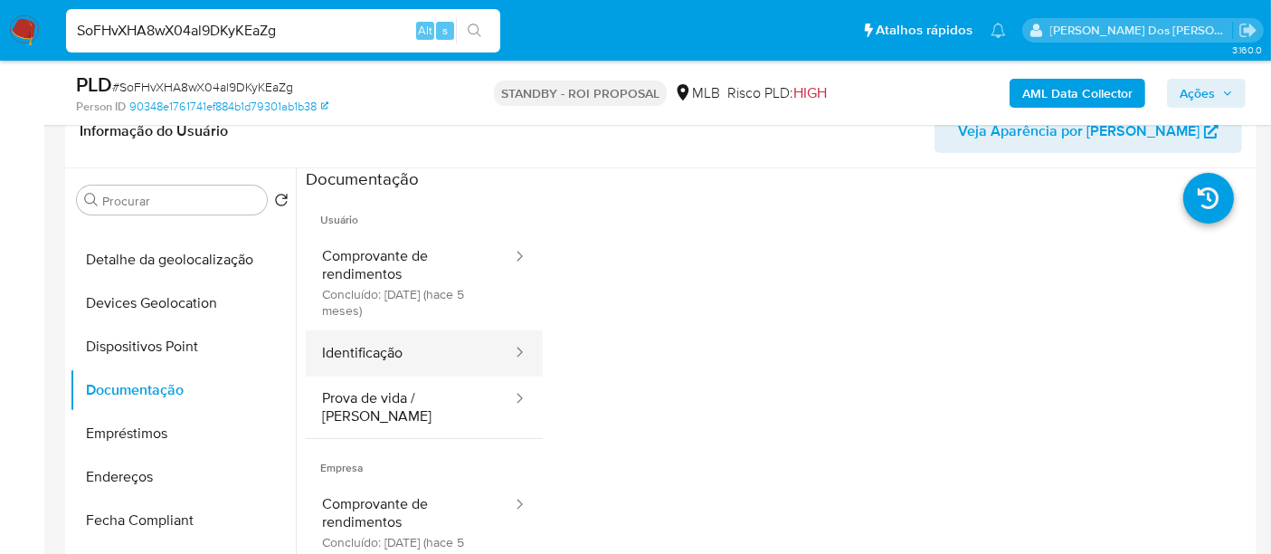
click at [383, 352] on button "Identificação" at bounding box center [410, 353] width 208 height 46
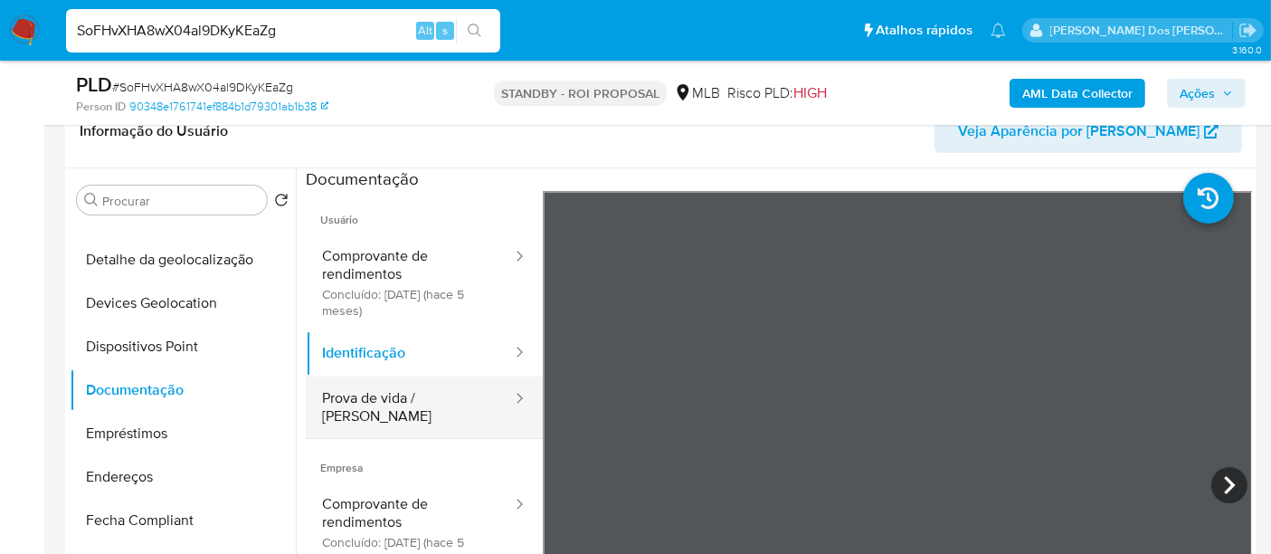
click at [362, 391] on button "Prova de vida / [PERSON_NAME]" at bounding box center [410, 407] width 208 height 62
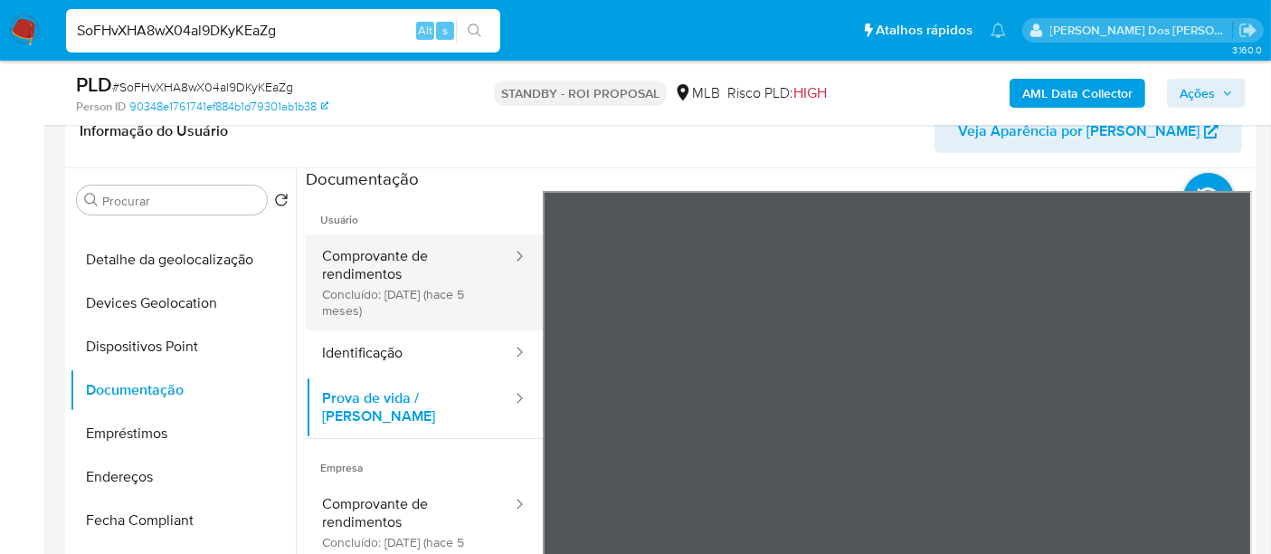
click at [423, 296] on button "Comprovante de rendimentos Concluído: 28/04/2025 (hace 5 meses)" at bounding box center [410, 282] width 208 height 96
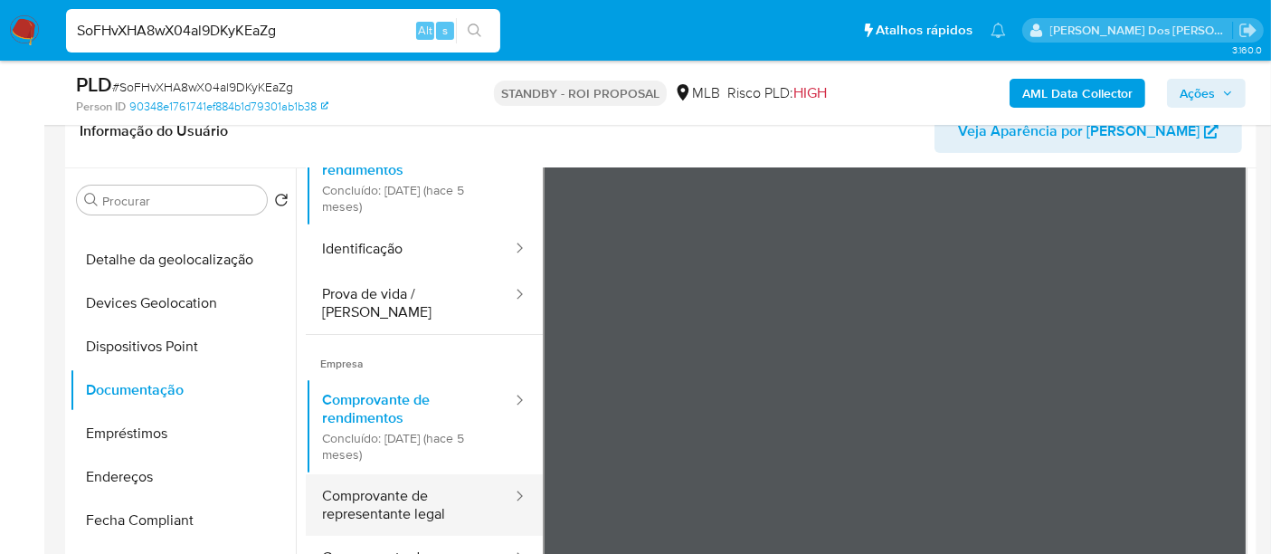
scroll to position [100, 0]
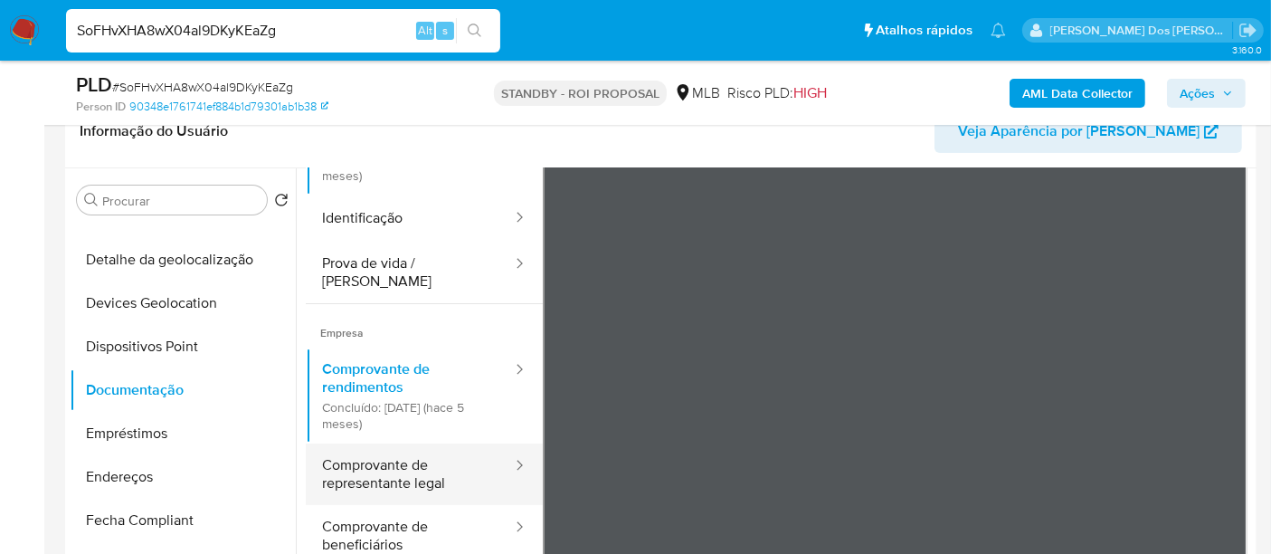
click at [365, 469] on button "Comprovante de representante legal" at bounding box center [410, 474] width 208 height 62
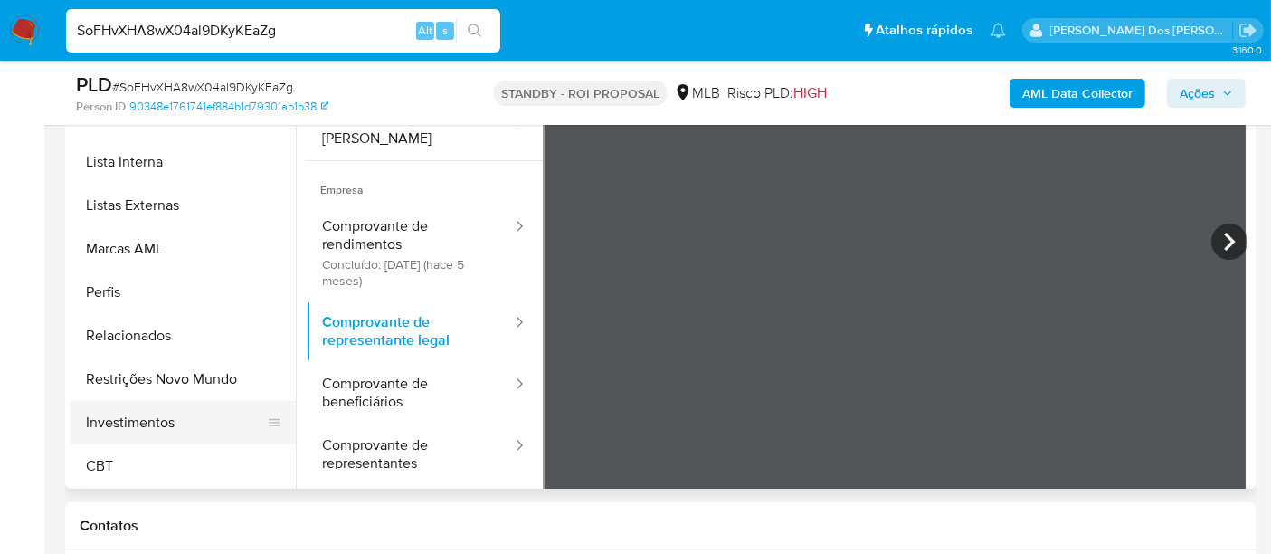
scroll to position [502, 0]
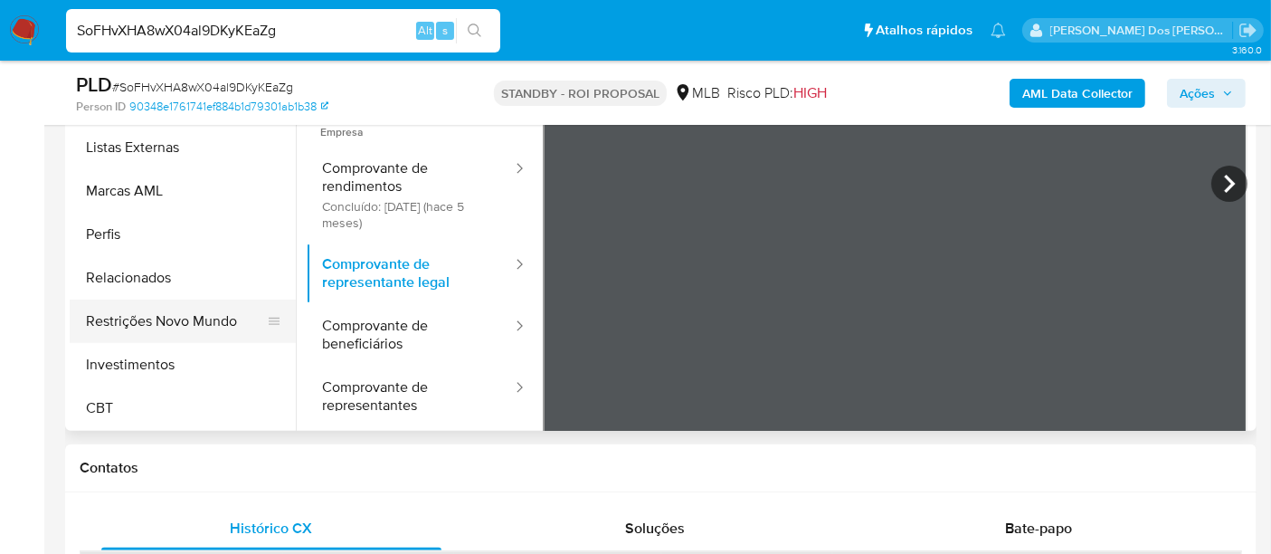
click at [176, 326] on button "Restrições Novo Mundo" at bounding box center [176, 320] width 212 height 43
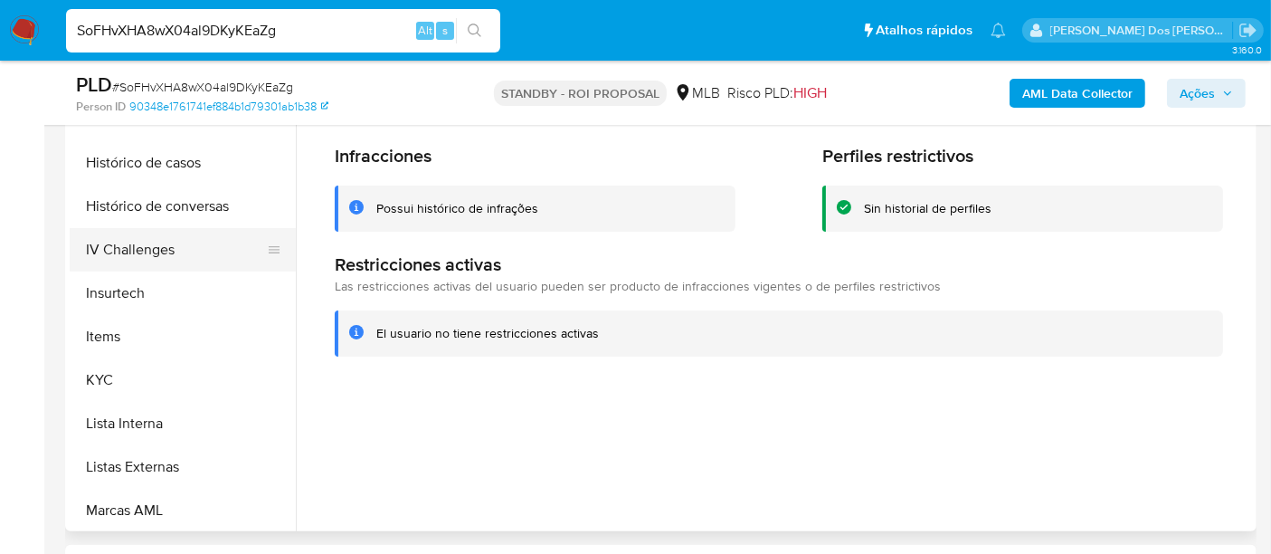
scroll to position [449, 0]
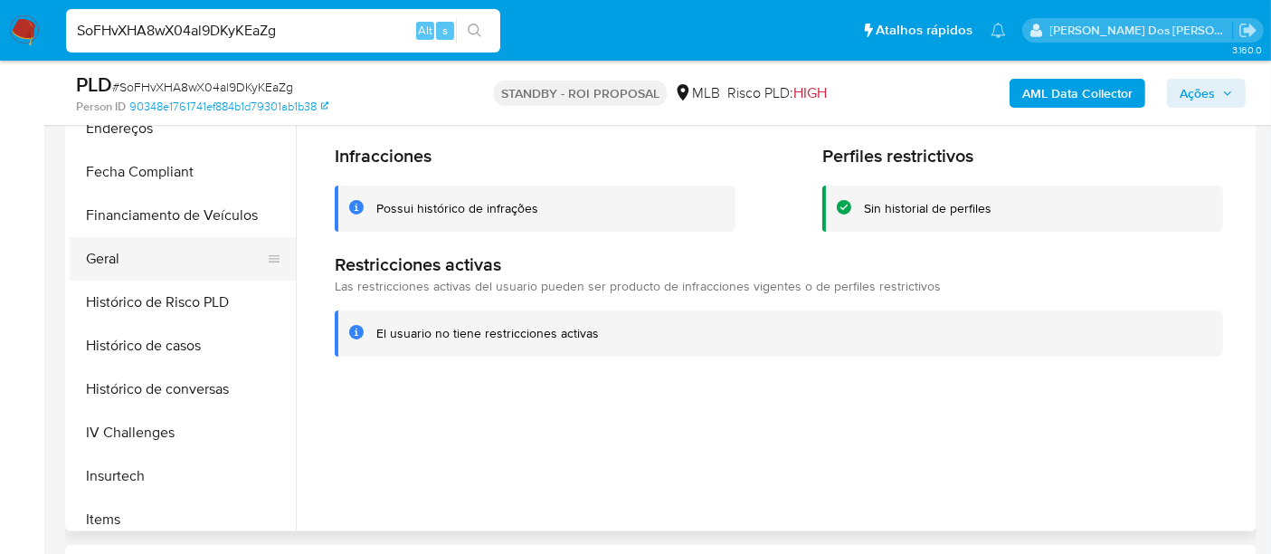
click at [123, 262] on button "Geral" at bounding box center [176, 258] width 212 height 43
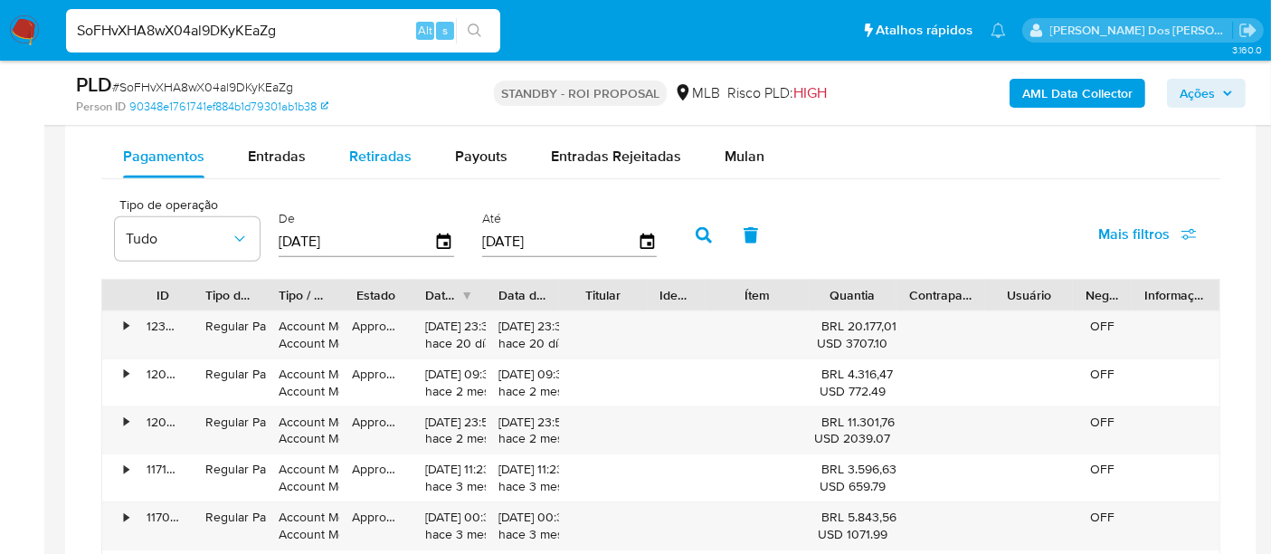
scroll to position [1306, 0]
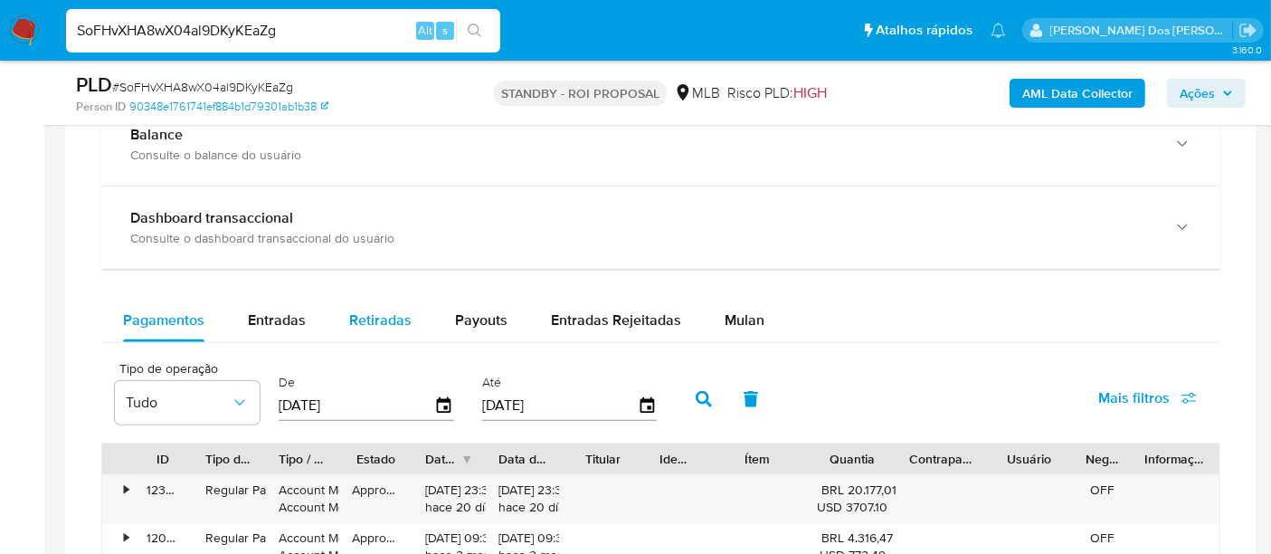
drag, startPoint x: 294, startPoint y: 317, endPoint x: 355, endPoint y: 319, distance: 60.7
click at [294, 317] on span "Entradas" at bounding box center [277, 319] width 58 height 21
select select "10"
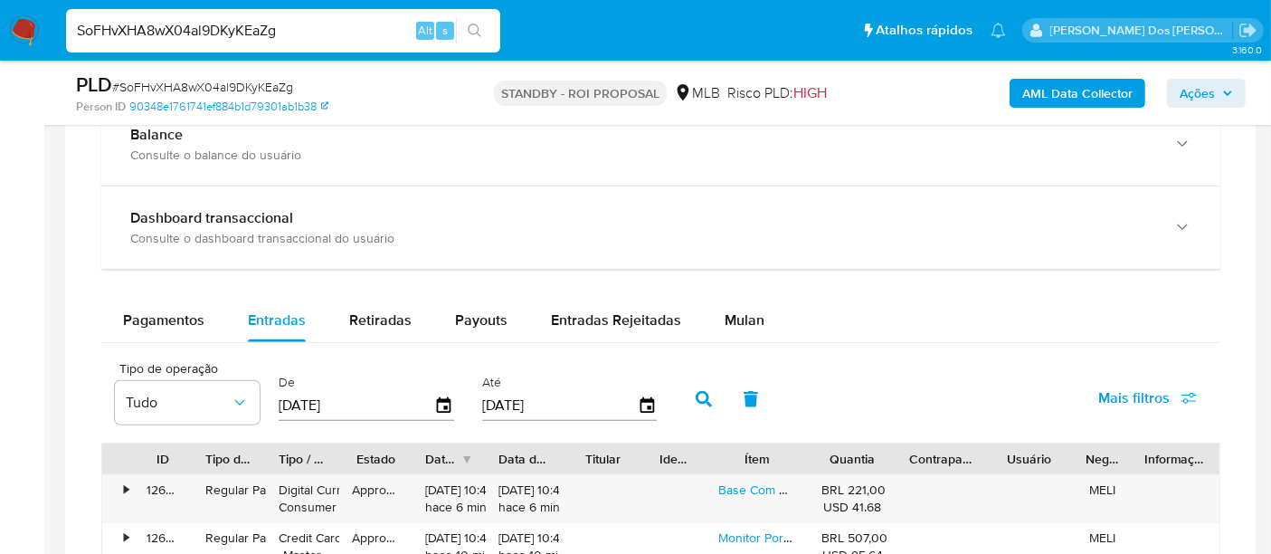
scroll to position [1507, 0]
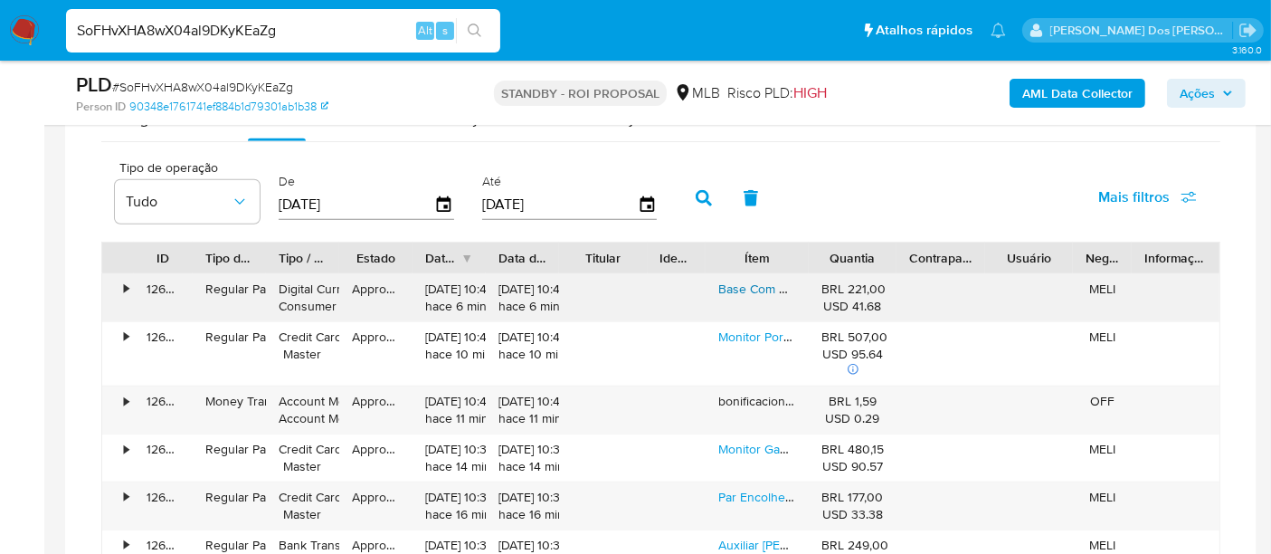
click at [746, 284] on link "Base Com Rodinhas Suporte Geladeira Móveis Universal 1000kg" at bounding box center [900, 288] width 364 height 18
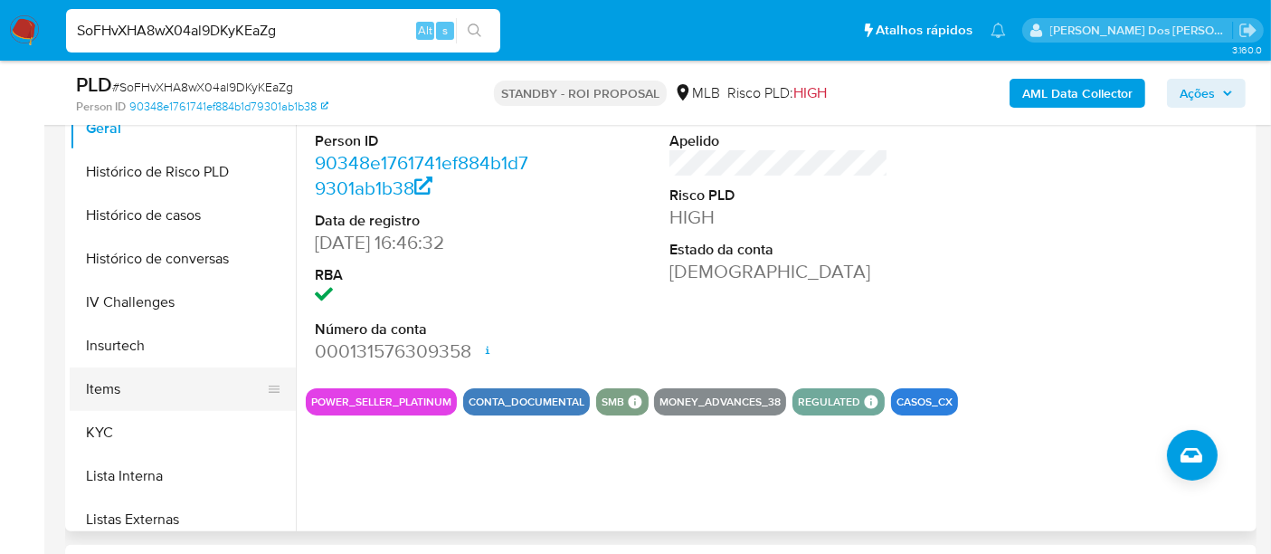
scroll to position [649, 0]
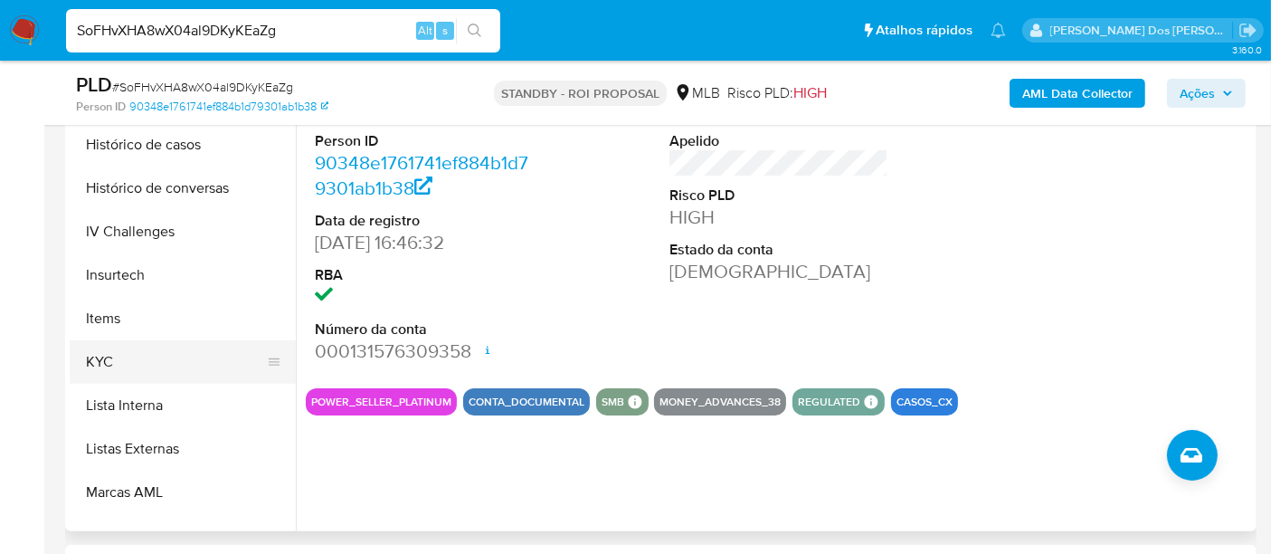
click at [92, 364] on button "KYC" at bounding box center [176, 361] width 212 height 43
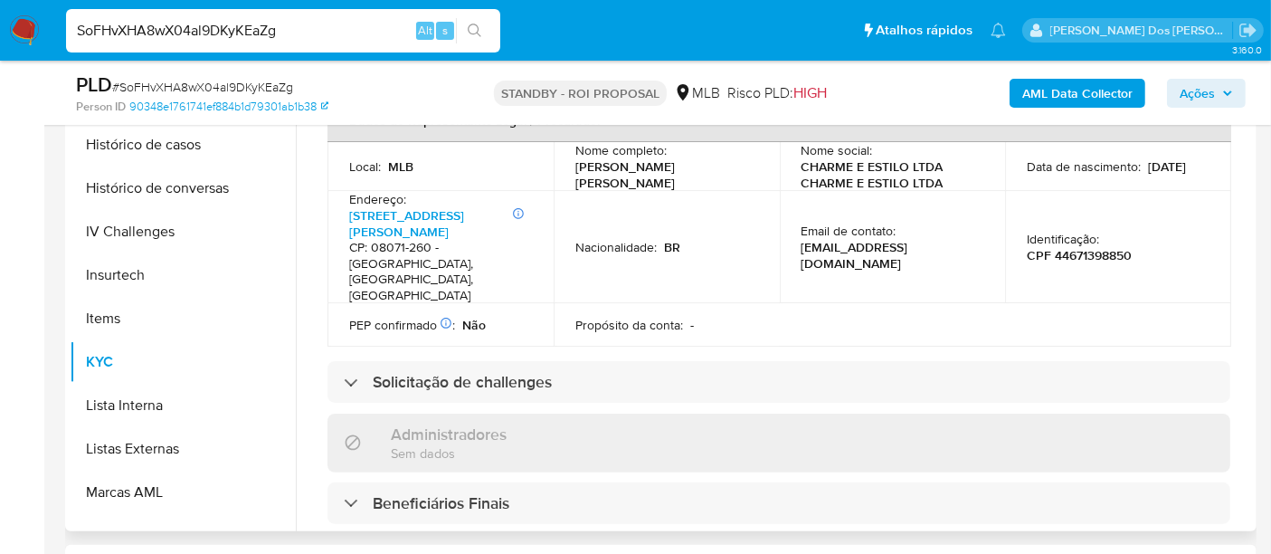
scroll to position [374, 0]
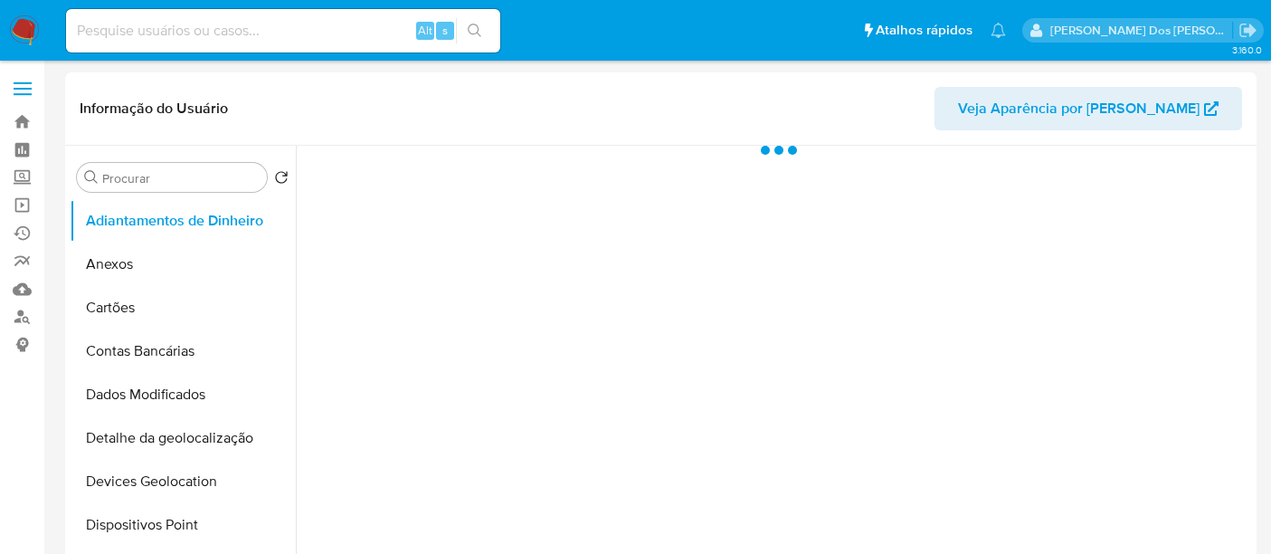
select select "10"
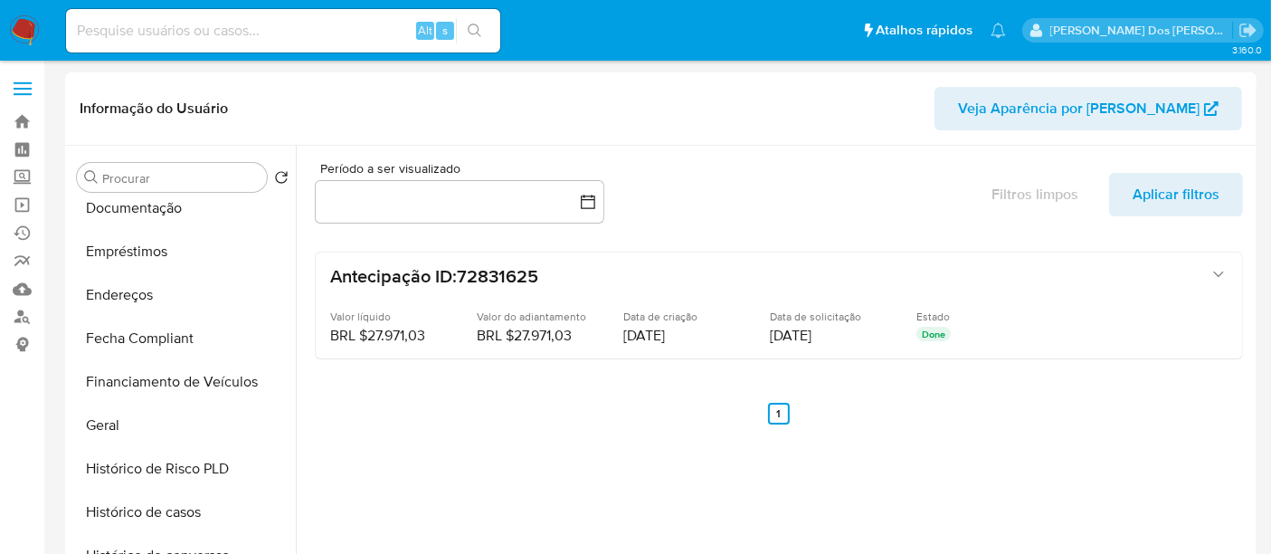
scroll to position [402, 0]
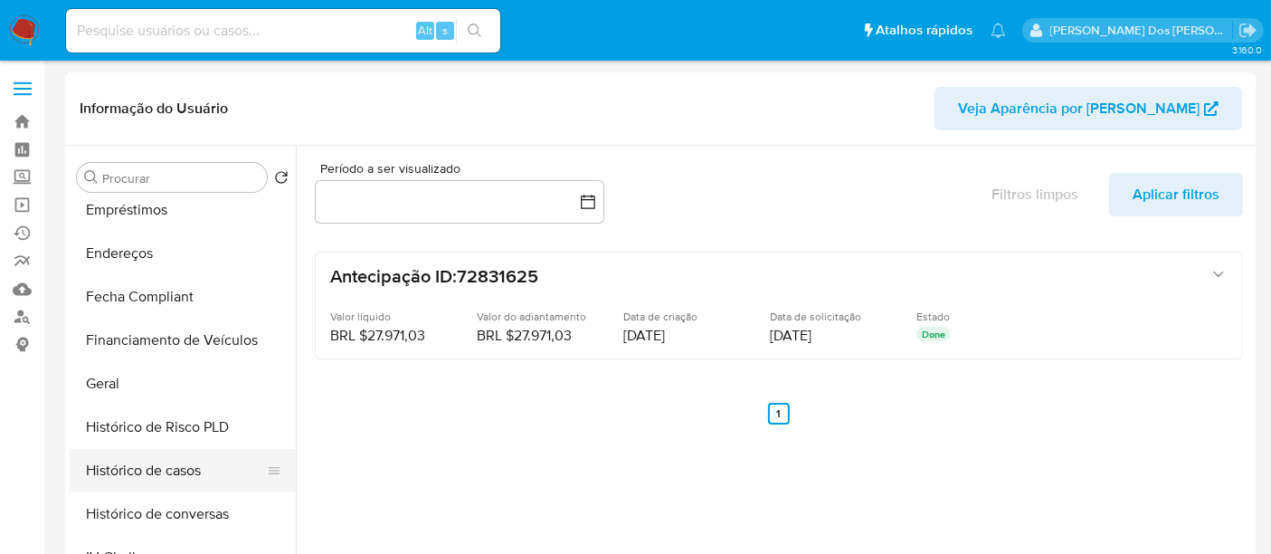
click at [173, 457] on button "Histórico de casos" at bounding box center [176, 470] width 212 height 43
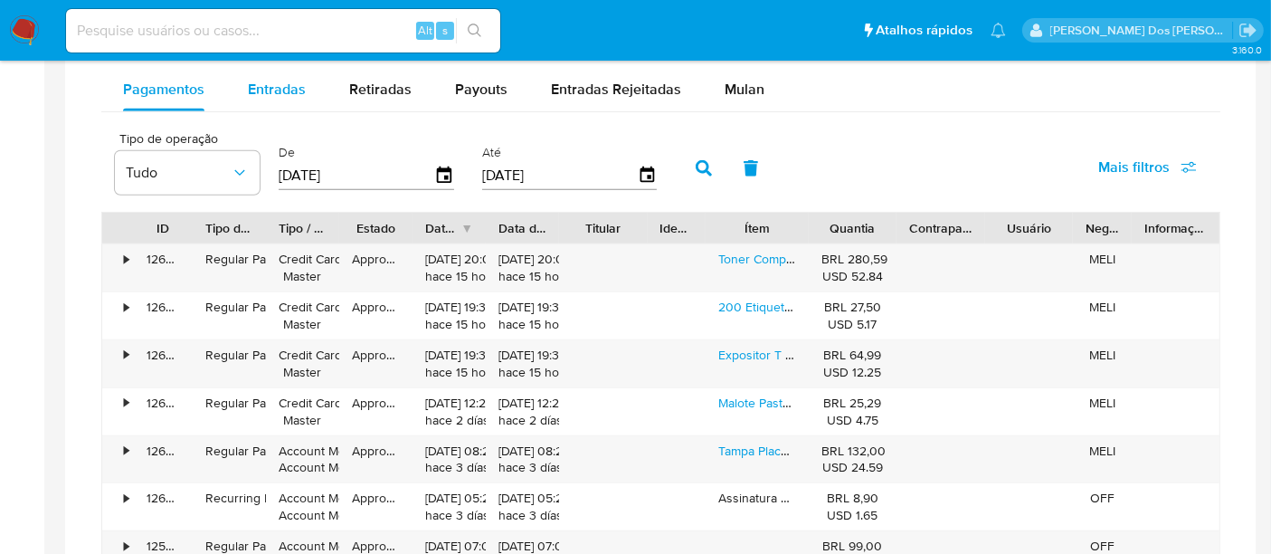
scroll to position [1105, 0]
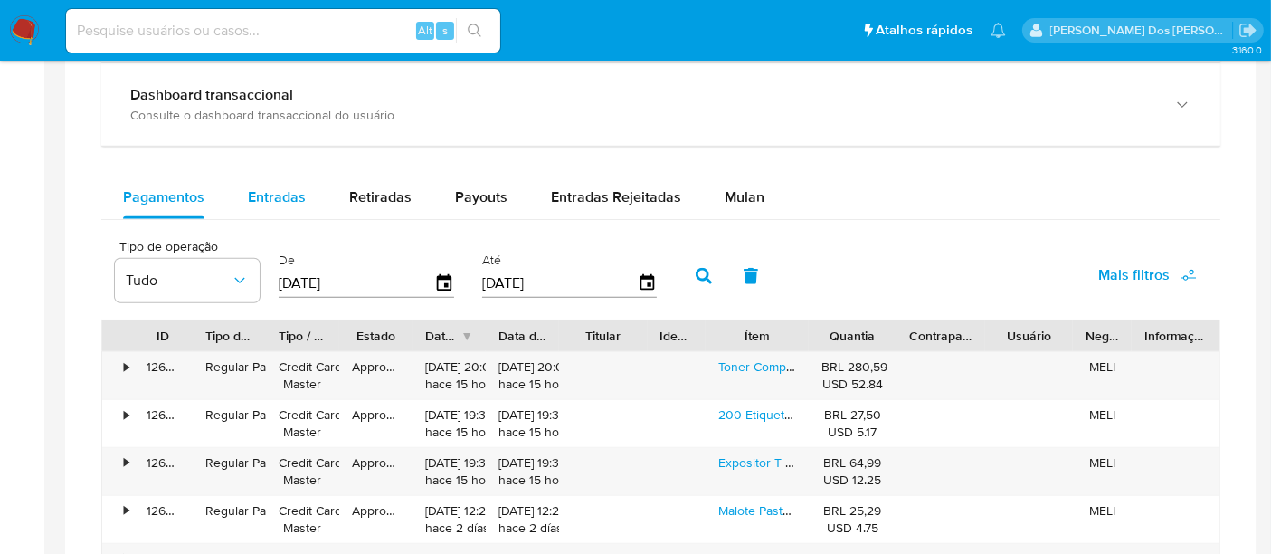
click at [275, 203] on span "Entradas" at bounding box center [277, 196] width 58 height 21
select select "10"
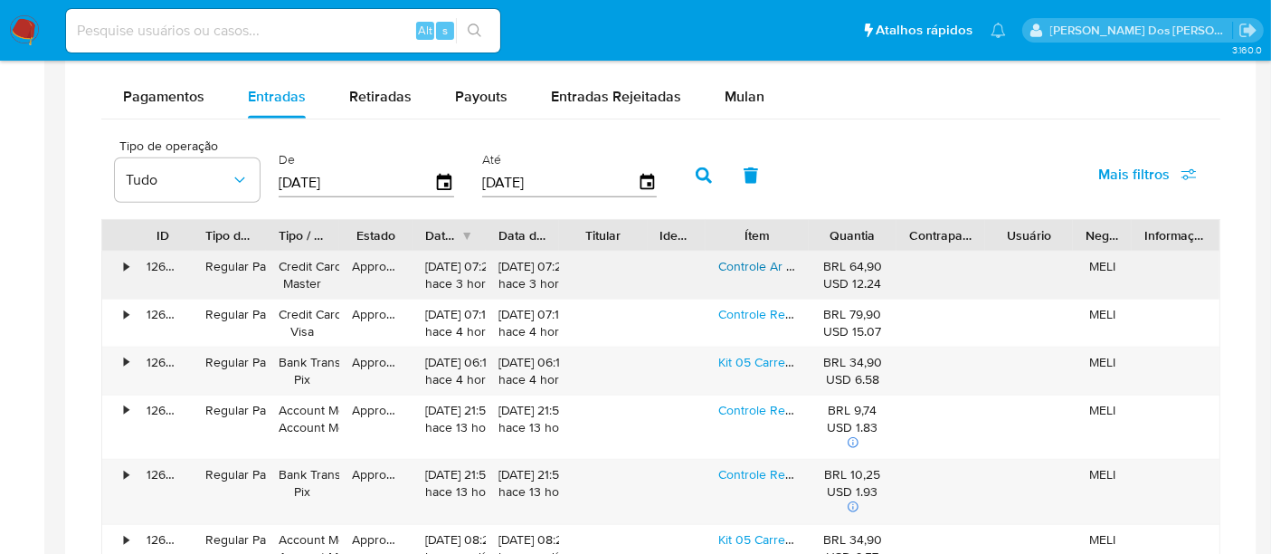
click at [749, 262] on link "Controle Ar Condicionado LG Split Akb73455711" at bounding box center [851, 266] width 267 height 18
click at [746, 363] on link "Kit 05 Carregador Lehmox Le-511type-c" at bounding box center [827, 362] width 219 height 18
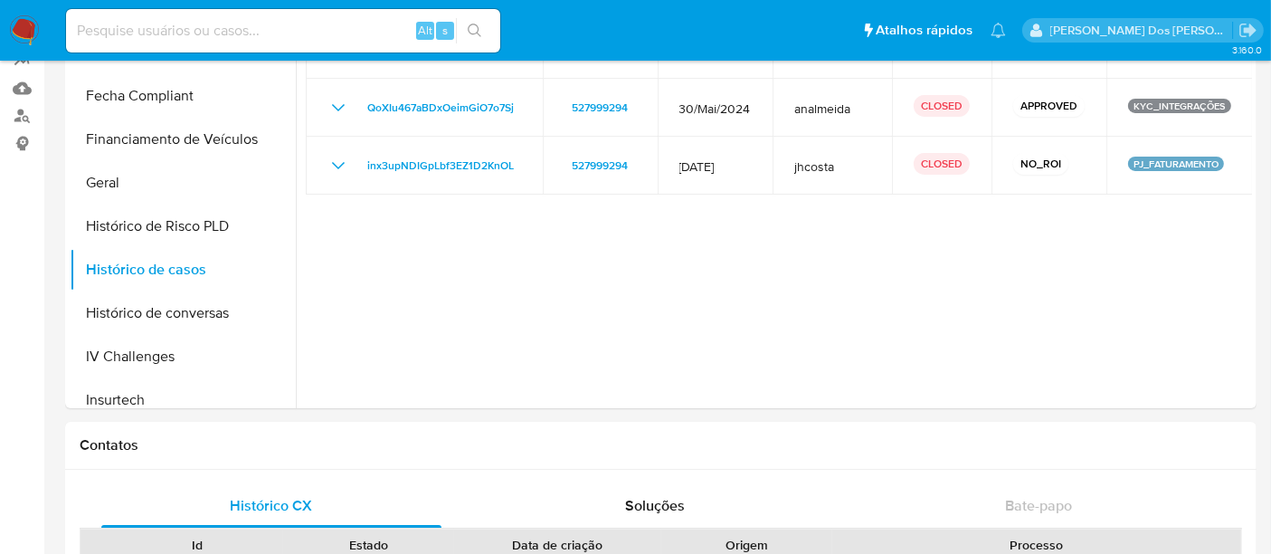
scroll to position [0, 0]
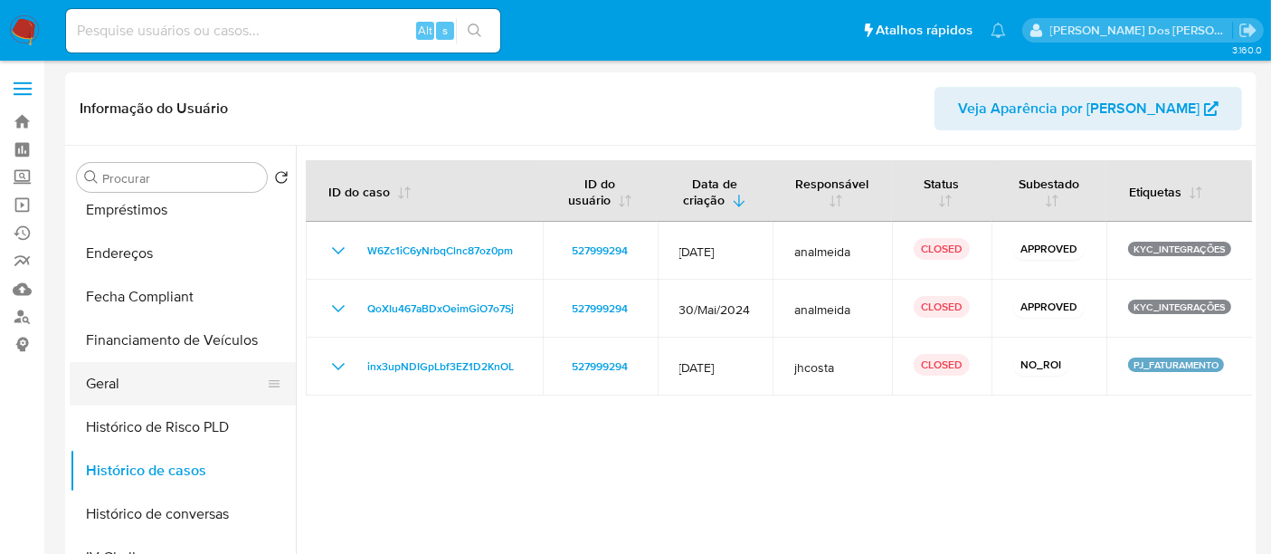
click at [96, 377] on button "Geral" at bounding box center [176, 383] width 212 height 43
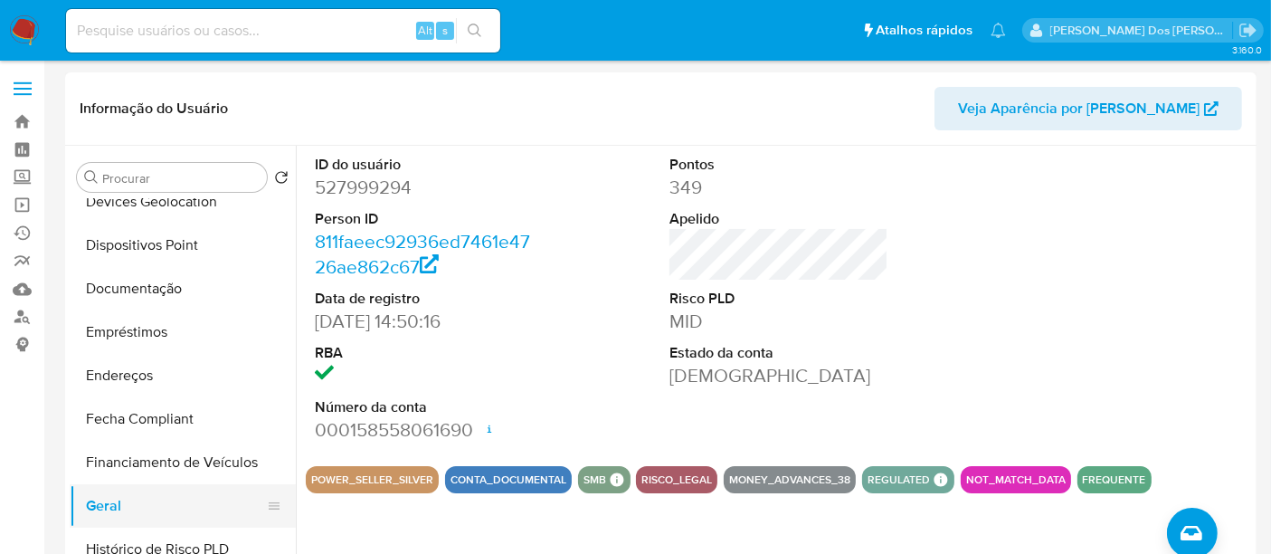
scroll to position [502, 0]
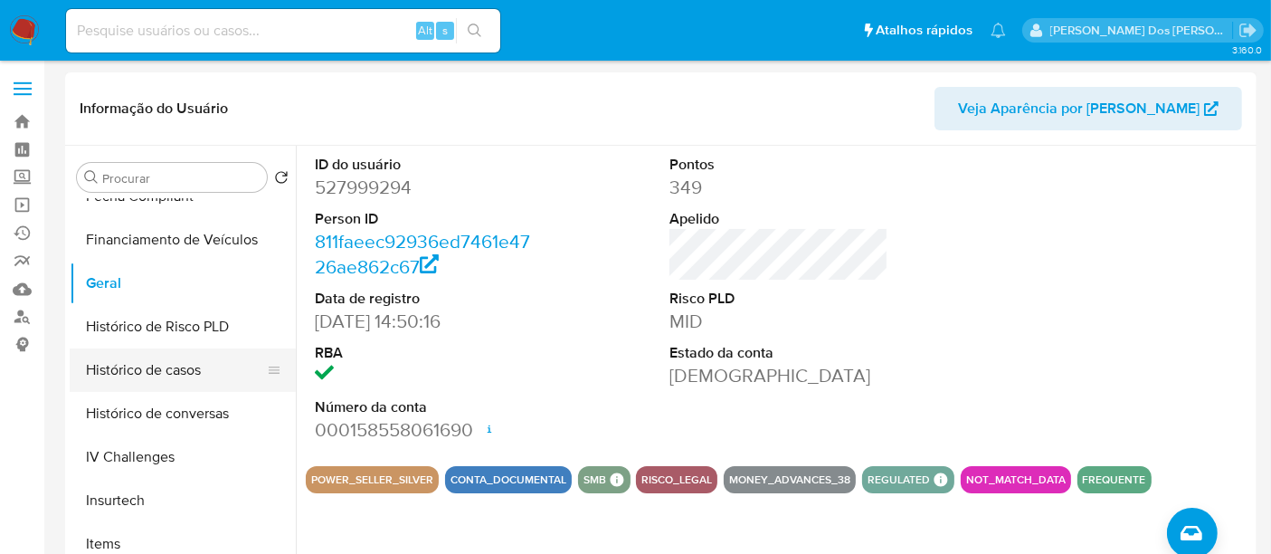
click at [175, 365] on button "Histórico de casos" at bounding box center [176, 369] width 212 height 43
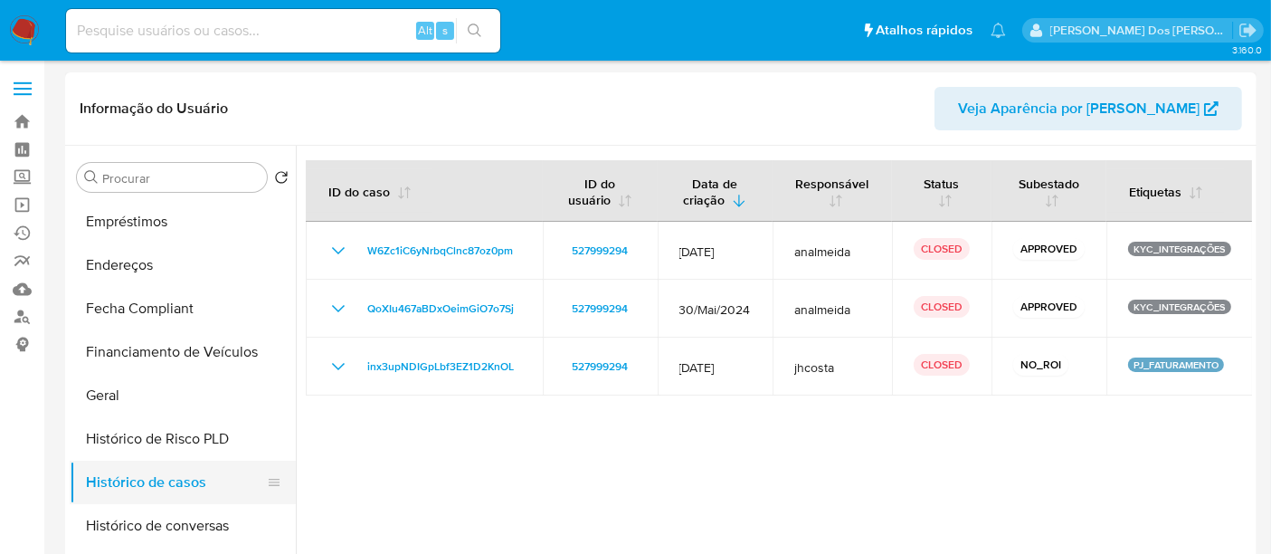
scroll to position [301, 0]
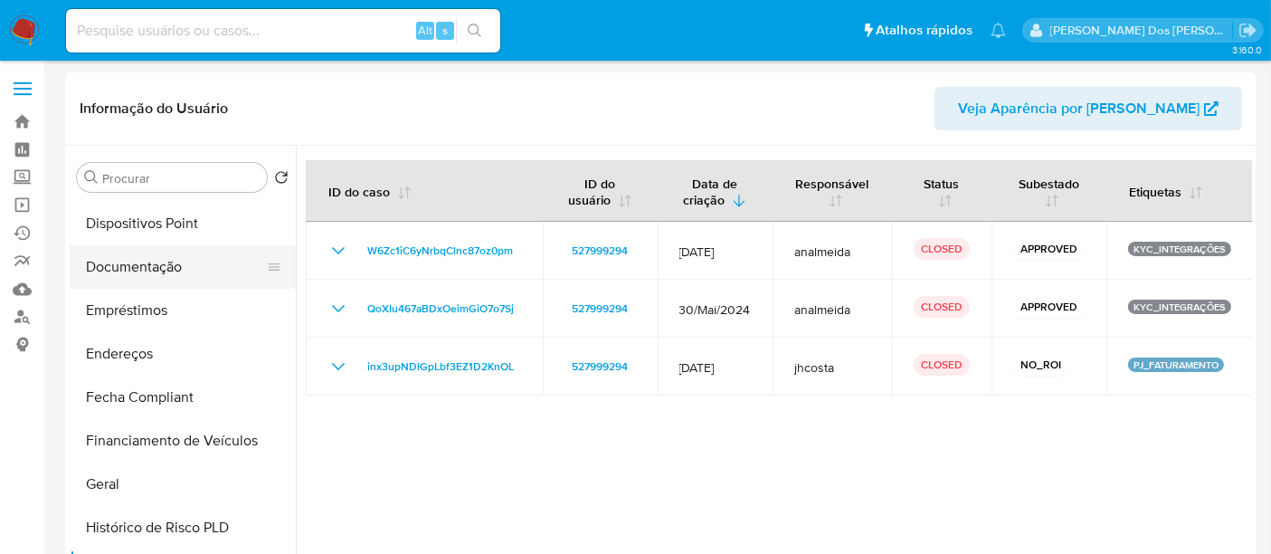
click at [157, 275] on button "Documentação" at bounding box center [176, 266] width 212 height 43
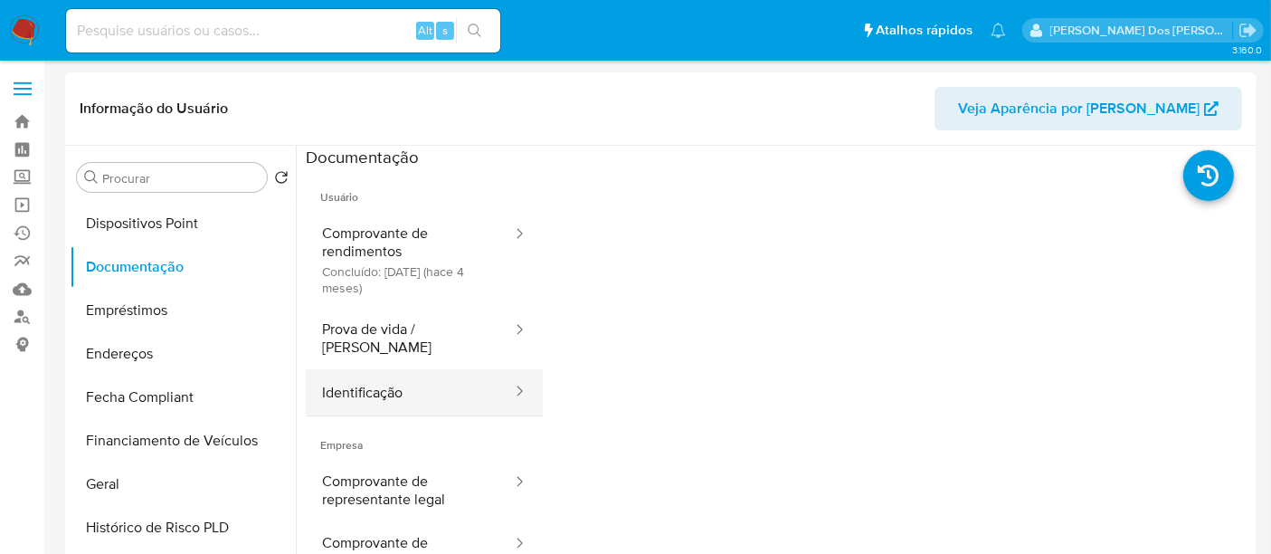
drag, startPoint x: 364, startPoint y: 373, endPoint x: 434, endPoint y: 363, distance: 71.2
click at [364, 374] on button "Identificação" at bounding box center [410, 392] width 208 height 46
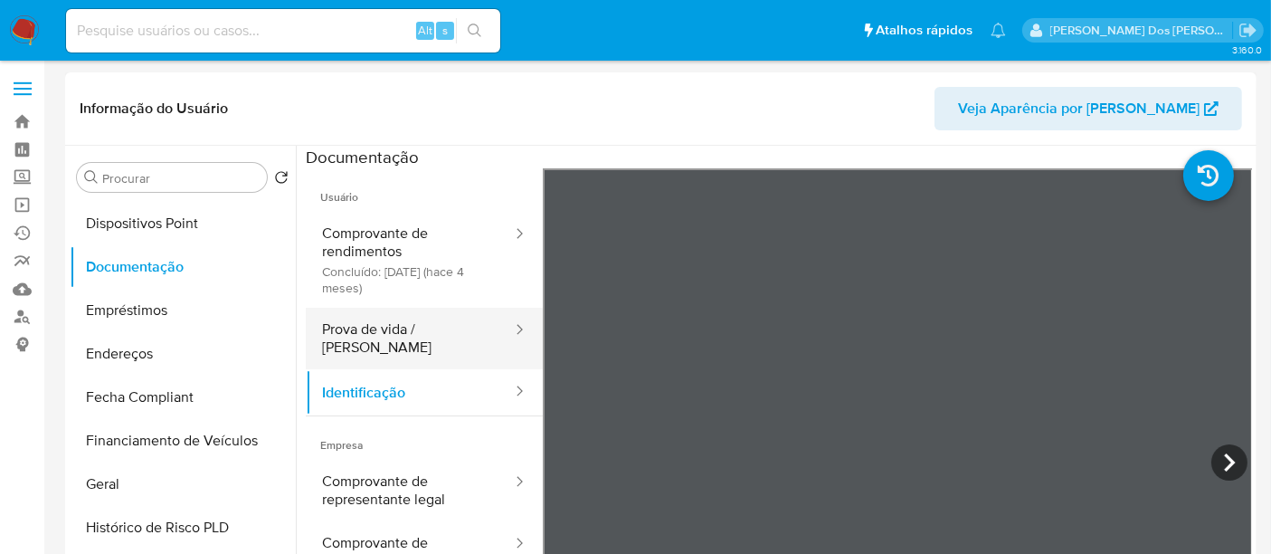
click at [411, 336] on button "Prova de vida / [PERSON_NAME]" at bounding box center [410, 339] width 208 height 62
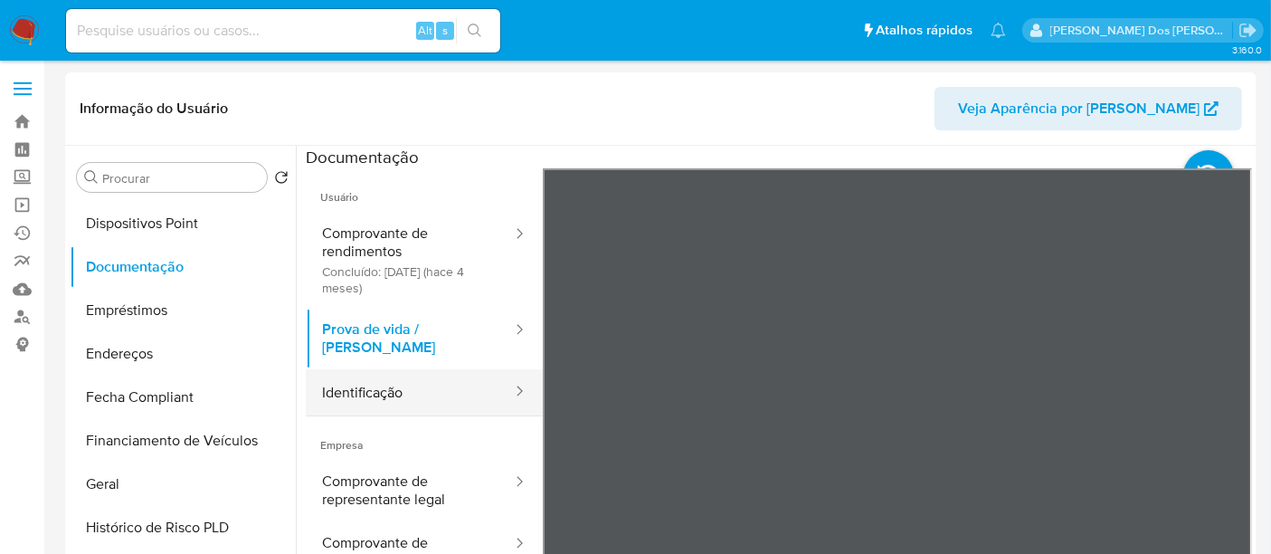
scroll to position [100, 0]
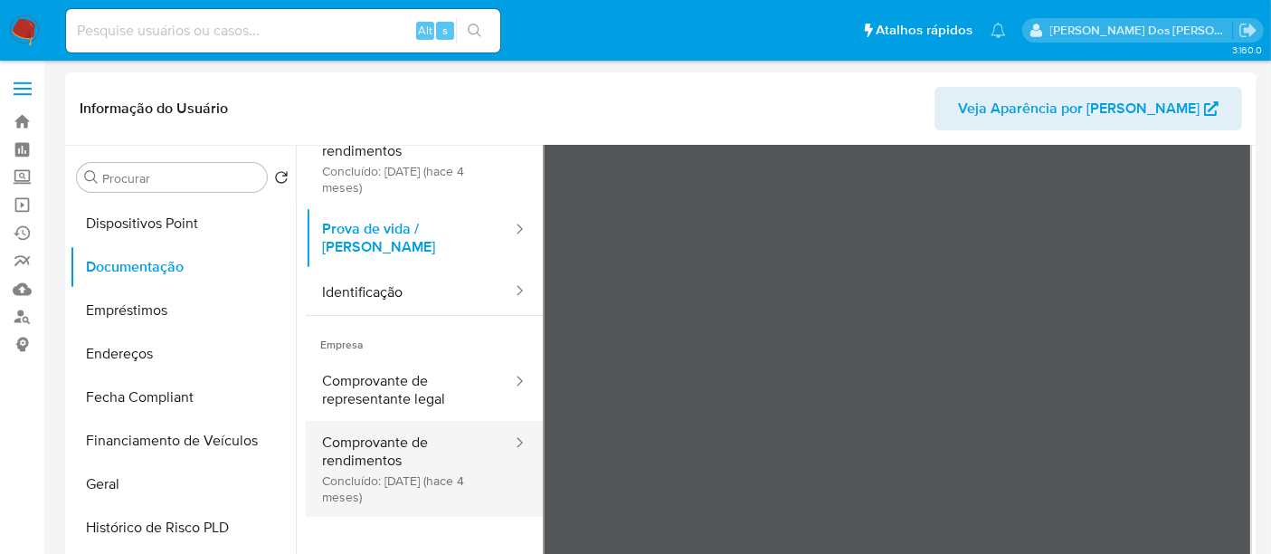
click at [387, 426] on button "Comprovante de rendimentos Concluído: [DATE] (hace 4 meses)" at bounding box center [410, 469] width 208 height 96
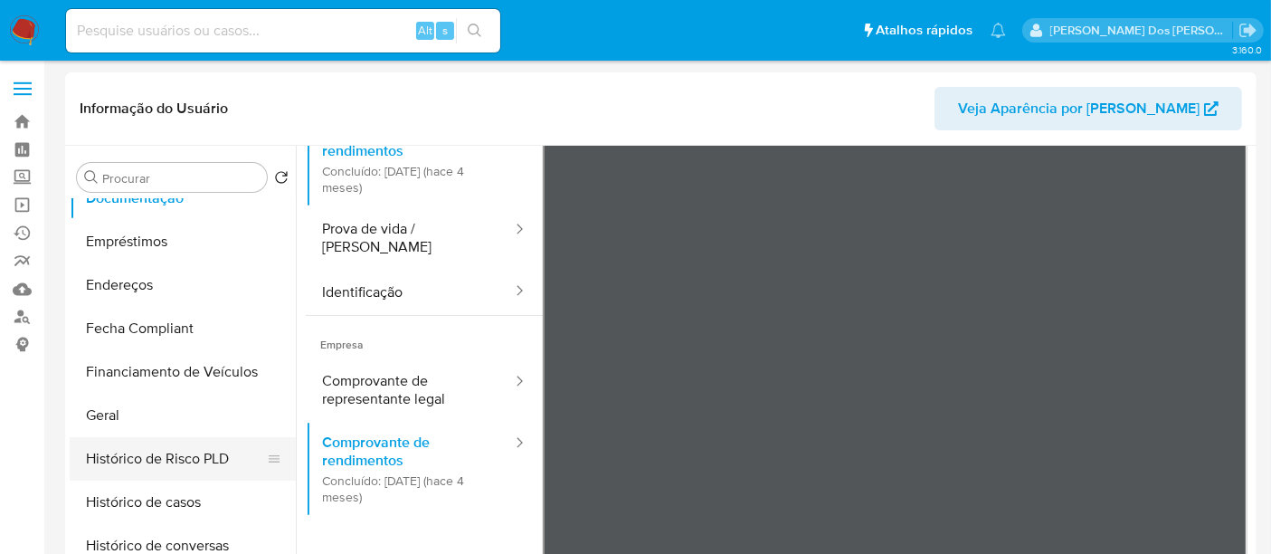
scroll to position [402, 0]
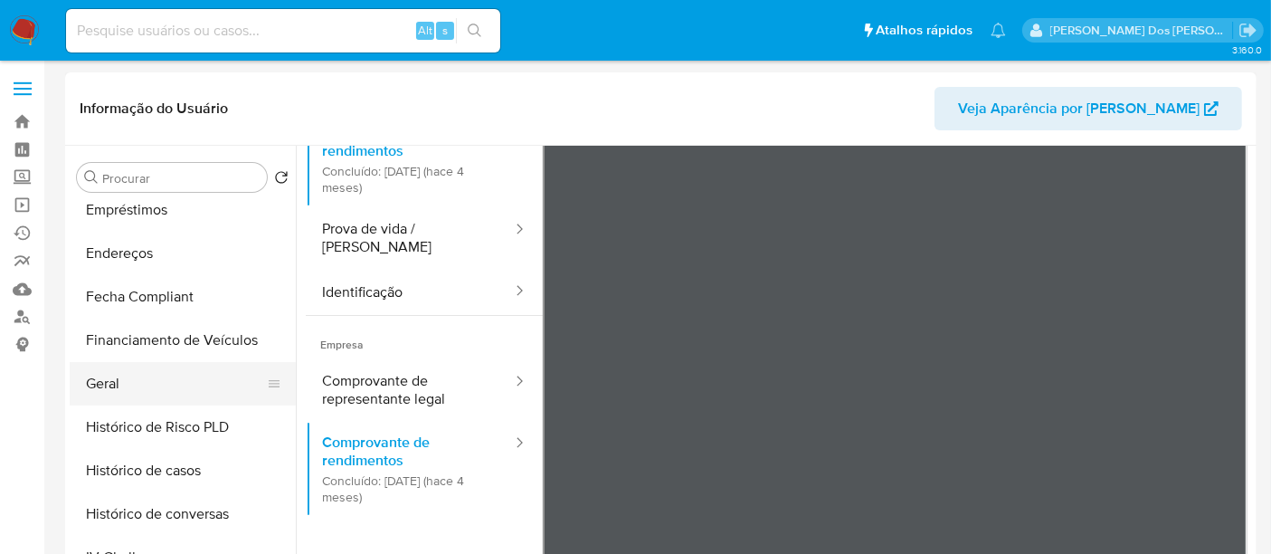
click at [113, 395] on button "Geral" at bounding box center [176, 383] width 212 height 43
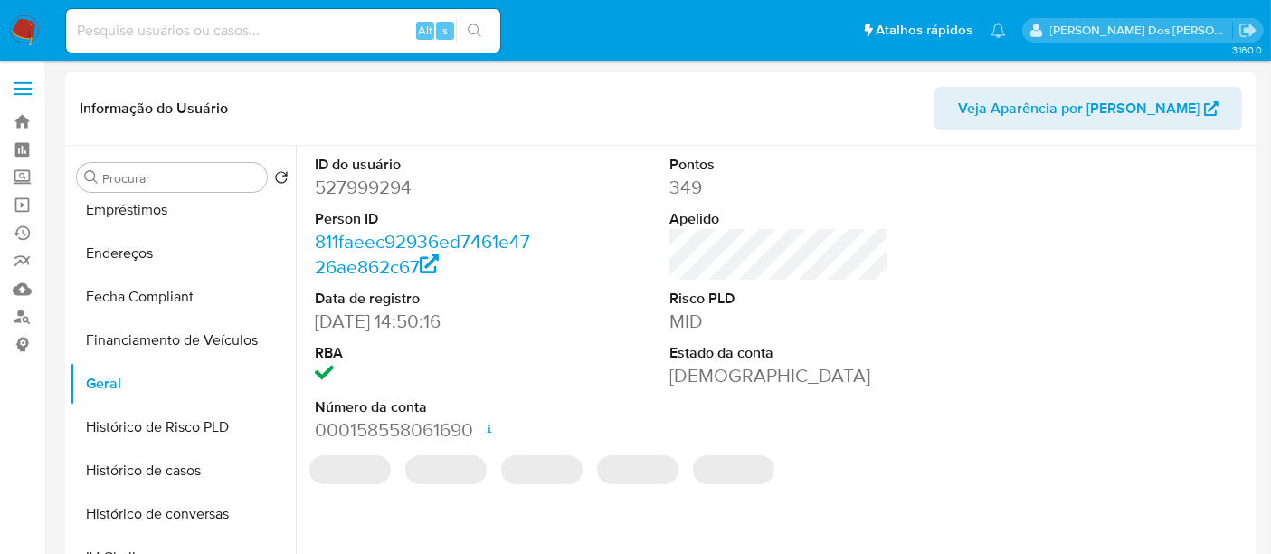
click at [367, 185] on dd "527999294" at bounding box center [424, 187] width 219 height 25
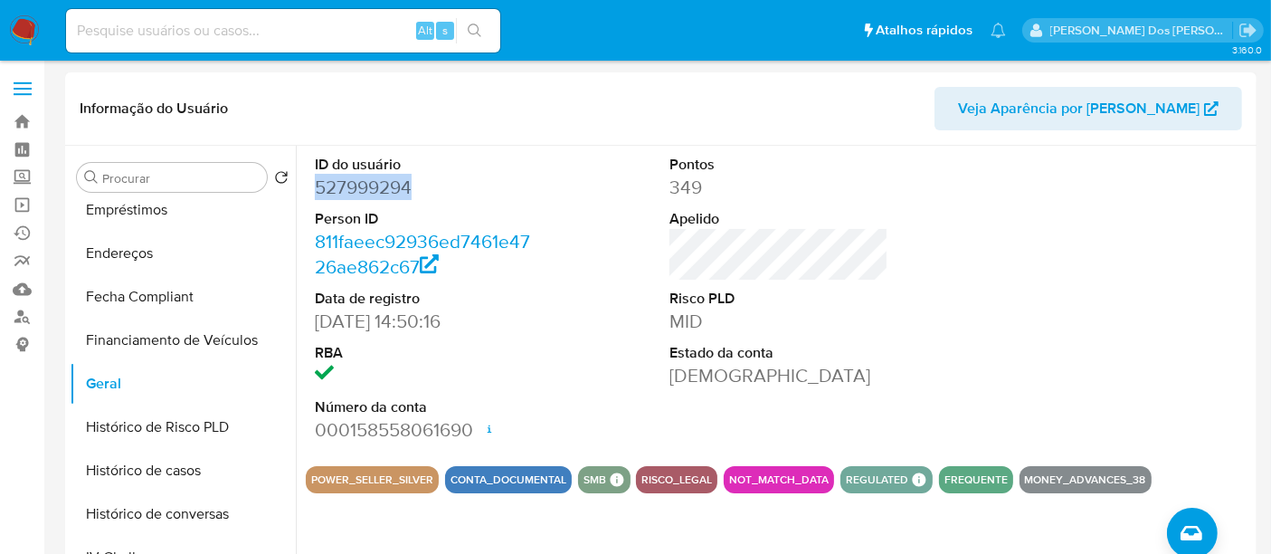
copy dd "527999294"
